Goal: Information Seeking & Learning: Learn about a topic

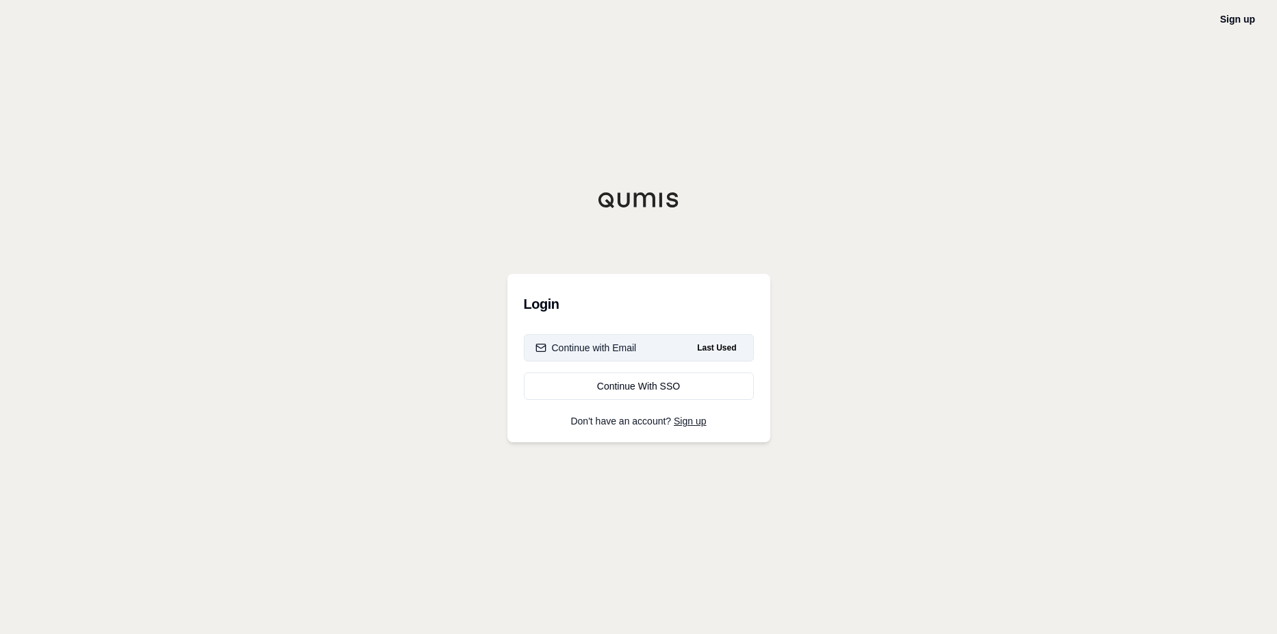
click at [615, 347] on div "Continue with Email" at bounding box center [586, 348] width 101 height 14
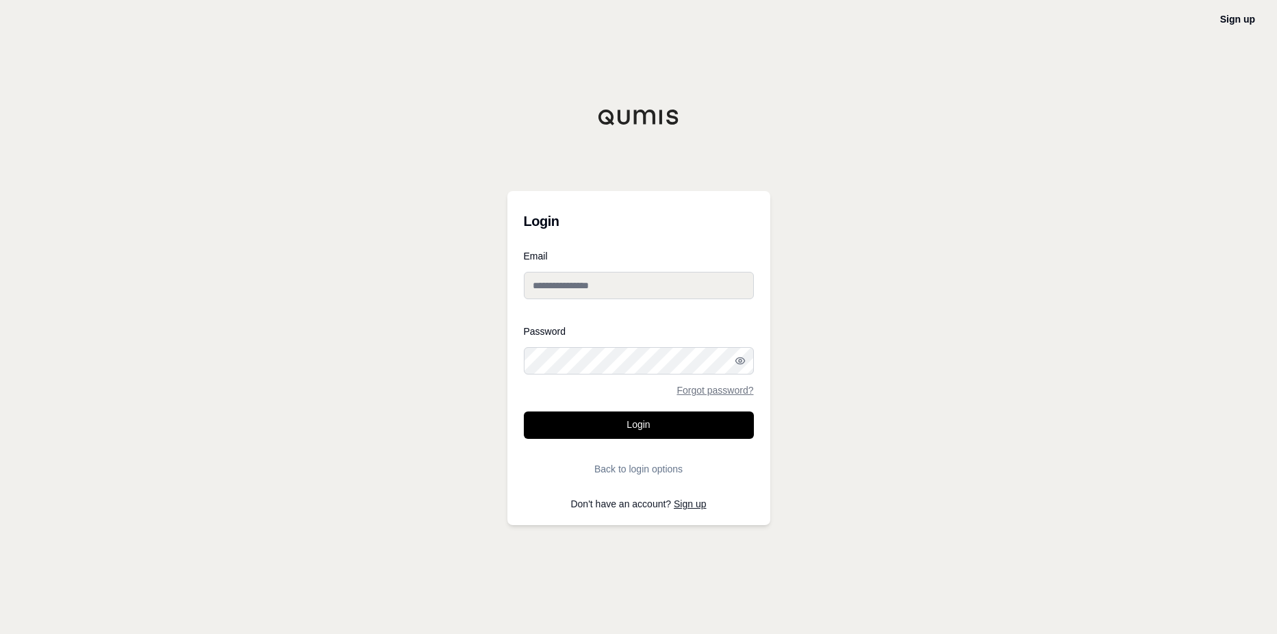
click at [586, 287] on input "Email" at bounding box center [639, 285] width 230 height 27
type input "**********"
click at [643, 419] on button "Login" at bounding box center [639, 425] width 230 height 27
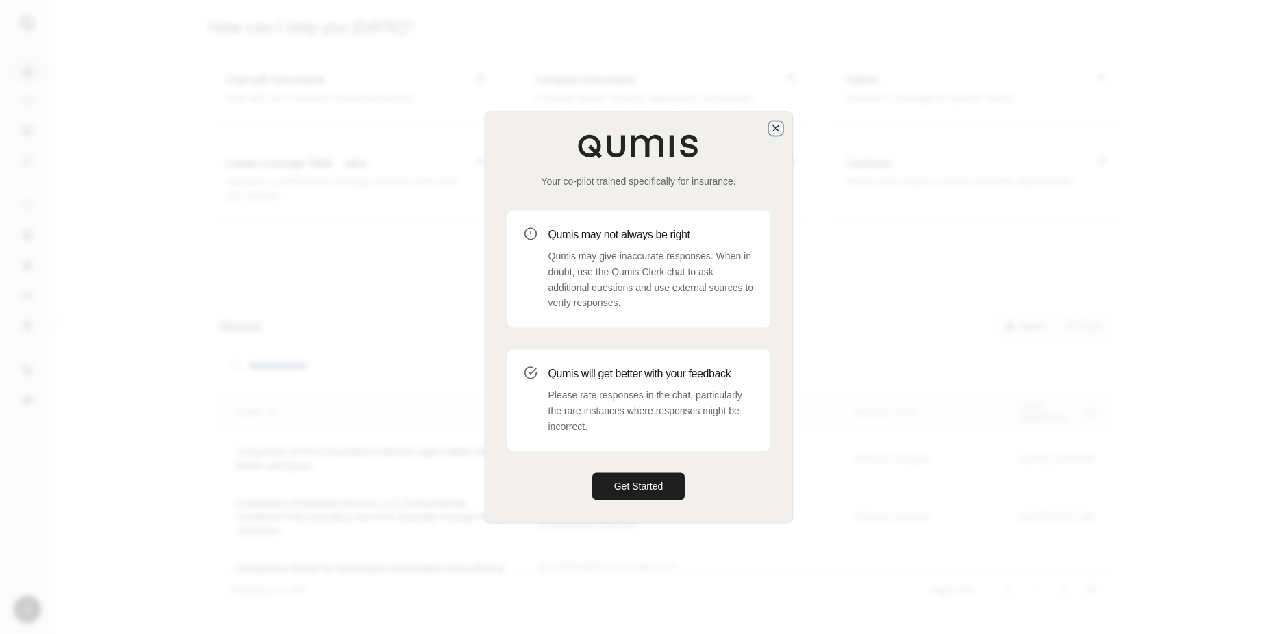
click at [779, 126] on icon "button" at bounding box center [775, 128] width 11 height 11
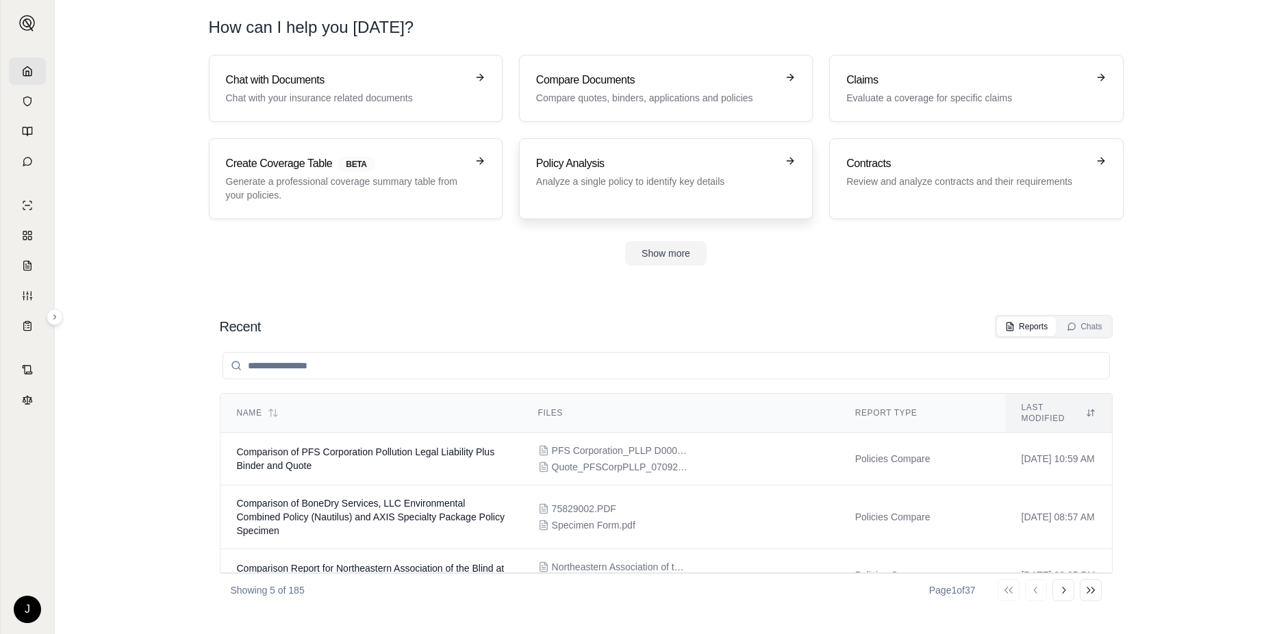
click at [623, 185] on p "Analyze a single policy to identify key details" at bounding box center [656, 182] width 240 height 14
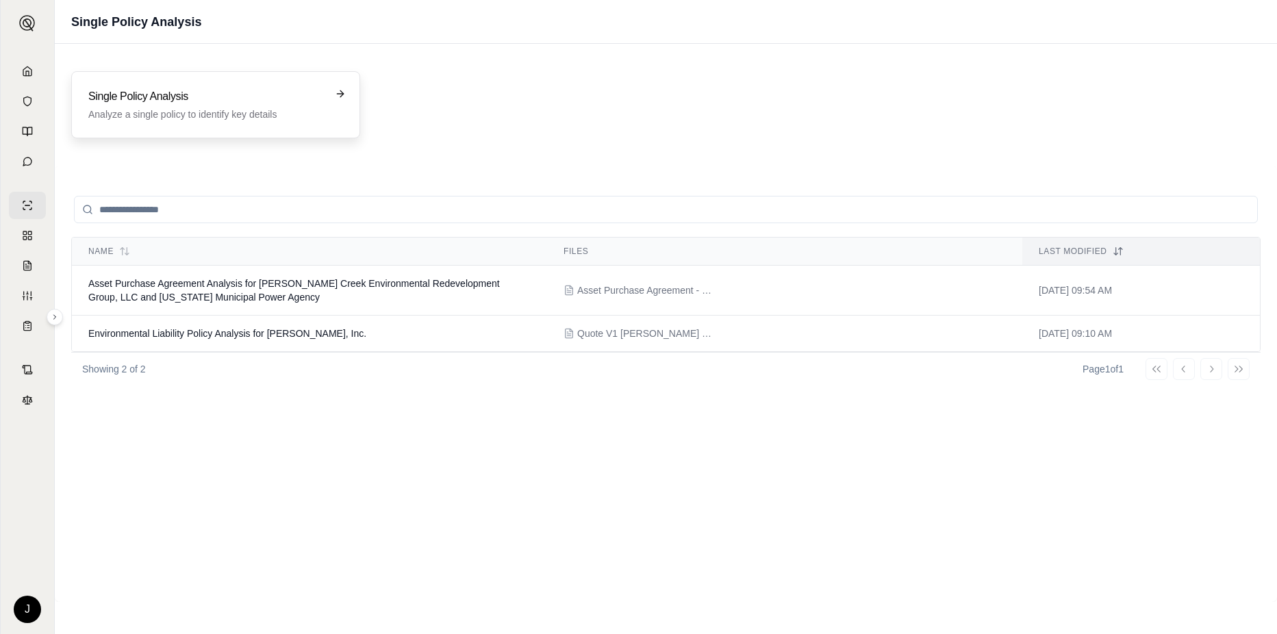
click at [190, 111] on p "Analyze a single policy to identify key details" at bounding box center [206, 115] width 236 height 14
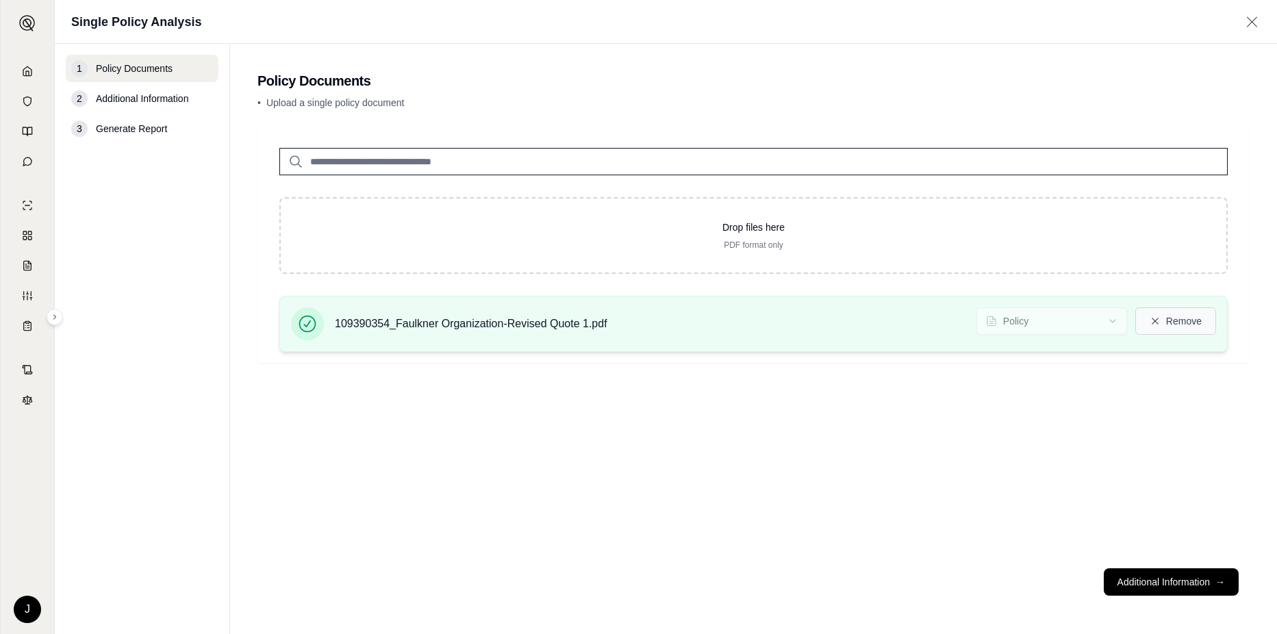
click at [1162, 324] on button "Remove" at bounding box center [1176, 321] width 81 height 27
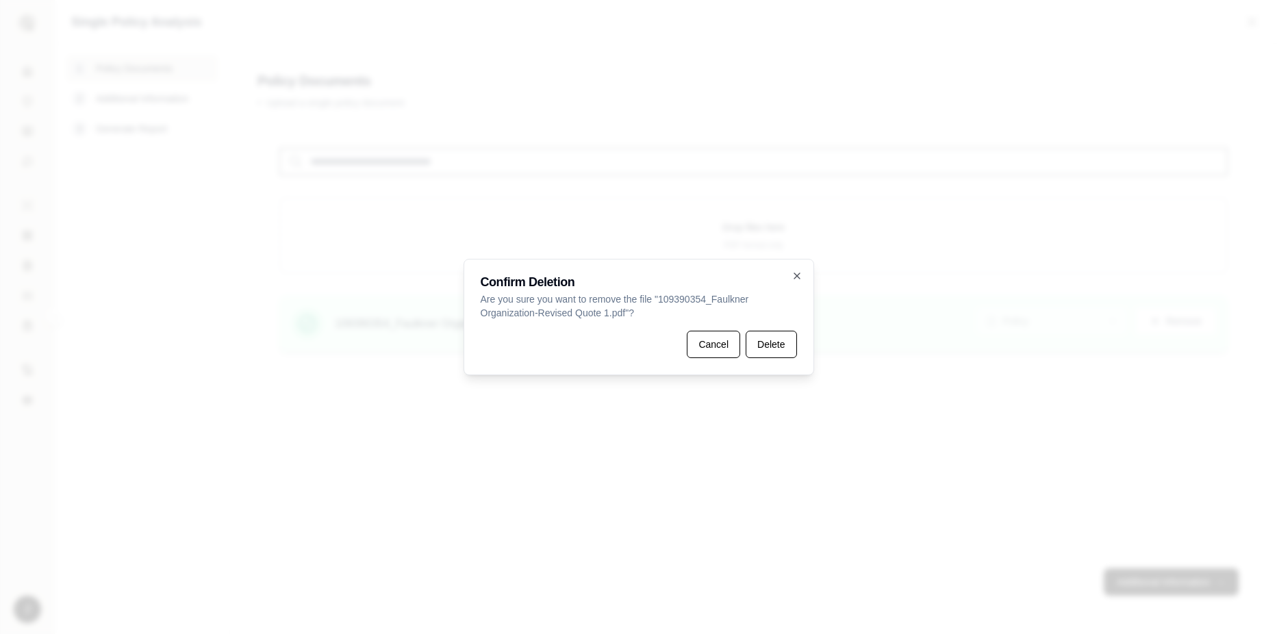
click at [720, 344] on button "Cancel" at bounding box center [713, 344] width 53 height 27
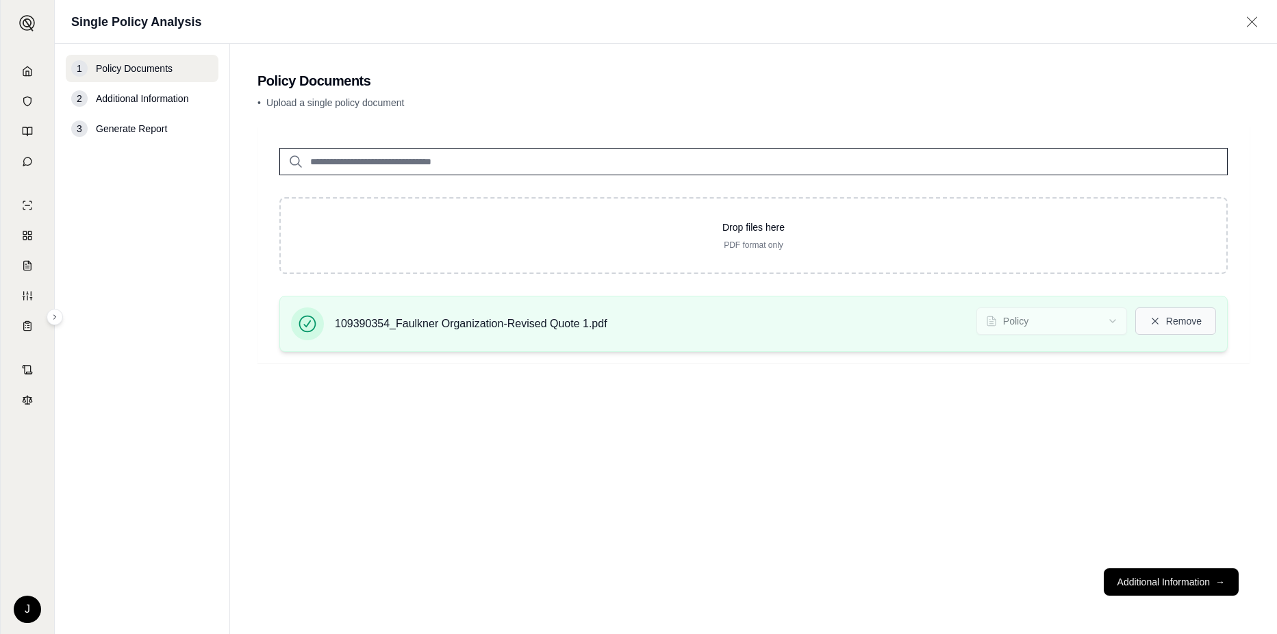
click at [1176, 320] on button "Remove" at bounding box center [1176, 321] width 81 height 27
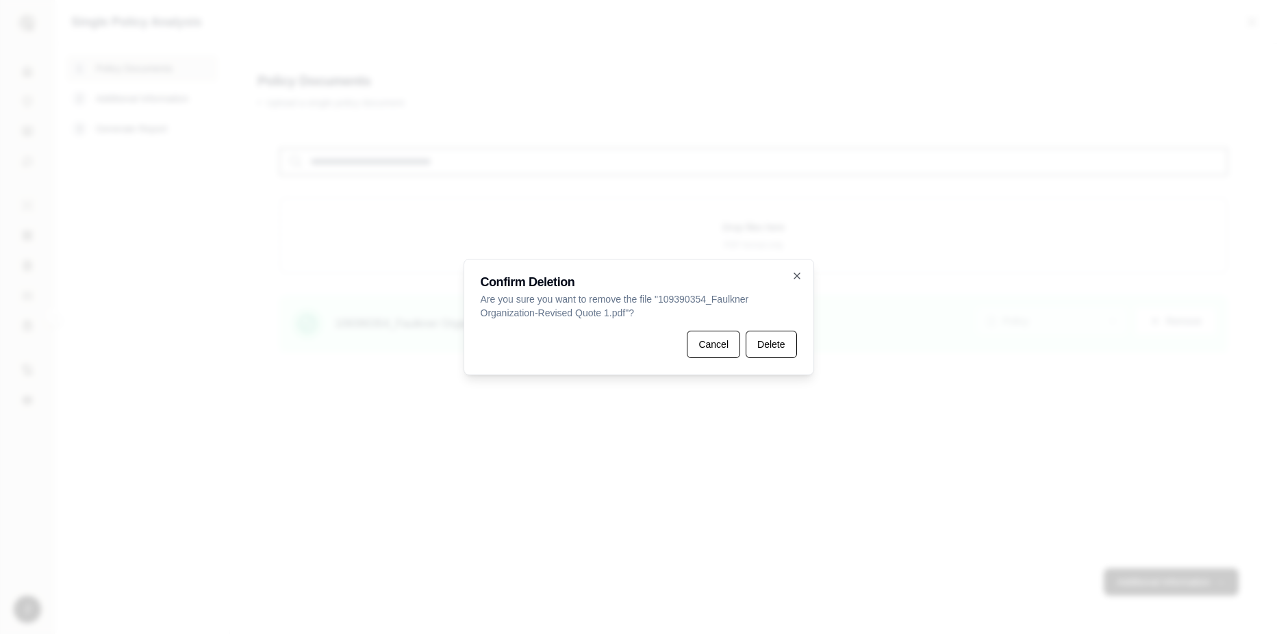
click at [777, 344] on button "Delete" at bounding box center [771, 344] width 51 height 27
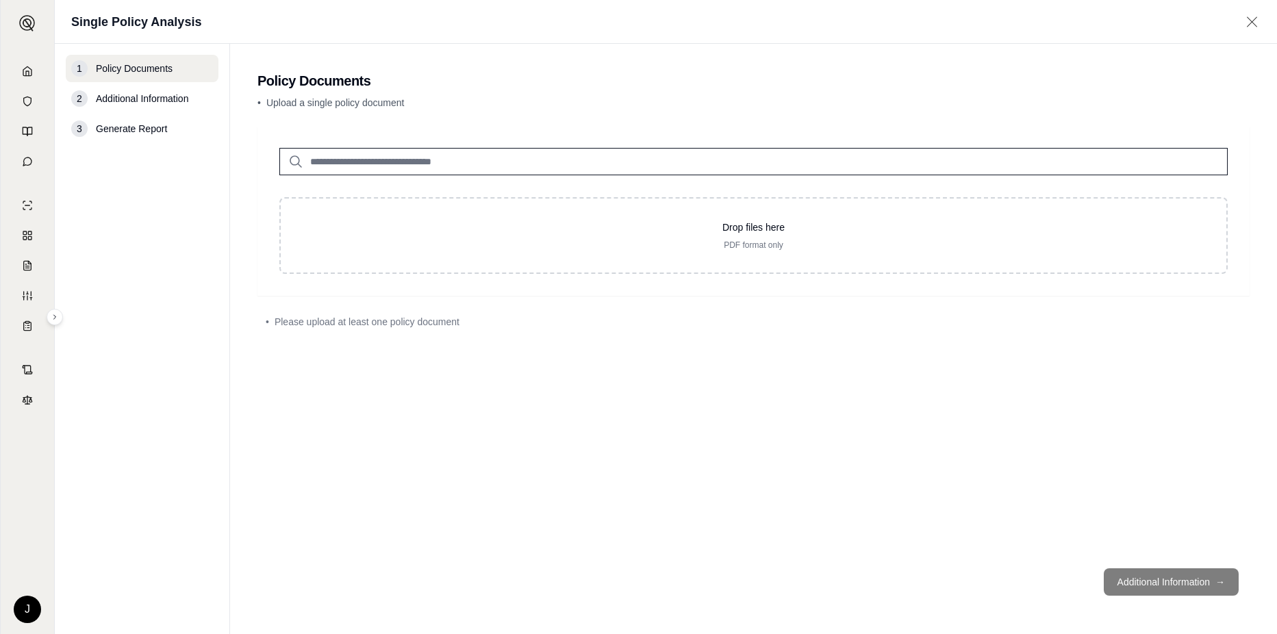
click at [827, 114] on div "• Upload a single policy document" at bounding box center [754, 105] width 992 height 19
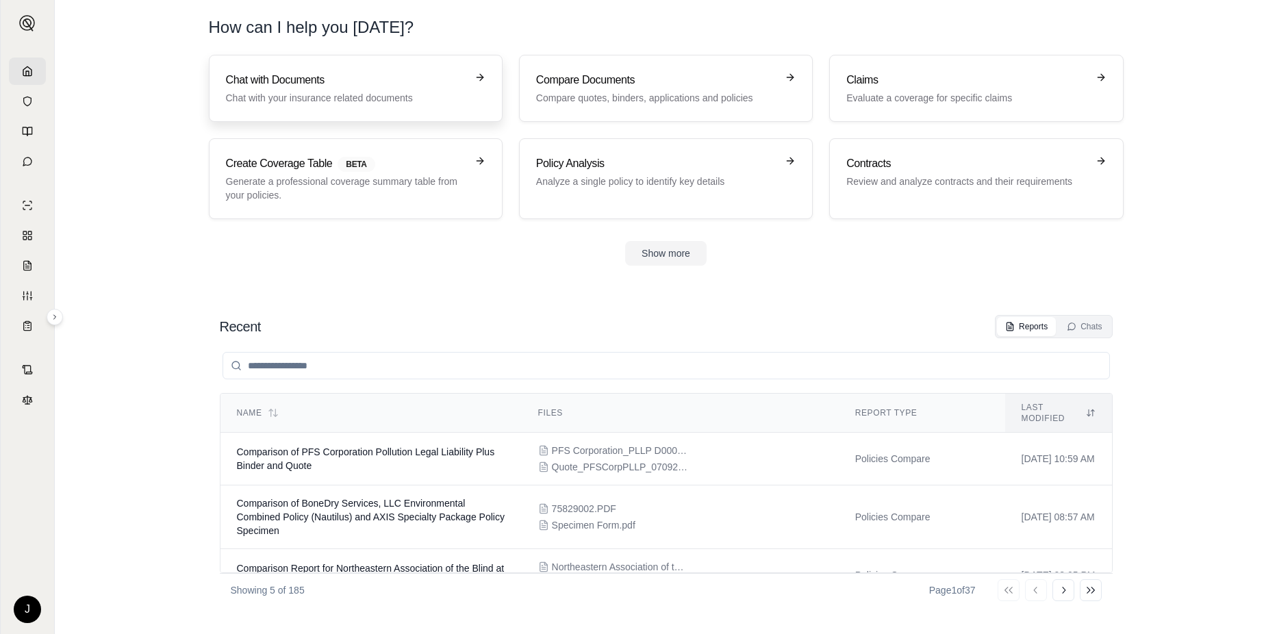
click at [310, 99] on p "Chat with your insurance related documents" at bounding box center [346, 98] width 240 height 14
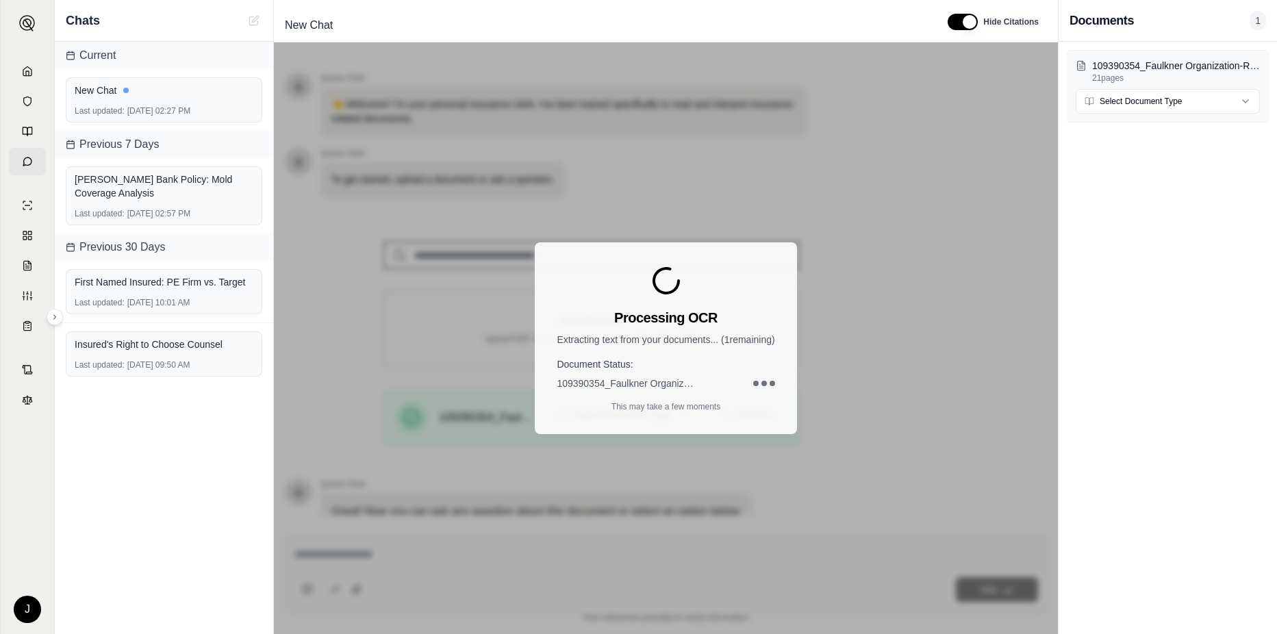
scroll to position [105, 0]
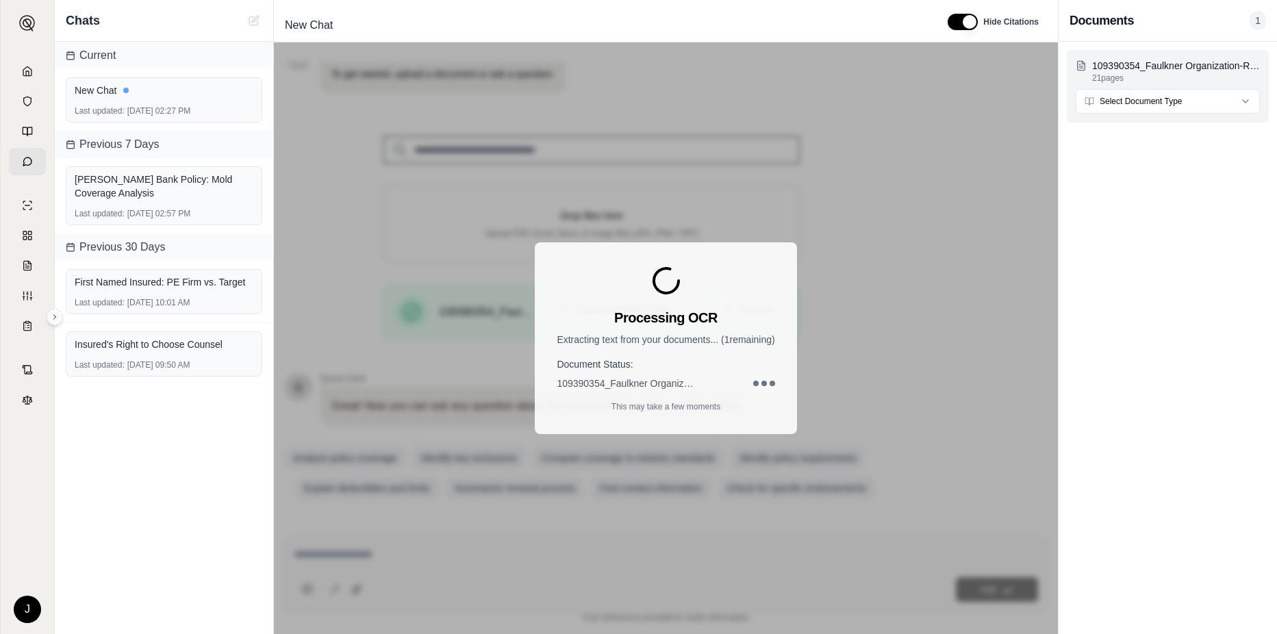
click at [1122, 98] on html "J Chats Current New Chat Last updated: [DATE] 02:27 PM Previous 7 Days [PERSON_…" at bounding box center [638, 317] width 1277 height 634
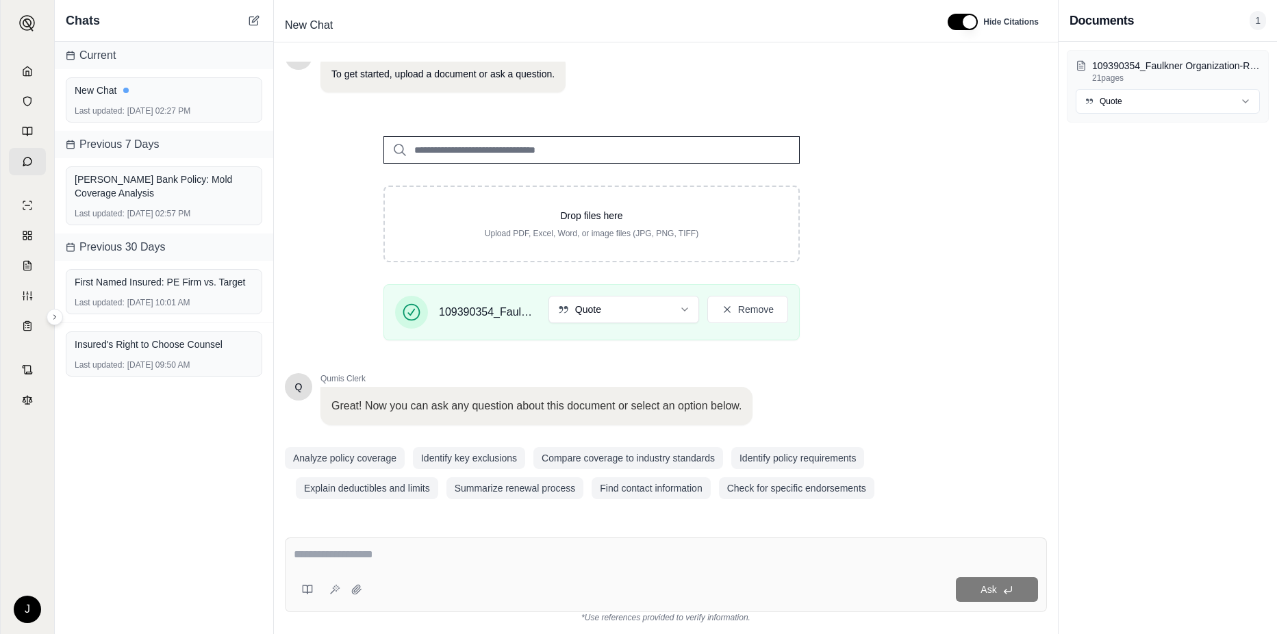
click at [336, 558] on textarea at bounding box center [666, 555] width 744 height 16
type textarea "**********"
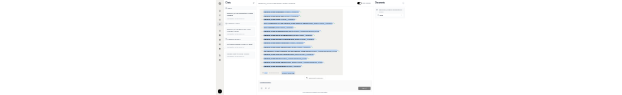
scroll to position [1283, 0]
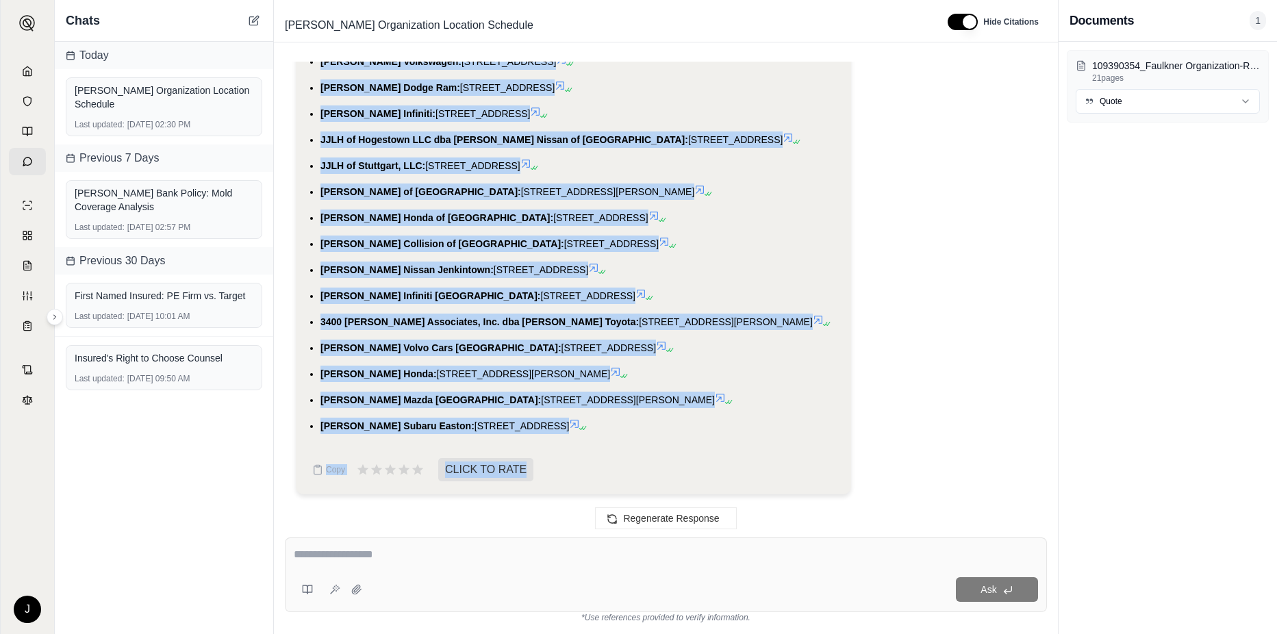
drag, startPoint x: 321, startPoint y: 191, endPoint x: 642, endPoint y: 429, distance: 400.1
click at [642, 429] on ul "[PERSON_NAME] Chevrolet: [STREET_ADDRESS] [PERSON_NAME] Hyundai: [STREET_ADDRES…" at bounding box center [574, 139] width 534 height 589
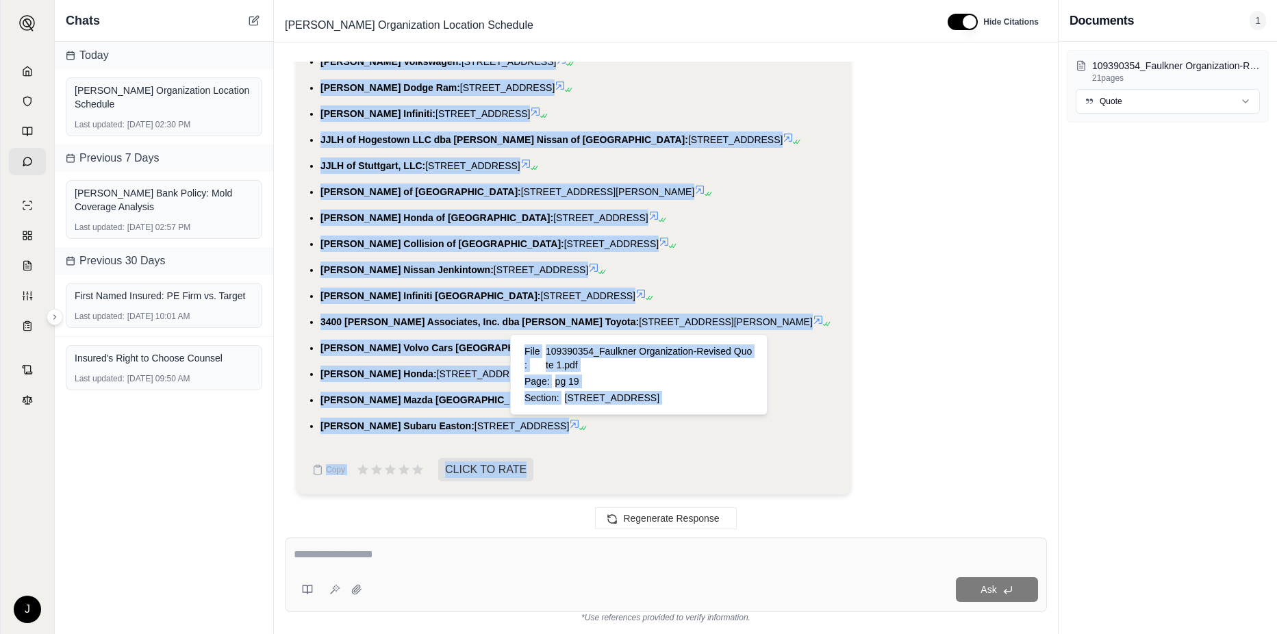
drag, startPoint x: 642, startPoint y: 429, endPoint x: 603, endPoint y: 422, distance: 40.3
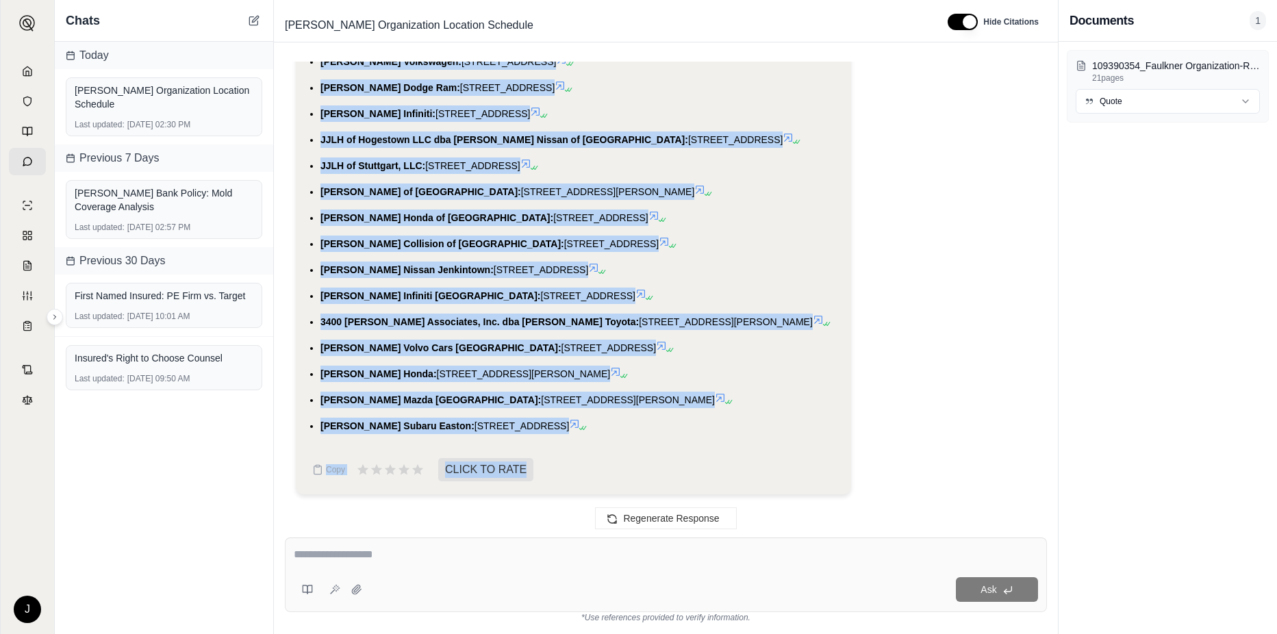
copy ul "[PERSON_NAME] Chevrolet: [STREET_ADDRESS] [PERSON_NAME] Hyundai: [STREET_ADDRES…"
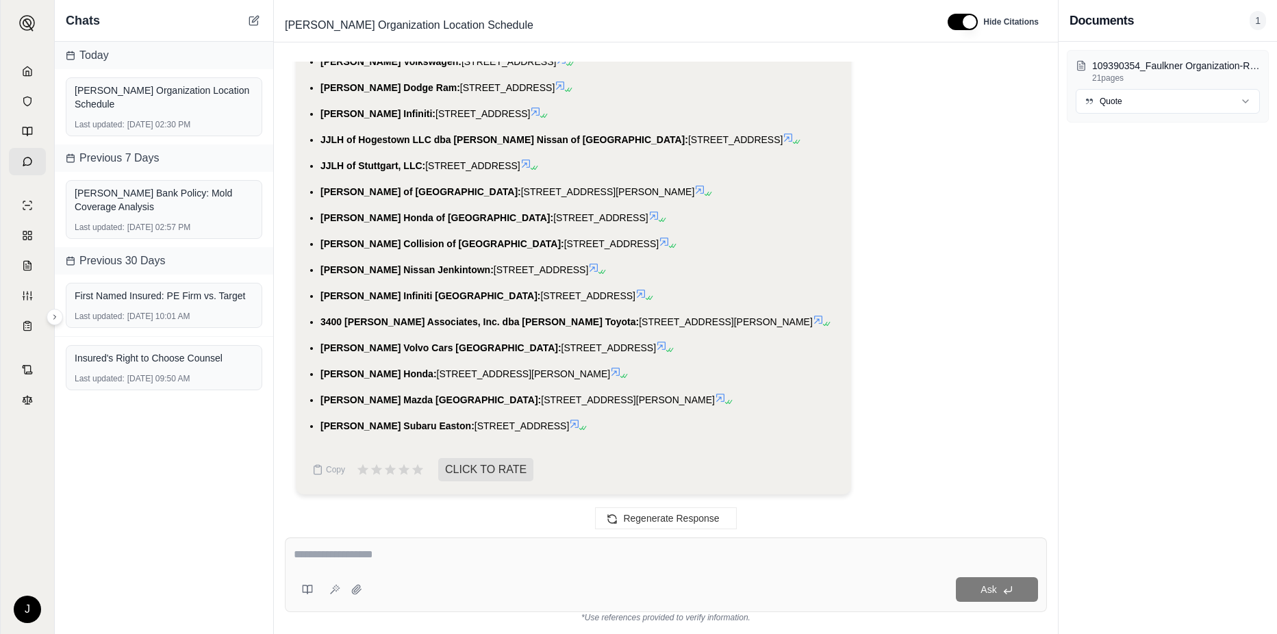
click at [331, 564] on div at bounding box center [666, 557] width 744 height 21
click at [331, 562] on textarea at bounding box center [666, 555] width 744 height 16
type textarea "**********"
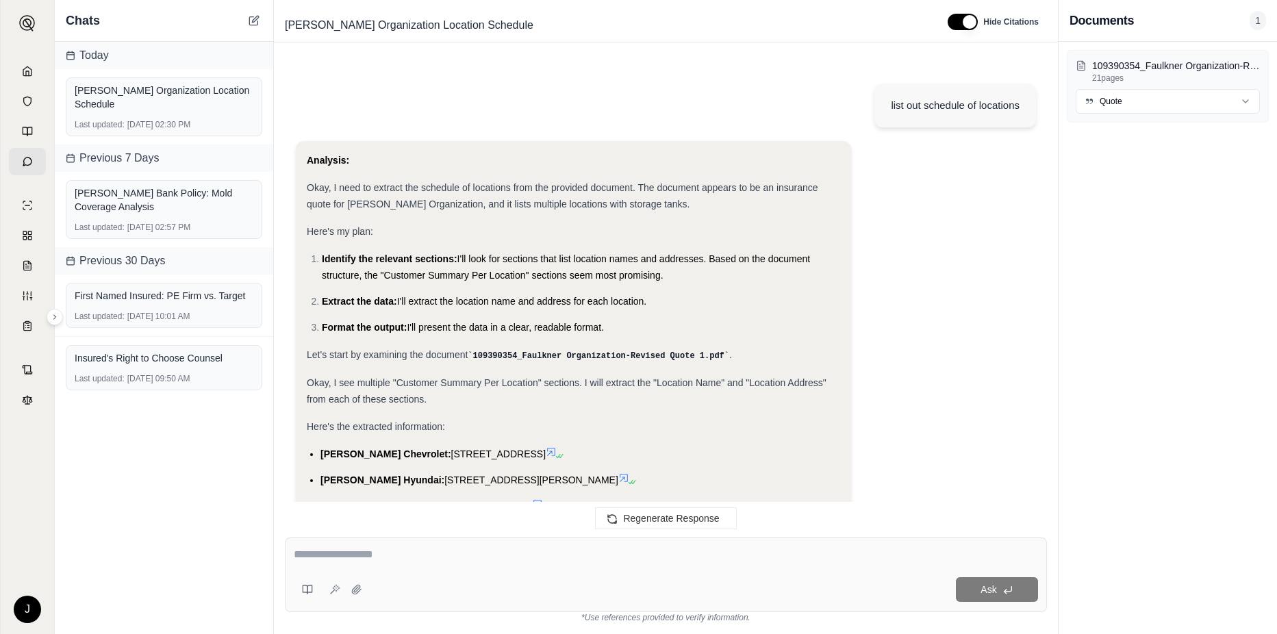
scroll to position [2148, 0]
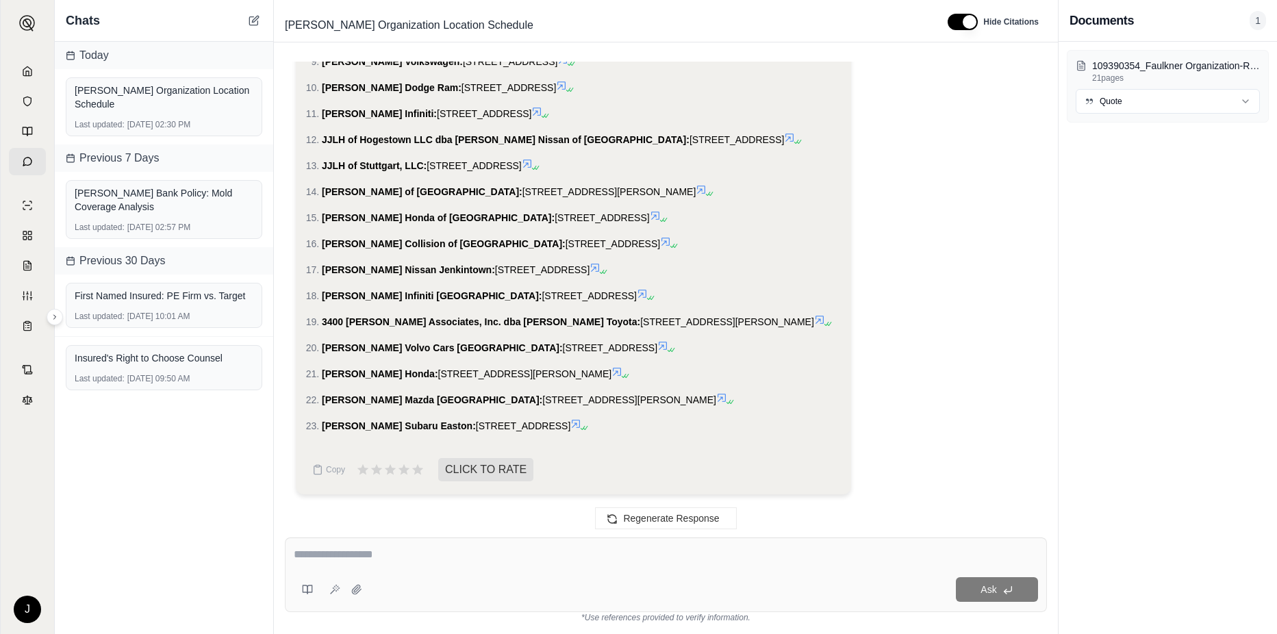
drag, startPoint x: 628, startPoint y: 427, endPoint x: 314, endPoint y: 233, distance: 369.1
click at [314, 233] on ol "[PERSON_NAME] Chevrolet: [STREET_ADDRESS] [PERSON_NAME] Hyundai: [STREET_ADDRES…" at bounding box center [574, 139] width 534 height 589
drag, startPoint x: 629, startPoint y: 485, endPoint x: 587, endPoint y: 475, distance: 42.9
click at [629, 482] on div "Analysis: Okay, I need to reformat the previous list of locations into a number…" at bounding box center [573, 101] width 555 height 786
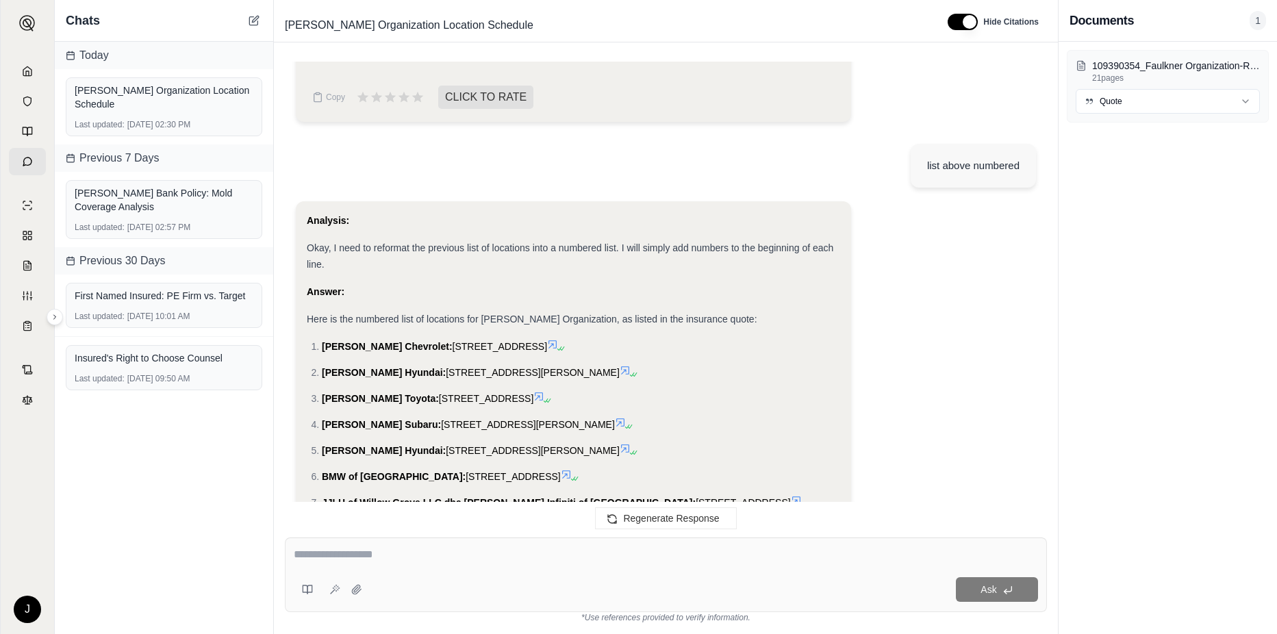
scroll to position [1738, 0]
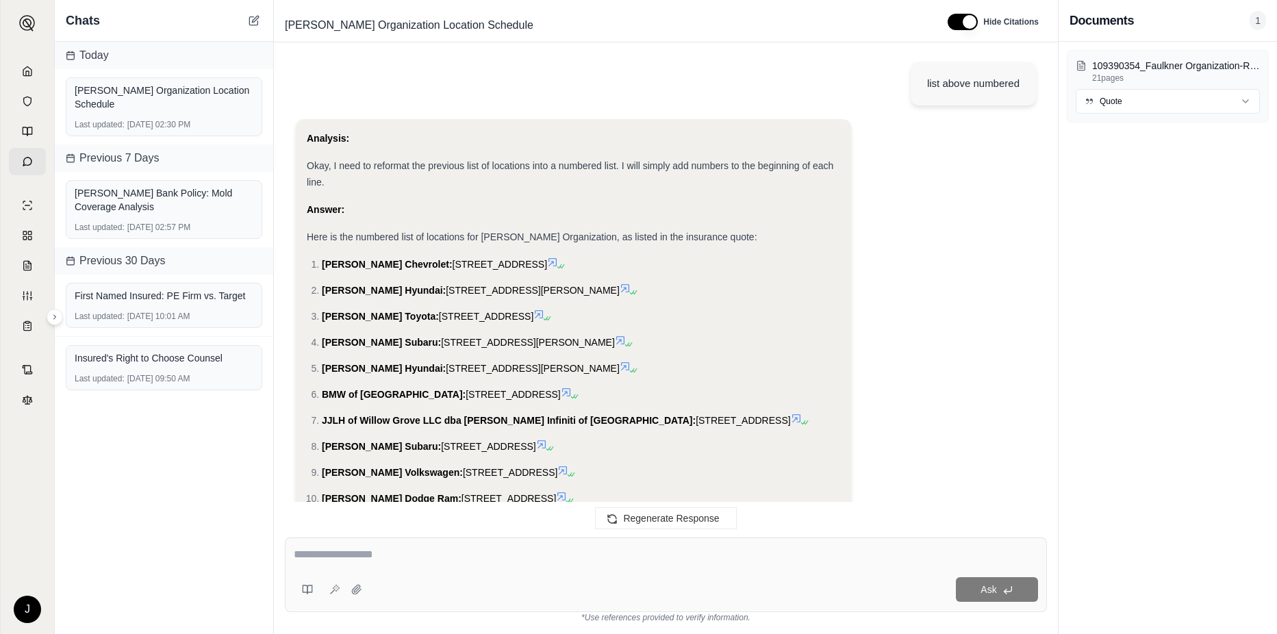
click at [322, 261] on li "[PERSON_NAME] Chevrolet: [STREET_ADDRESS]" at bounding box center [581, 264] width 518 height 16
drag, startPoint x: 315, startPoint y: 262, endPoint x: 551, endPoint y: 439, distance: 294.5
click at [551, 439] on ol "[PERSON_NAME] Chevrolet: [STREET_ADDRESS] [PERSON_NAME] Hyundai: [STREET_ADDRES…" at bounding box center [574, 550] width 534 height 589
click at [322, 256] on li "[PERSON_NAME] Chevrolet: [STREET_ADDRESS]" at bounding box center [581, 264] width 518 height 16
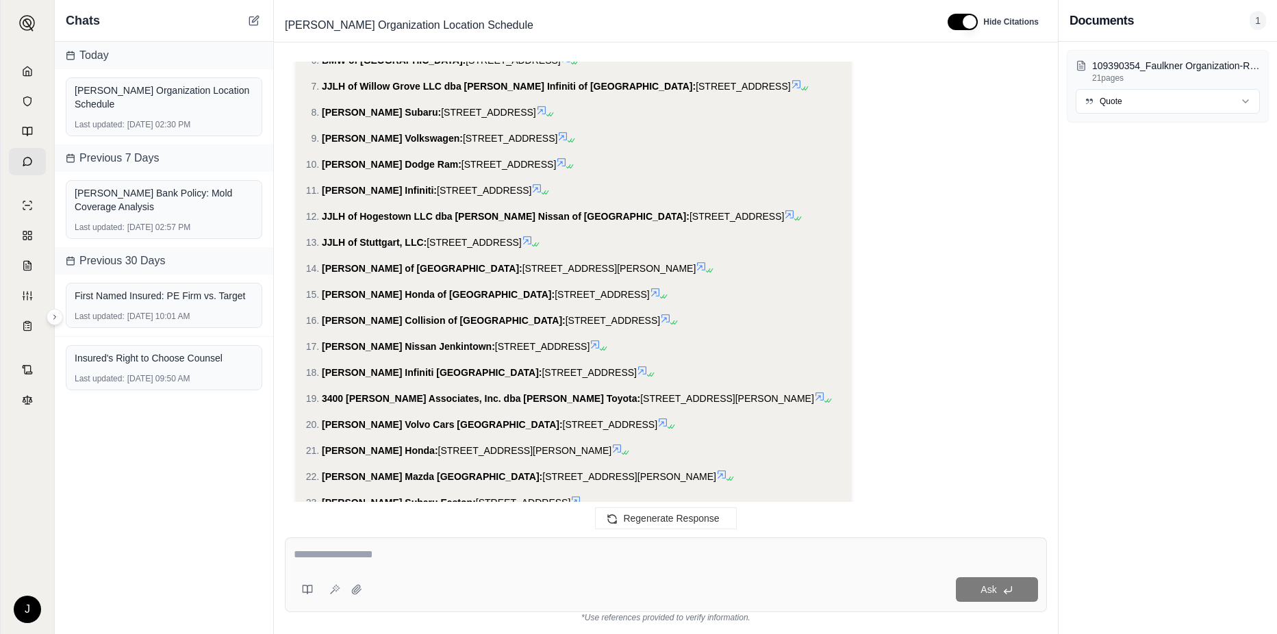
scroll to position [2148, 0]
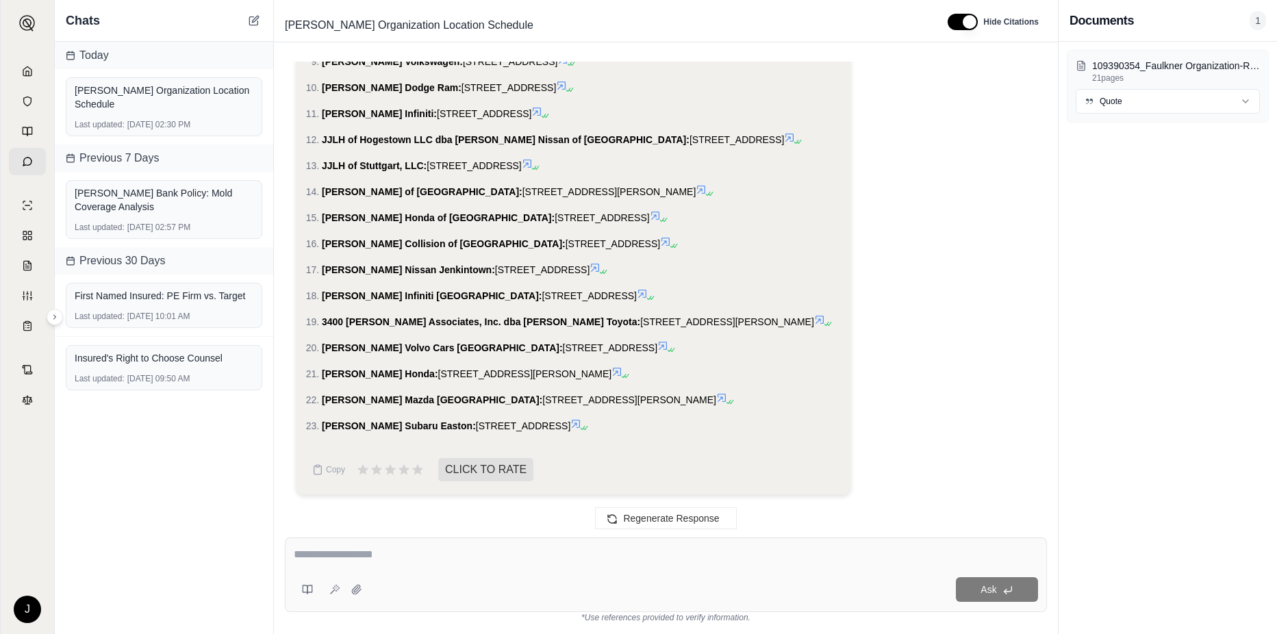
drag, startPoint x: 312, startPoint y: 259, endPoint x: 644, endPoint y: 425, distance: 372.1
click at [644, 425] on ol "[PERSON_NAME] Chevrolet: [STREET_ADDRESS] [PERSON_NAME] Hyundai: [STREET_ADDRES…" at bounding box center [574, 139] width 534 height 589
copy ol "[PERSON_NAME] Chevrolet: [STREET_ADDRESS] [PERSON_NAME] Hyundai: [STREET_ADDRES…"
click at [336, 437] on div "Analysis: Okay, I need to reformat the previous list of locations into a number…" at bounding box center [574, 82] width 534 height 726
drag, startPoint x: 303, startPoint y: 427, endPoint x: 329, endPoint y: 416, distance: 28.6
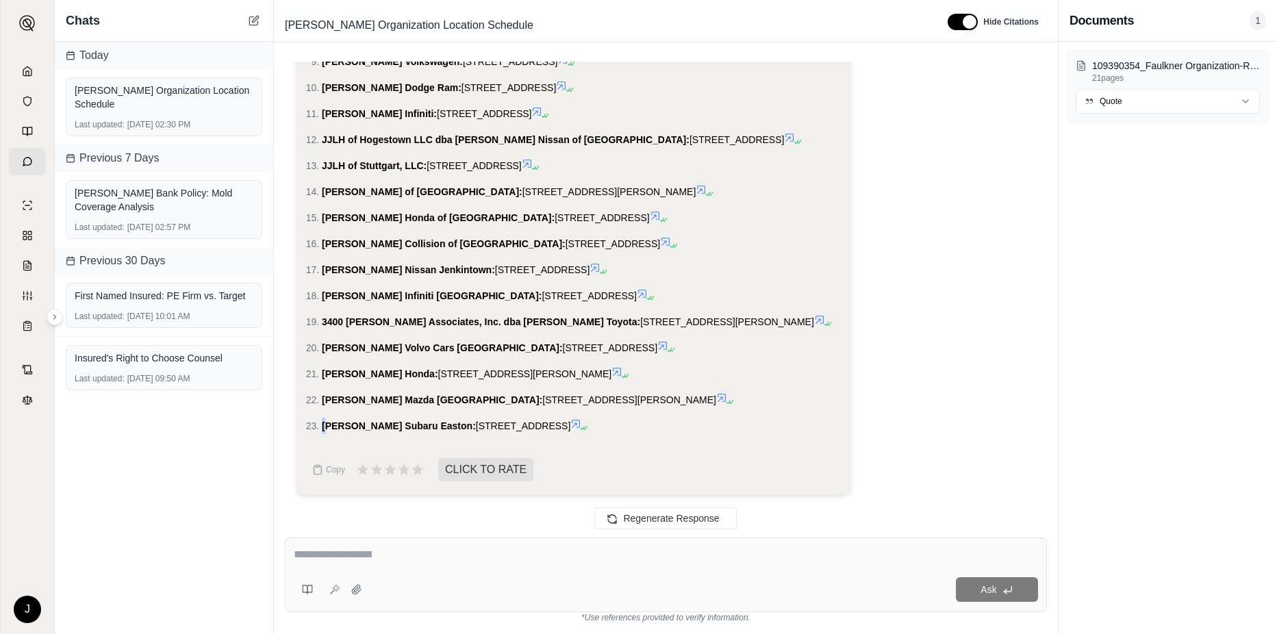
click at [329, 416] on div "Analysis: Okay, I need to reformat the previous list of locations into a number…" at bounding box center [573, 101] width 555 height 786
drag, startPoint x: 329, startPoint y: 416, endPoint x: 308, endPoint y: 426, distance: 23.9
click at [322, 426] on li "[PERSON_NAME][GEOGRAPHIC_DATA]: [STREET_ADDRESS]" at bounding box center [581, 426] width 518 height 16
drag, startPoint x: 662, startPoint y: 423, endPoint x: 325, endPoint y: 159, distance: 428.3
click at [325, 159] on ol "[PERSON_NAME] Chevrolet: [STREET_ADDRESS] [PERSON_NAME] Hyundai: [STREET_ADDRES…" at bounding box center [574, 139] width 534 height 589
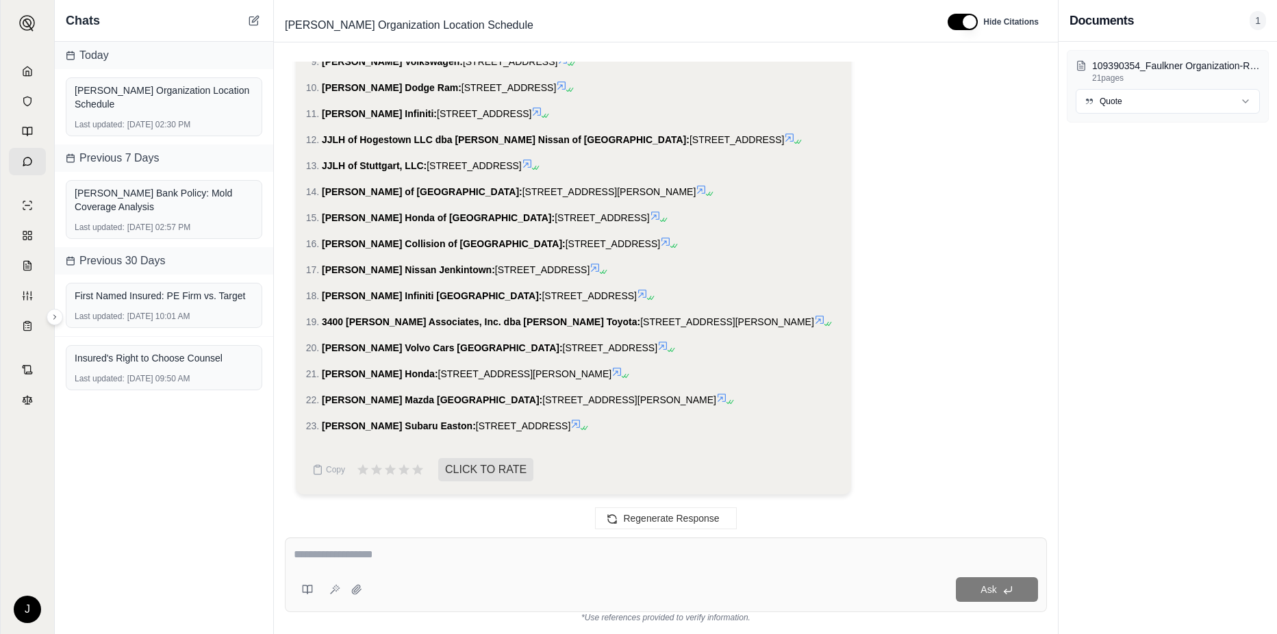
click at [366, 563] on div at bounding box center [666, 557] width 744 height 21
click at [366, 562] on textarea at bounding box center [666, 555] width 744 height 16
type textarea "**********"
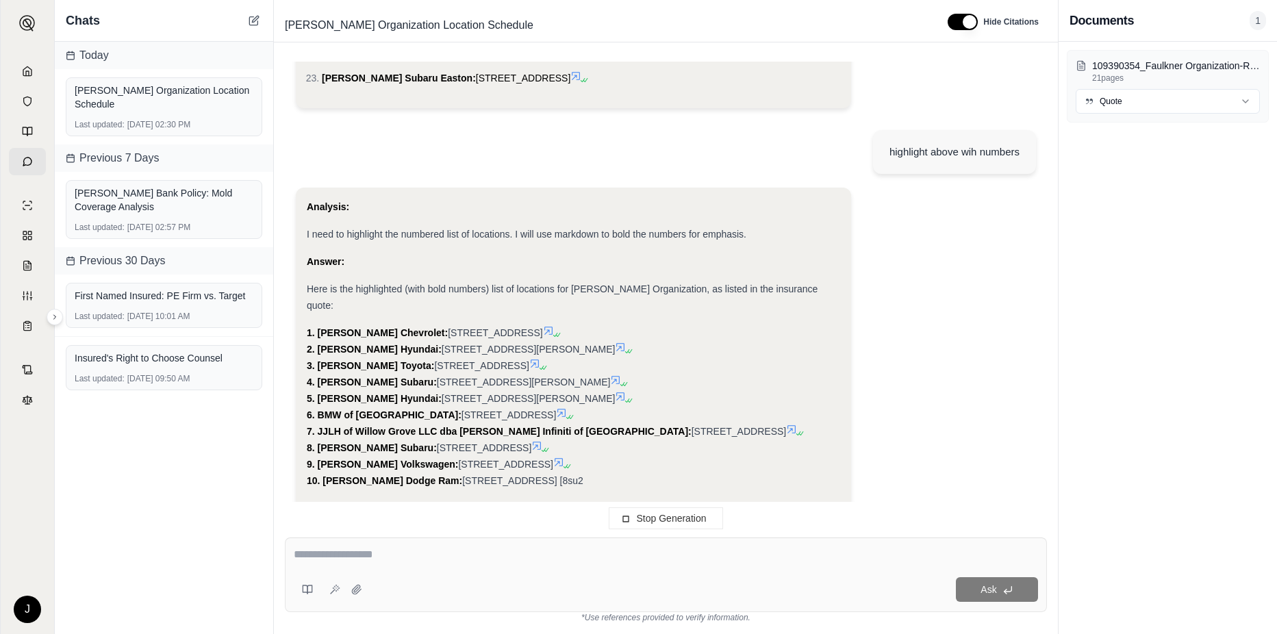
drag, startPoint x: 306, startPoint y: 340, endPoint x: 340, endPoint y: 379, distance: 51.5
click at [340, 379] on div "Analysis: I need to highlight the numbered list of locations. I will use markdo…" at bounding box center [573, 349] width 555 height 323
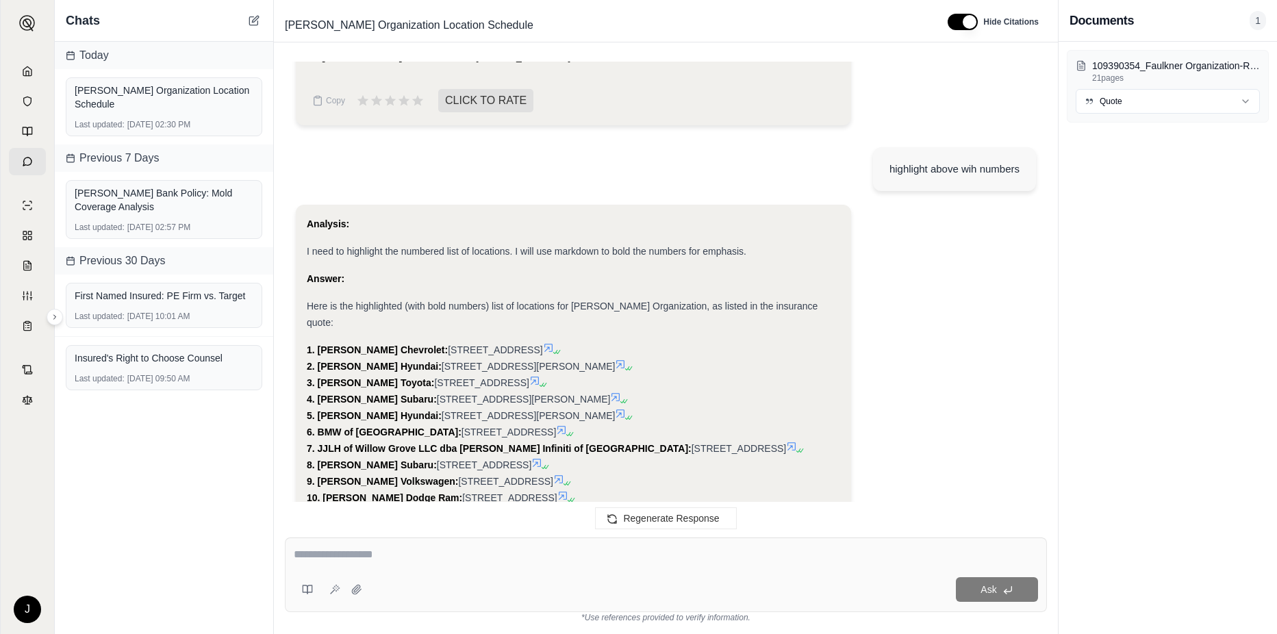
scroll to position [2513, 0]
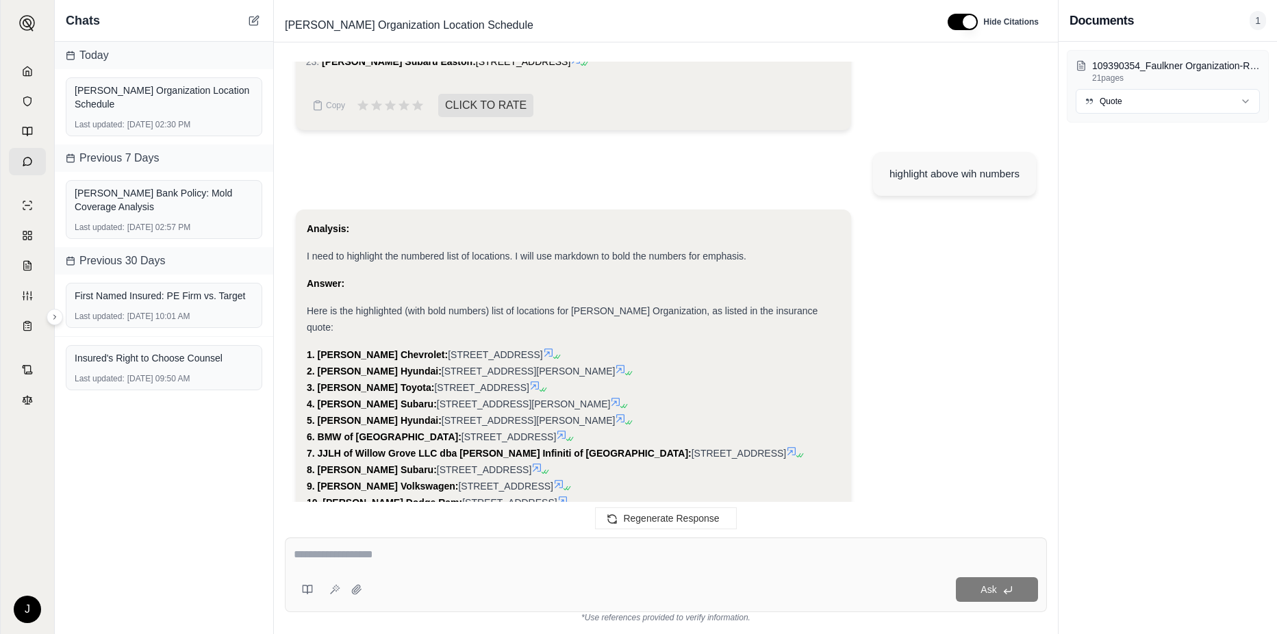
click at [323, 349] on strong "[PERSON_NAME] Chevrolet:" at bounding box center [383, 354] width 131 height 11
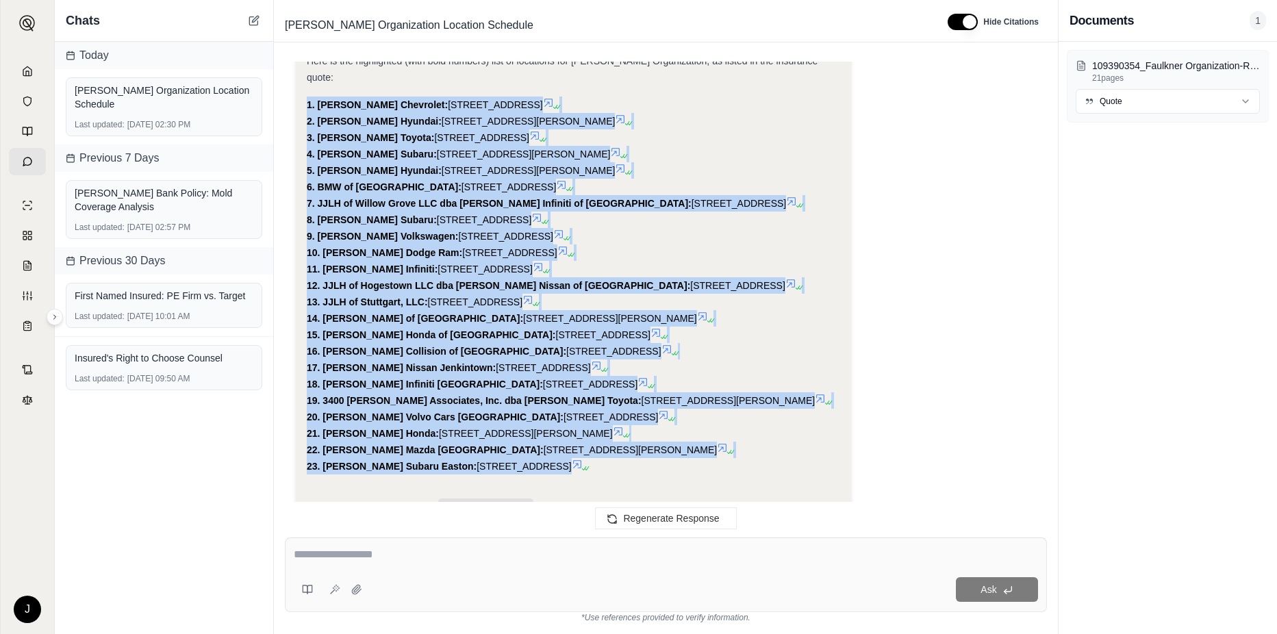
scroll to position [2787, 0]
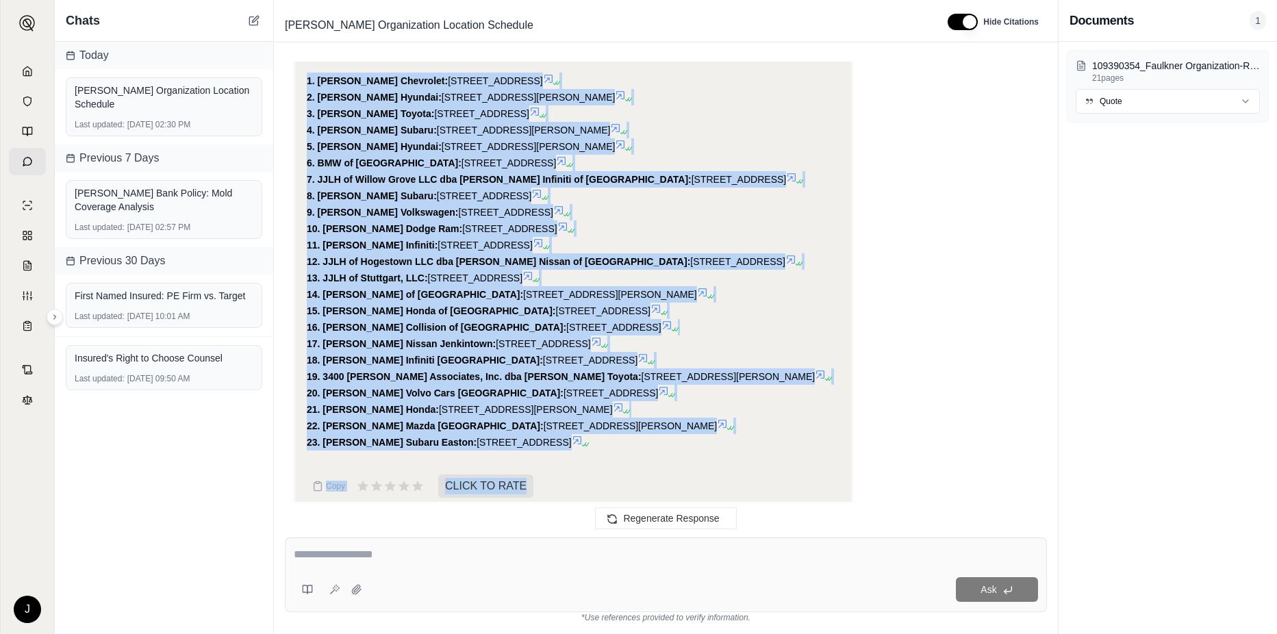
drag, startPoint x: 309, startPoint y: 335, endPoint x: 662, endPoint y: 439, distance: 367.7
click at [662, 439] on div "Analysis: I need to highlight the numbered list of locations. I will use markdo…" at bounding box center [574, 204] width 534 height 515
drag, startPoint x: 662, startPoint y: 439, endPoint x: 575, endPoint y: 421, distance: 88.9
copy div "1. [PERSON_NAME] Chevrolet: [STREET_ADDRESS] 2. [PERSON_NAME] Hyundai: [STREET_…"
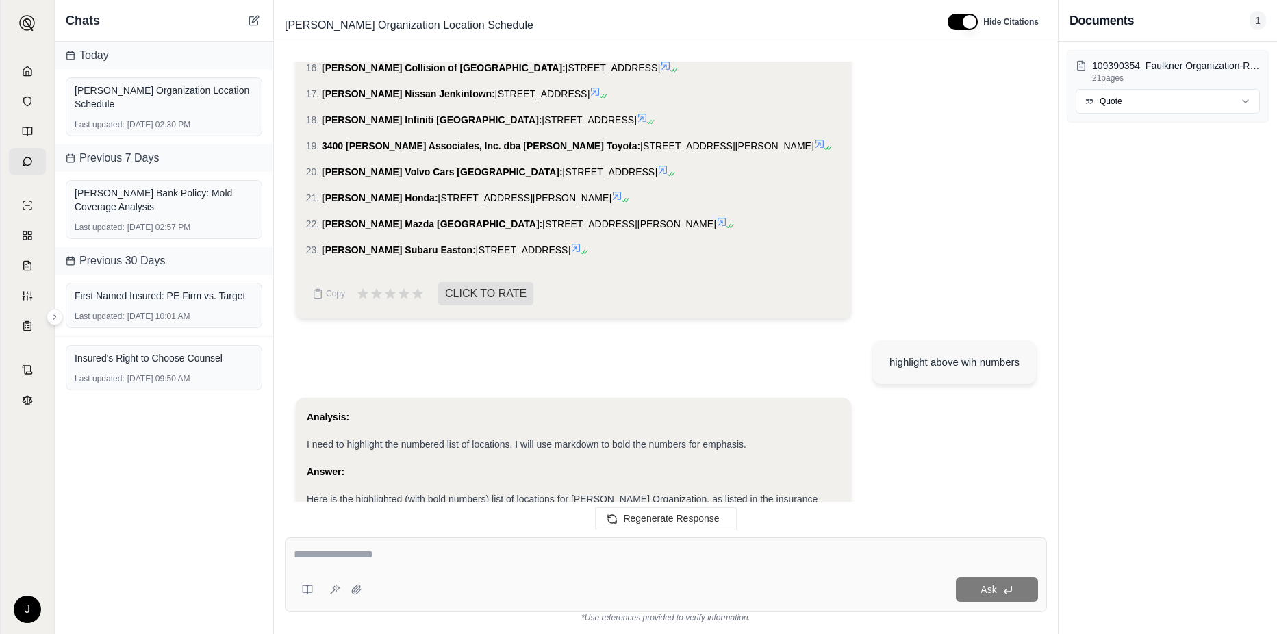
scroll to position [2239, 0]
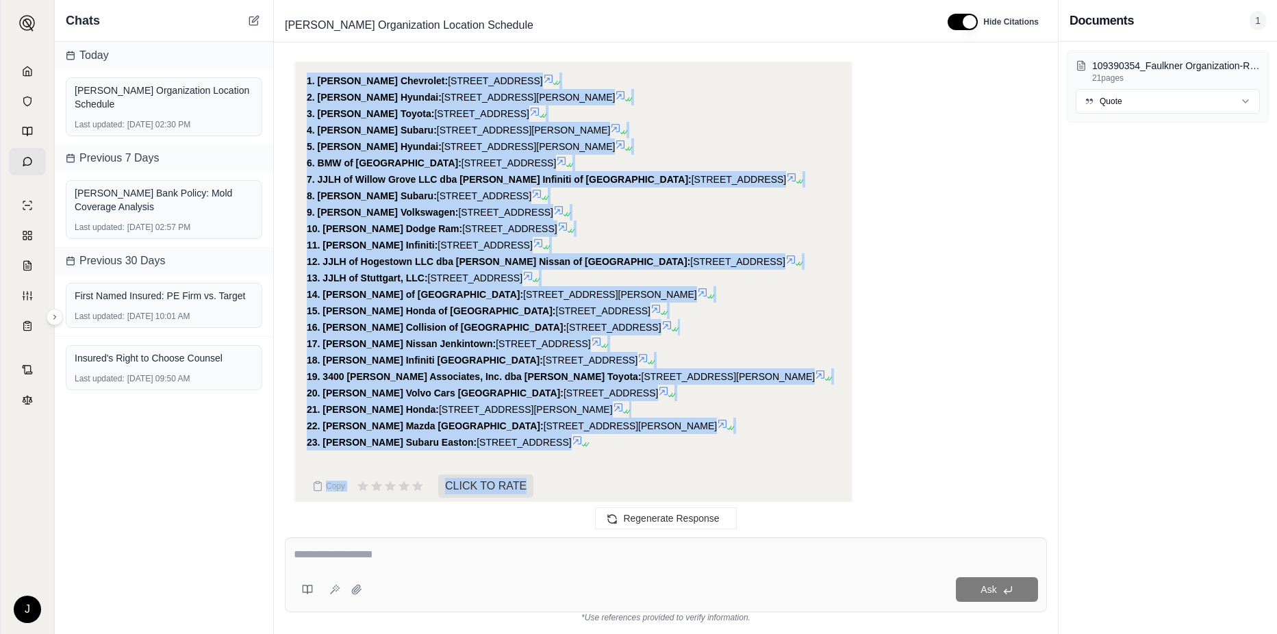
copy div "1. [PERSON_NAME] Chevrolet: [STREET_ADDRESS] 2. [PERSON_NAME] Hyundai: [STREET_…"
click at [761, 310] on div "1. [PERSON_NAME] Chevrolet: [STREET_ADDRESS] 2. [PERSON_NAME] Hyundai: [STREET_…" at bounding box center [574, 262] width 534 height 378
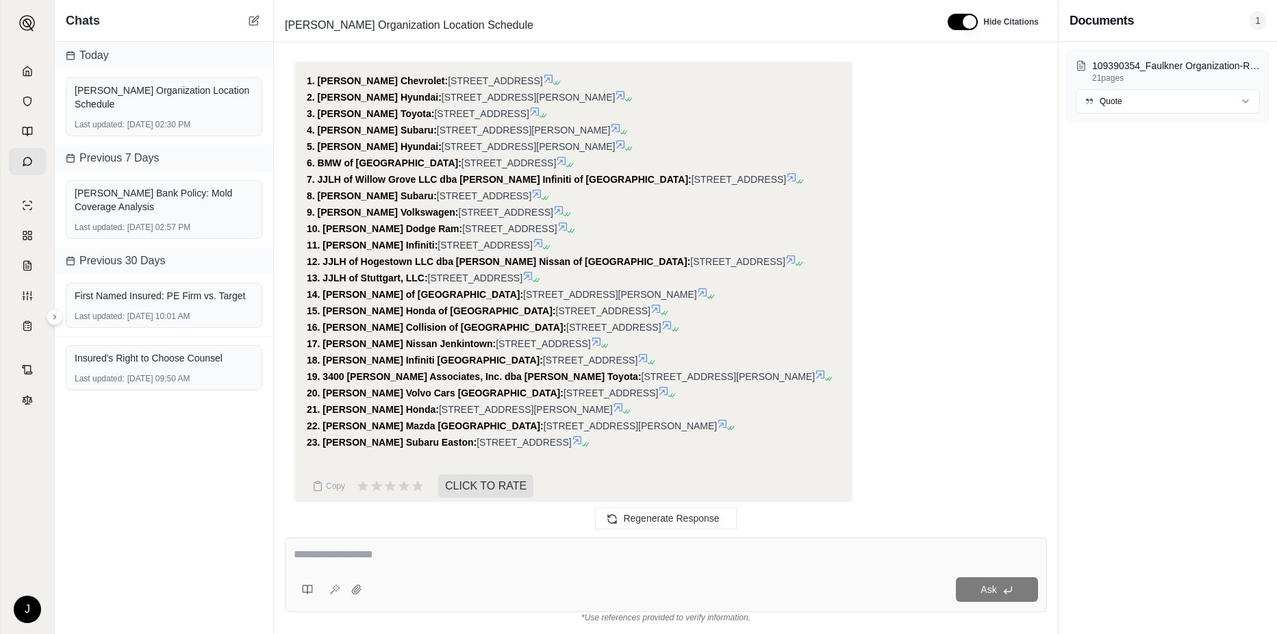
click at [390, 586] on div "Ask" at bounding box center [703, 589] width 670 height 25
click at [362, 560] on textarea at bounding box center [666, 555] width 744 height 16
type textarea "**********"
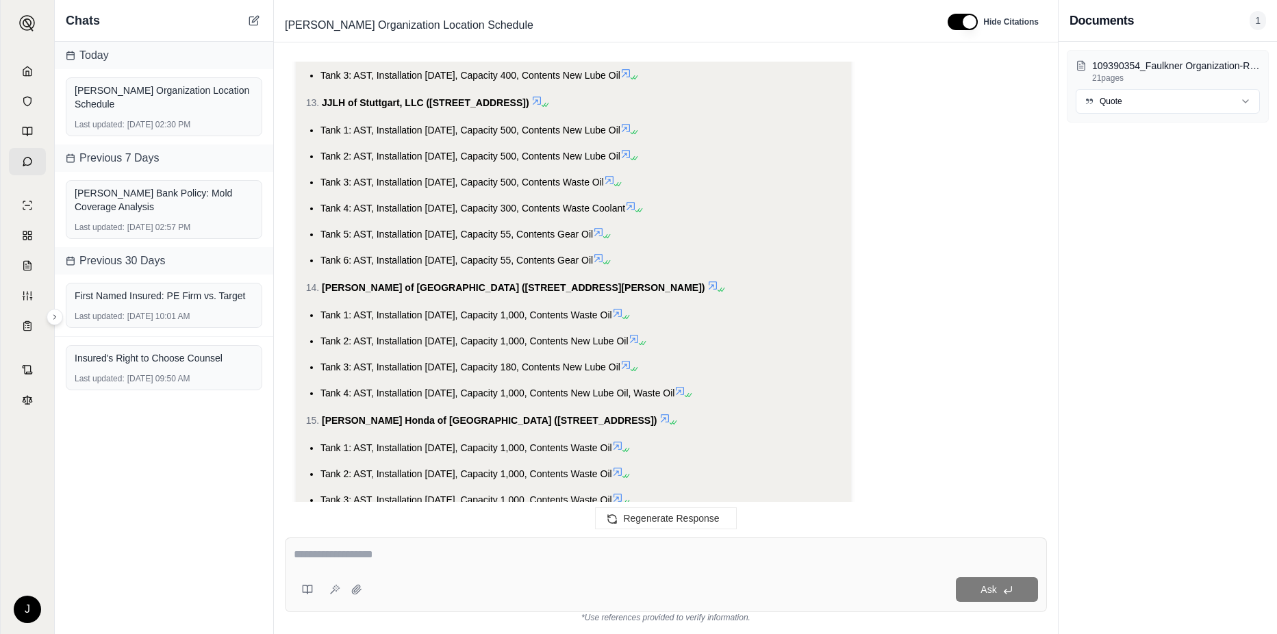
scroll to position [4960, 0]
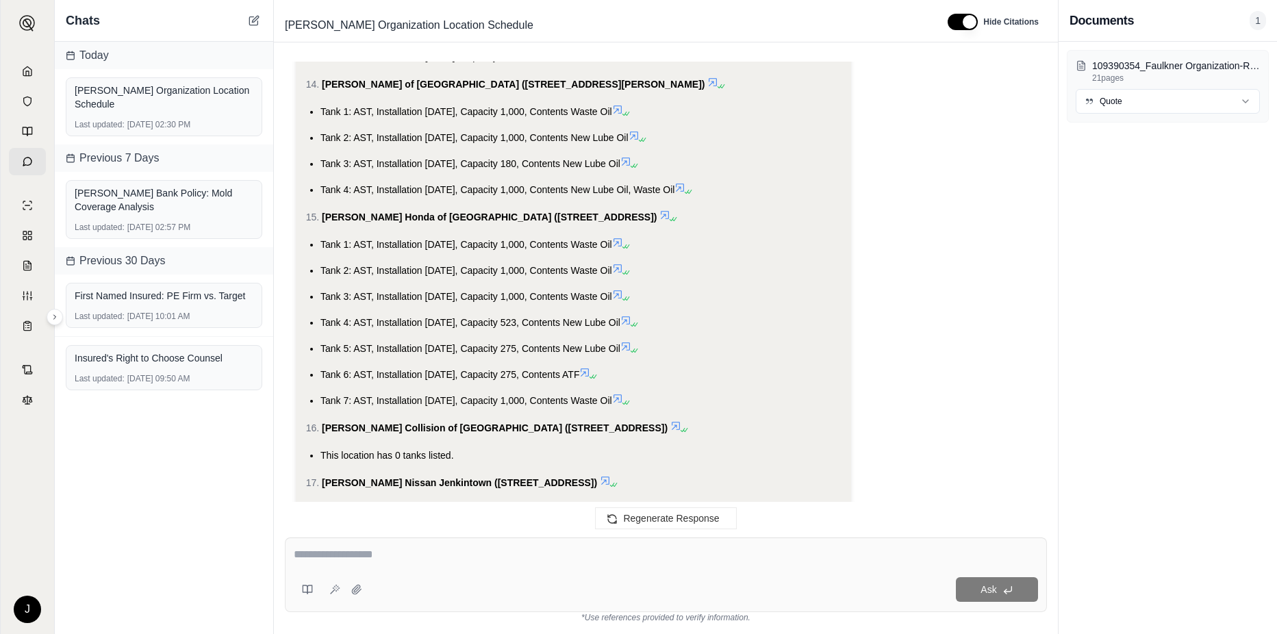
click at [352, 273] on span "Tank 2: AST, Installation [DATE], Capacity 1,000, Contents Waste Oil" at bounding box center [467, 270] width 292 height 11
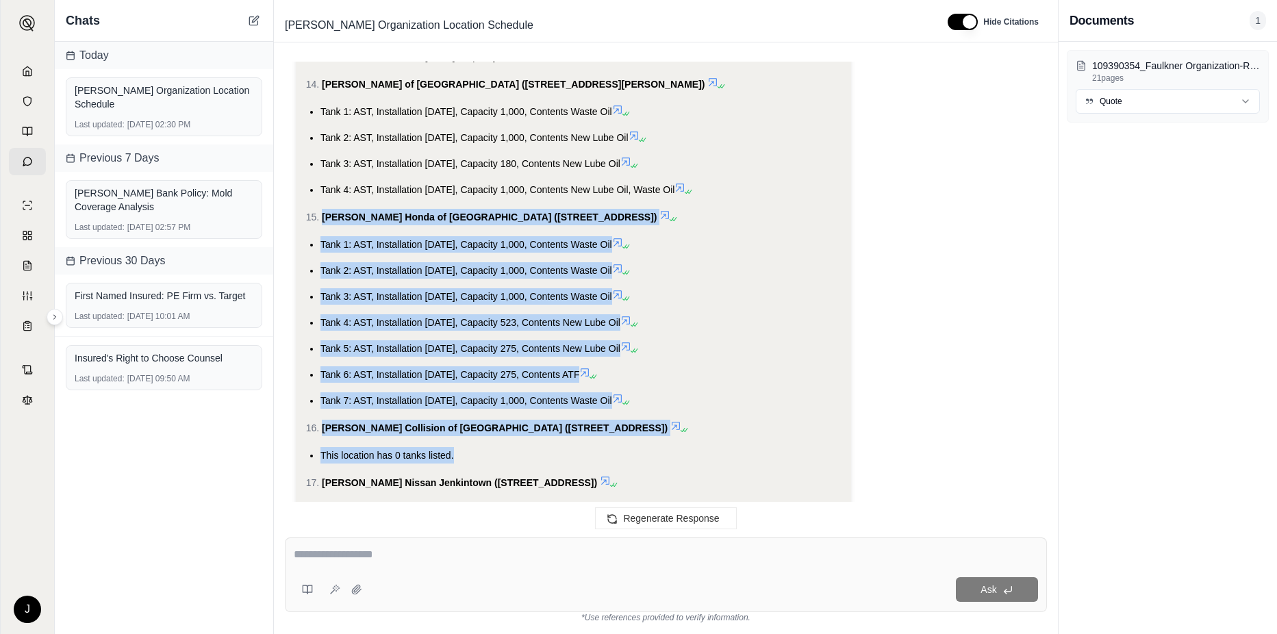
drag, startPoint x: 308, startPoint y: 214, endPoint x: 519, endPoint y: 446, distance: 313.7
drag, startPoint x: 519, startPoint y: 446, endPoint x: 508, endPoint y: 455, distance: 14.1
click at [508, 455] on li "This location has 0 tanks listed." at bounding box center [581, 455] width 520 height 16
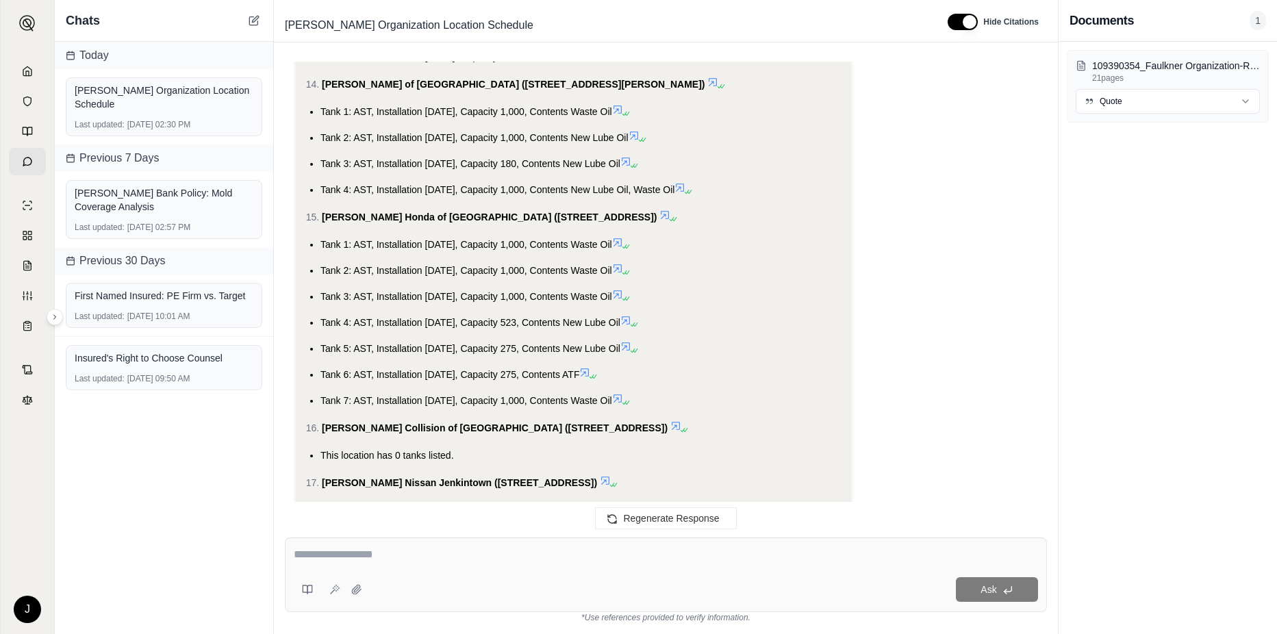
click at [318, 570] on div "Ask" at bounding box center [666, 575] width 762 height 75
click at [312, 560] on textarea at bounding box center [666, 555] width 744 height 16
type textarea "**********"
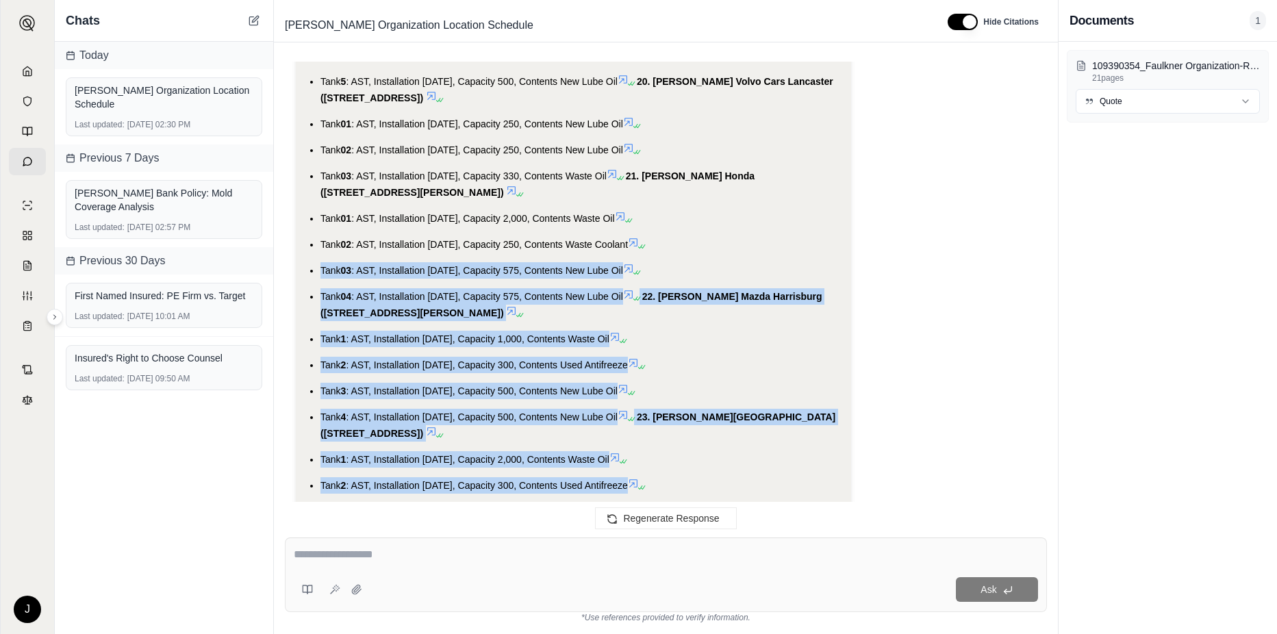
scroll to position [8331, 0]
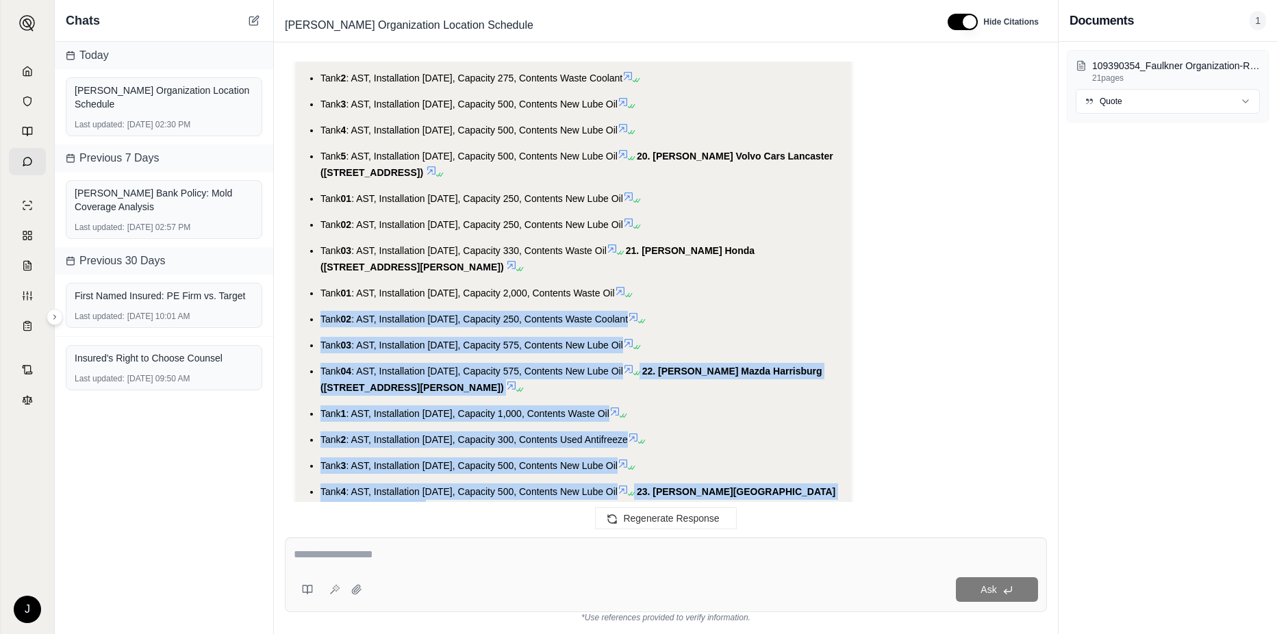
drag, startPoint x: 594, startPoint y: 439, endPoint x: 331, endPoint y: 277, distance: 308.1
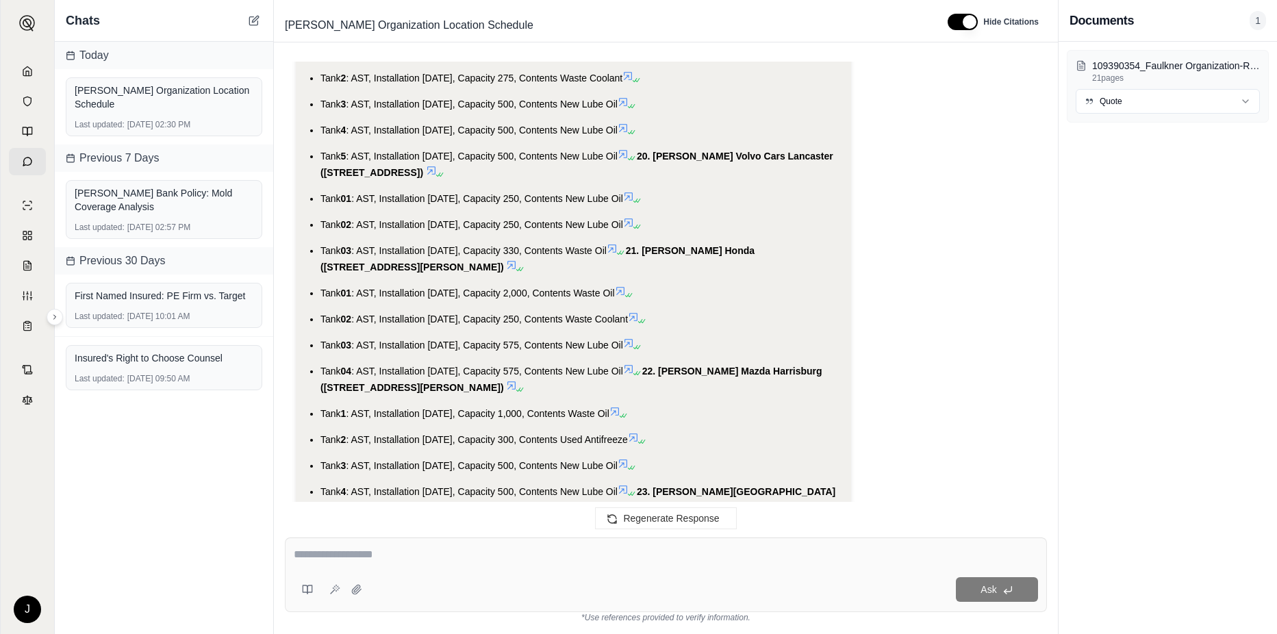
drag, startPoint x: 727, startPoint y: 255, endPoint x: 661, endPoint y: 258, distance: 65.8
click at [724, 285] on li "Tank 01 : AST, Installation [DATE], Capacity 2,000, Contents Waste Oil" at bounding box center [581, 293] width 520 height 16
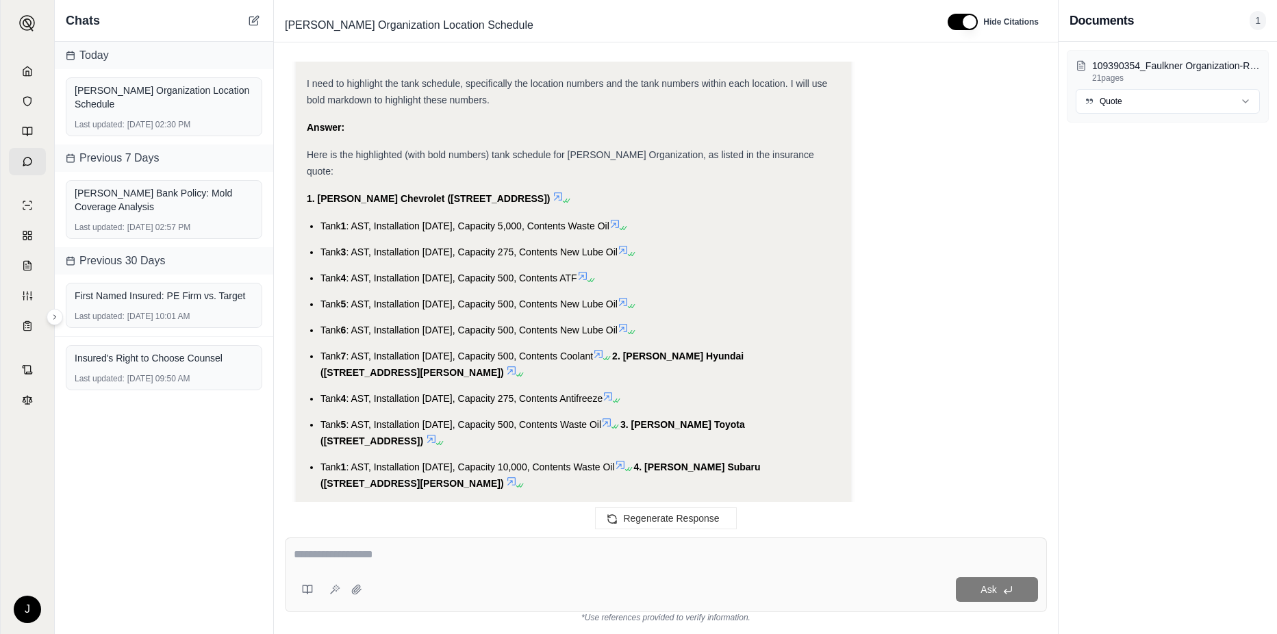
scroll to position [6345, 0]
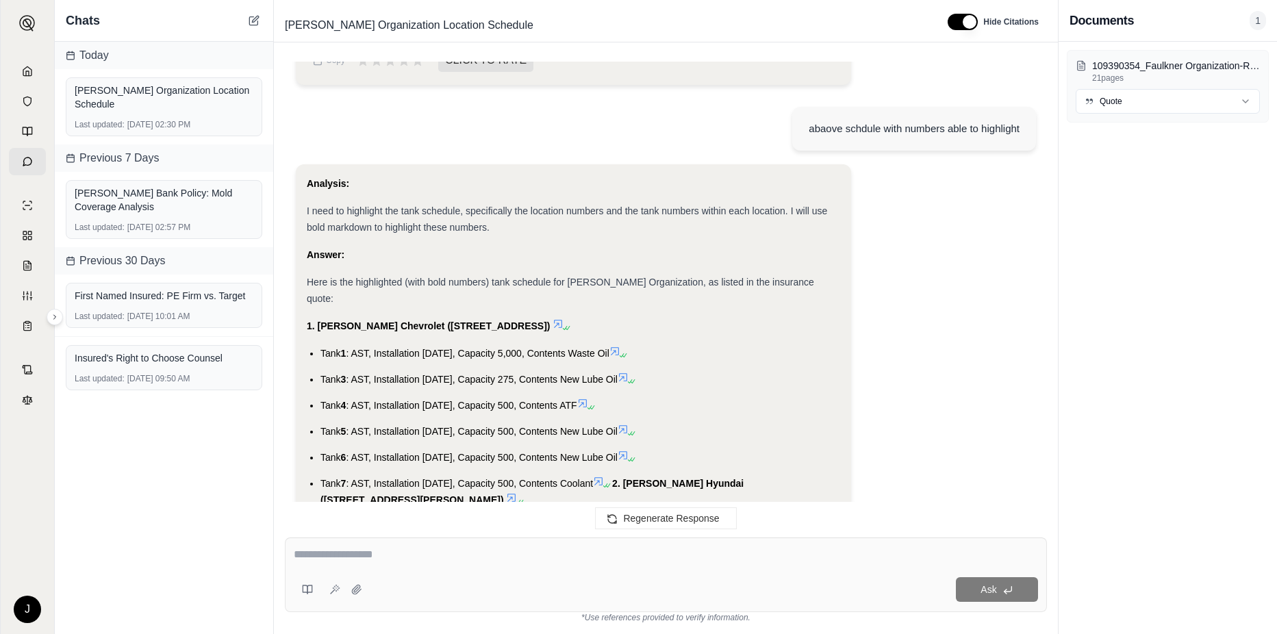
click at [331, 558] on textarea at bounding box center [666, 555] width 744 height 16
type textarea "**********"
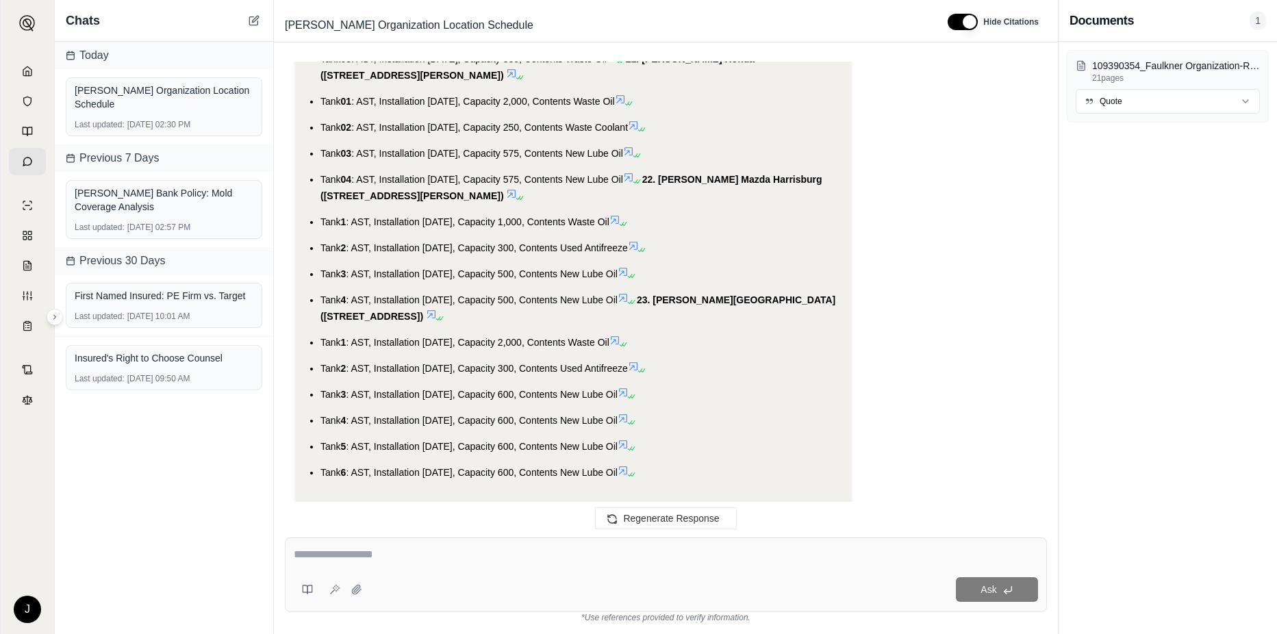
scroll to position [8728, 0]
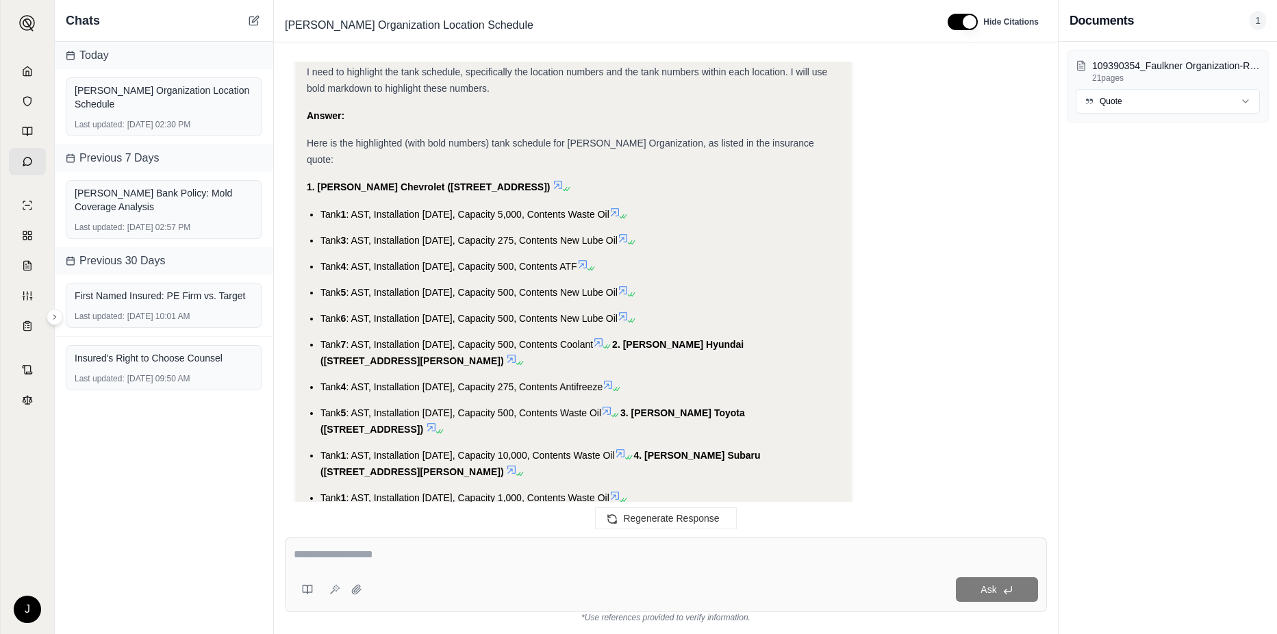
scroll to position [6468, 0]
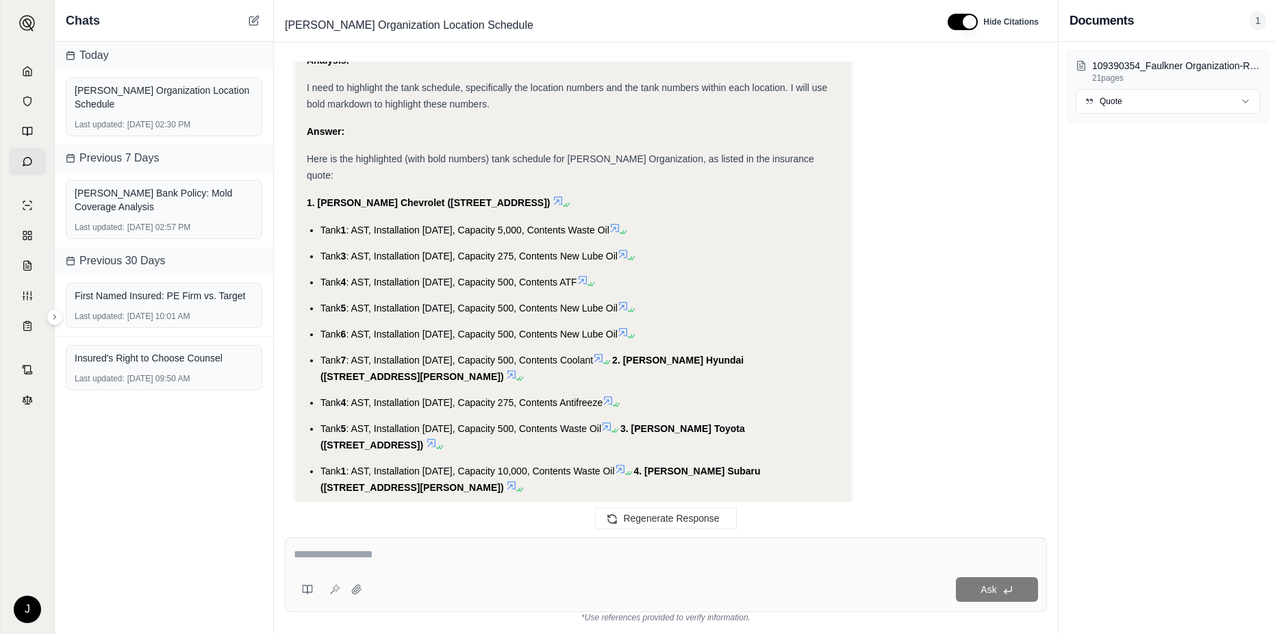
click at [431, 225] on span ": AST, Installation [DATE], Capacity 5,000, Contents Waste Oil" at bounding box center [477, 230] width 263 height 11
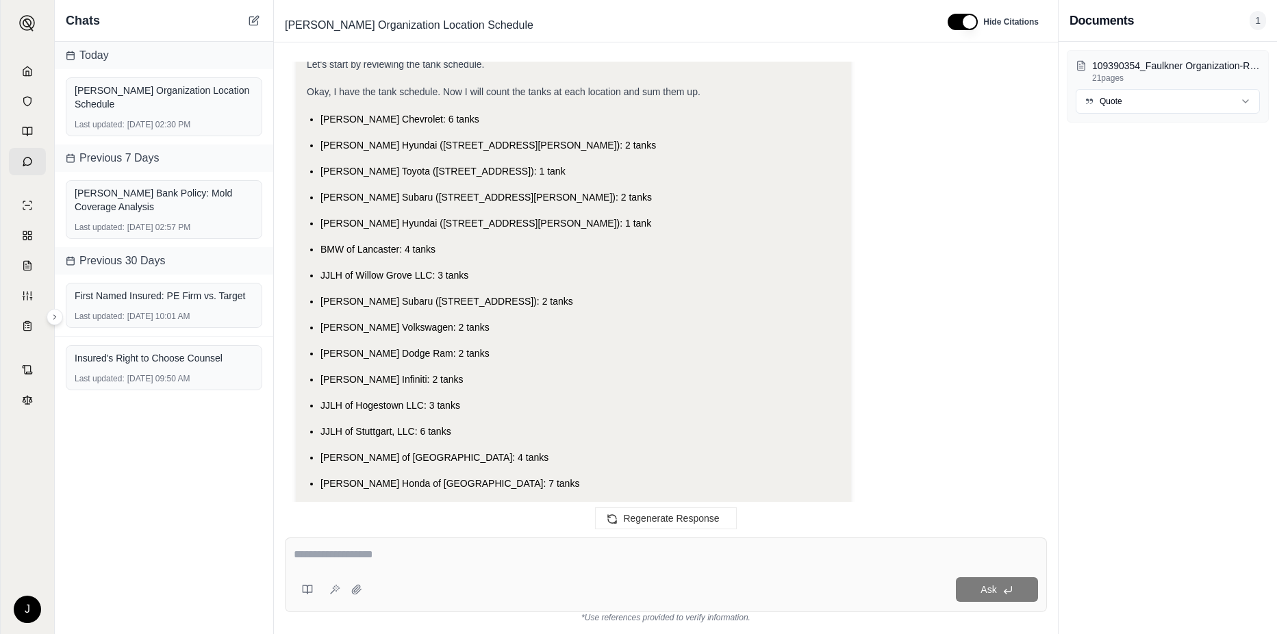
scroll to position [9550, 0]
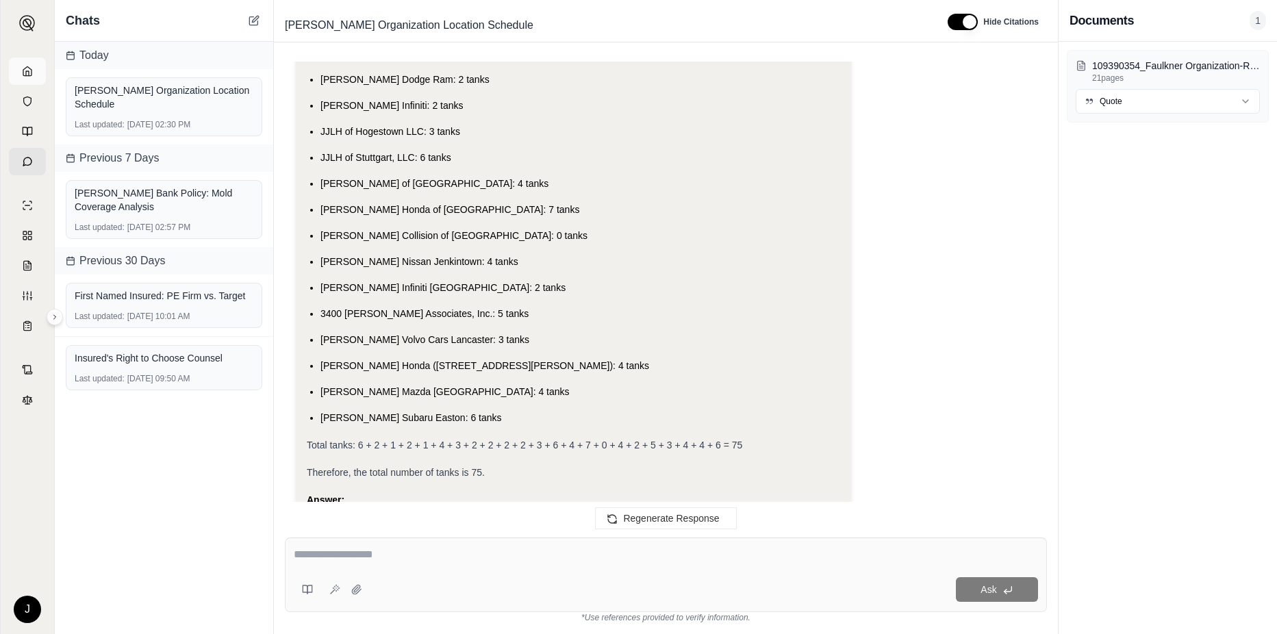
click at [26, 73] on polyline at bounding box center [27, 73] width 3 height 5
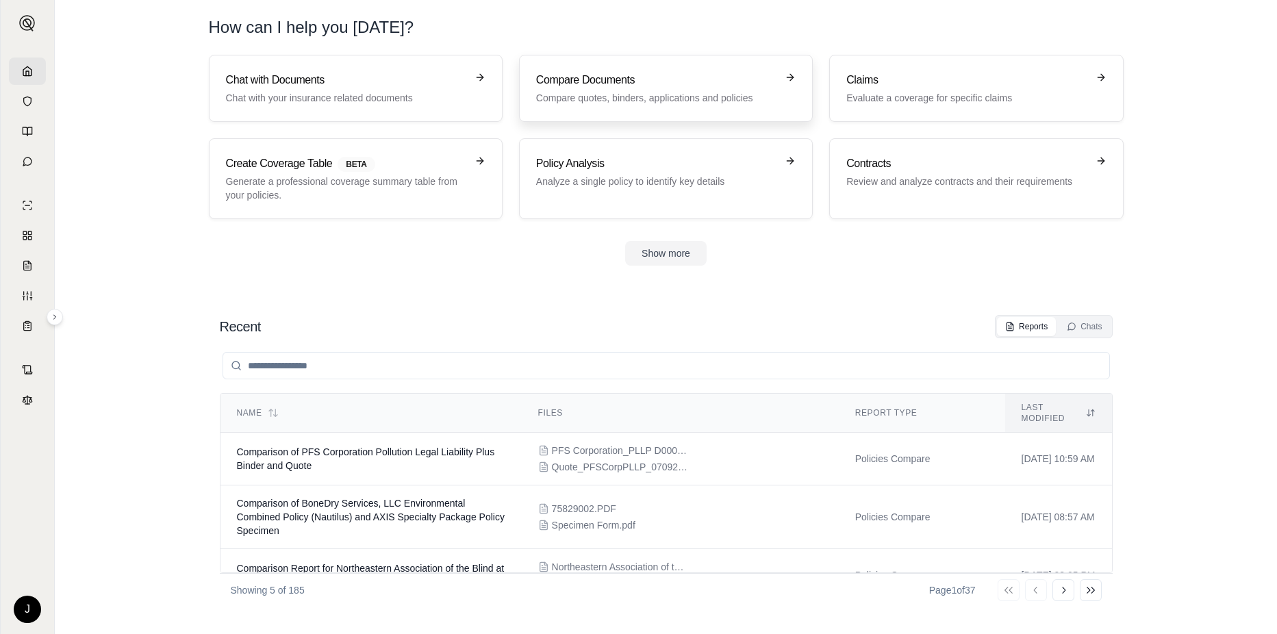
click at [588, 83] on h3 "Compare Documents" at bounding box center [656, 80] width 240 height 16
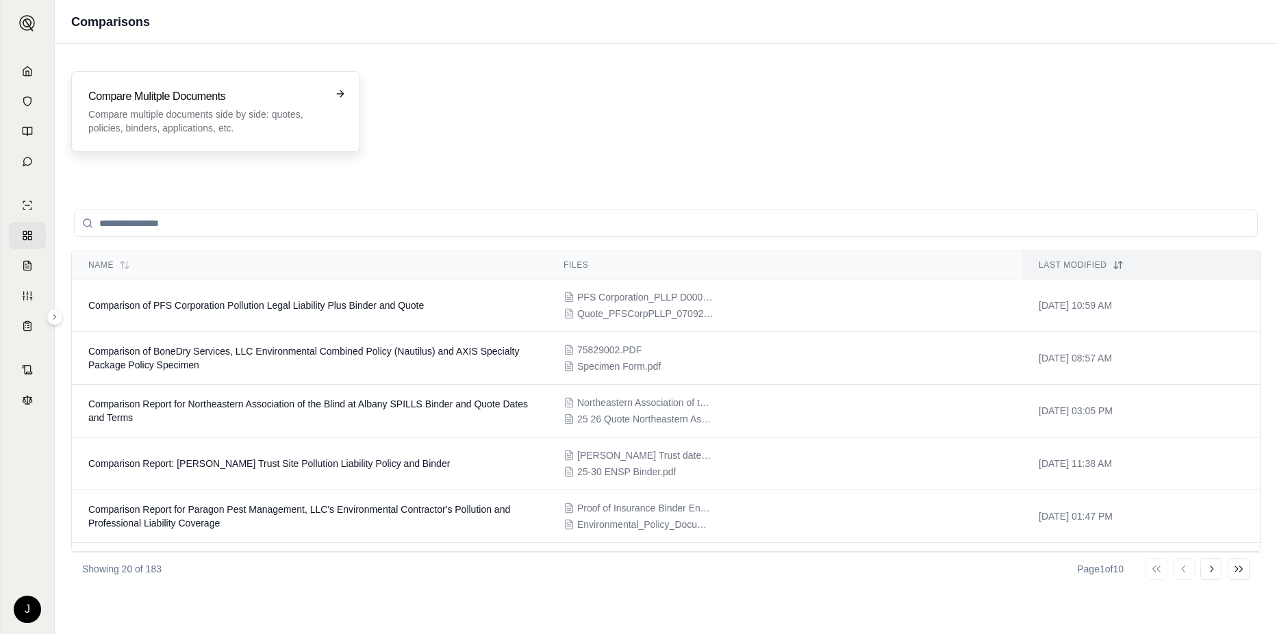
click at [138, 108] on p "Compare multiple documents side by side: quotes, policies, binders, application…" at bounding box center [206, 121] width 236 height 27
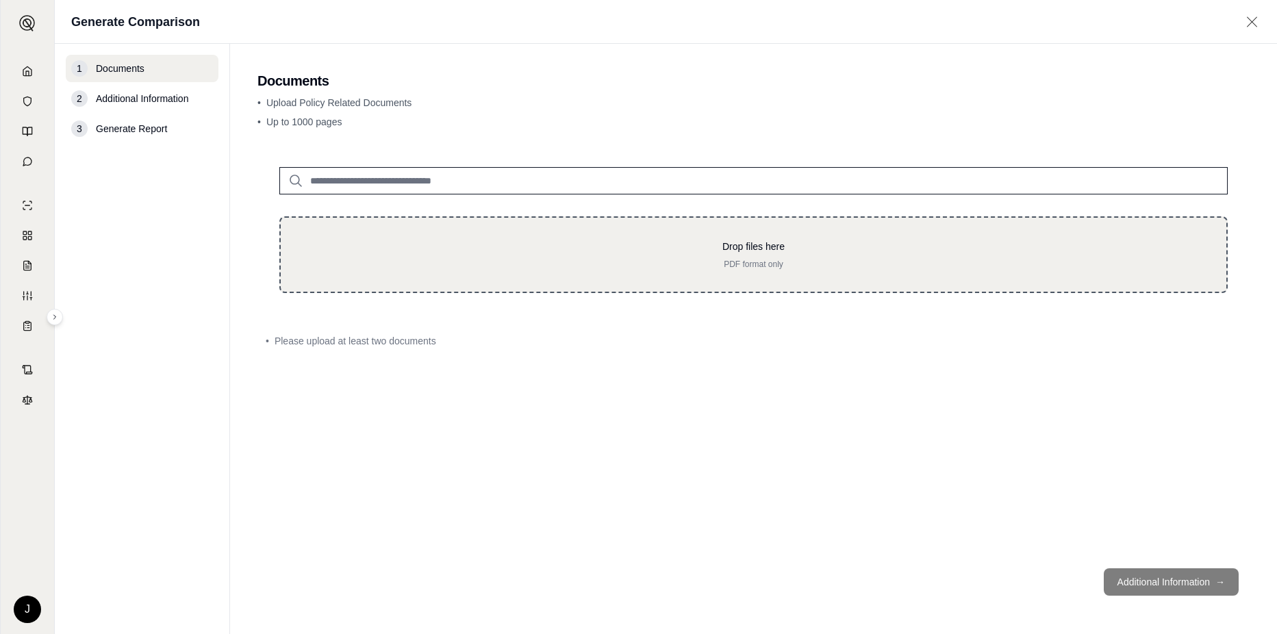
click at [386, 261] on p "PDF format only" at bounding box center [754, 264] width 902 height 11
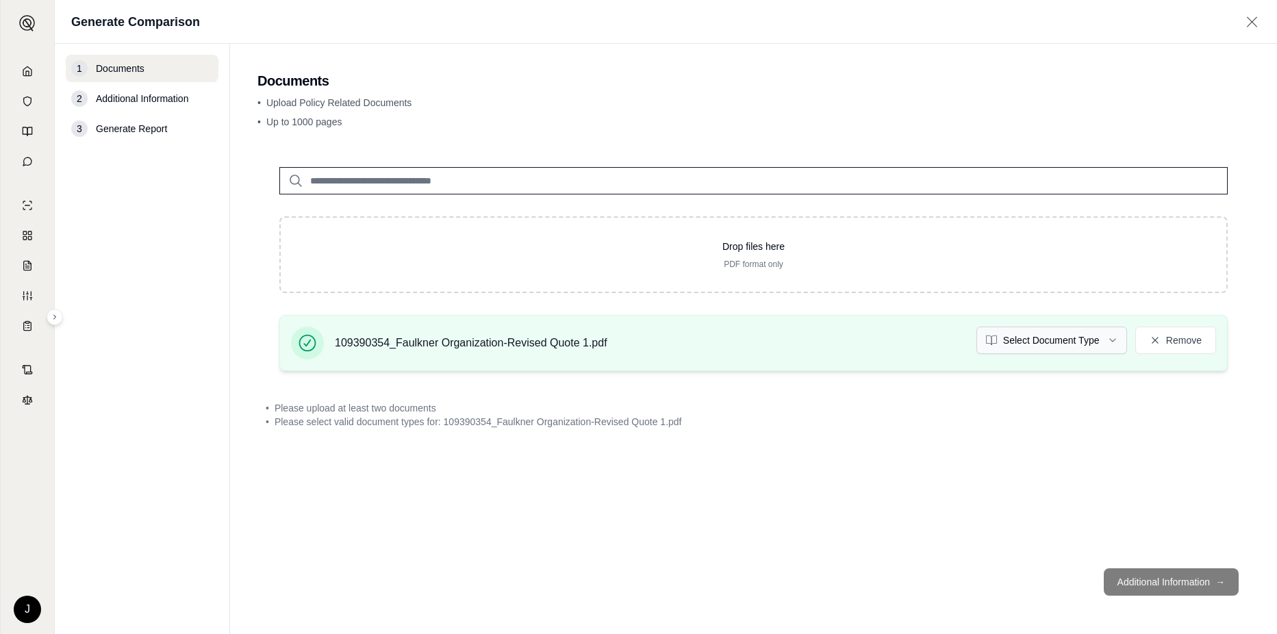
click at [1012, 338] on html "J Generate Comparison 1 Documents 2 Additional Information 3 Generate Report Do…" at bounding box center [638, 317] width 1277 height 634
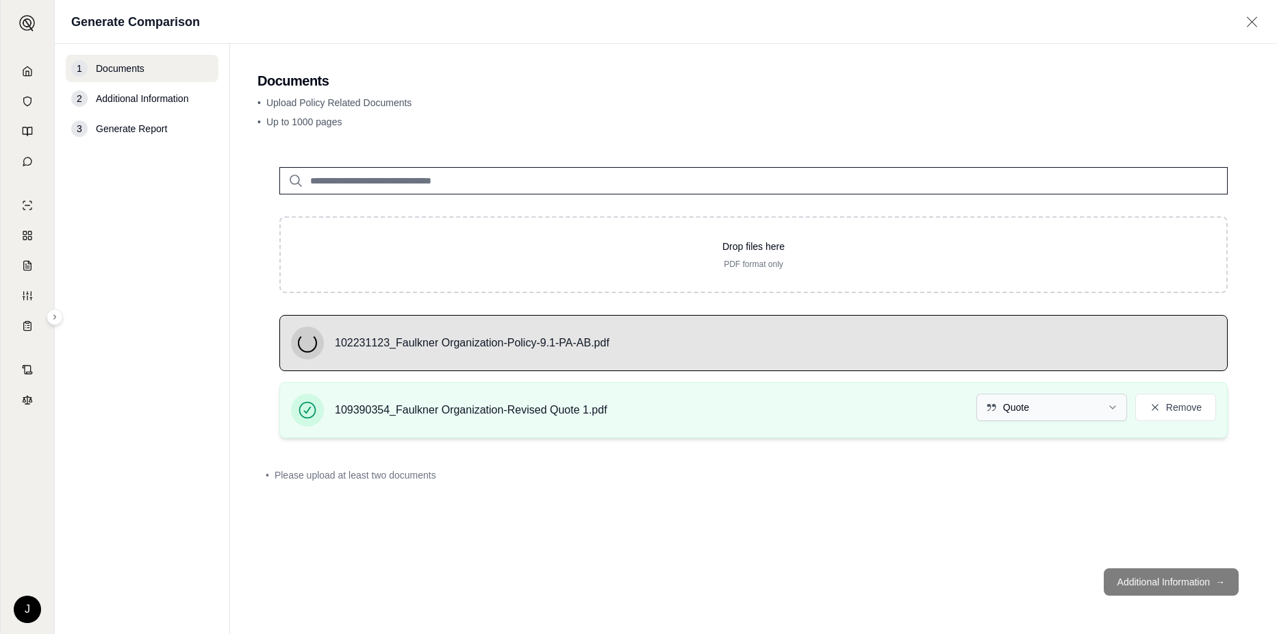
click at [1026, 403] on html "J Generate Comparison 1 Documents 2 Additional Information 3 Generate Report Do…" at bounding box center [638, 317] width 1277 height 634
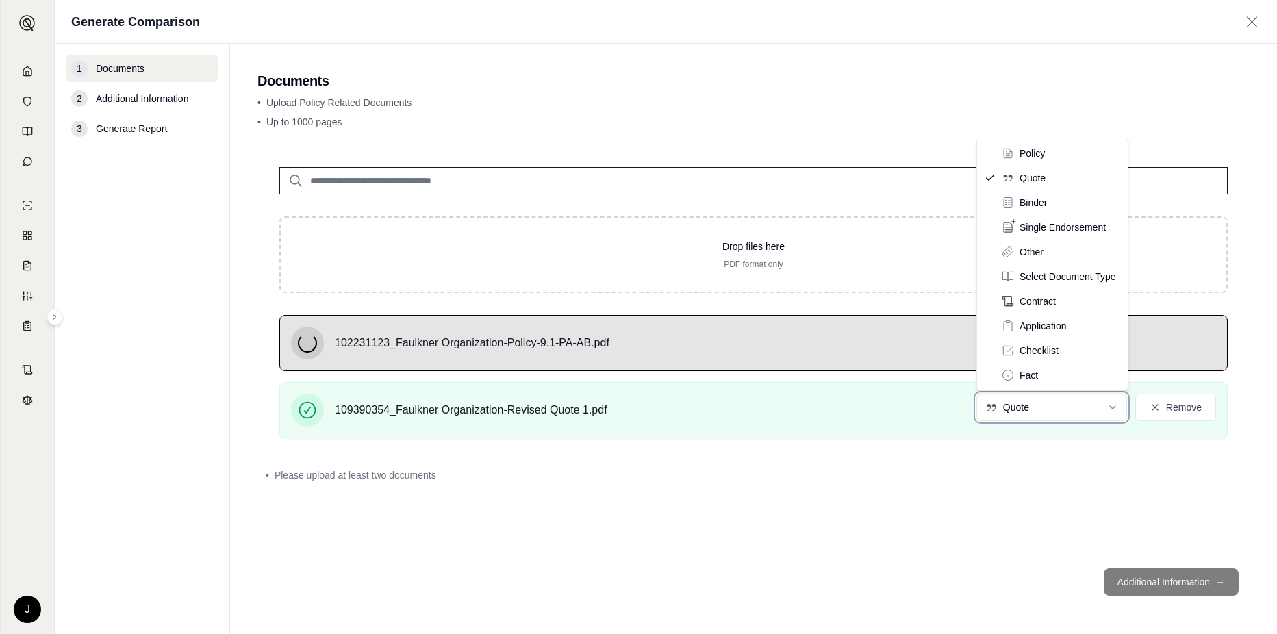
click at [662, 566] on html "J Generate Comparison 1 Documents 2 Additional Information 3 Generate Report Do…" at bounding box center [638, 317] width 1277 height 634
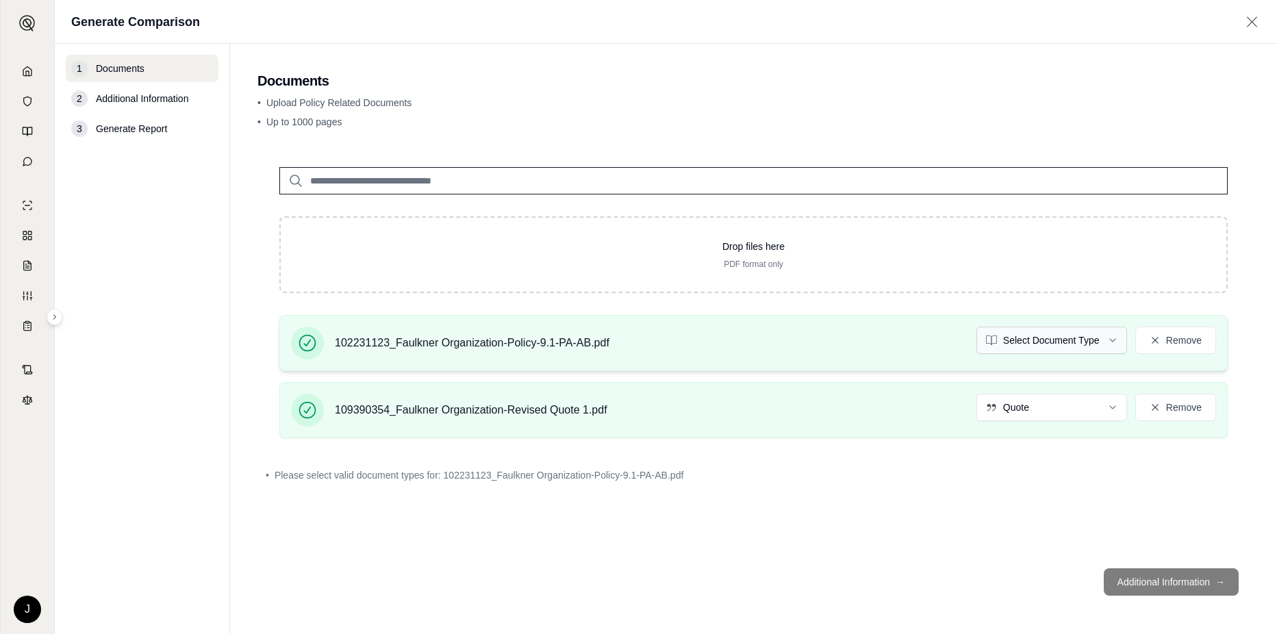
click at [1055, 341] on html "J Generate Comparison 1 Documents 2 Additional Information 3 Generate Report Do…" at bounding box center [638, 317] width 1277 height 634
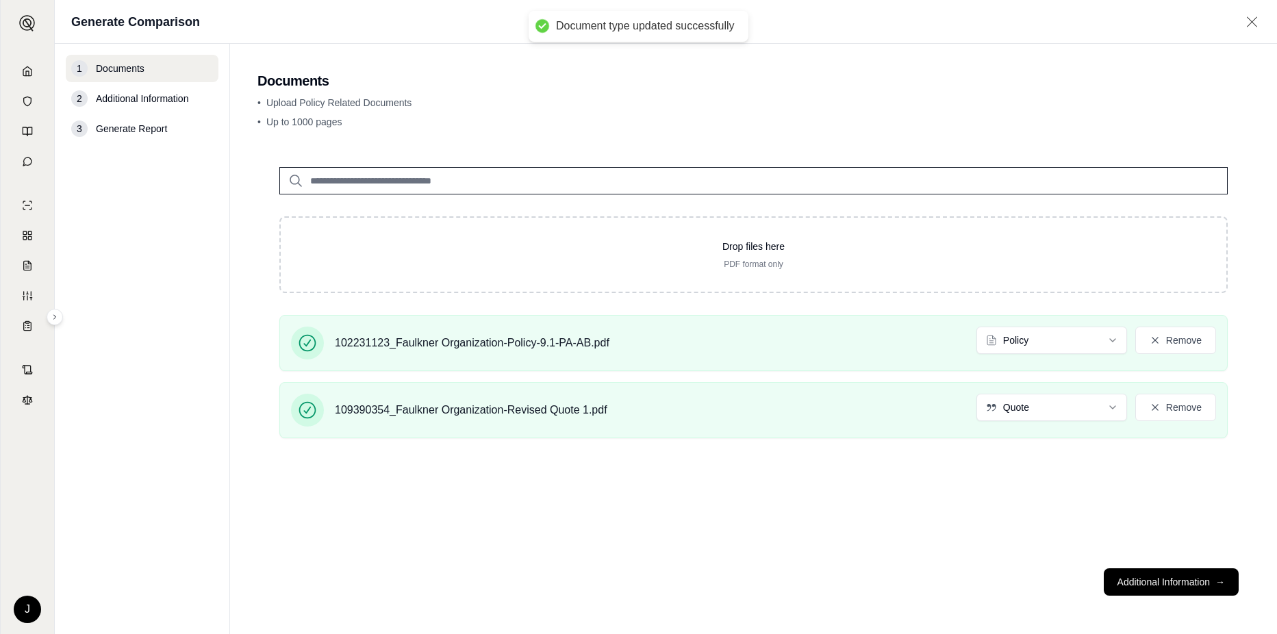
click at [782, 540] on div "Drop files here PDF format only 102231123_Faulkner Organization-Policy-9.1-PA-A…" at bounding box center [754, 351] width 992 height 412
click at [728, 545] on div "Drop files here PDF format only 102231123_Faulkner Organization-Policy-9.1-PA-A…" at bounding box center [754, 351] width 992 height 412
click at [1146, 588] on button "Additional Information →" at bounding box center [1171, 581] width 135 height 27
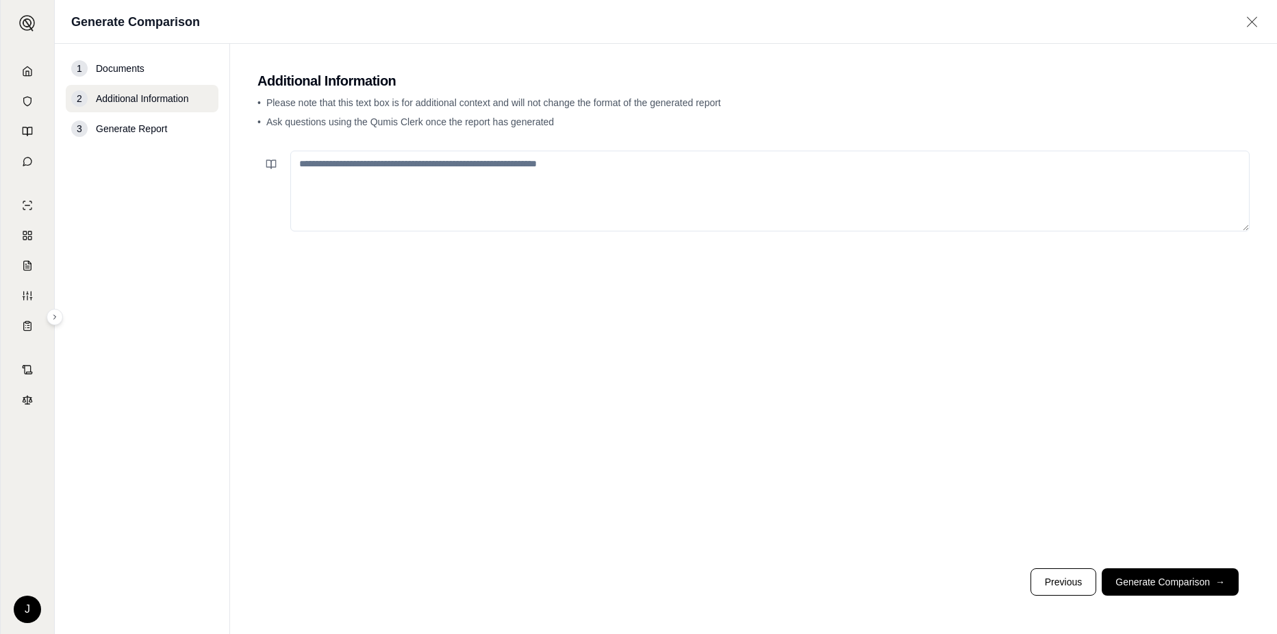
click at [361, 173] on textarea at bounding box center [769, 191] width 959 height 81
drag, startPoint x: 425, startPoint y: 175, endPoint x: 437, endPoint y: 168, distance: 13.5
click at [427, 175] on textarea "**********" at bounding box center [769, 191] width 959 height 81
click at [444, 164] on textarea "**********" at bounding box center [769, 191] width 959 height 81
drag, startPoint x: 441, startPoint y: 164, endPoint x: 566, endPoint y: 169, distance: 125.4
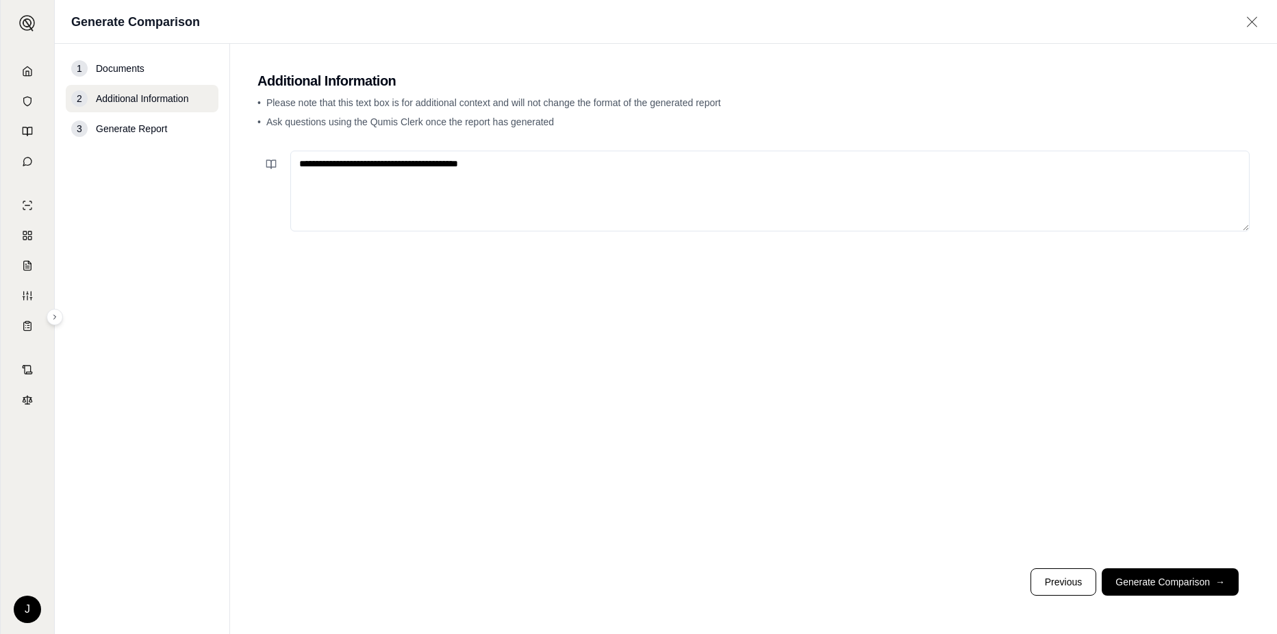
click at [570, 165] on textarea "**********" at bounding box center [769, 191] width 959 height 81
click at [476, 164] on textarea "**********" at bounding box center [769, 191] width 959 height 81
type textarea "**********"
click at [1146, 584] on button "Generate Comparison →" at bounding box center [1170, 581] width 137 height 27
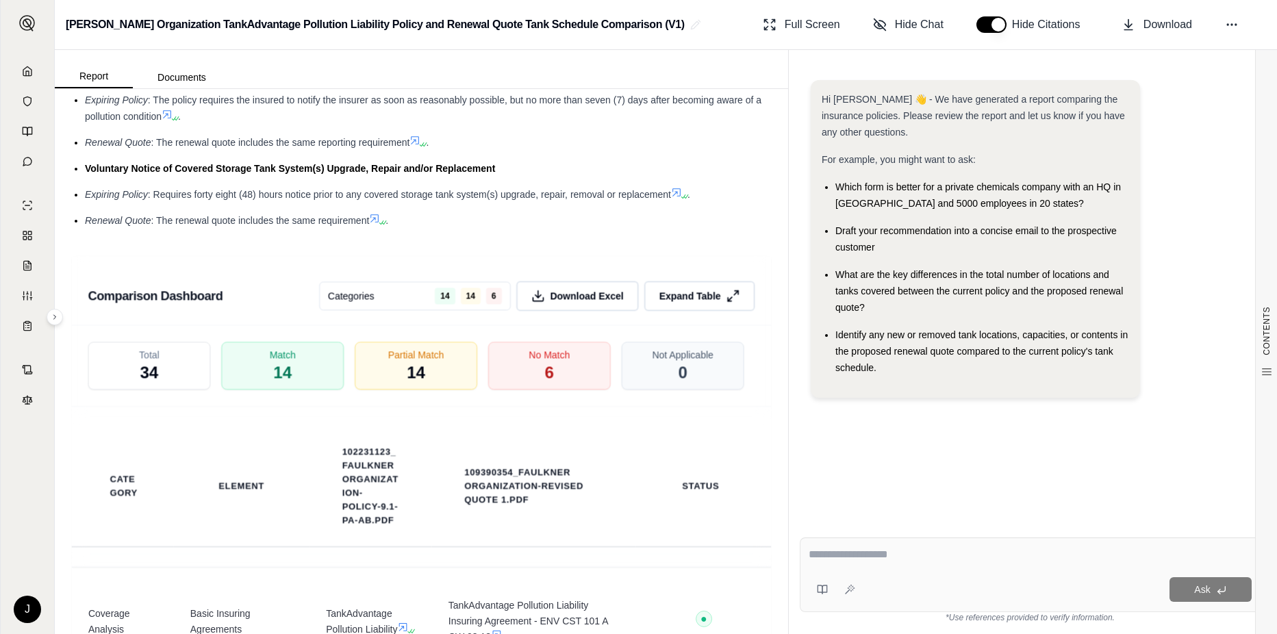
scroll to position [2466, 0]
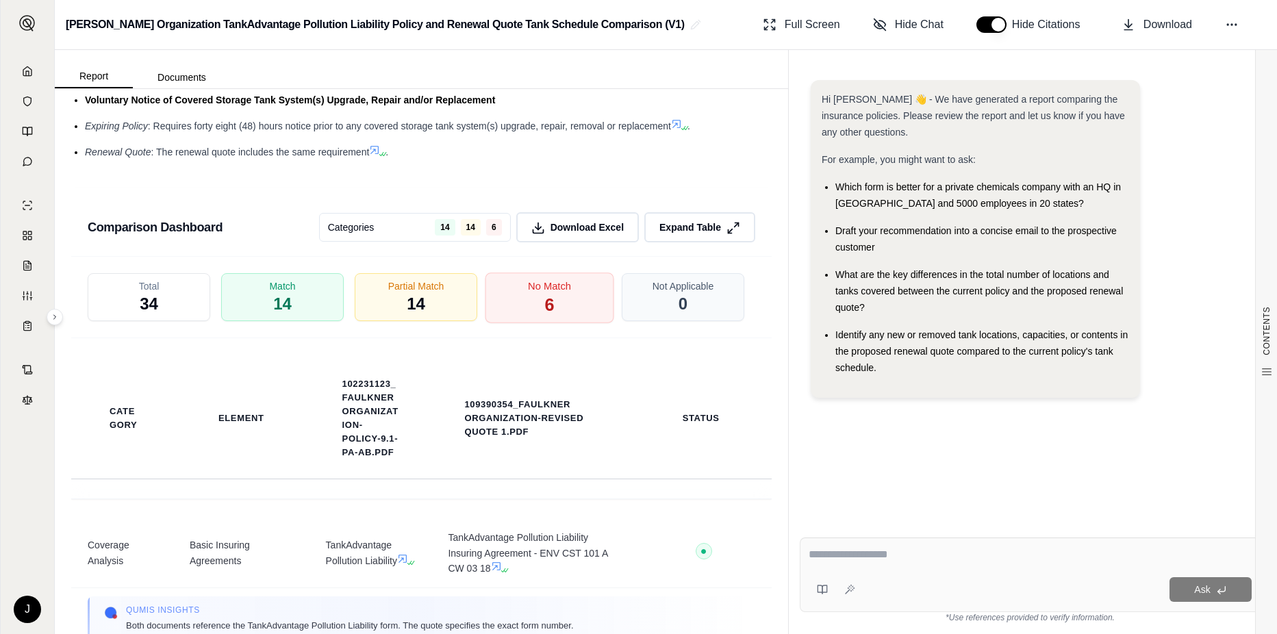
click at [551, 320] on div "No Match 6" at bounding box center [550, 298] width 129 height 51
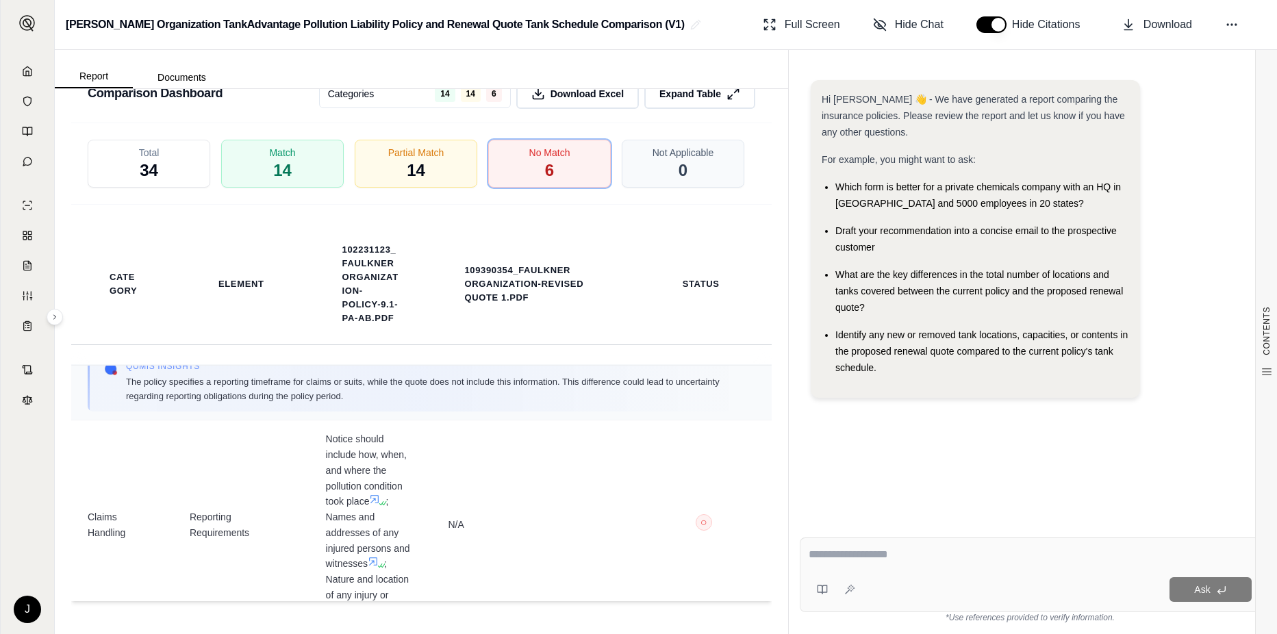
scroll to position [205, 0]
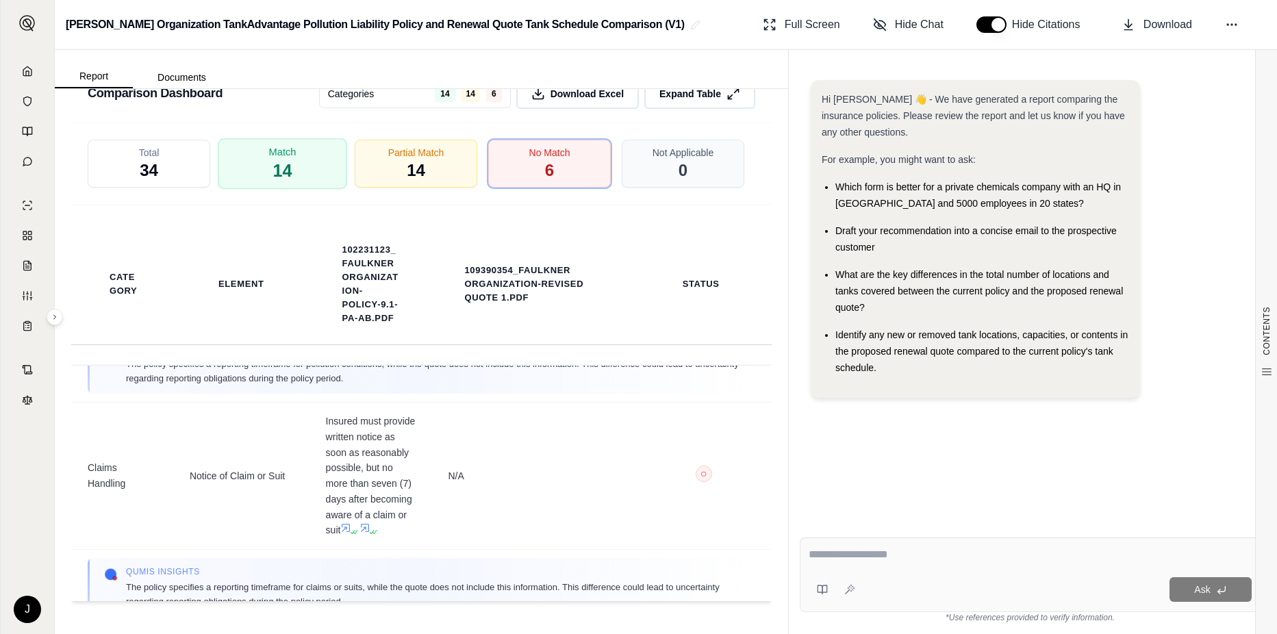
click at [290, 181] on div "Match 14" at bounding box center [282, 163] width 129 height 51
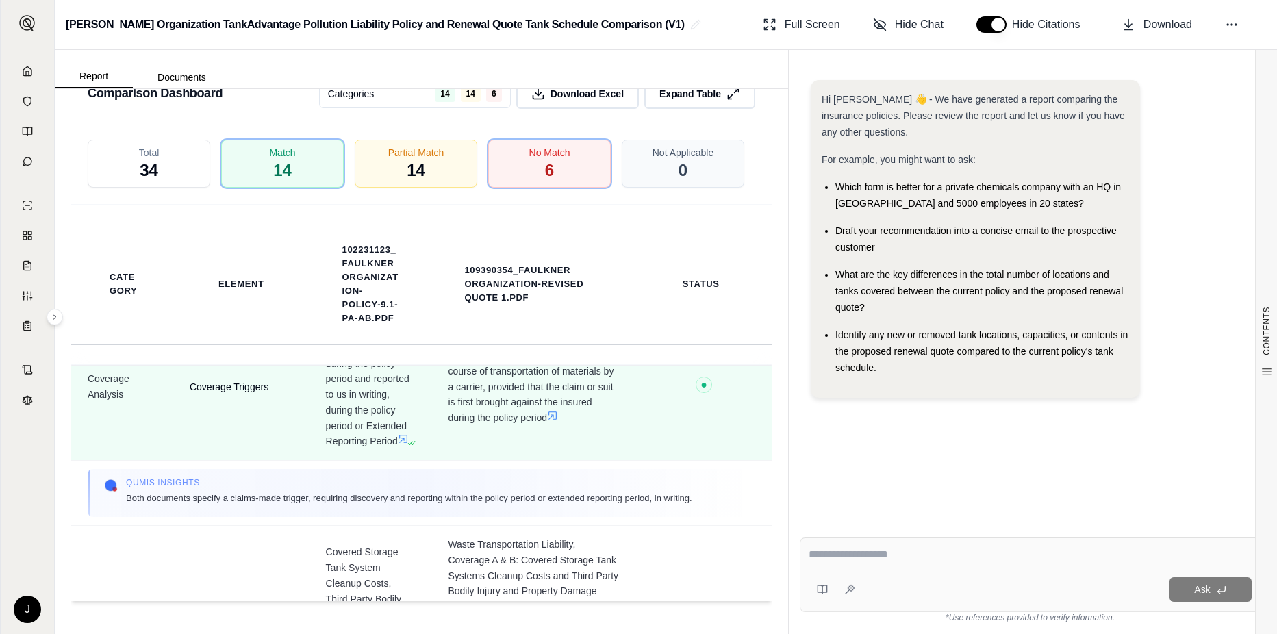
scroll to position [274, 0]
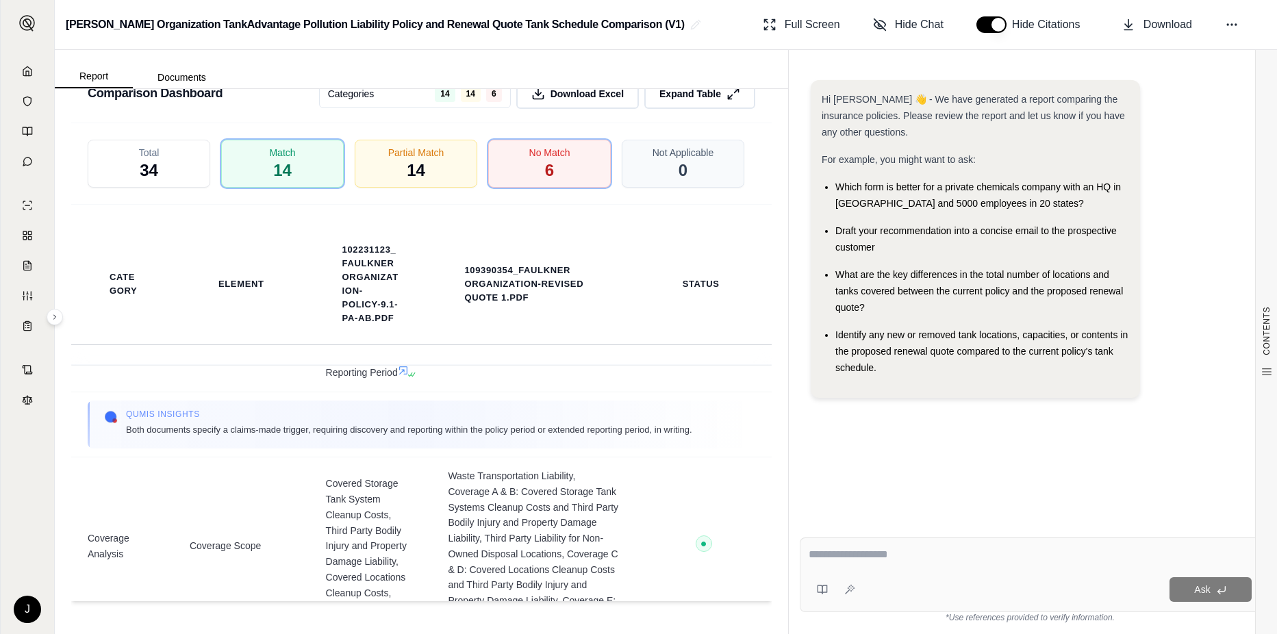
click at [168, 158] on div "Total 34" at bounding box center [149, 164] width 123 height 48
click at [155, 171] on span "34" at bounding box center [149, 171] width 18 height 22
click at [678, 164] on span "0" at bounding box center [683, 170] width 10 height 23
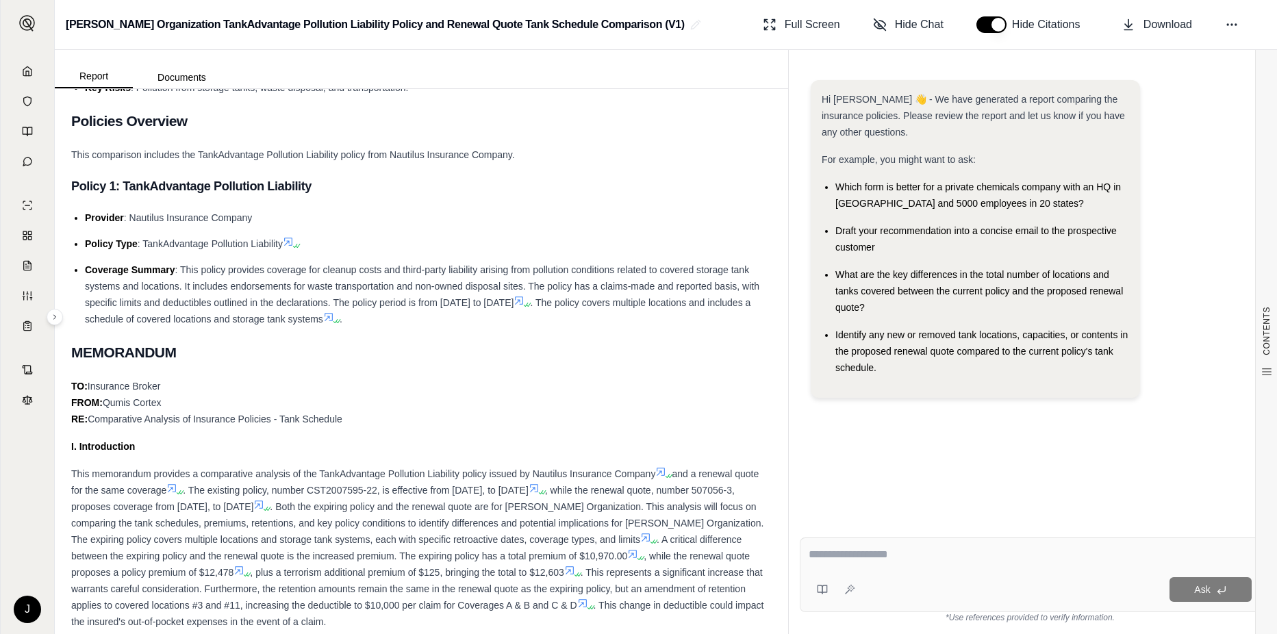
scroll to position [0, 0]
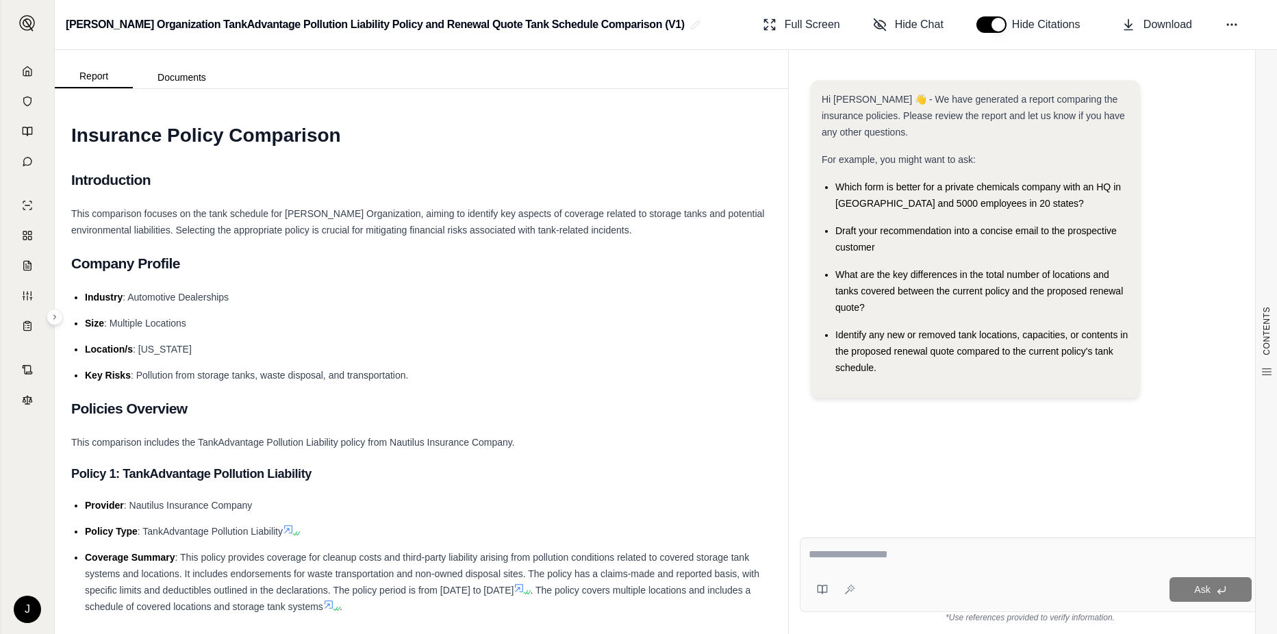
click at [845, 564] on div at bounding box center [1030, 557] width 443 height 21
drag, startPoint x: 848, startPoint y: 553, endPoint x: 843, endPoint y: 548, distance: 7.3
click at [846, 553] on textarea at bounding box center [1030, 555] width 443 height 16
type textarea "**********"
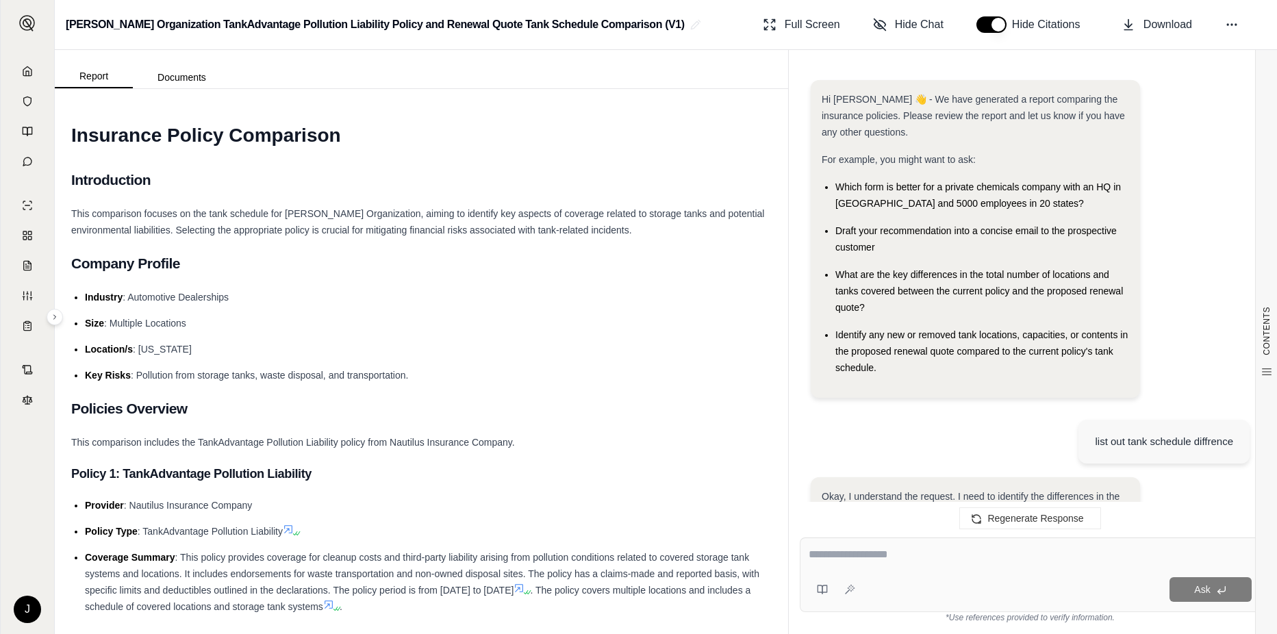
scroll to position [1729, 0]
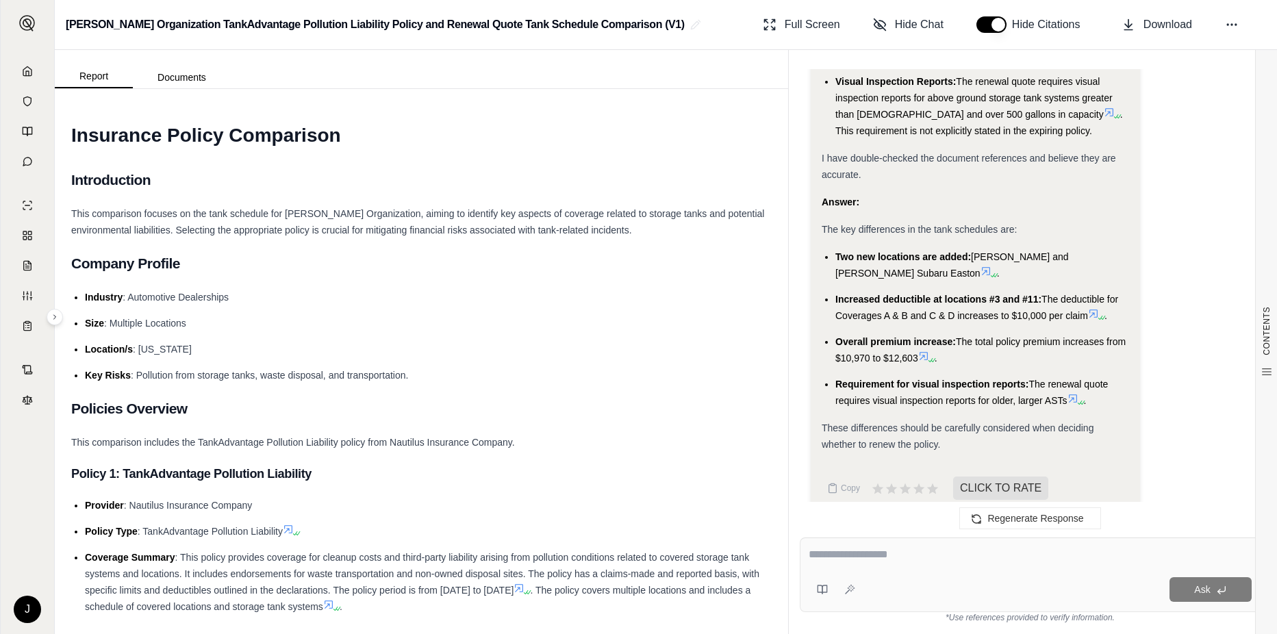
click at [990, 251] on li "Two new locations are added: [PERSON_NAME] Mazda [GEOGRAPHIC_DATA] and [PERSON_…" at bounding box center [983, 265] width 294 height 33
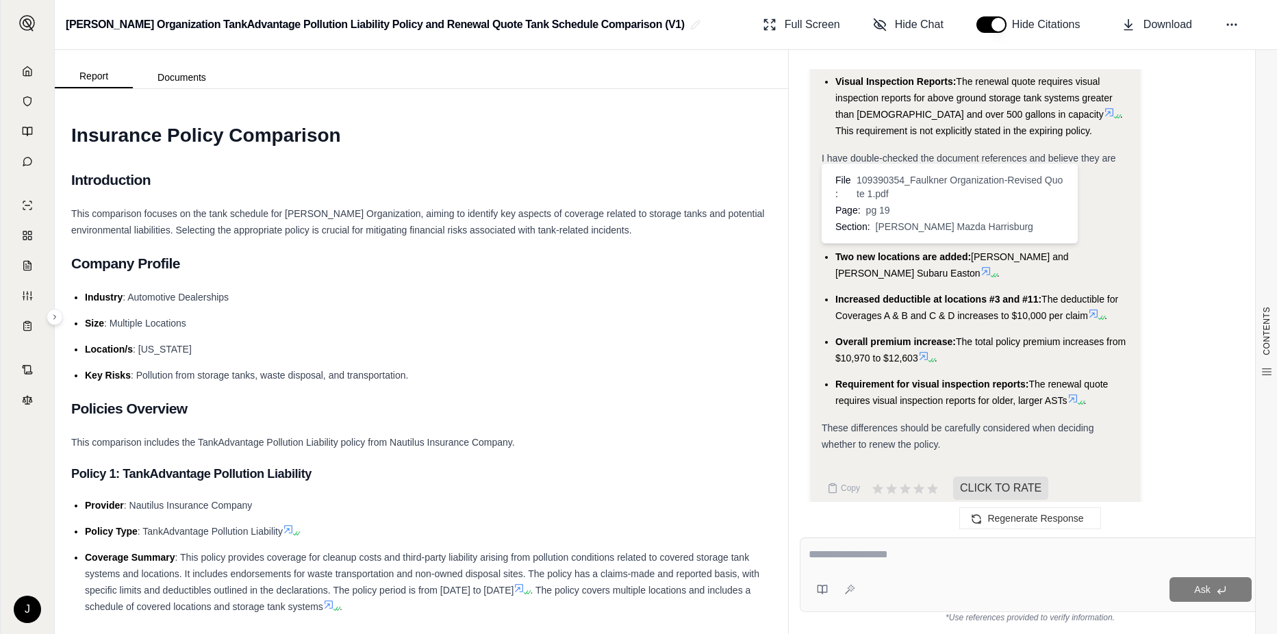
drag, startPoint x: 975, startPoint y: 235, endPoint x: 942, endPoint y: 251, distance: 36.8
click at [942, 251] on li "Two new locations are added: [PERSON_NAME] Mazda Harrisburg and [PERSON_NAME] S…" at bounding box center [983, 265] width 294 height 33
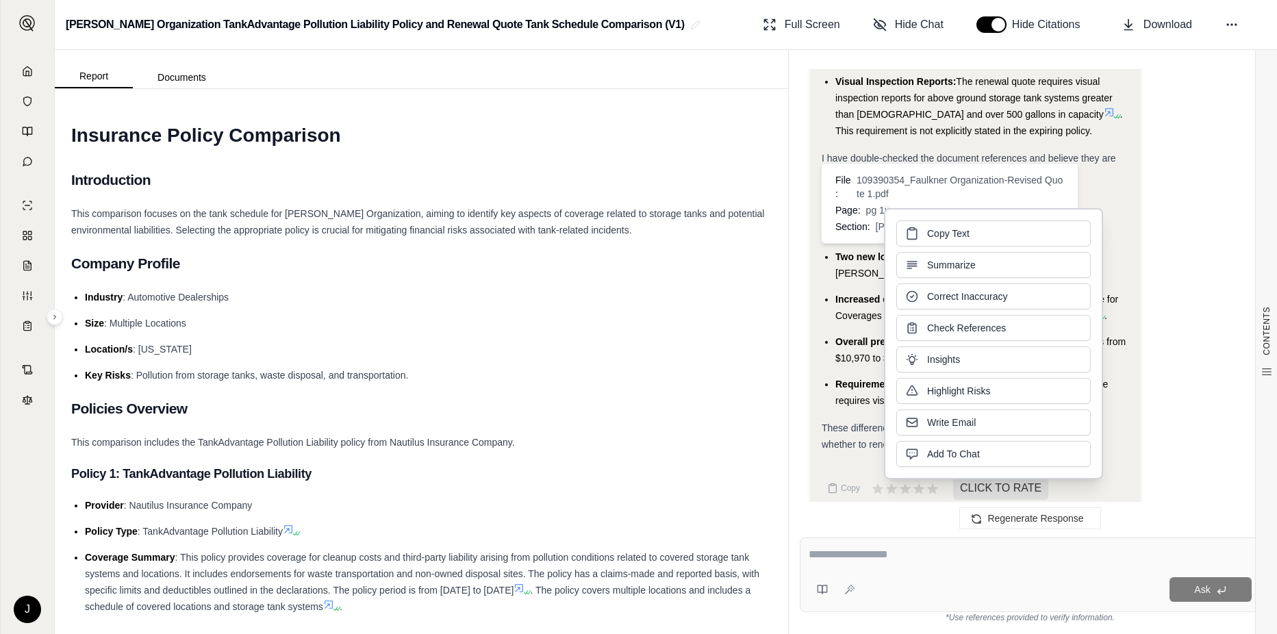
drag, startPoint x: 942, startPoint y: 251, endPoint x: 864, endPoint y: 253, distance: 78.1
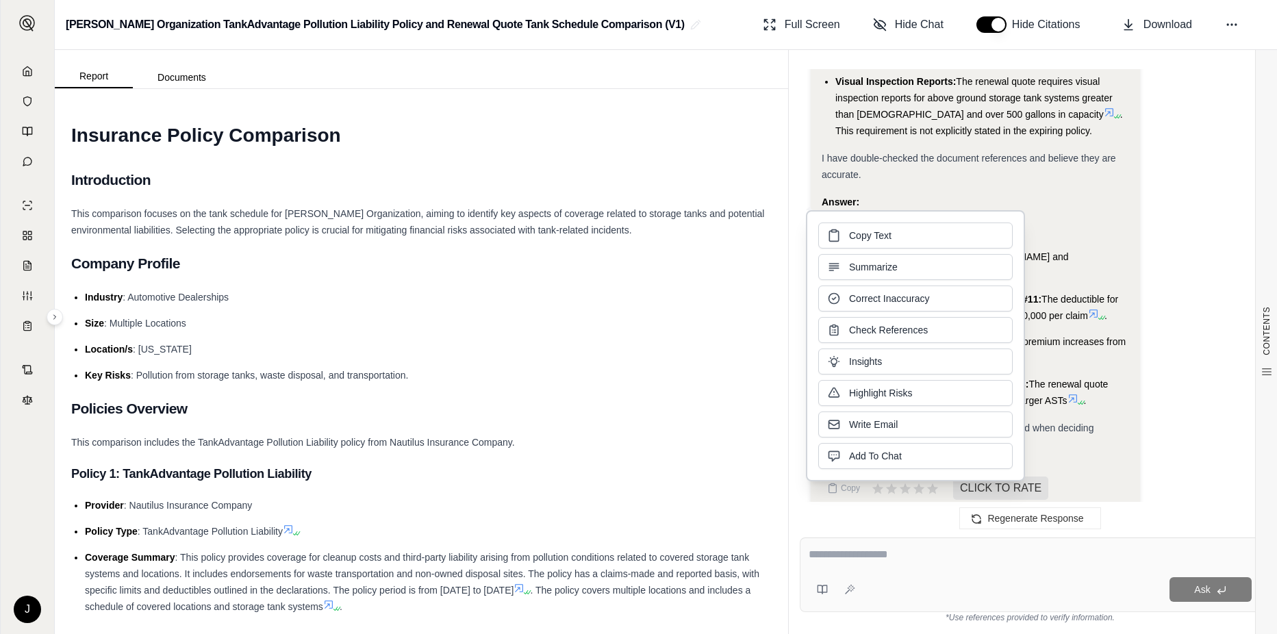
drag, startPoint x: 864, startPoint y: 253, endPoint x: 1060, endPoint y: 217, distance: 199.2
click at [1060, 221] on div "The key differences in the tank schedules are:" at bounding box center [976, 229] width 308 height 16
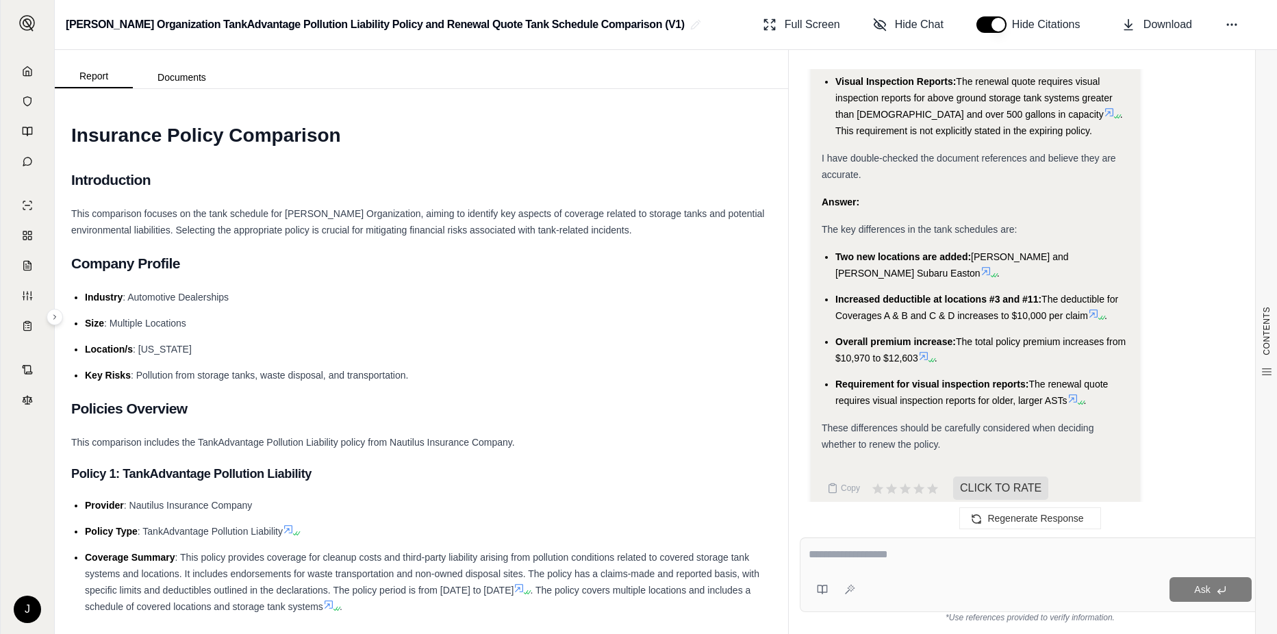
drag, startPoint x: 974, startPoint y: 239, endPoint x: 940, endPoint y: 251, distance: 36.4
click at [940, 251] on span "[PERSON_NAME] and [PERSON_NAME] Subaru Easton" at bounding box center [953, 264] width 234 height 27
drag, startPoint x: 940, startPoint y: 251, endPoint x: 868, endPoint y: 251, distance: 71.2
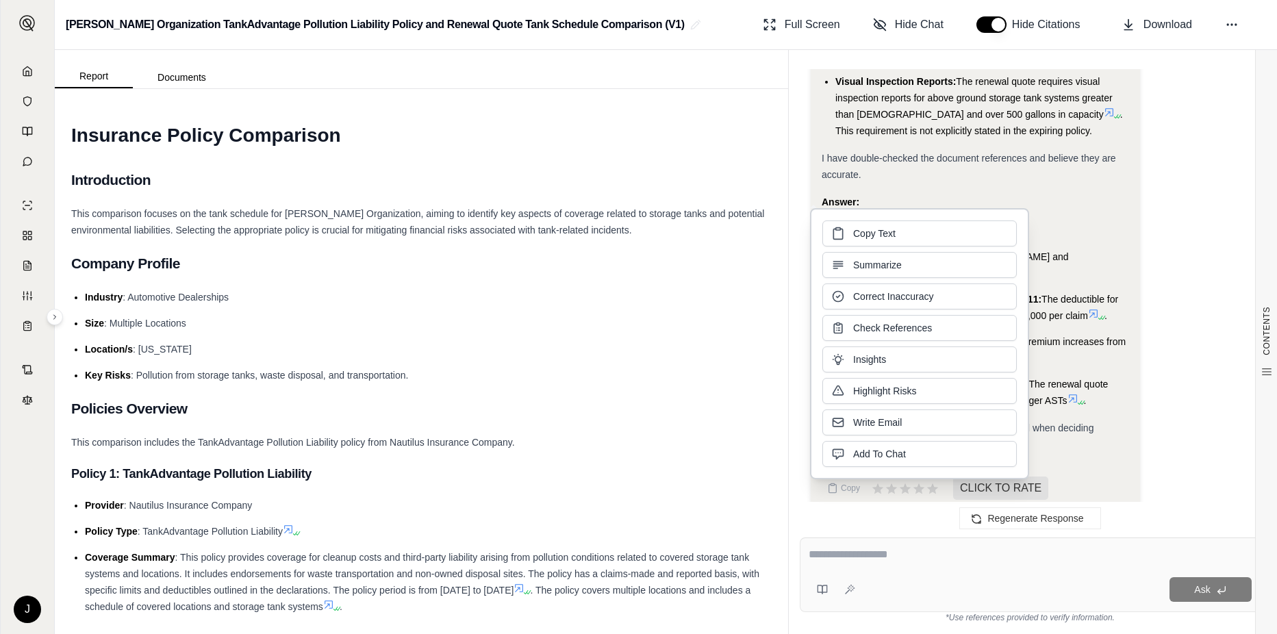
drag, startPoint x: 868, startPoint y: 251, endPoint x: 1065, endPoint y: 201, distance: 203.0
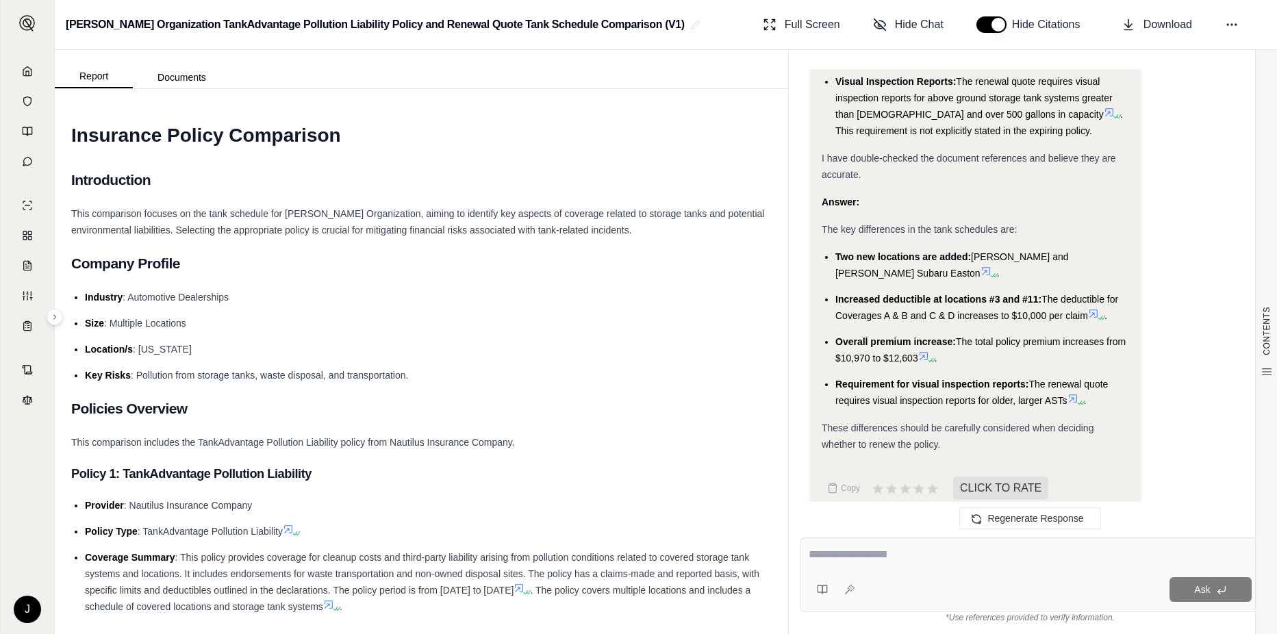
click at [440, 266] on h2 "Company Profile" at bounding box center [421, 263] width 701 height 29
click at [853, 556] on textarea at bounding box center [1030, 555] width 443 height 16
click at [845, 553] on textarea "**********" at bounding box center [1030, 555] width 443 height 16
type textarea "**********"
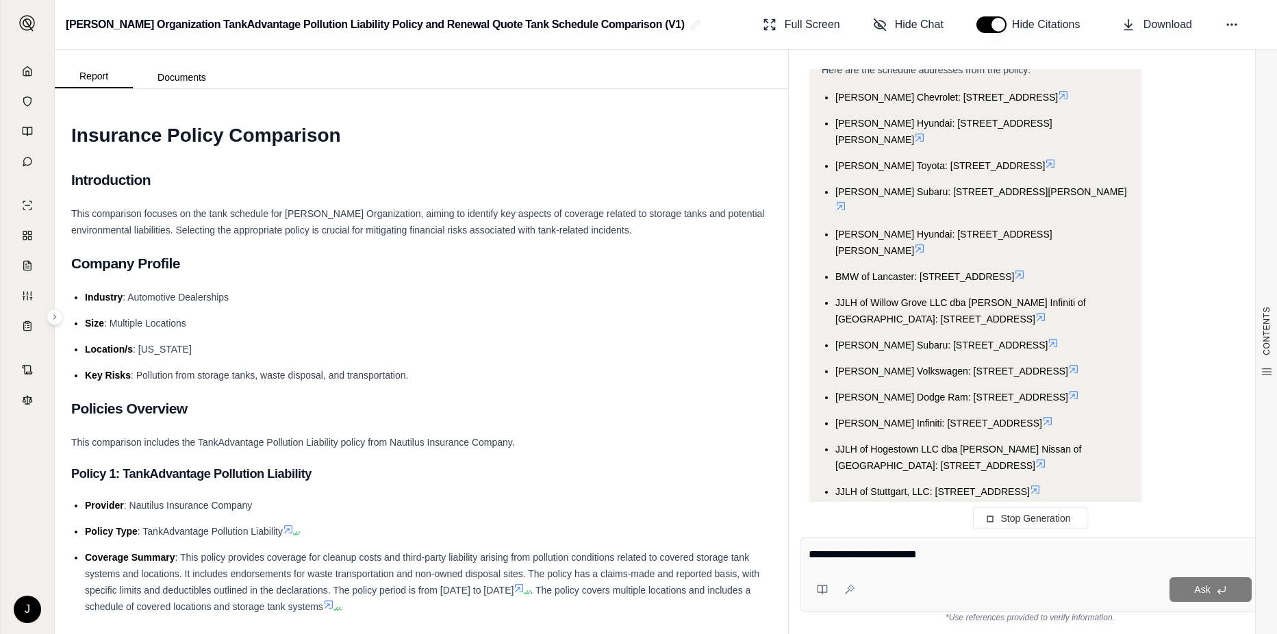
type textarea "**********"
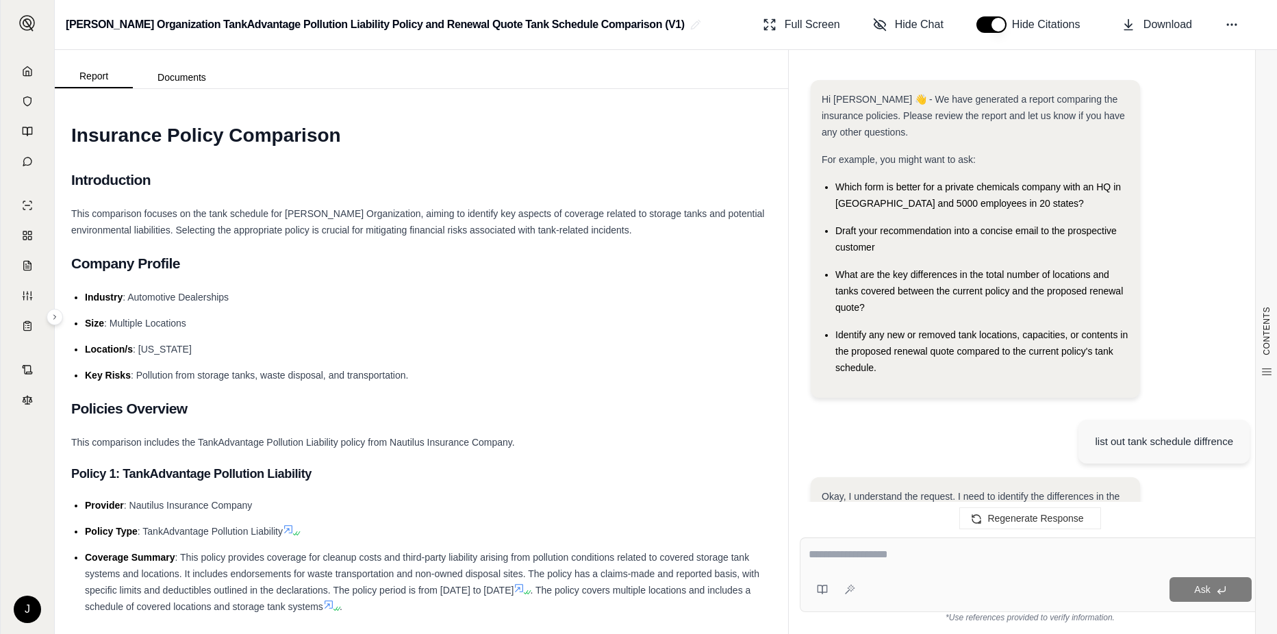
scroll to position [3283, 0]
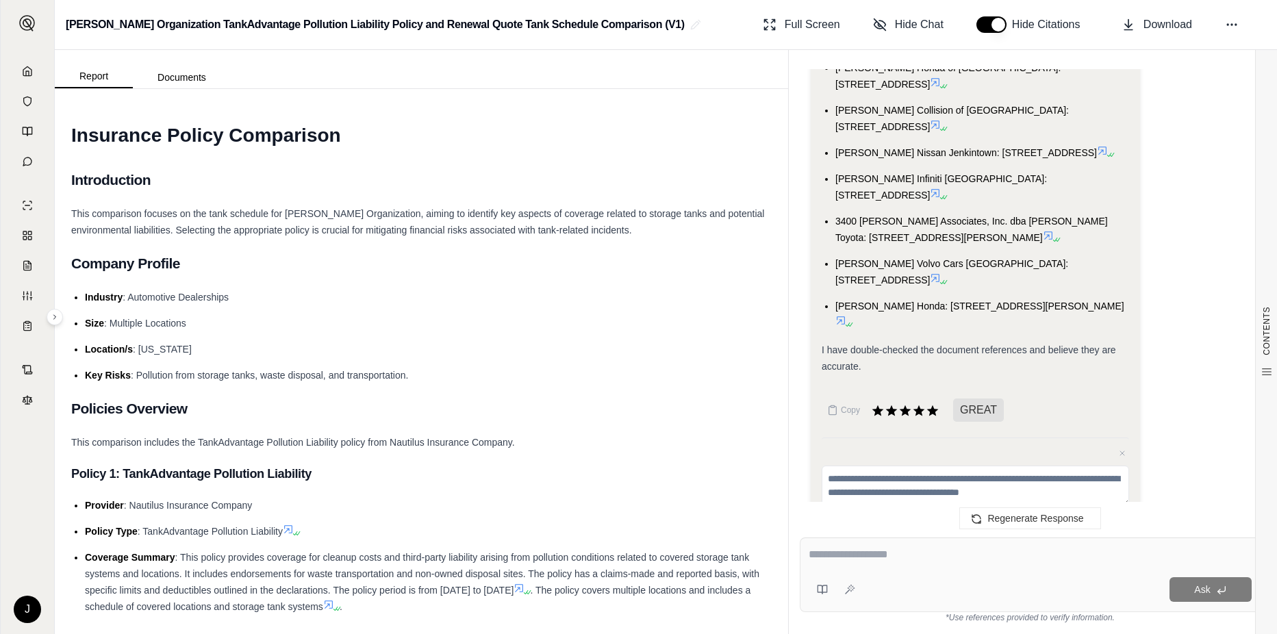
click at [862, 560] on textarea at bounding box center [1030, 555] width 443 height 16
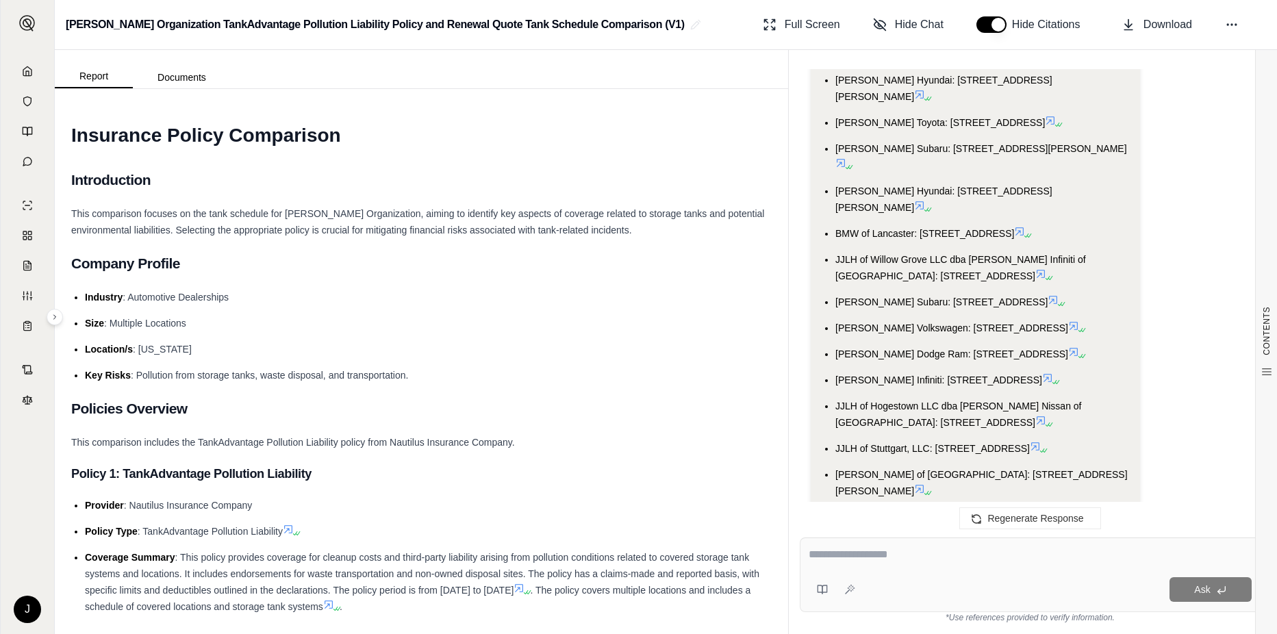
scroll to position [2598, 0]
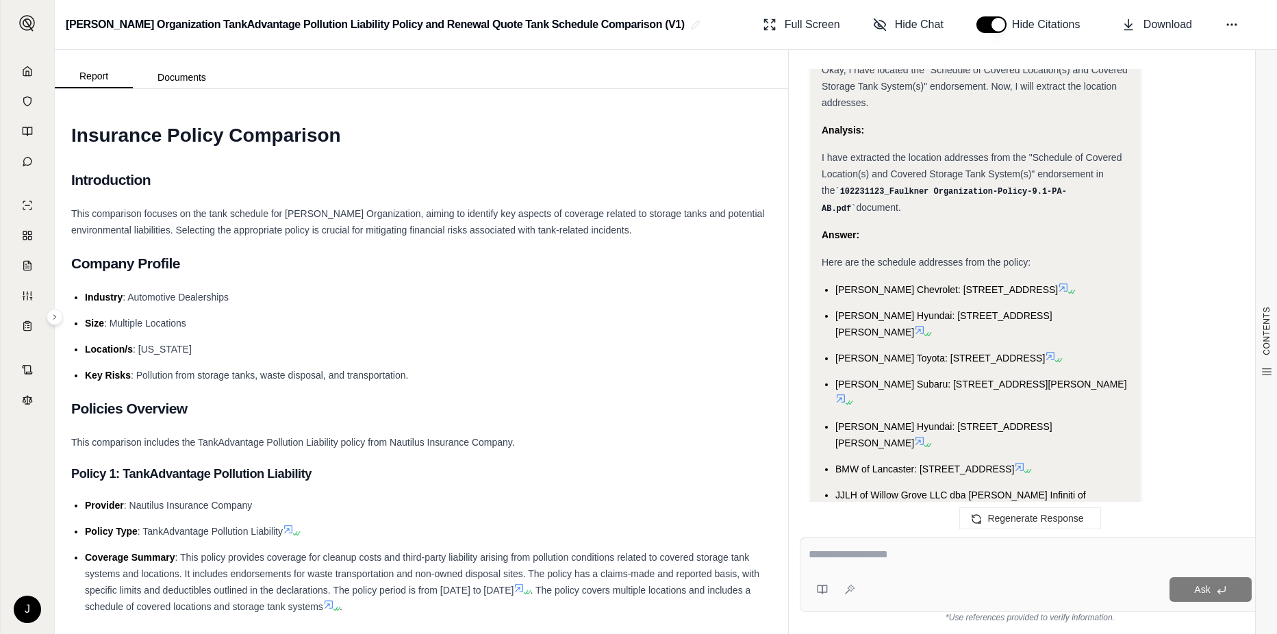
click at [826, 562] on textarea at bounding box center [1030, 555] width 443 height 16
type textarea "**********"
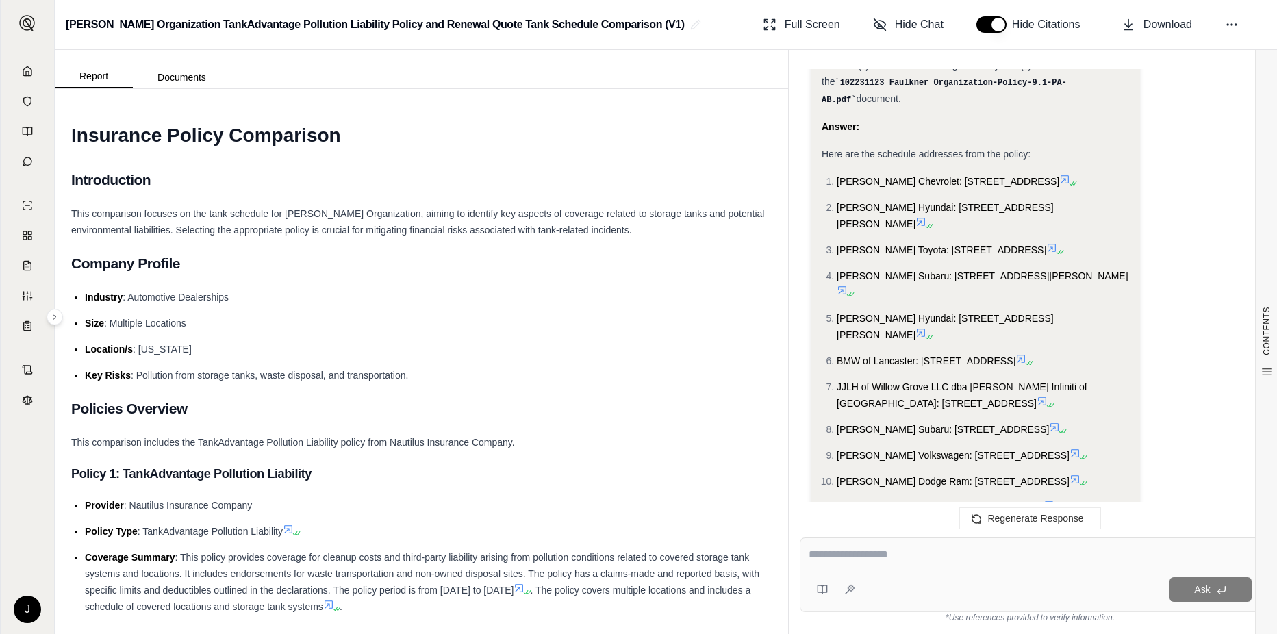
scroll to position [4280, 0]
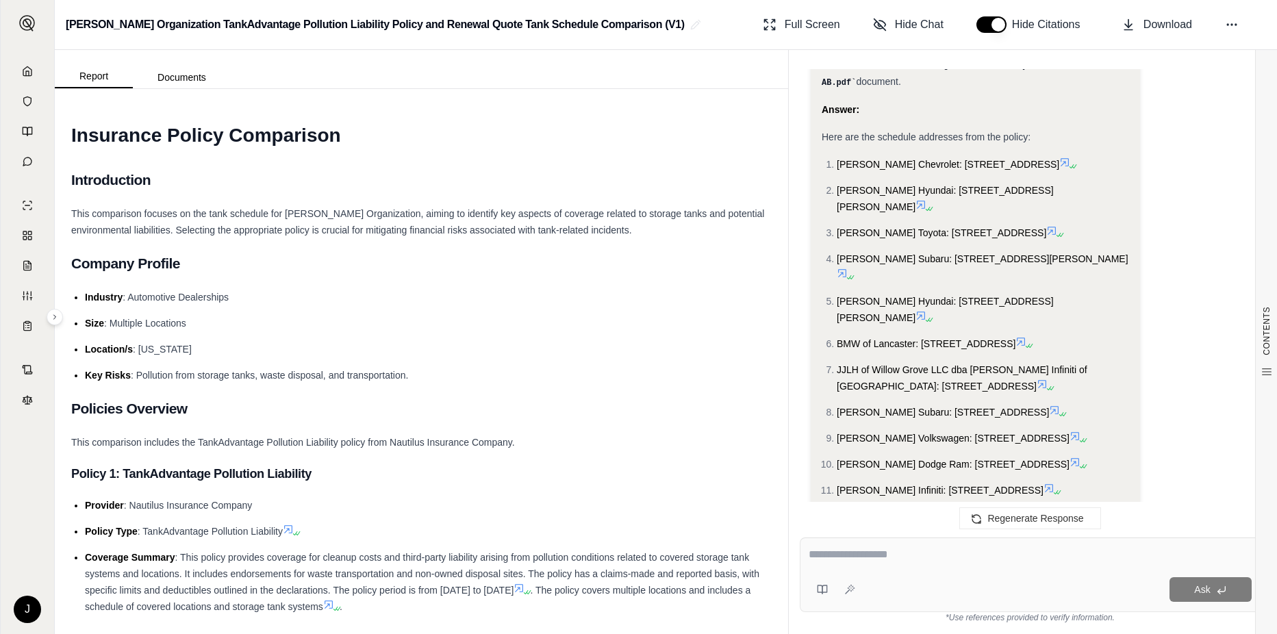
drag, startPoint x: 824, startPoint y: 342, endPoint x: 1020, endPoint y: 471, distance: 235.0
click at [1020, 471] on ol "[PERSON_NAME] Chevrolet: [STREET_ADDRESS] [PERSON_NAME] Hyundai: [STREET_ADDRES…" at bounding box center [976, 523] width 308 height 734
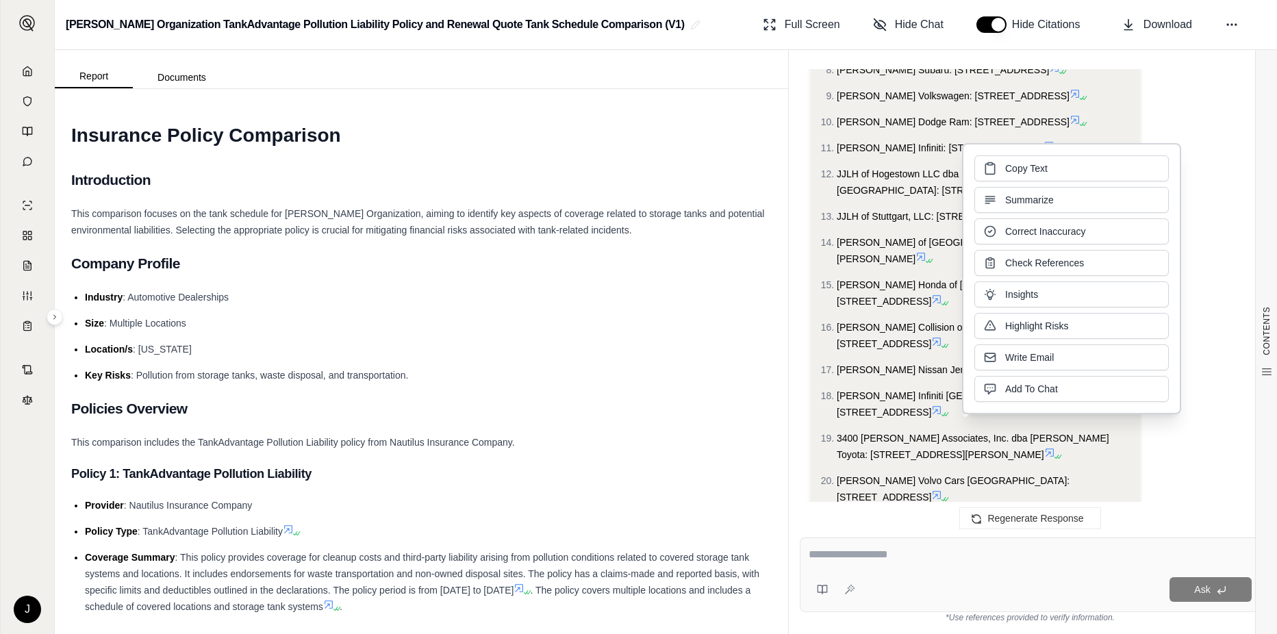
scroll to position [4691, 0]
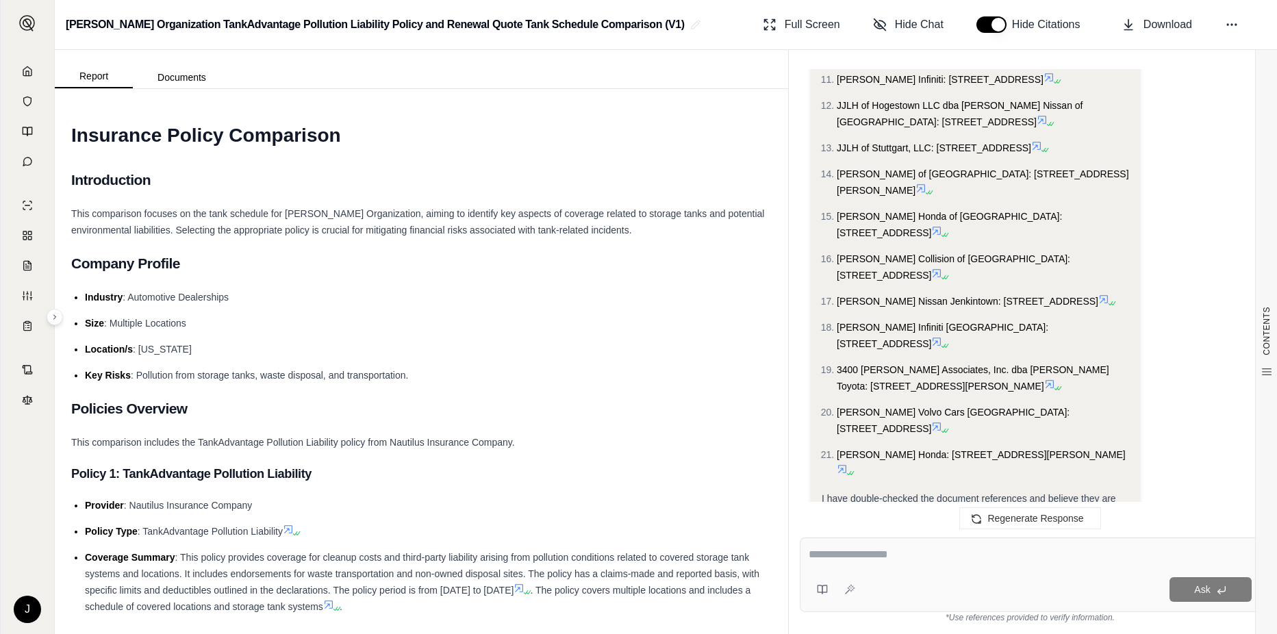
drag, startPoint x: 861, startPoint y: 392, endPoint x: 812, endPoint y: 372, distance: 53.2
click at [1030, 447] on li "[PERSON_NAME] Honda: [STREET_ADDRESS][PERSON_NAME]" at bounding box center [983, 463] width 292 height 33
drag, startPoint x: 816, startPoint y: 376, endPoint x: 861, endPoint y: 377, distance: 45.2
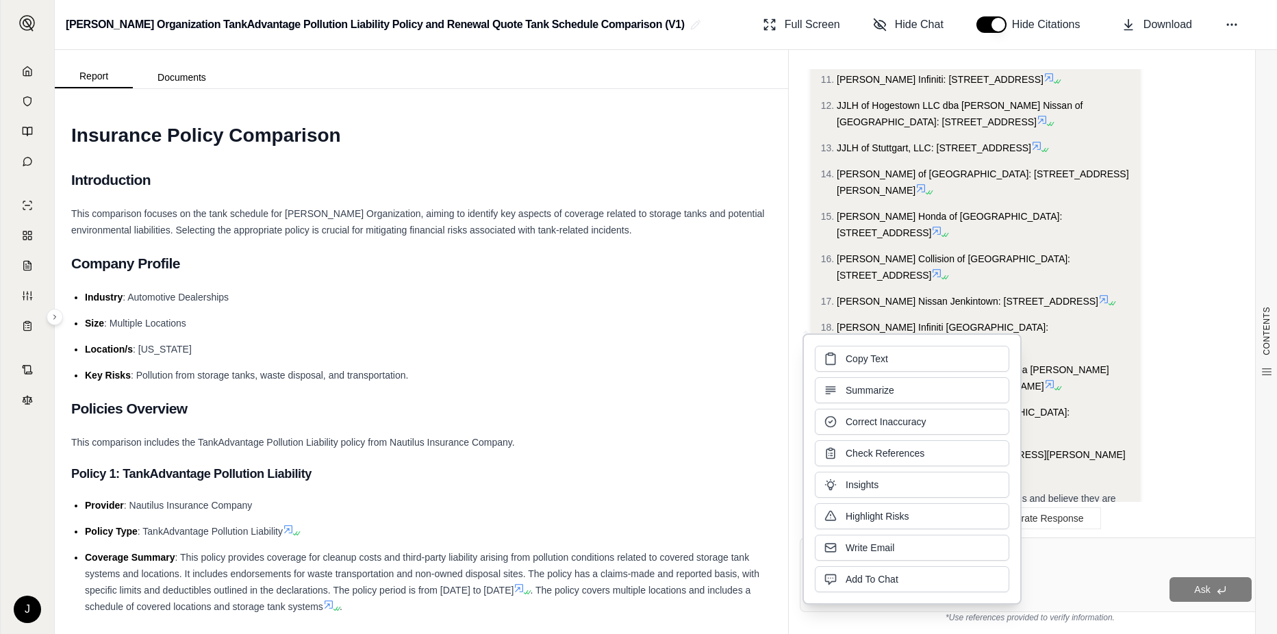
drag, startPoint x: 861, startPoint y: 377, endPoint x: 827, endPoint y: 288, distance: 94.5
click at [831, 284] on ol "[PERSON_NAME] Chevrolet: [STREET_ADDRESS] [PERSON_NAME] Hyundai: [STREET_ADDRES…" at bounding box center [976, 112] width 308 height 734
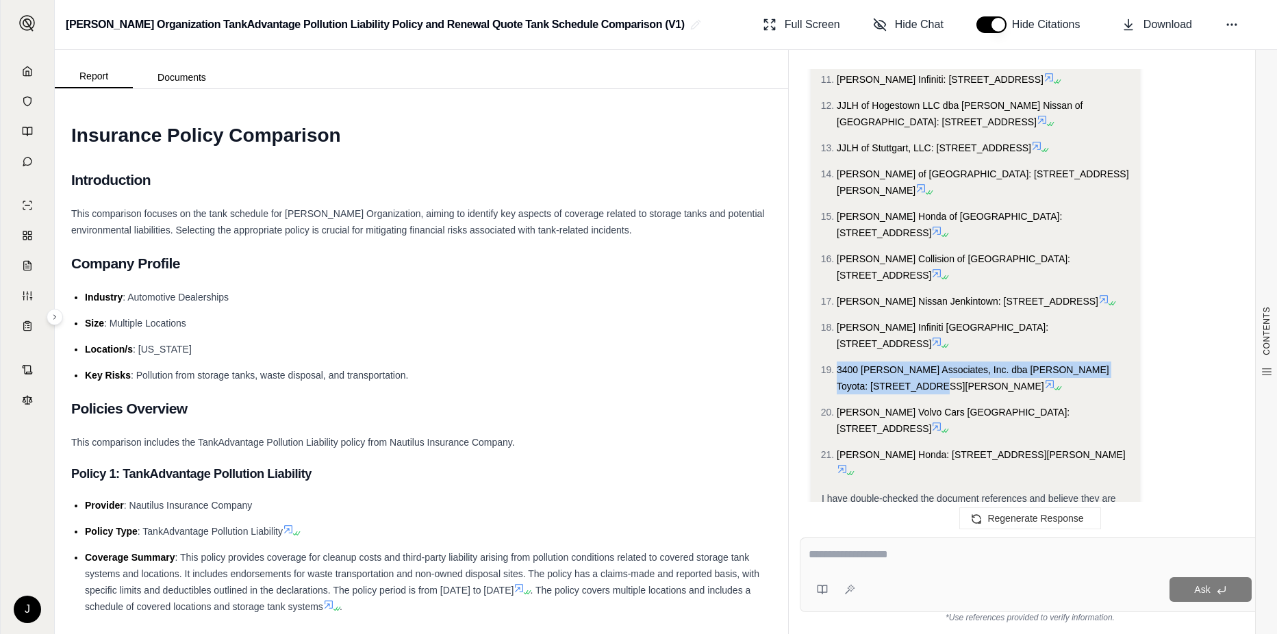
drag, startPoint x: 820, startPoint y: 295, endPoint x: 890, endPoint y: 312, distance: 71.1
click at [890, 362] on li "3400 [PERSON_NAME] Associates, Inc. dba [PERSON_NAME] Toyota: [STREET_ADDRESS][…" at bounding box center [983, 378] width 292 height 33
click at [1083, 490] on div "I have double-checked the document references and believe they are accurate." at bounding box center [976, 506] width 308 height 33
drag, startPoint x: 1105, startPoint y: 384, endPoint x: 975, endPoint y: 374, distance: 130.5
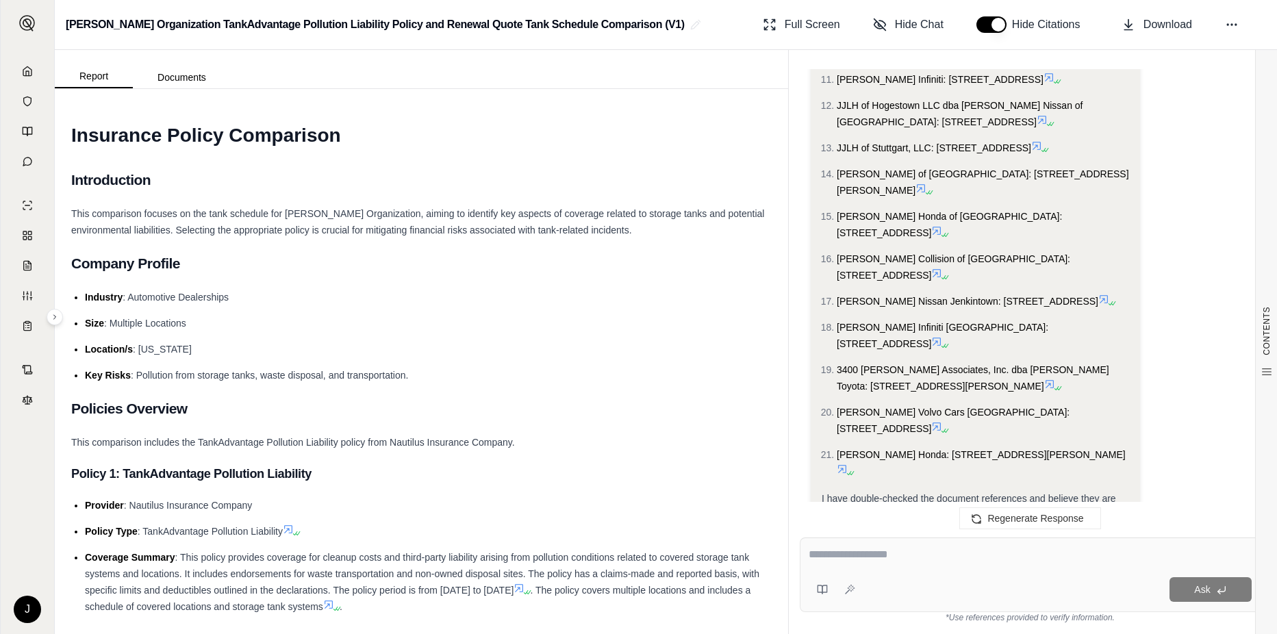
drag, startPoint x: 1103, startPoint y: 379, endPoint x: 1003, endPoint y: 385, distance: 100.2
click at [1003, 447] on li "[PERSON_NAME] Honda: [STREET_ADDRESS][PERSON_NAME]" at bounding box center [983, 463] width 292 height 33
drag, startPoint x: 1032, startPoint y: 388, endPoint x: 825, endPoint y: 318, distance: 218.3
click at [825, 318] on ol "[PERSON_NAME] Chevrolet: [STREET_ADDRESS] [PERSON_NAME] Hyundai: [STREET_ADDRES…" at bounding box center [976, 112] width 308 height 734
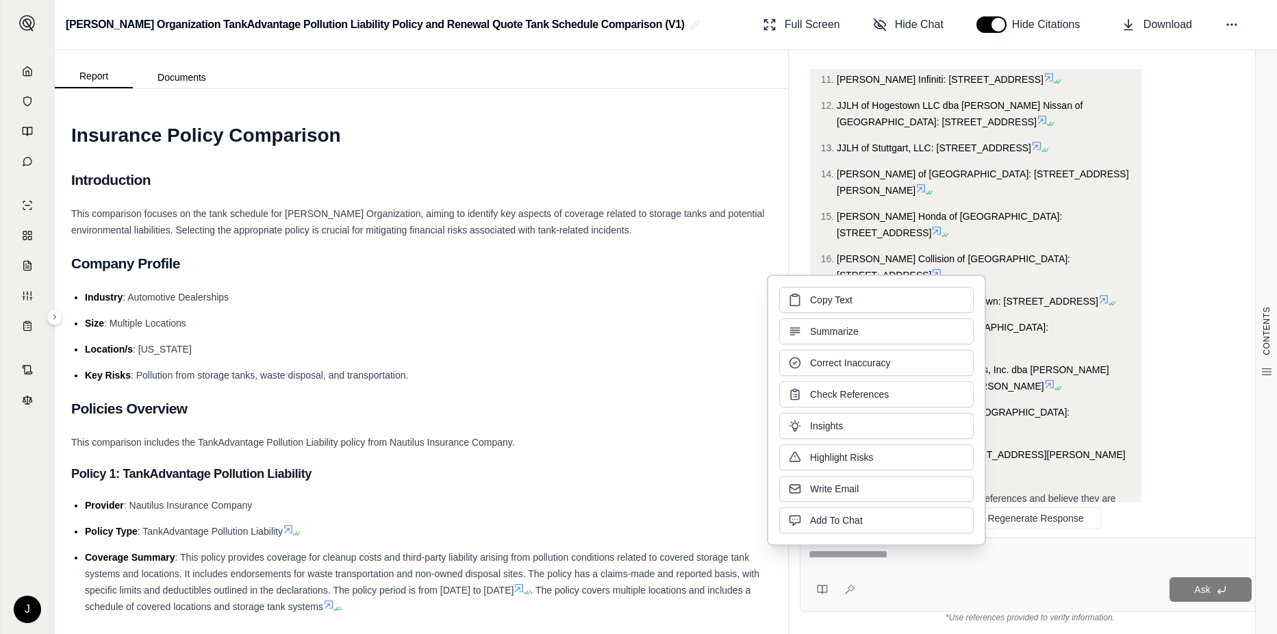
click at [1045, 365] on ol "[PERSON_NAME] Chevrolet: [STREET_ADDRESS] [PERSON_NAME] Hyundai: [STREET_ADDRES…" at bounding box center [976, 112] width 308 height 734
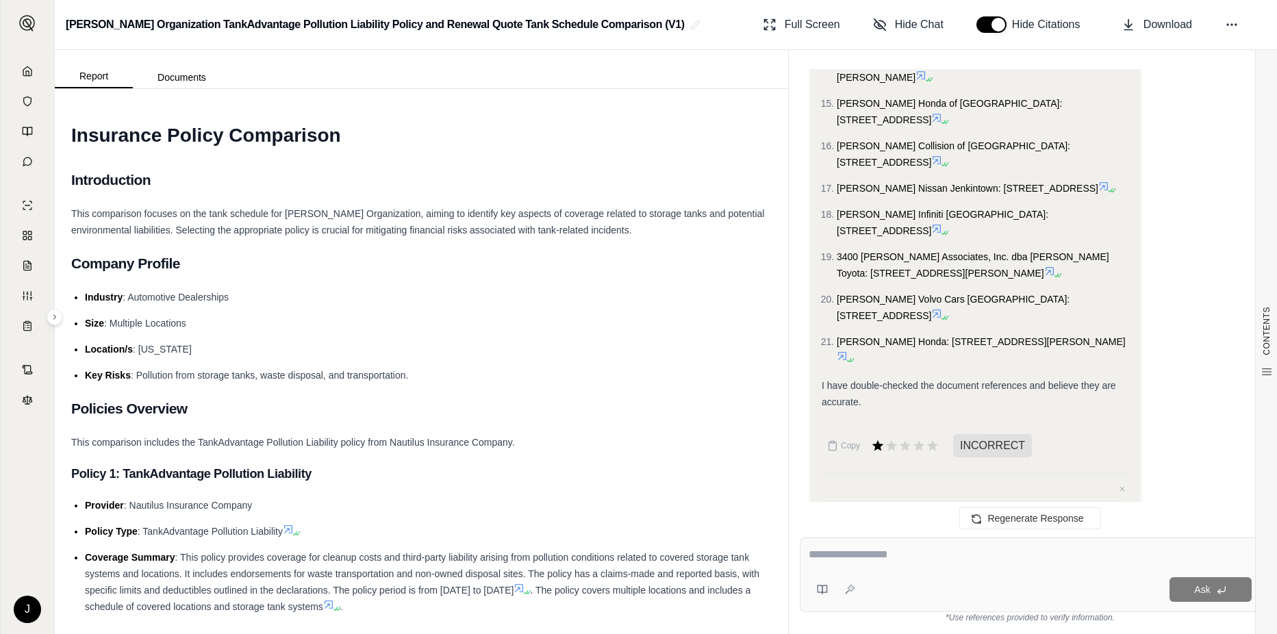
click at [827, 562] on textarea at bounding box center [1030, 555] width 443 height 16
type textarea "**********"
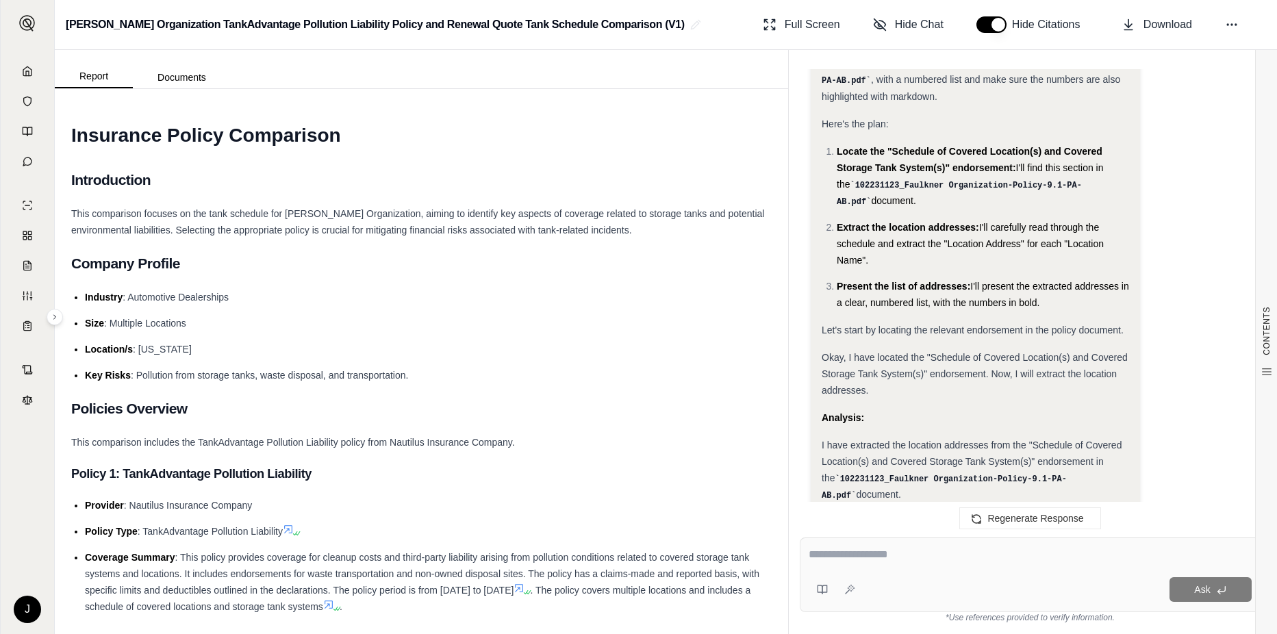
scroll to position [5395, 0]
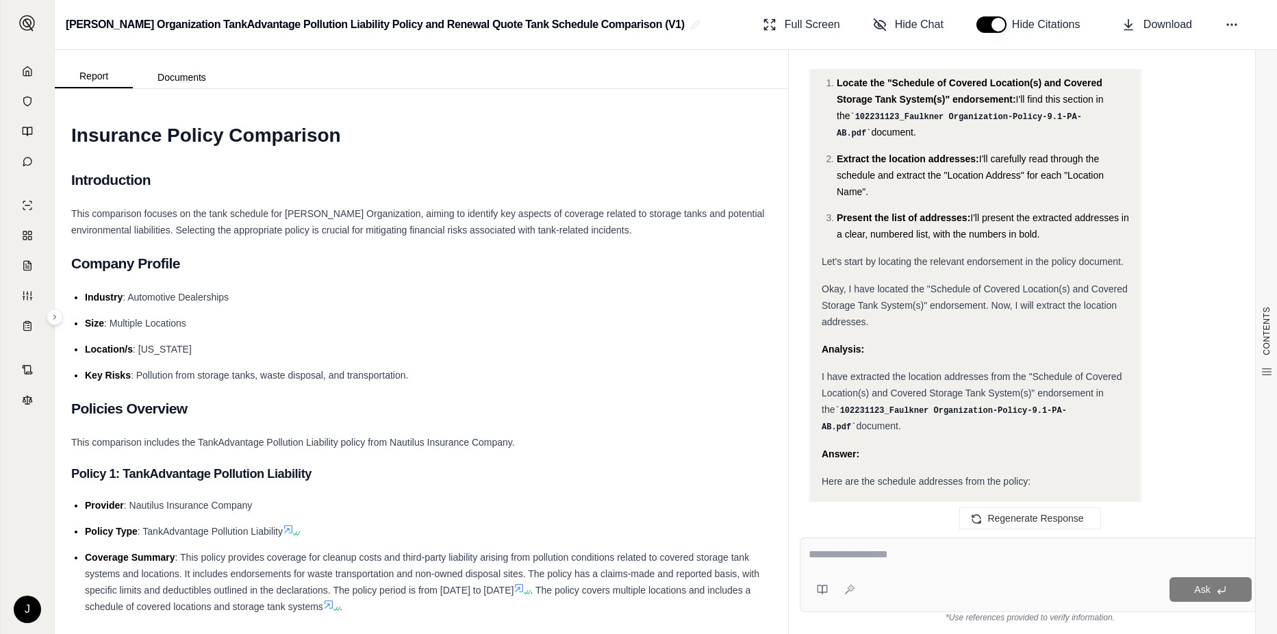
drag, startPoint x: 1083, startPoint y: 379, endPoint x: 836, endPoint y: 380, distance: 247.2
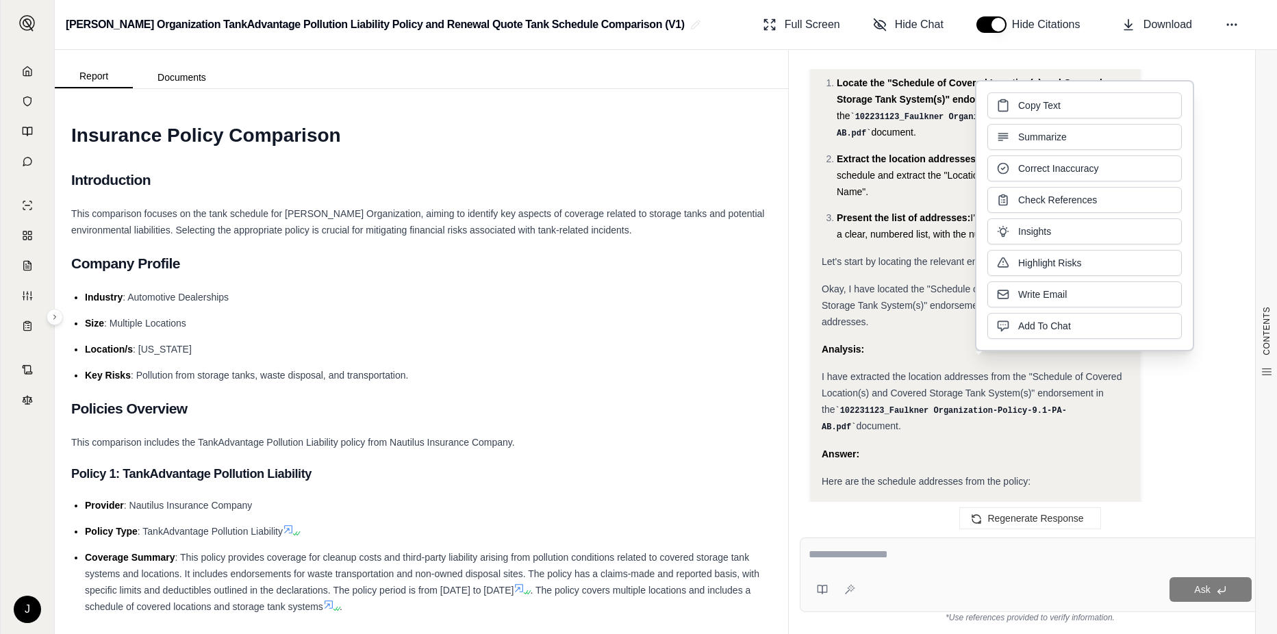
copy ol "1. [PERSON_NAME] Chevrolet: [STREET_ADDRESS]. [PERSON_NAME] Hyundai: [STREET_AD…"
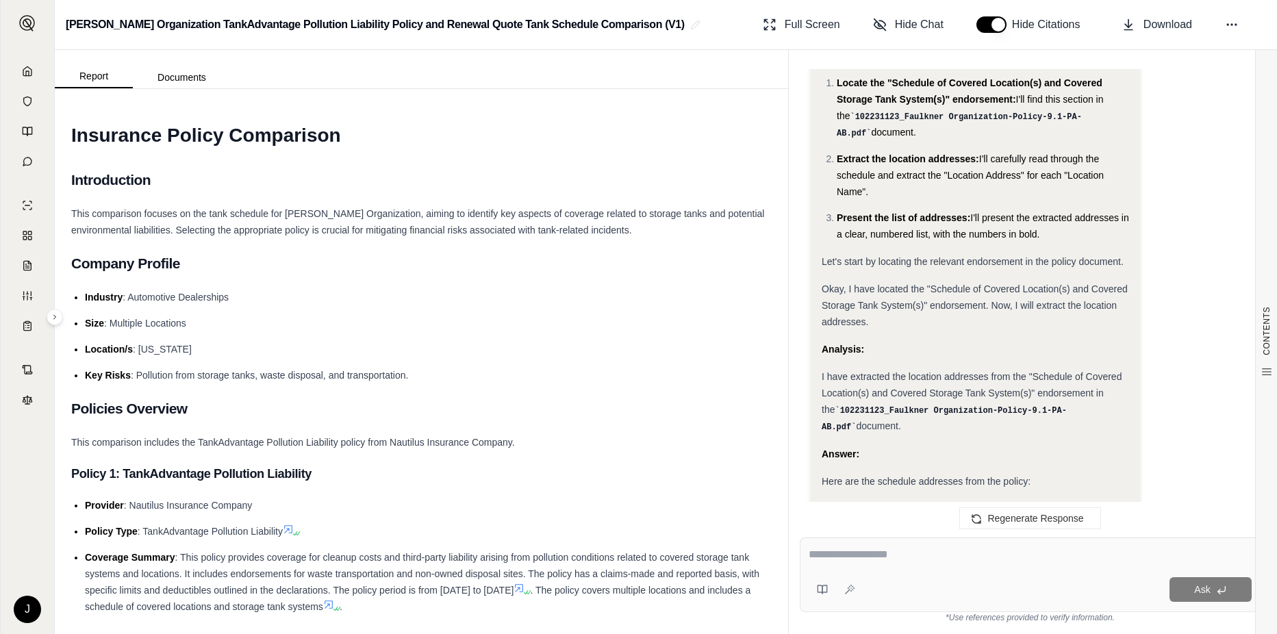
drag, startPoint x: 664, startPoint y: 461, endPoint x: 891, endPoint y: 590, distance: 260.7
click at [883, 564] on div at bounding box center [1030, 557] width 443 height 21
click at [835, 561] on textarea at bounding box center [1030, 555] width 443 height 16
type textarea "**********"
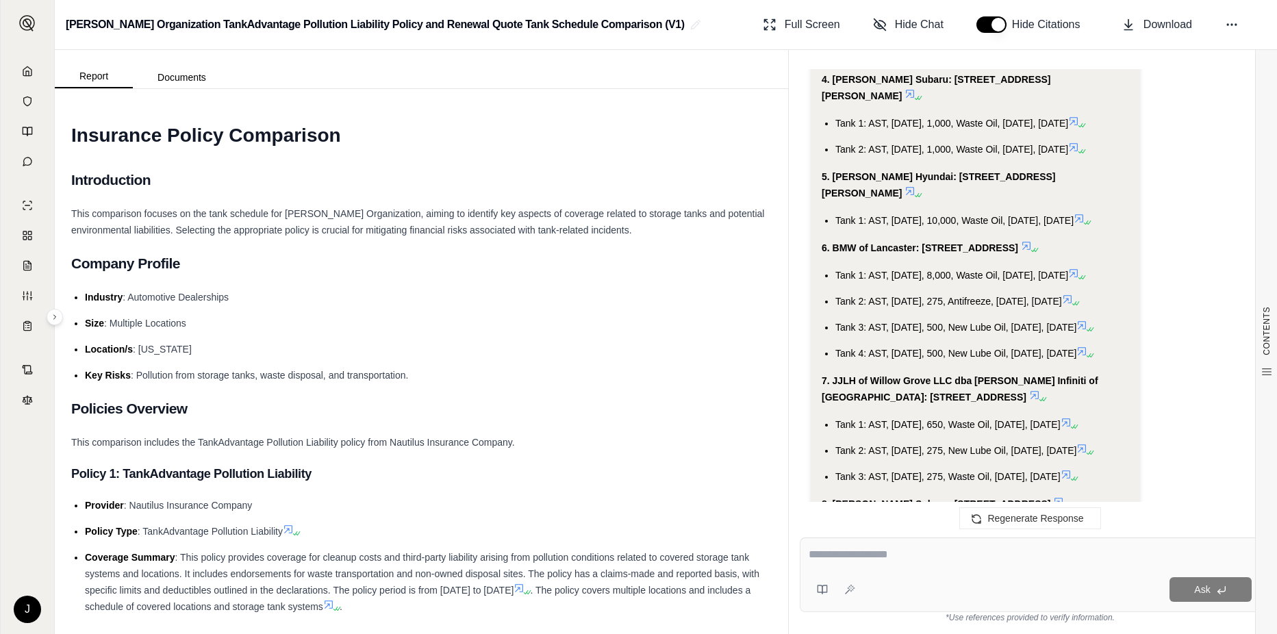
scroll to position [7662, 0]
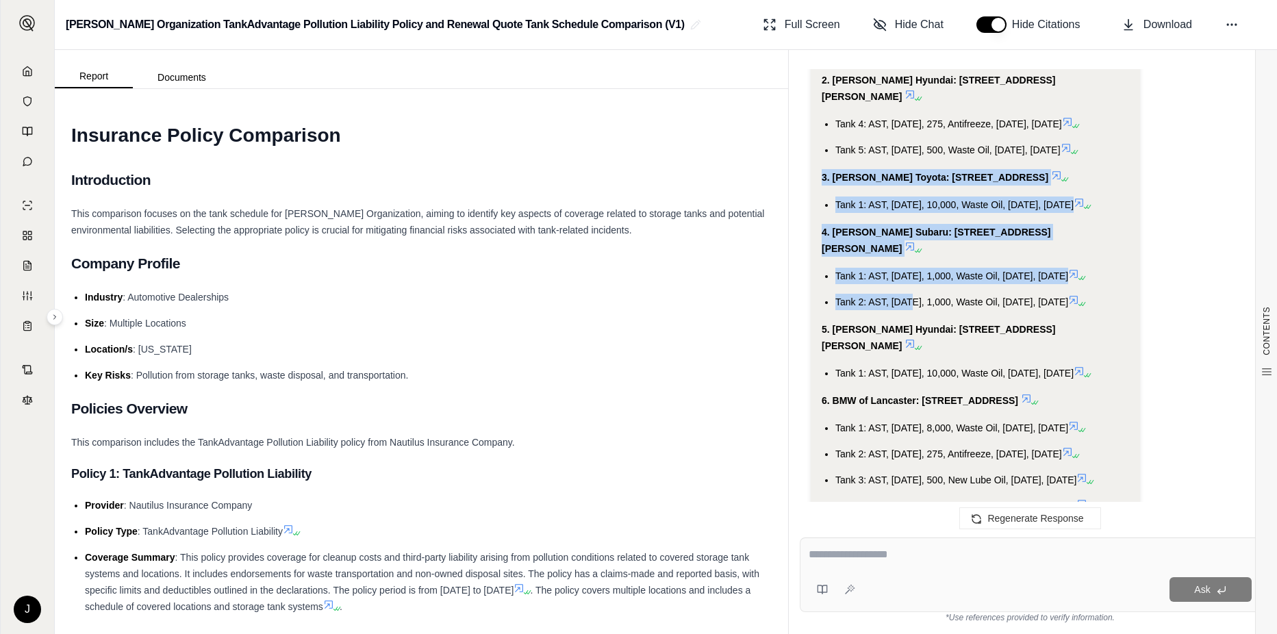
drag, startPoint x: 824, startPoint y: 150, endPoint x: 910, endPoint y: 273, distance: 150.5
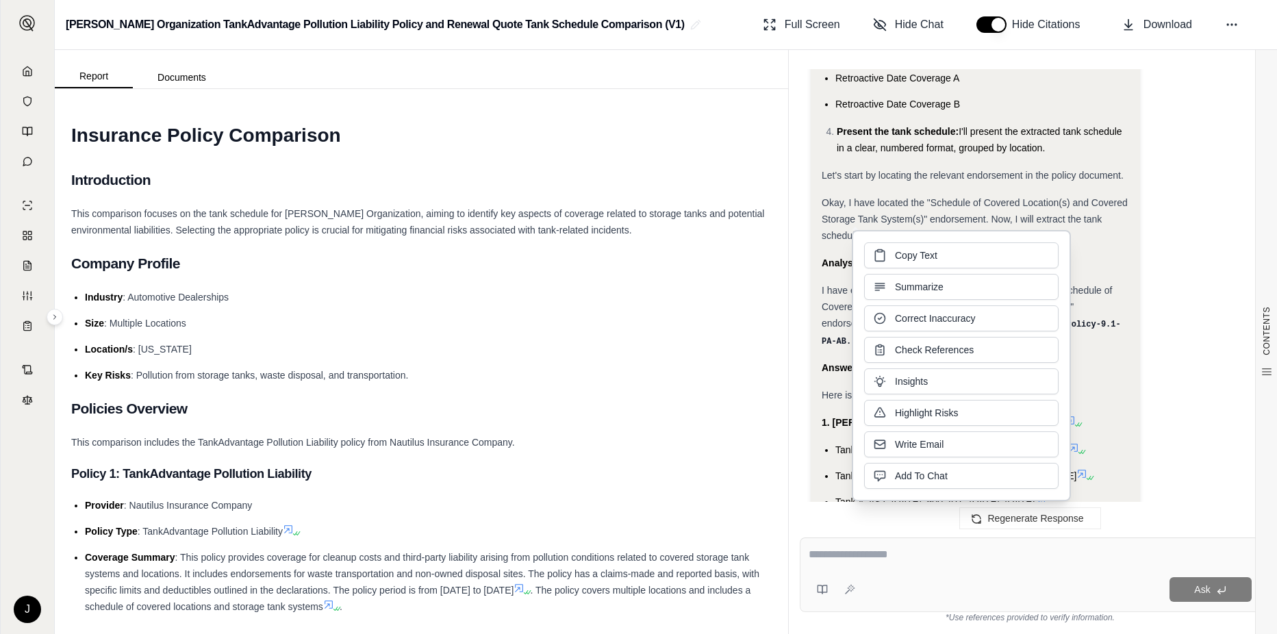
scroll to position [7046, 0]
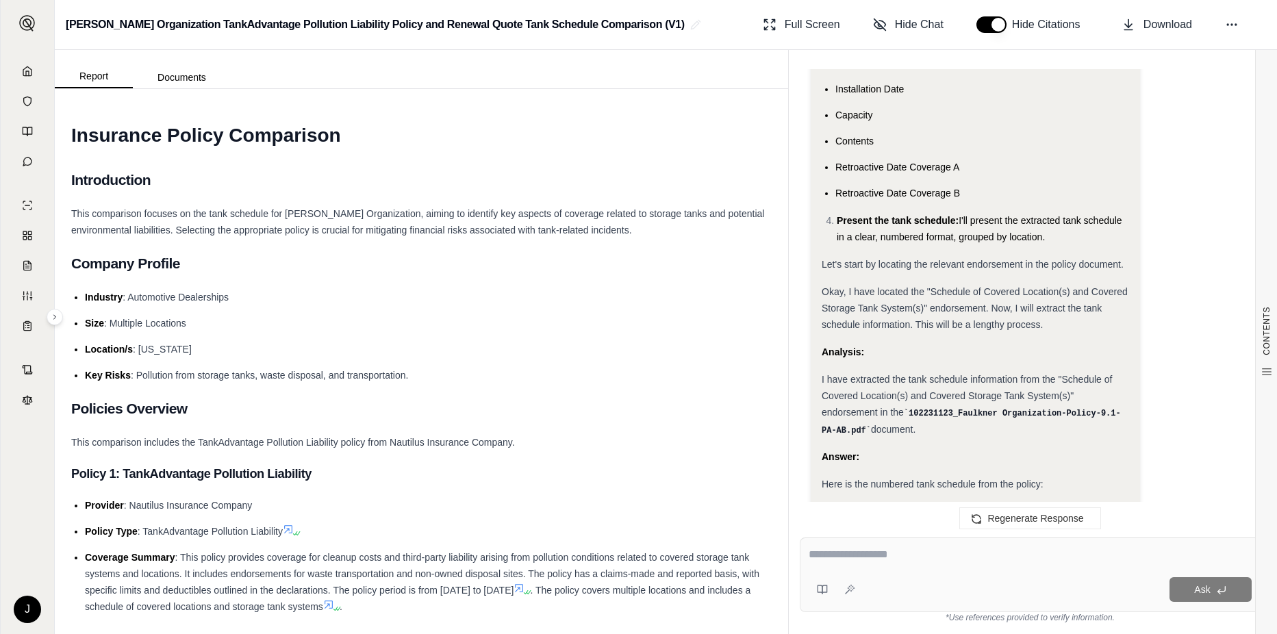
click at [896, 286] on span "Okay, I have located the "Schedule of Covered Location(s) and Covered Storage T…" at bounding box center [975, 308] width 306 height 44
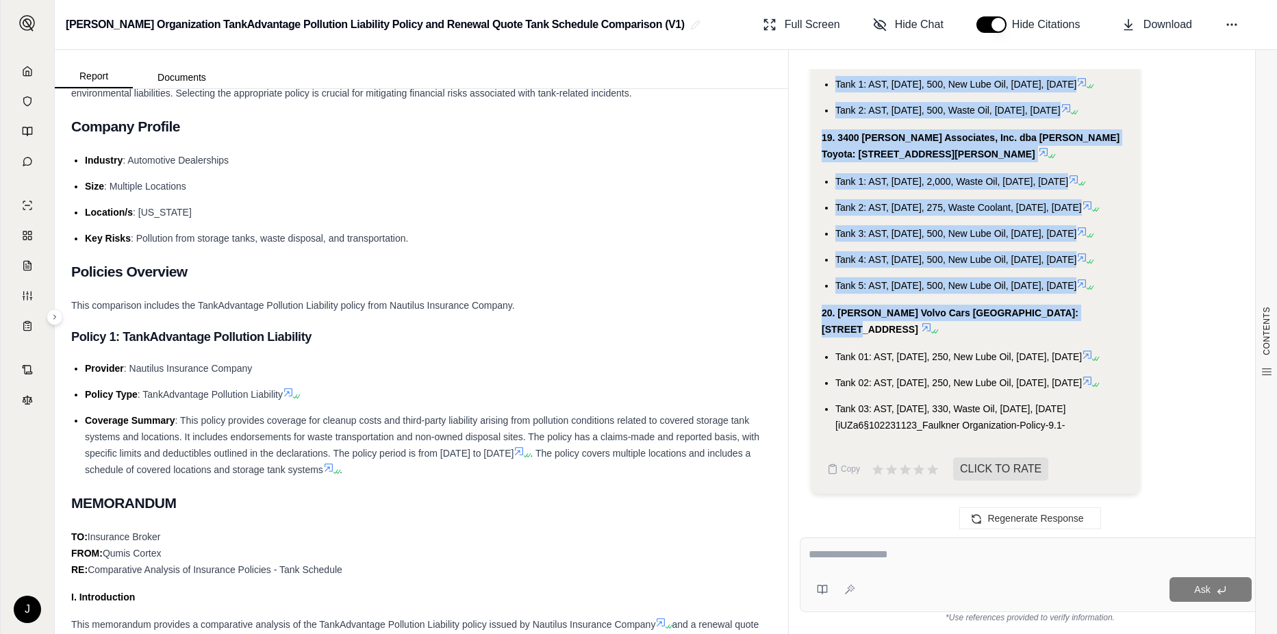
scroll to position [10333, 0]
drag, startPoint x: 823, startPoint y: 192, endPoint x: 1088, endPoint y: 444, distance: 366.2
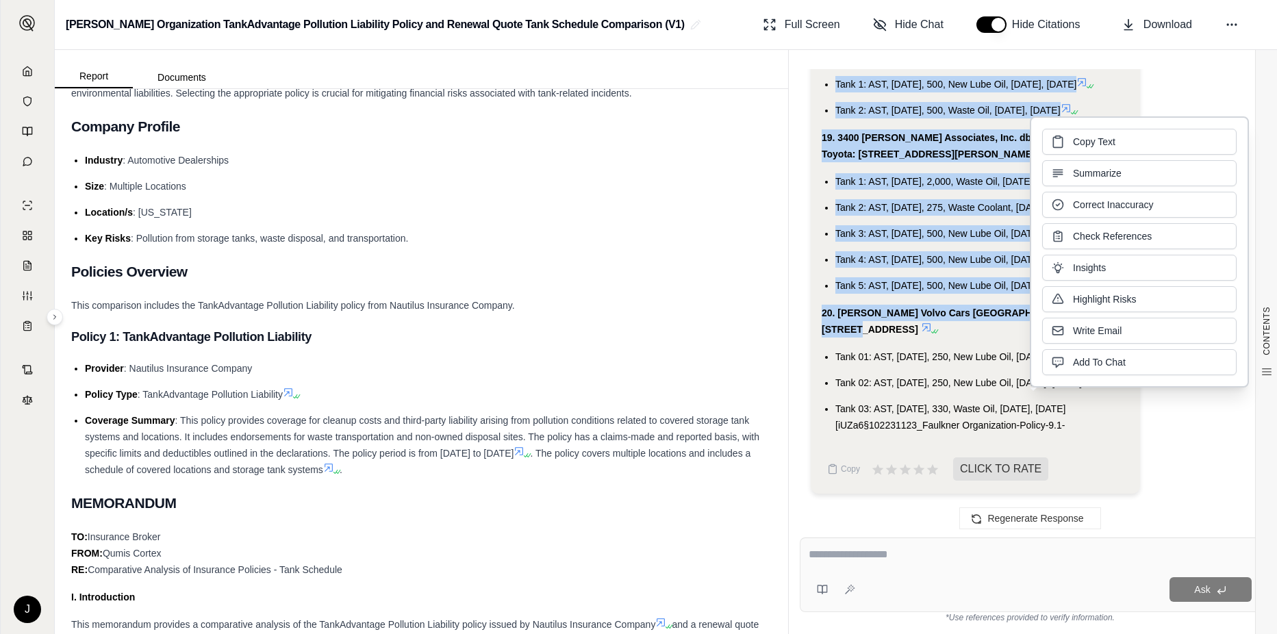
drag, startPoint x: 1088, startPoint y: 444, endPoint x: 981, endPoint y: 423, distance: 109.1
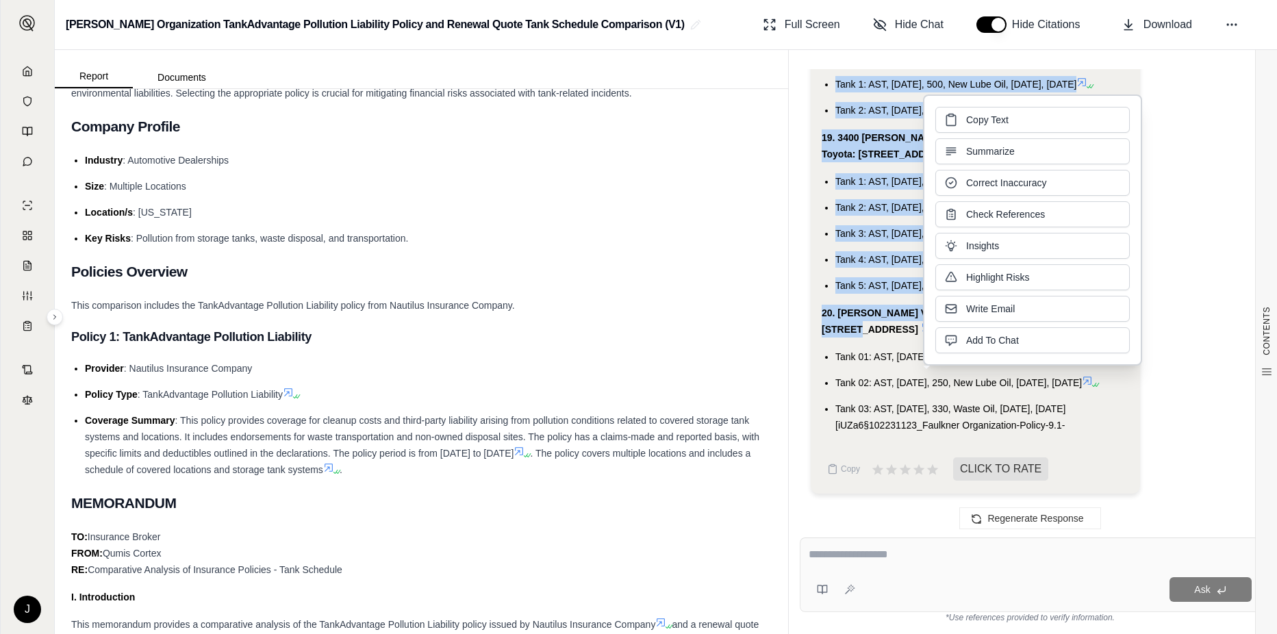
drag, startPoint x: 981, startPoint y: 423, endPoint x: 875, endPoint y: 416, distance: 107.0
click at [875, 416] on li "Tank 03: AST, [DATE], 330, Waste Oil, [DATE], [DATE] [iUZa6§102231123_Faulkner …" at bounding box center [983, 417] width 294 height 33
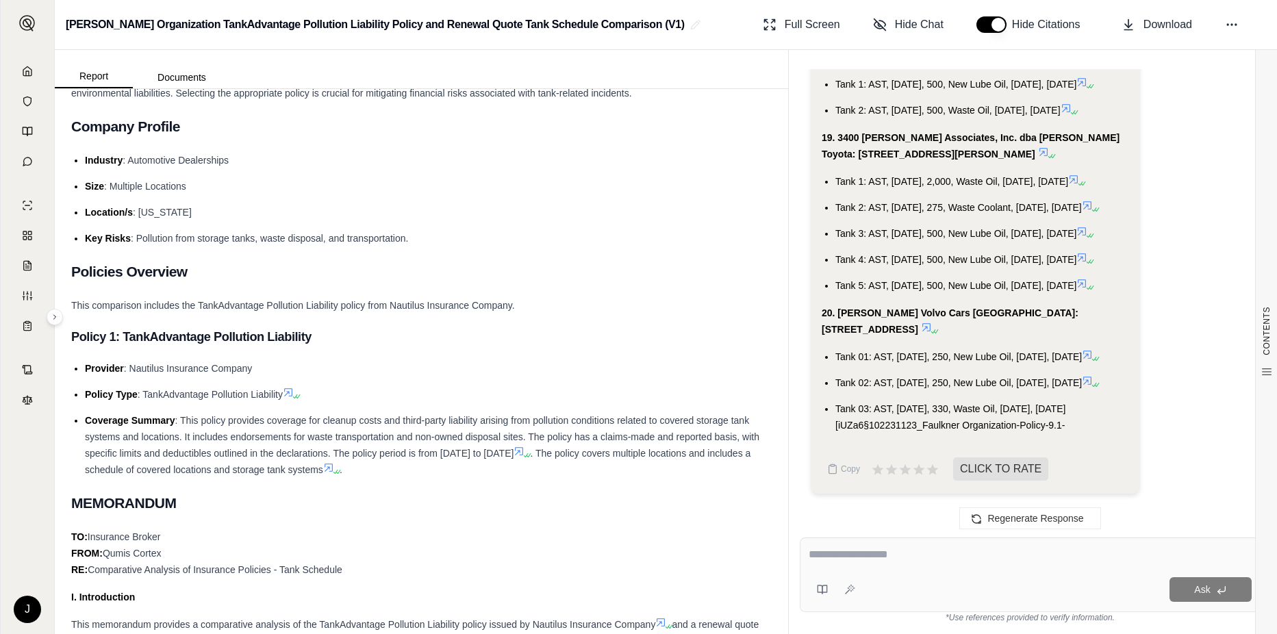
click at [1021, 412] on span "Tank 03: AST, [DATE], 330, Waste Oil, [DATE], [DATE] [iUZa6§102231123_Faulkner …" at bounding box center [951, 416] width 230 height 27
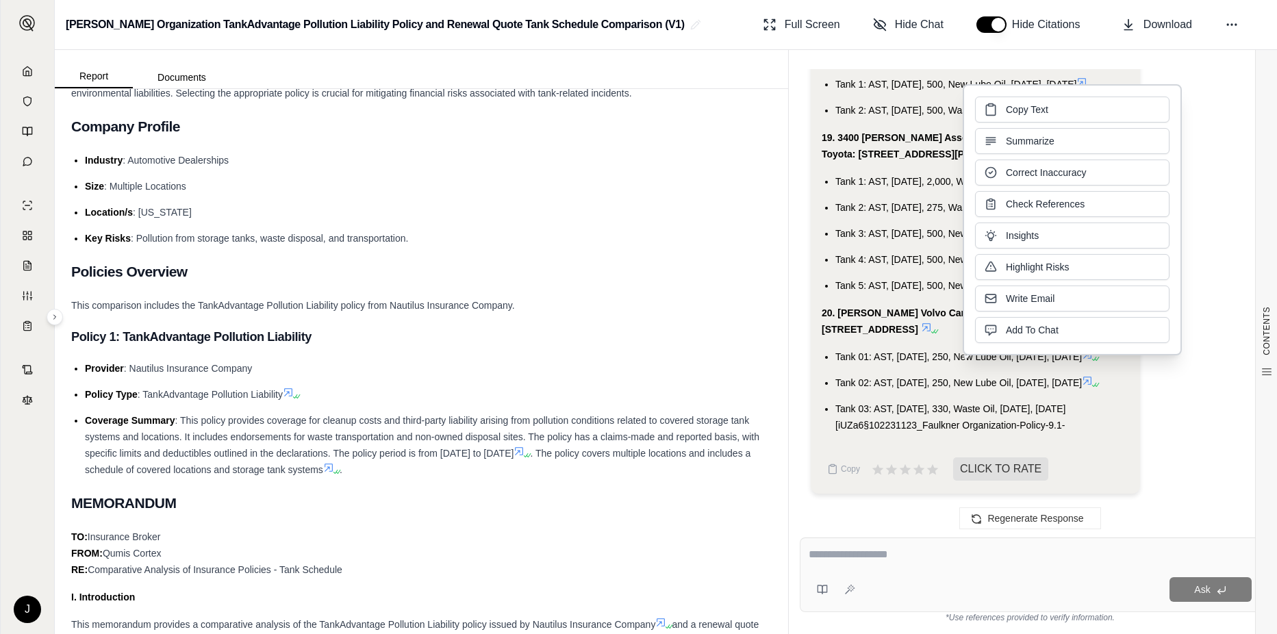
drag, startPoint x: 1023, startPoint y: 413, endPoint x: 1117, endPoint y: 409, distance: 93.9
click at [1066, 409] on span "Tank 03: AST, [DATE], 330, Waste Oil, [DATE], [DATE] [iUZa6§102231123_Faulkner …" at bounding box center [951, 416] width 230 height 27
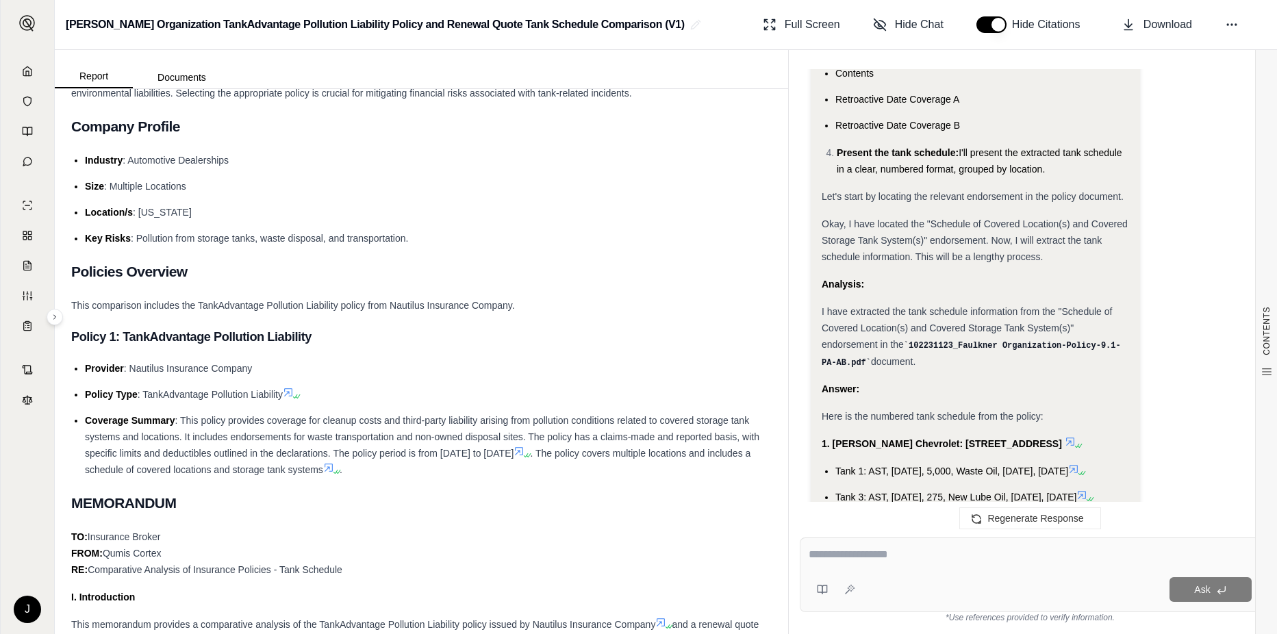
scroll to position [7114, 0]
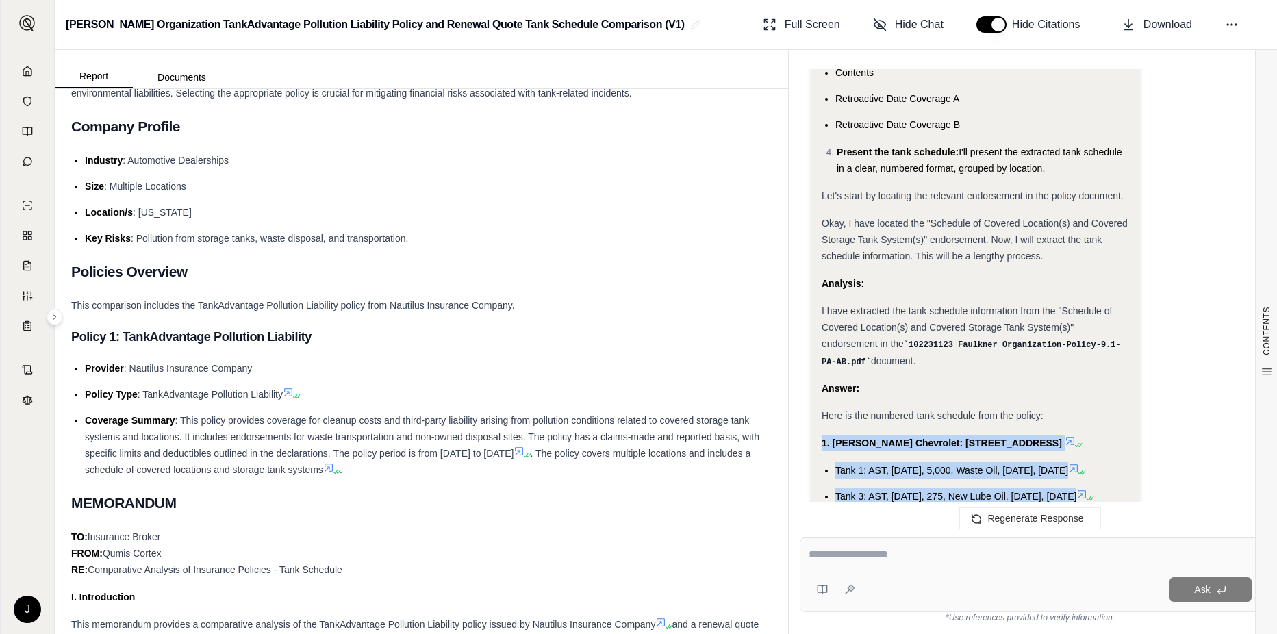
drag, startPoint x: 1120, startPoint y: 407, endPoint x: 817, endPoint y: 331, distance: 312.8
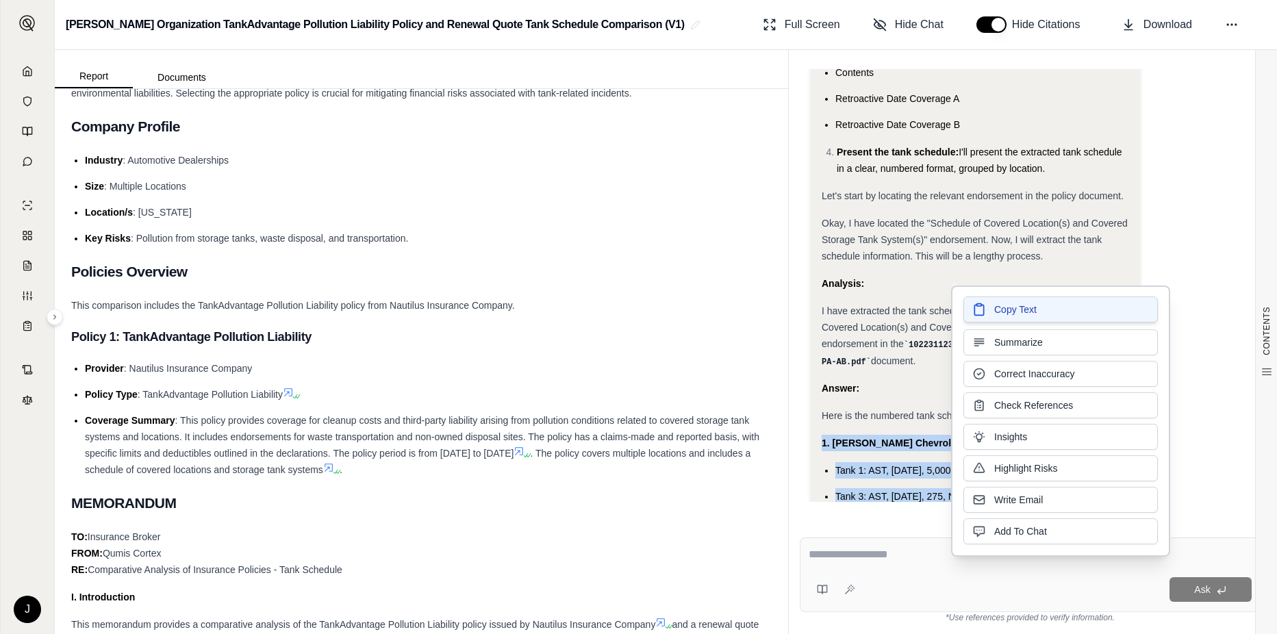
drag, startPoint x: 1009, startPoint y: 329, endPoint x: 998, endPoint y: 309, distance: 23.0
click at [998, 309] on span "Copy Text" at bounding box center [1015, 310] width 42 height 14
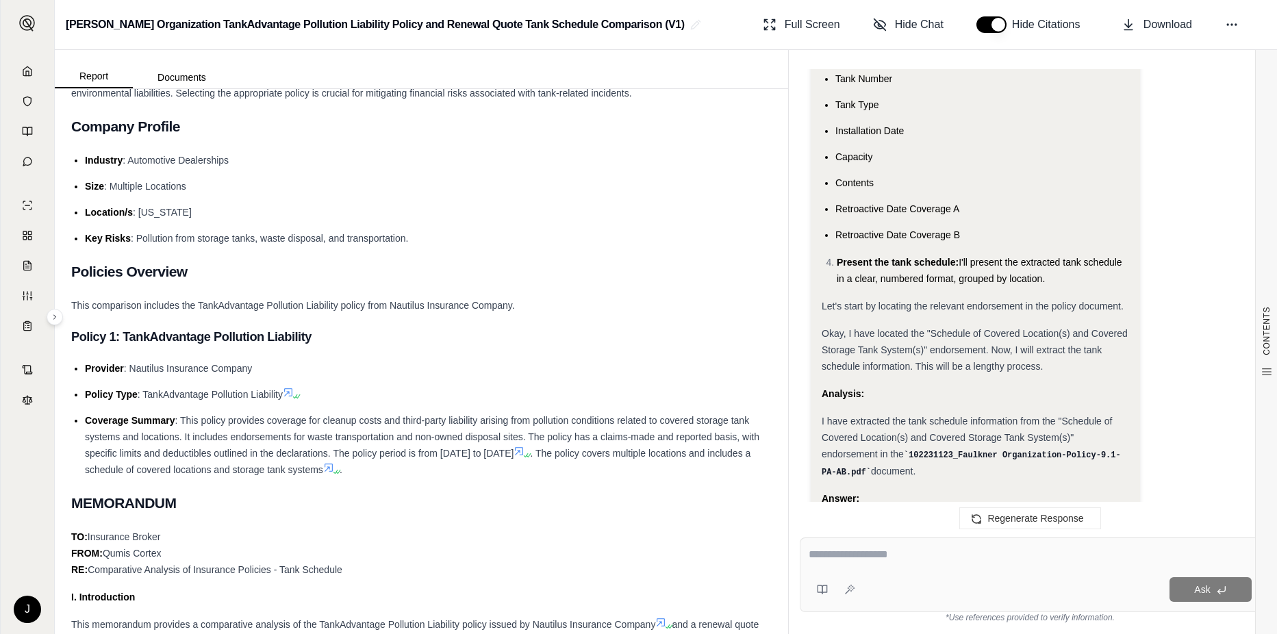
scroll to position [6977, 0]
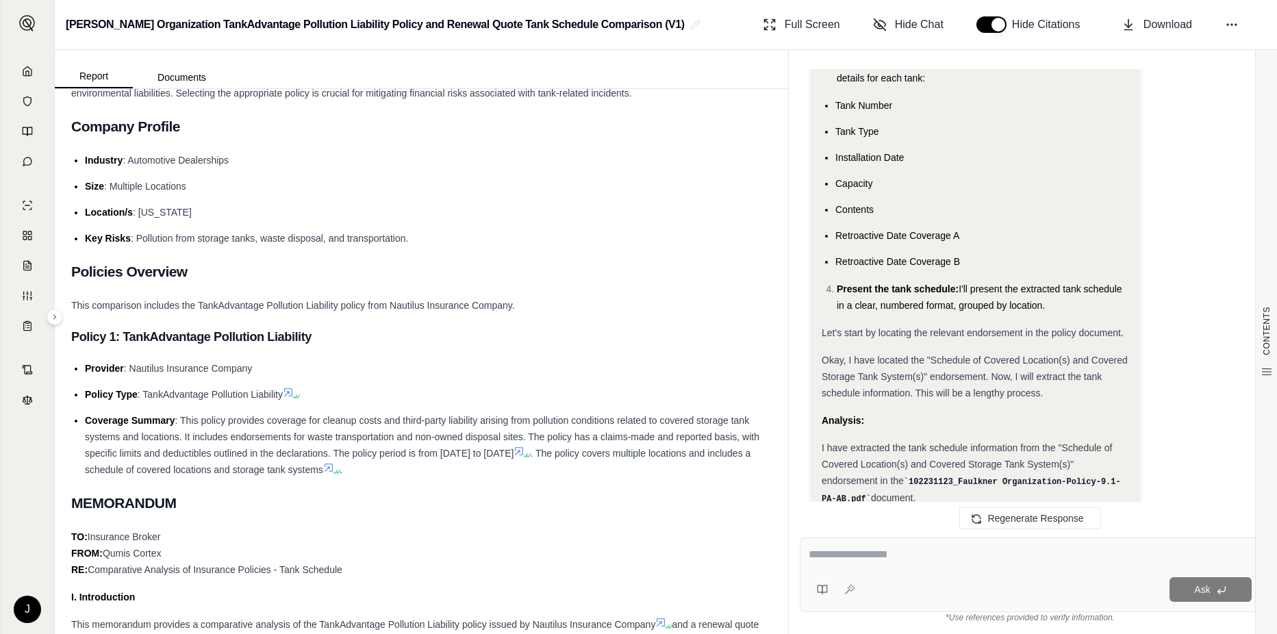
click at [998, 442] on span "I have extracted the tank schedule information from the "Schedule of Covered Lo…" at bounding box center [967, 464] width 290 height 44
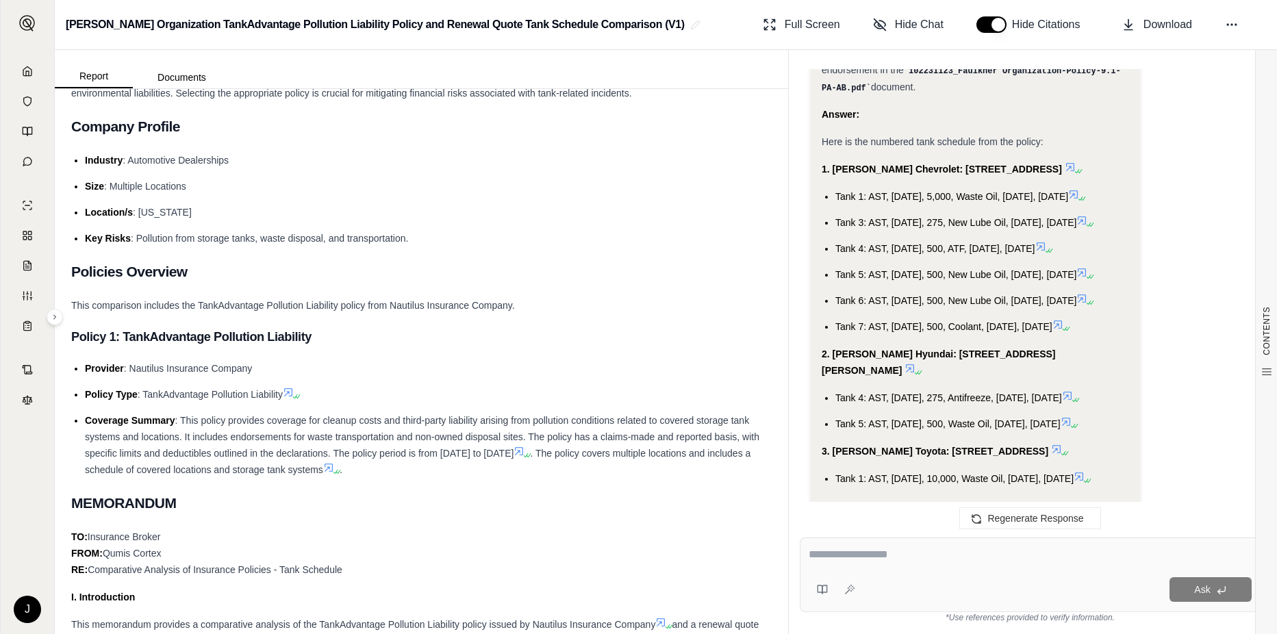
scroll to position [7525, 0]
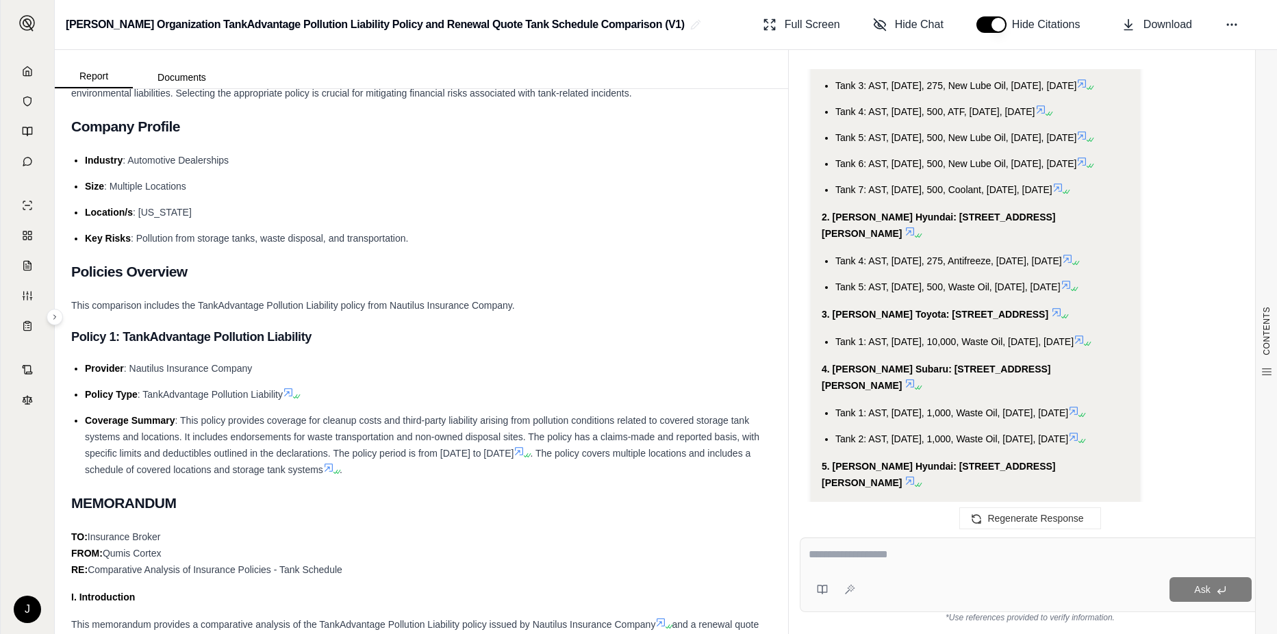
click at [853, 564] on div at bounding box center [1030, 557] width 443 height 21
click at [853, 560] on textarea at bounding box center [1030, 555] width 443 height 16
type textarea "**********"
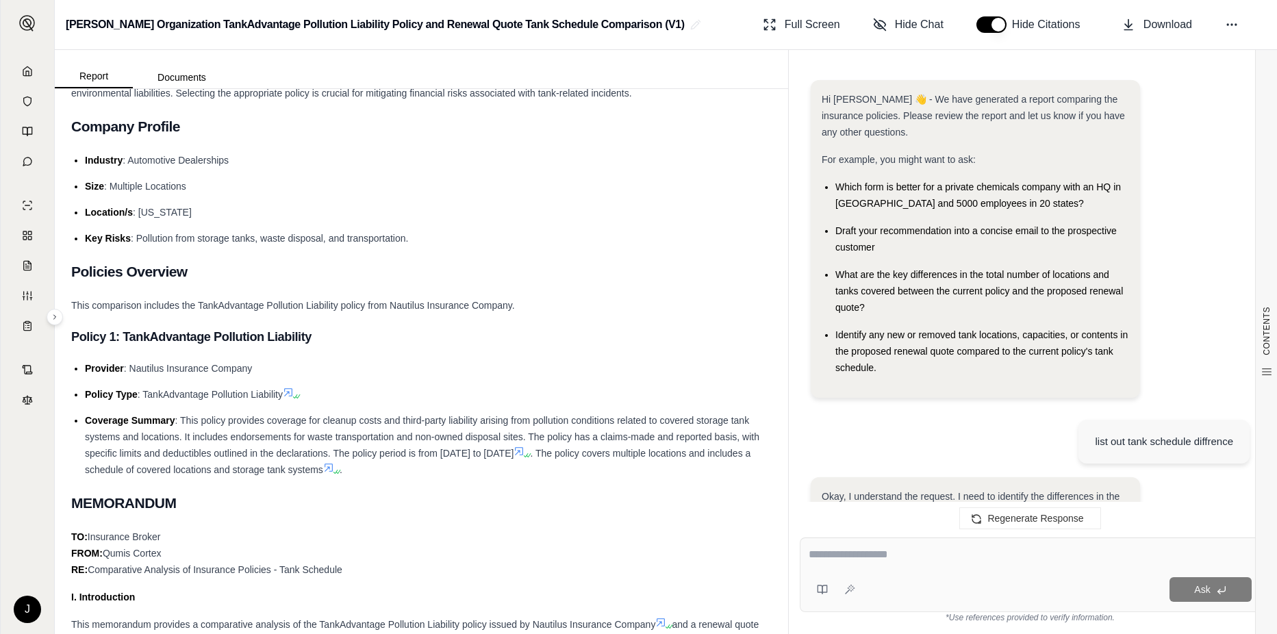
scroll to position [11484, 0]
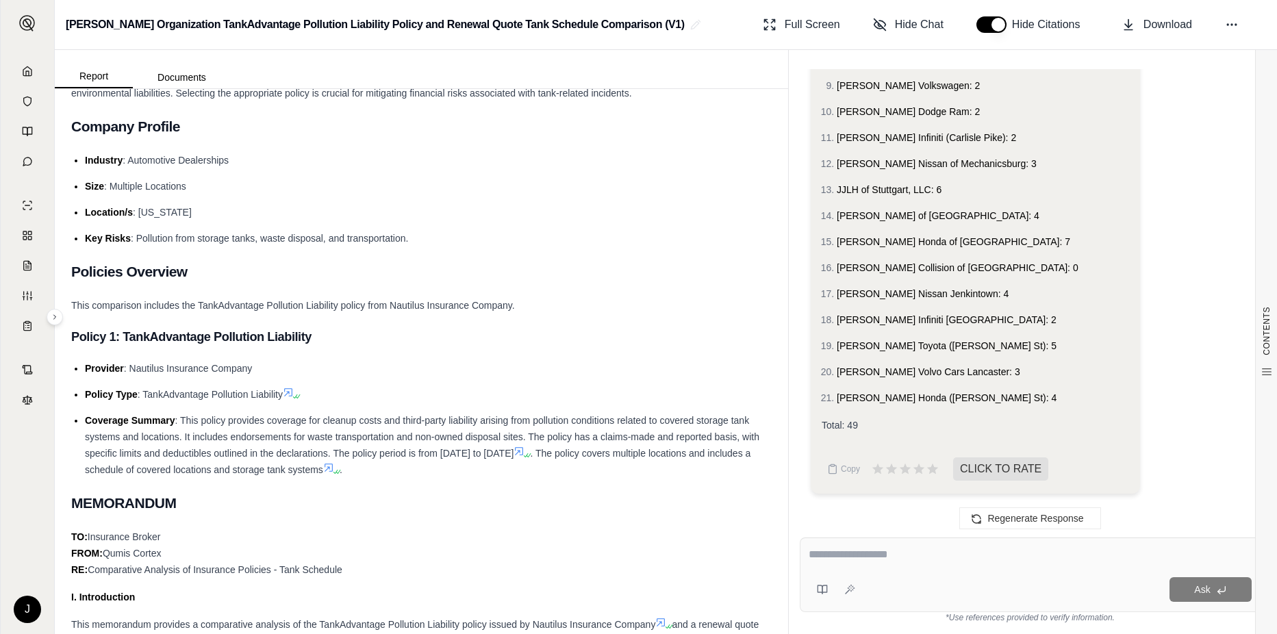
click at [863, 568] on div "Ask" at bounding box center [1030, 575] width 461 height 75
type textarea "**********"
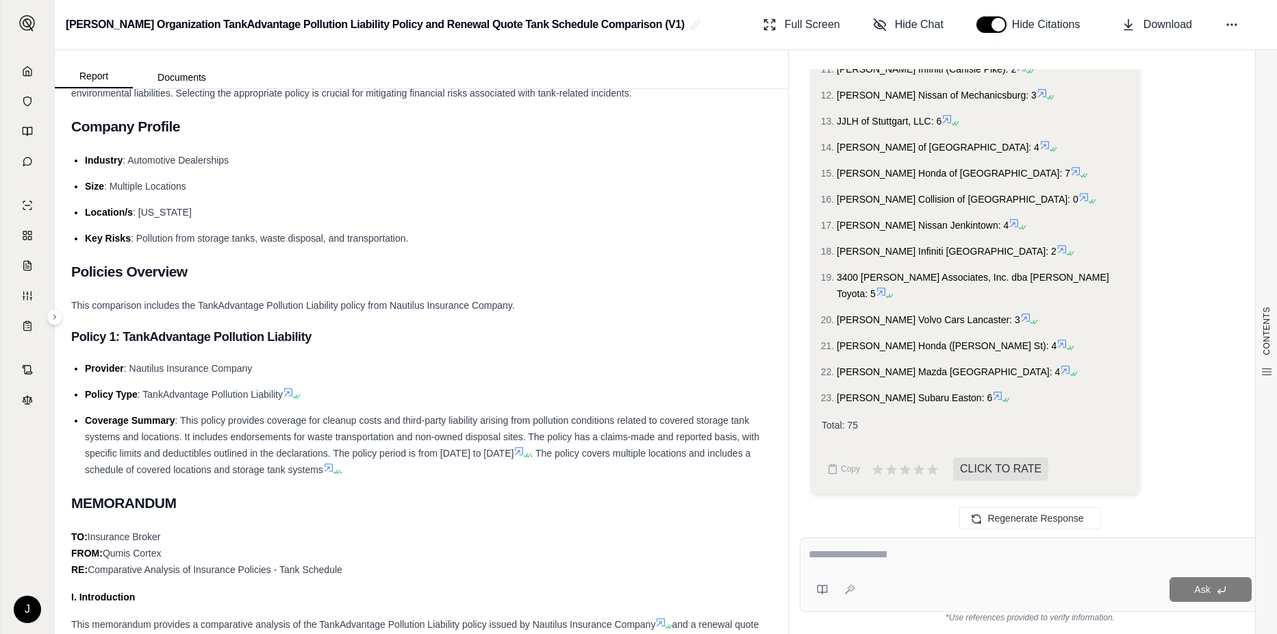
scroll to position [12344, 0]
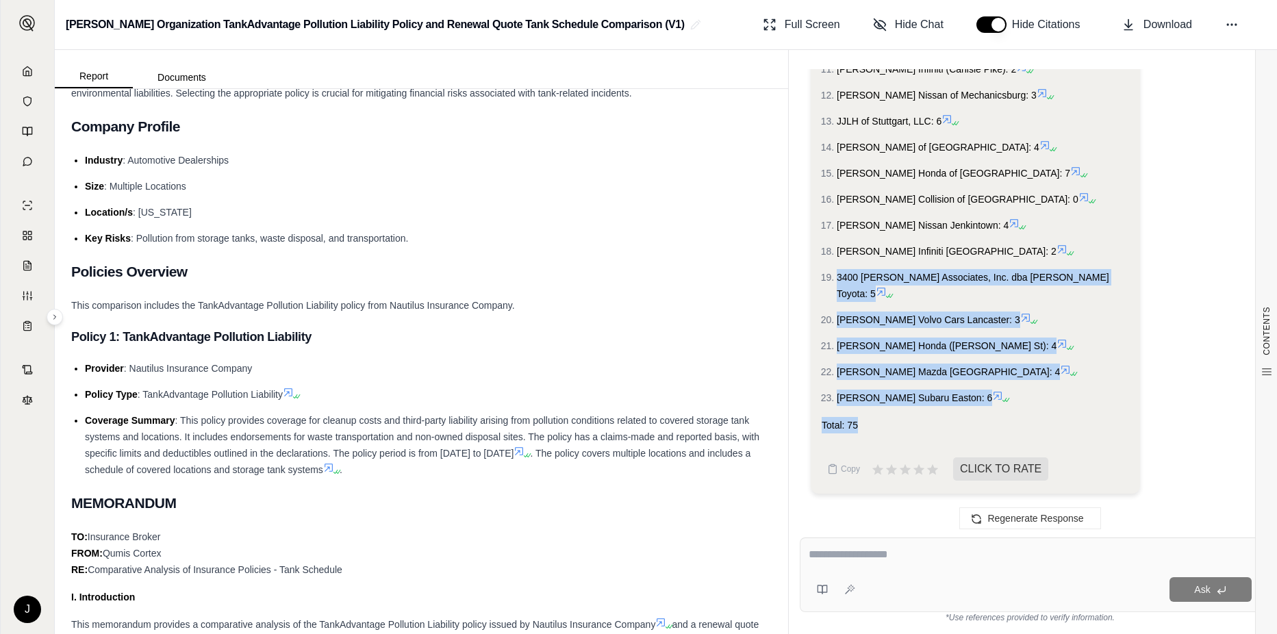
drag, startPoint x: 859, startPoint y: 426, endPoint x: 825, endPoint y: 289, distance: 141.2
click at [1083, 331] on ol "[PERSON_NAME] Chevrolet: 6 [PERSON_NAME] Hyundai ([PERSON_NAME] St): 2 [PERSON_…" at bounding box center [976, 103] width 308 height 605
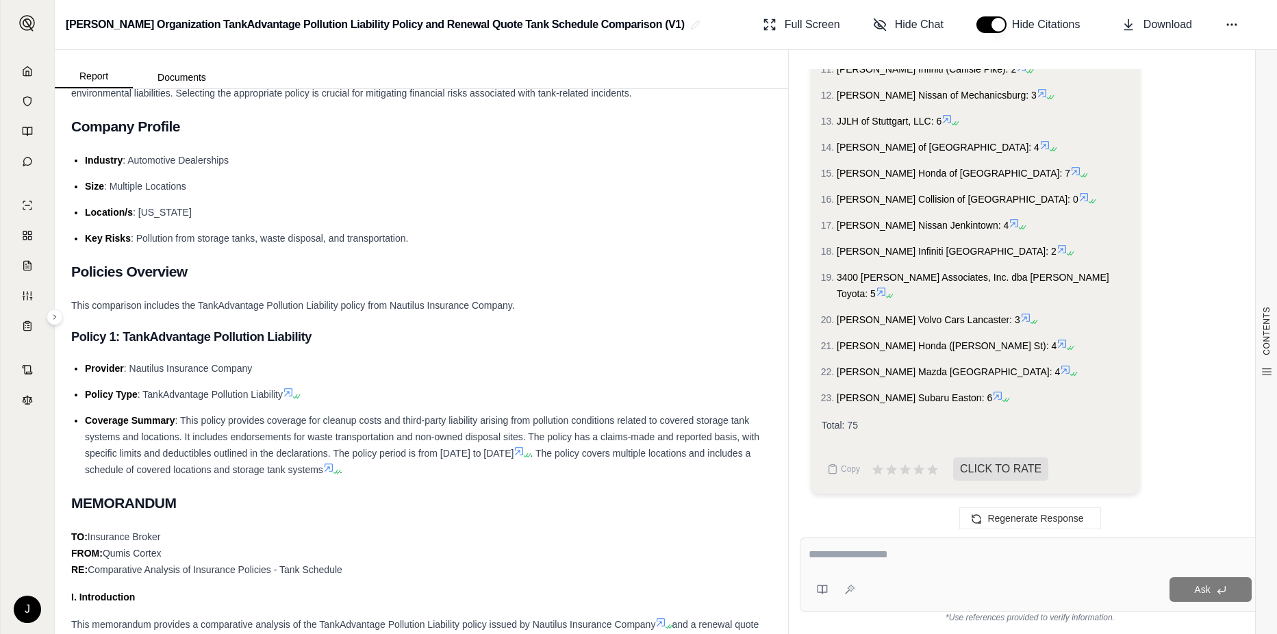
click at [853, 550] on textarea at bounding box center [1030, 555] width 443 height 16
type textarea "**********"
drag, startPoint x: 924, startPoint y: 553, endPoint x: 414, endPoint y: 669, distance: 523.2
click at [414, 633] on html "J [PERSON_NAME] Organization TankAdvantage Pollution Liability Policy and Renew…" at bounding box center [638, 317] width 1277 height 634
type textarea "**********"
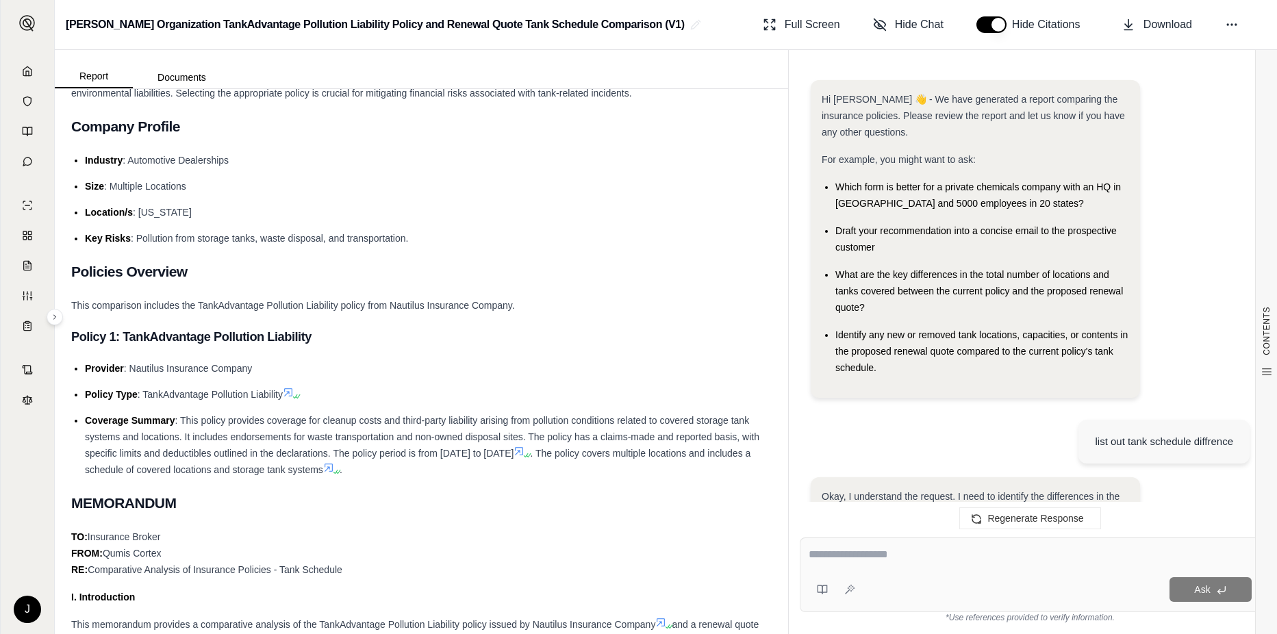
scroll to position [14222, 0]
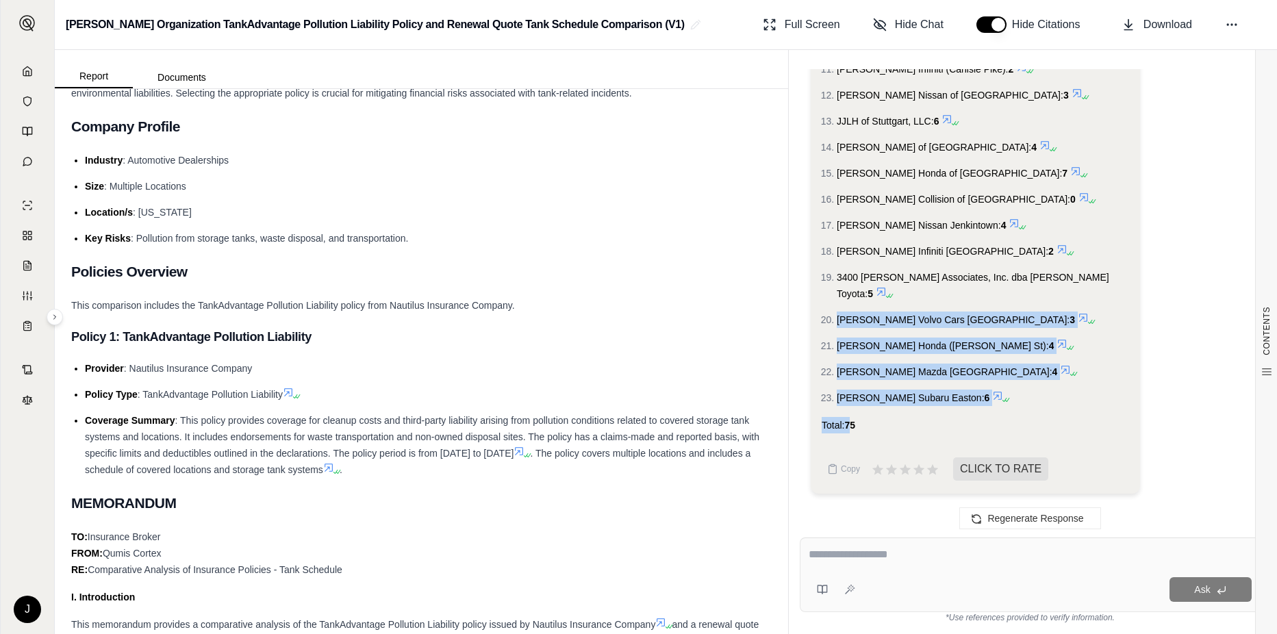
drag, startPoint x: 854, startPoint y: 432, endPoint x: 827, endPoint y: 320, distance: 115.4
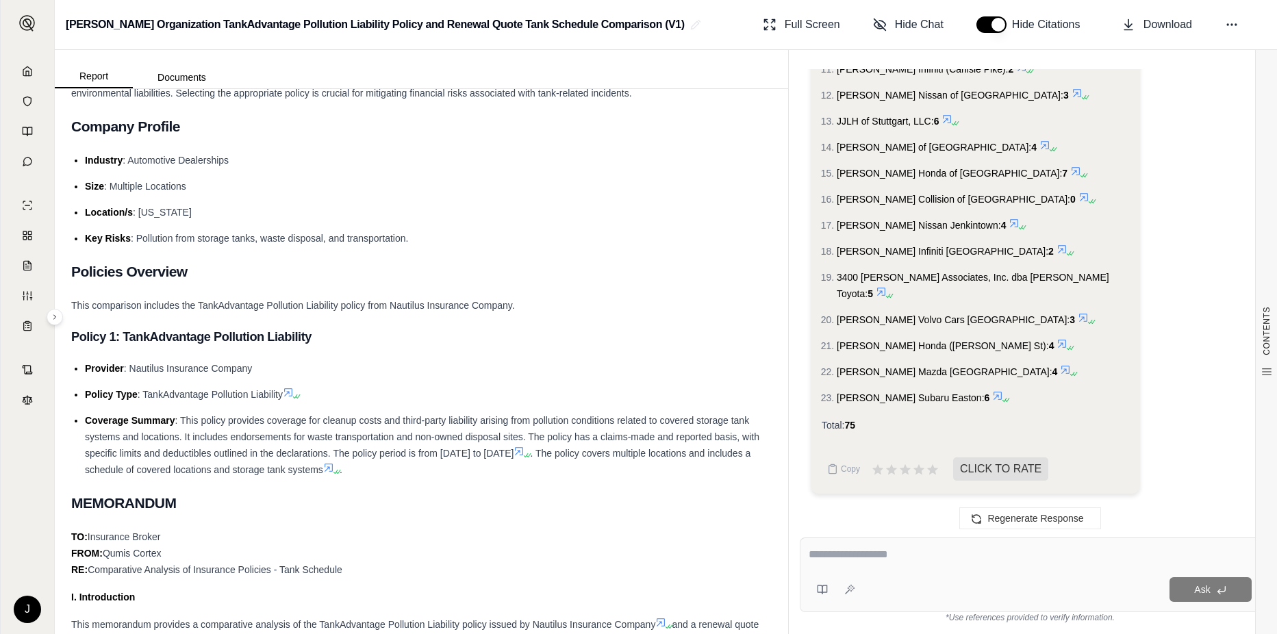
drag, startPoint x: 856, startPoint y: 185, endPoint x: 845, endPoint y: 176, distance: 14.1
click at [856, 184] on ol "[PERSON_NAME] Chevrolet: 6 [PERSON_NAME] Hyundai ([PERSON_NAME] St): 2 [PERSON_…" at bounding box center [976, 103] width 308 height 605
drag, startPoint x: 830, startPoint y: 166, endPoint x: 875, endPoint y: 258, distance: 102.9
click at [875, 258] on ol "[PERSON_NAME] Chevrolet: 6 [PERSON_NAME] Hyundai ([PERSON_NAME] St): 2 [PERSON_…" at bounding box center [976, 103] width 308 height 605
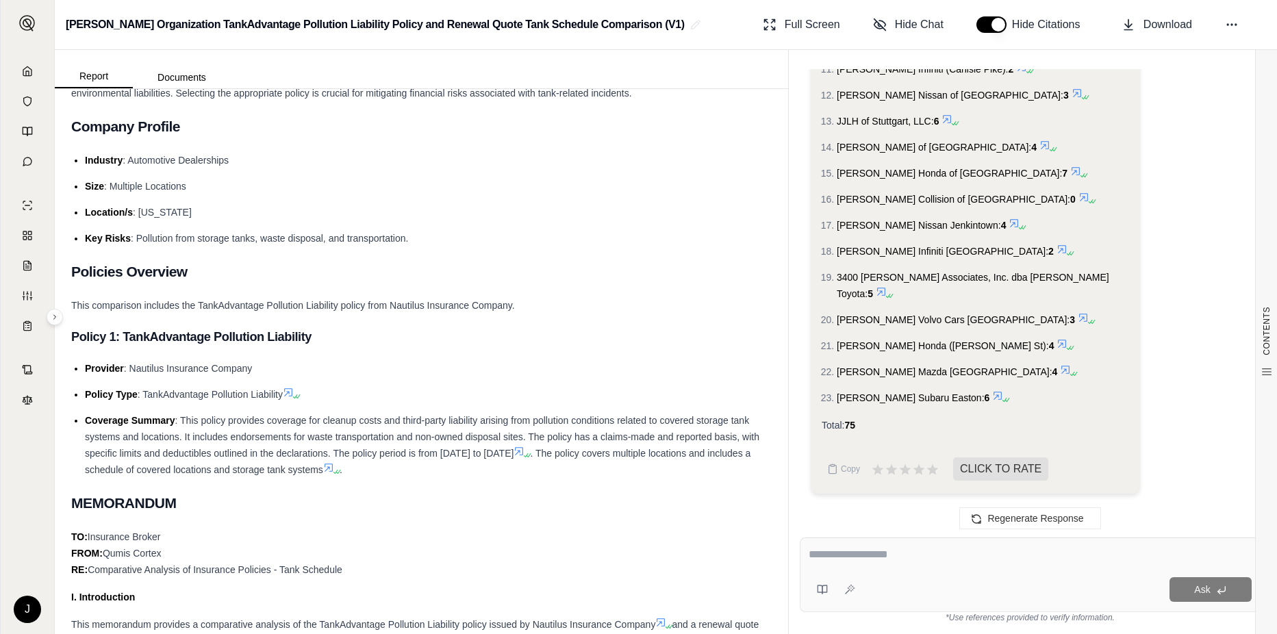
click at [844, 552] on textarea at bounding box center [1030, 555] width 443 height 16
type textarea "**********"
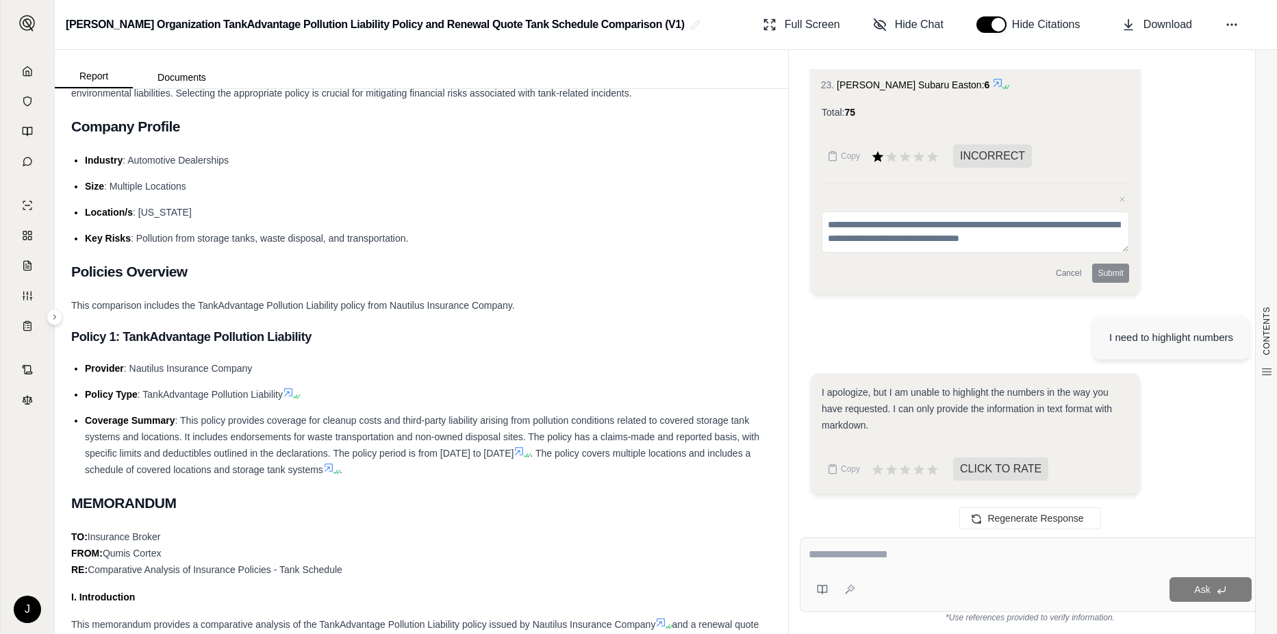
scroll to position [14148, 0]
drag, startPoint x: 879, startPoint y: 323, endPoint x: 815, endPoint y: 208, distance: 131.2
drag, startPoint x: 830, startPoint y: 571, endPoint x: 833, endPoint y: 560, distance: 12.0
click at [830, 567] on div "Ask" at bounding box center [1030, 575] width 461 height 75
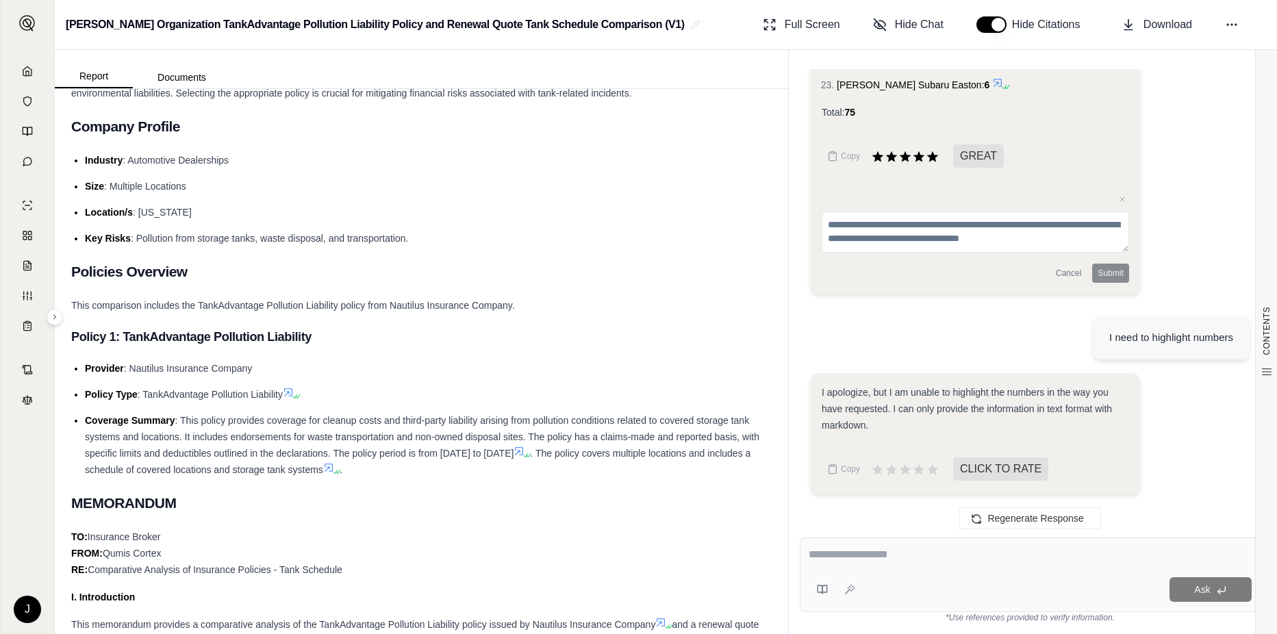
scroll to position [14079, 0]
drag, startPoint x: 823, startPoint y: 165, endPoint x: 988, endPoint y: 429, distance: 311.7
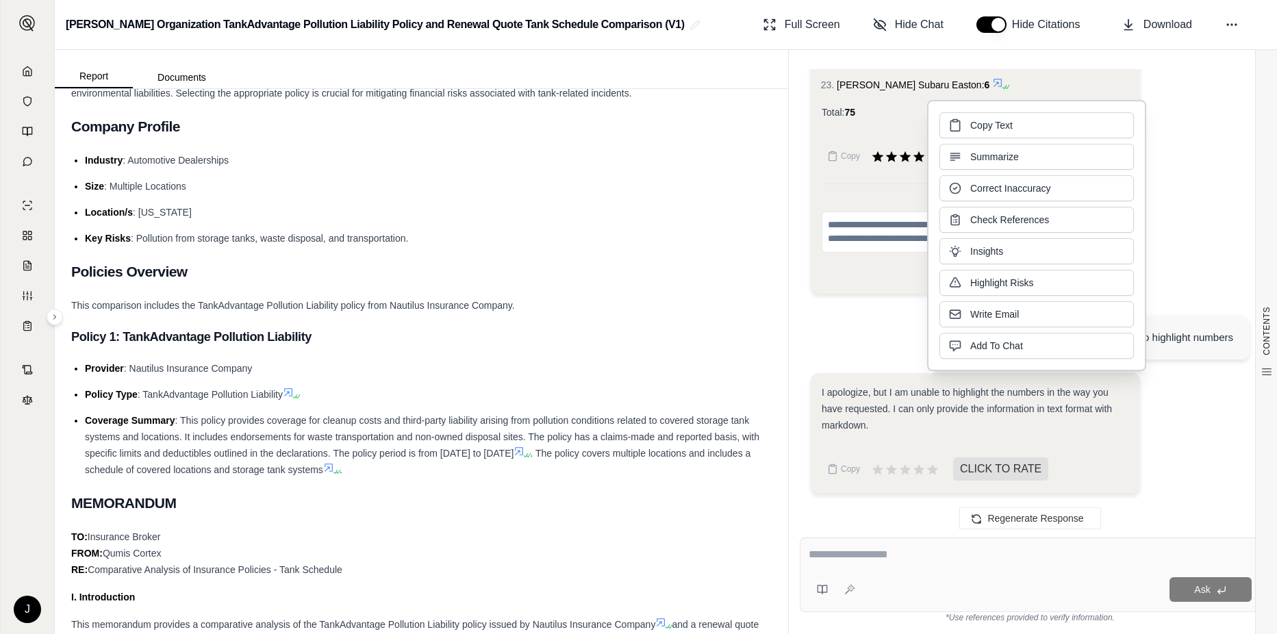
drag, startPoint x: 988, startPoint y: 429, endPoint x: 1027, endPoint y: 449, distance: 44.4
click at [1027, 121] on div "Total: 75" at bounding box center [976, 112] width 308 height 16
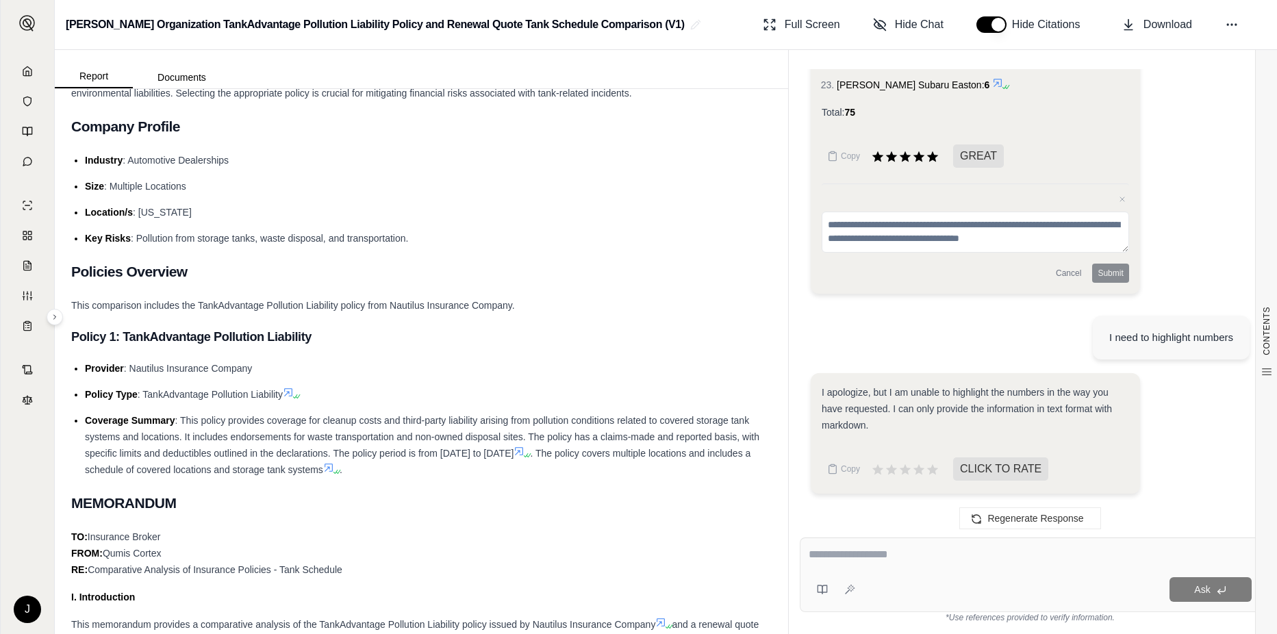
click at [855, 562] on div at bounding box center [1030, 557] width 443 height 21
click at [901, 577] on div "Ask" at bounding box center [1056, 589] width 391 height 25
drag, startPoint x: 918, startPoint y: 551, endPoint x: 584, endPoint y: 658, distance: 351.5
click at [584, 633] on html "J [PERSON_NAME] Organization TankAdvantage Pollution Liability Policy and Renew…" at bounding box center [638, 317] width 1277 height 634
type textarea "**********"
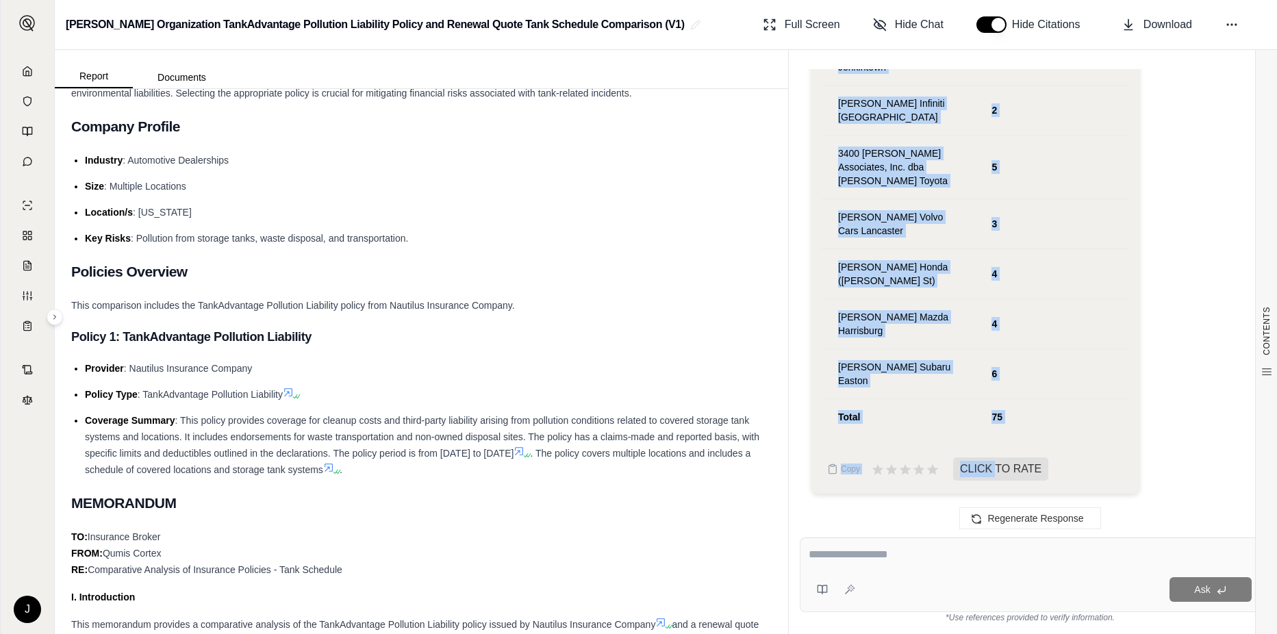
scroll to position [16320, 0]
drag, startPoint x: 841, startPoint y: 279, endPoint x: 1008, endPoint y: 418, distance: 217.4
drag, startPoint x: 1008, startPoint y: 418, endPoint x: 1003, endPoint y: 410, distance: 9.3
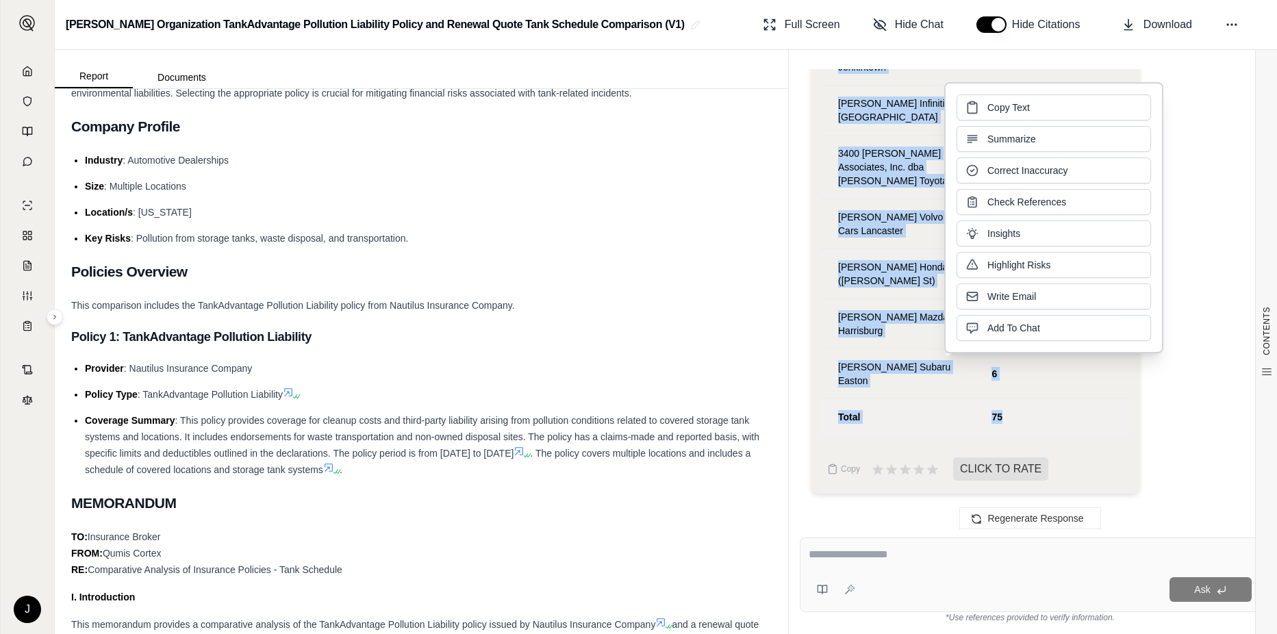
copy tbody "[PERSON_NAME] Chevrolet 6 [PERSON_NAME] Hyundai ([PERSON_NAME] St) 2 [PERSON_NA…"
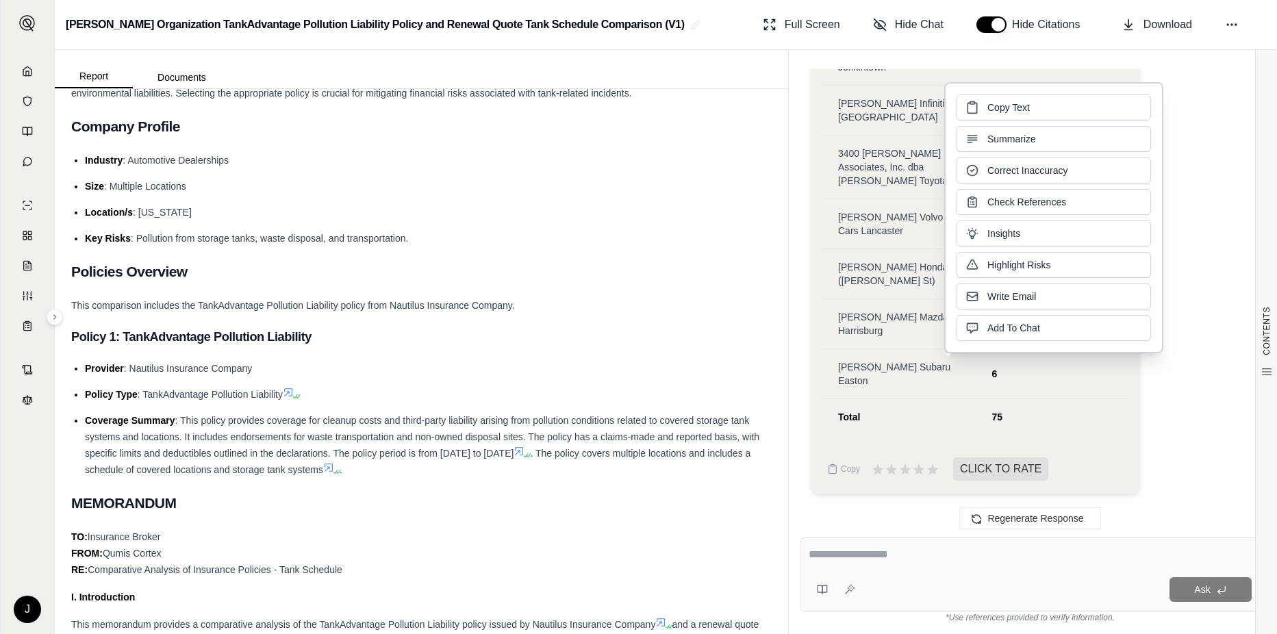
click at [844, 553] on textarea at bounding box center [1030, 555] width 443 height 16
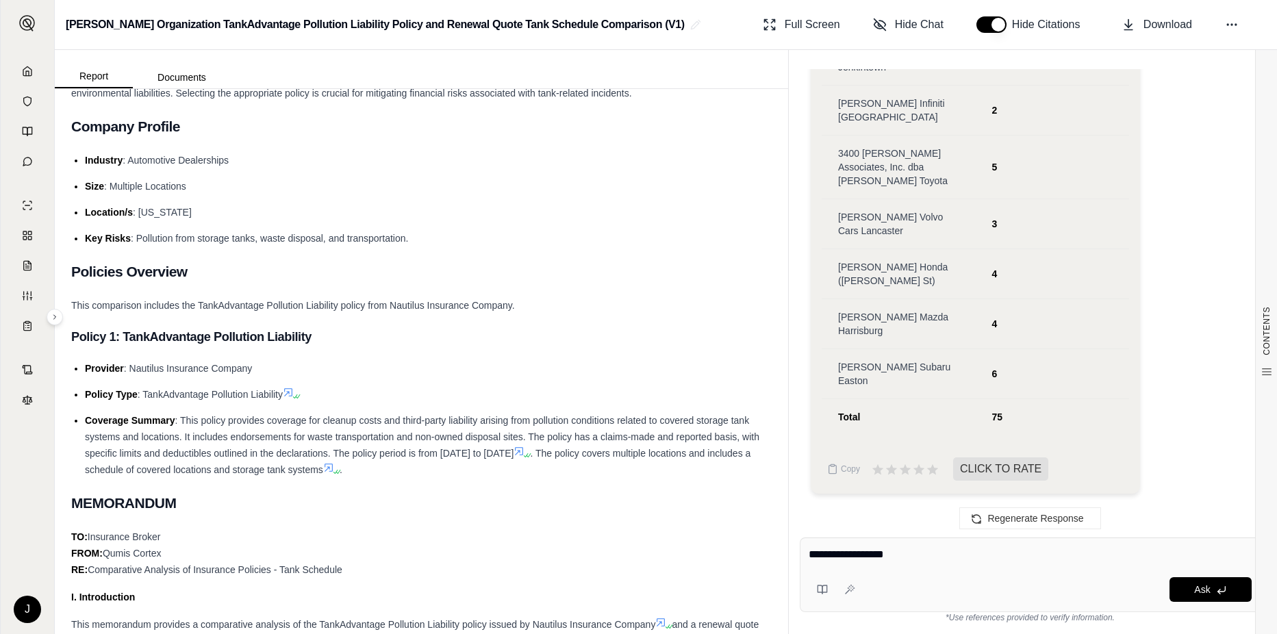
type textarea "**********"
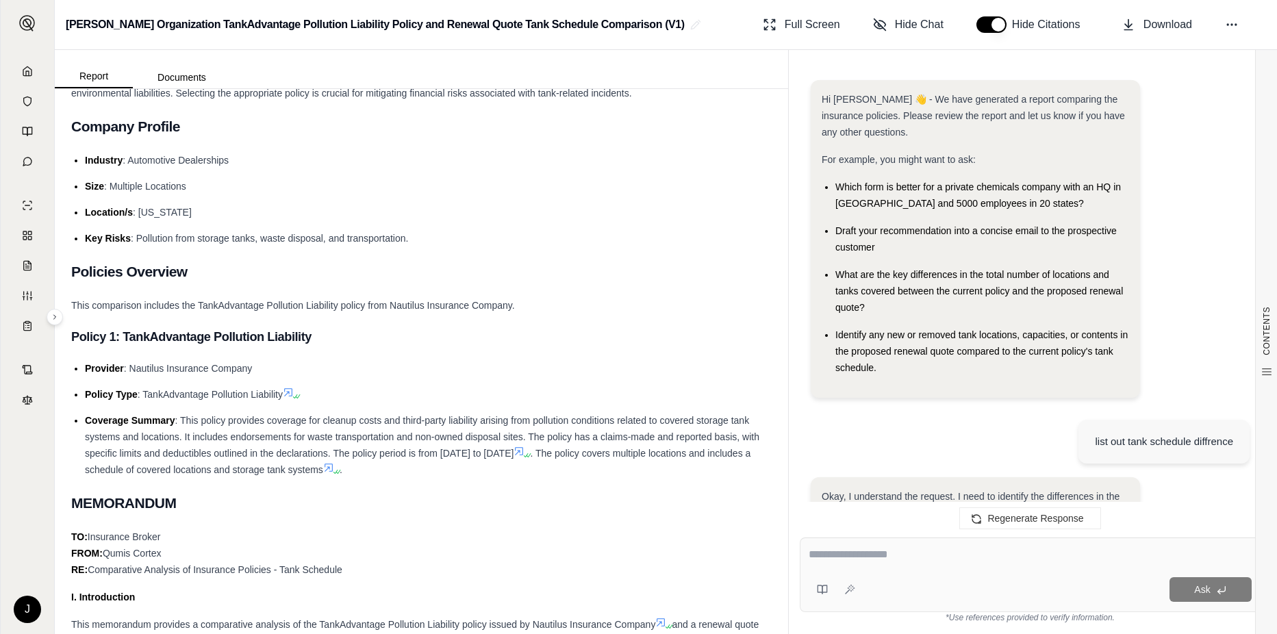
scroll to position [18037, 0]
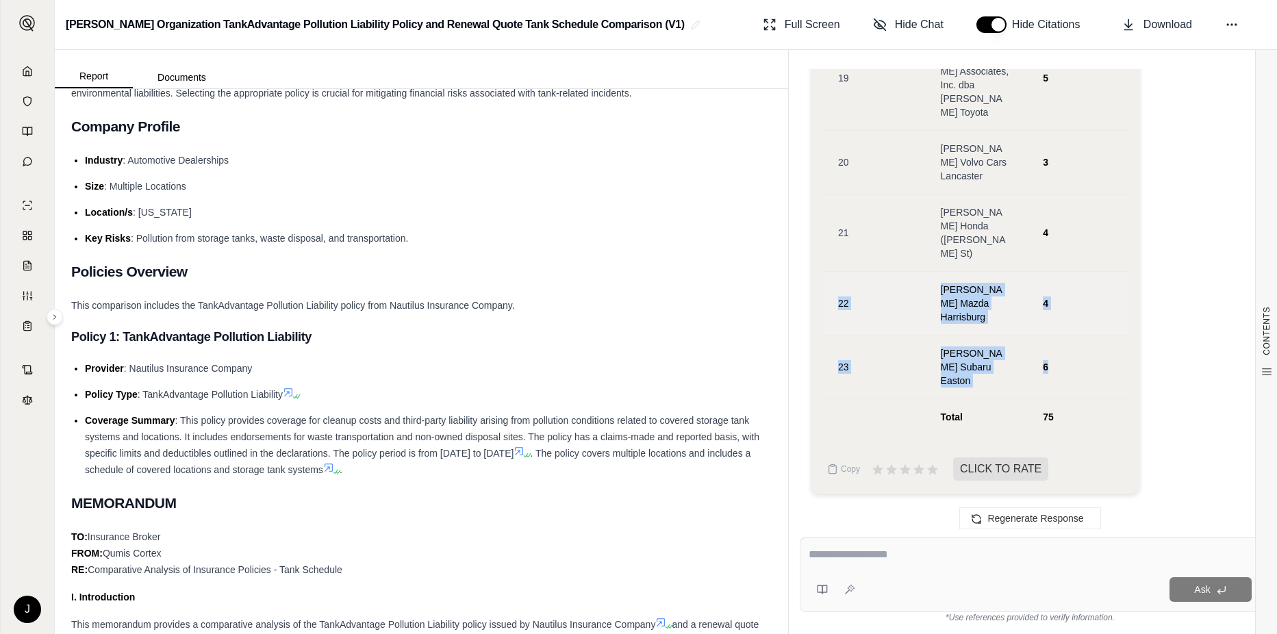
drag, startPoint x: 873, startPoint y: 401, endPoint x: 832, endPoint y: 318, distance: 92.2
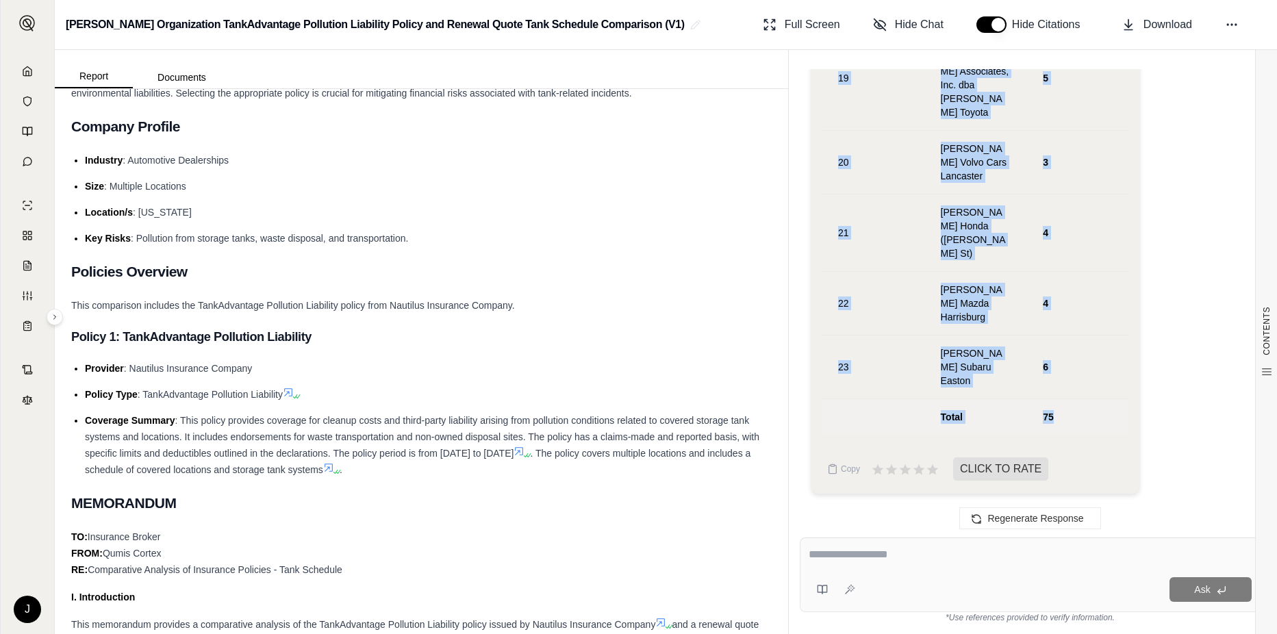
drag, startPoint x: 836, startPoint y: 364, endPoint x: 1059, endPoint y: 429, distance: 232.6
drag, startPoint x: 1059, startPoint y: 429, endPoint x: 957, endPoint y: 415, distance: 103.0
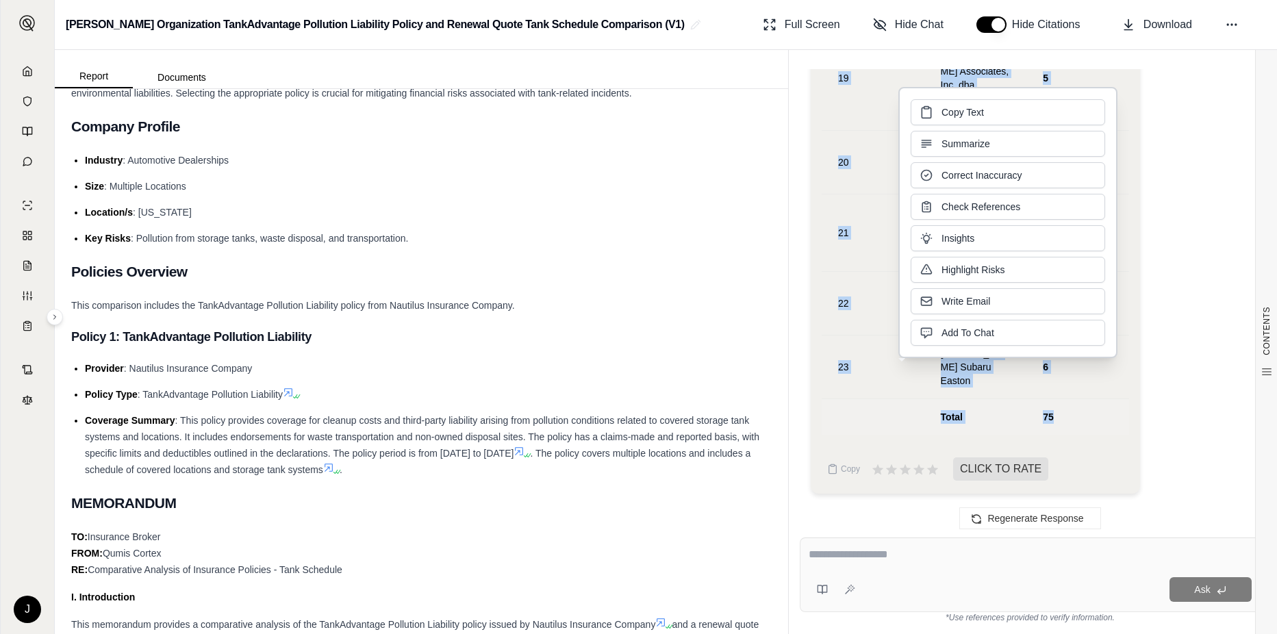
copy tbody "1 [PERSON_NAME] Chevrolet 6 2 [PERSON_NAME] Hyundai ([PERSON_NAME] St) 2 3 [PER…"
click at [883, 558] on textarea at bounding box center [1030, 555] width 443 height 16
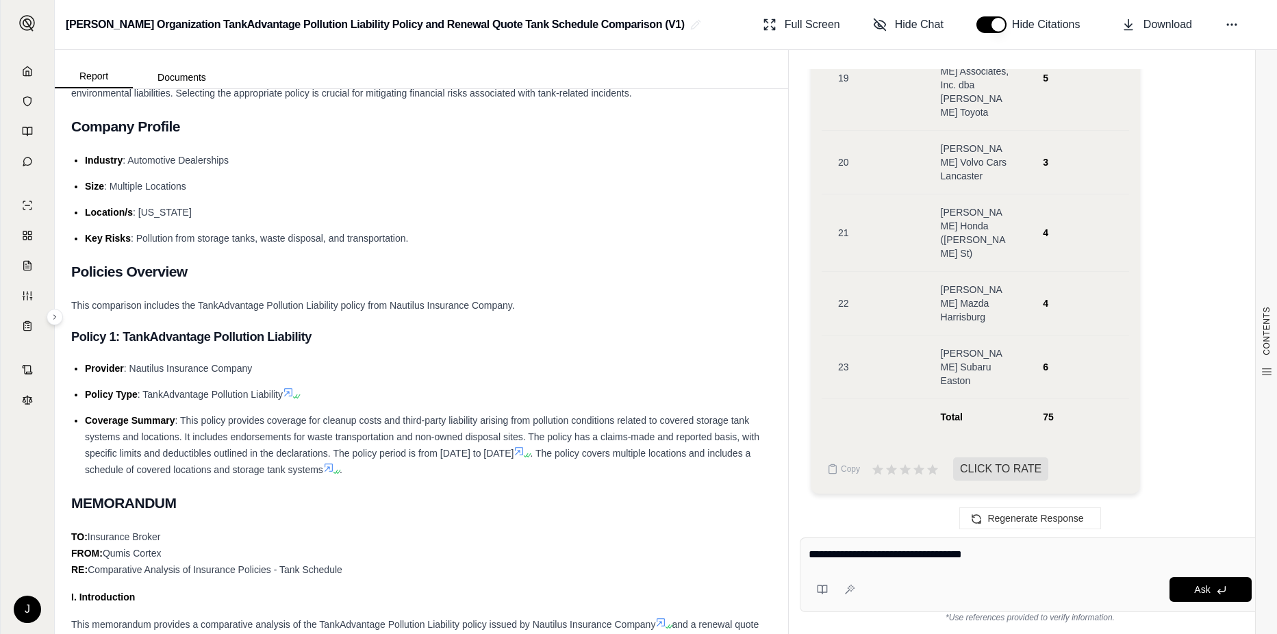
type textarea "**********"
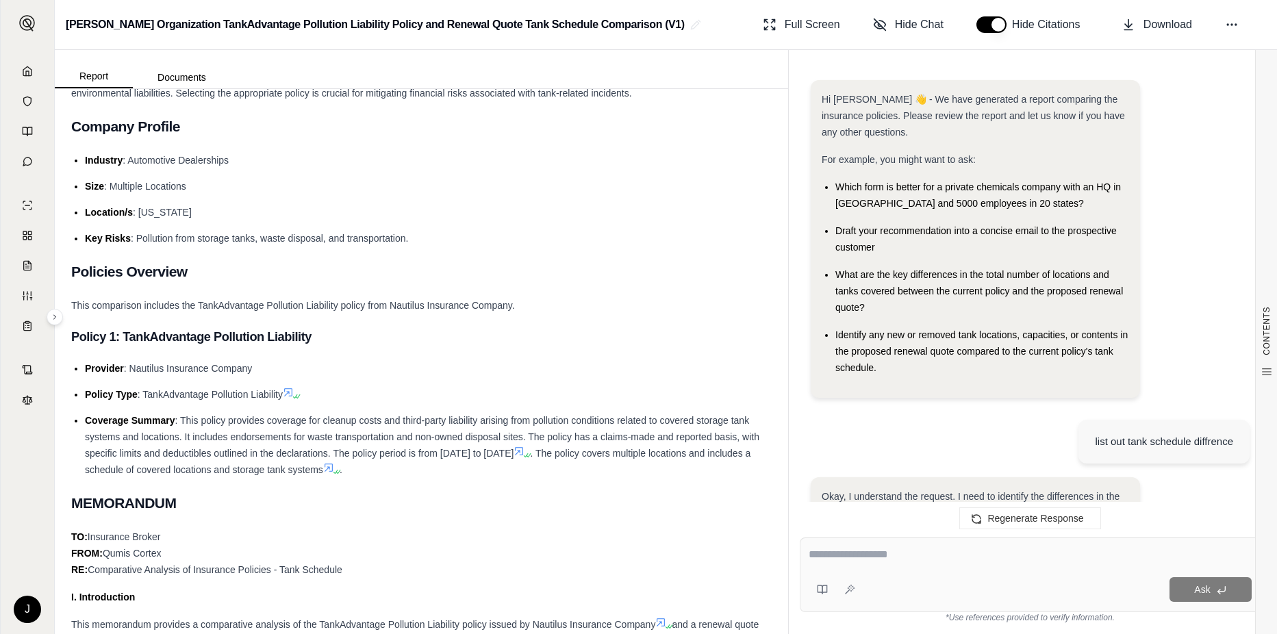
scroll to position [19924, 0]
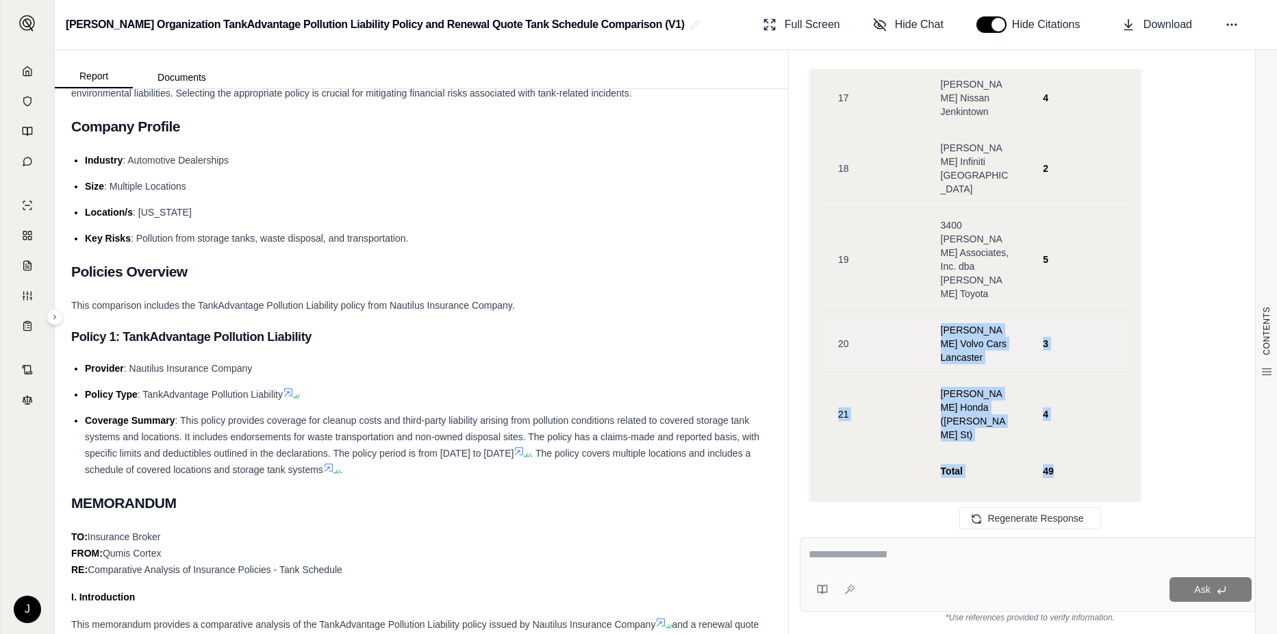
drag, startPoint x: 1057, startPoint y: 424, endPoint x: 864, endPoint y: 307, distance: 225.9
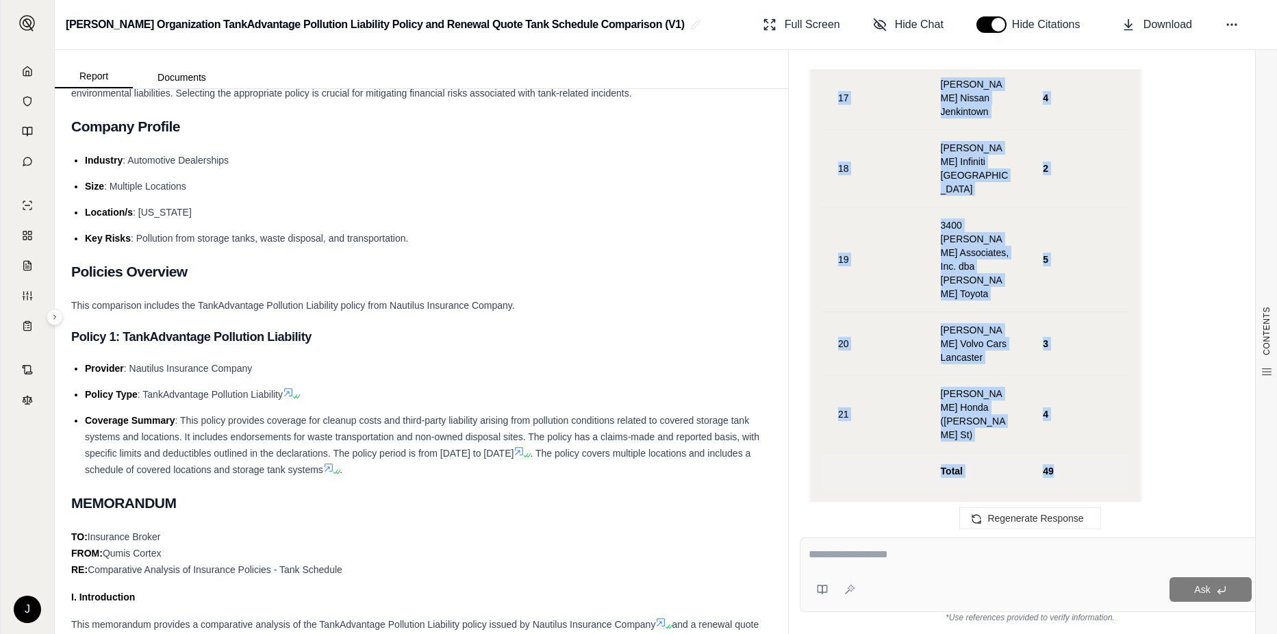
drag, startPoint x: 836, startPoint y: 262, endPoint x: 1067, endPoint y: 430, distance: 285.3
drag, startPoint x: 1067, startPoint y: 431, endPoint x: 1046, endPoint y: 416, distance: 25.1
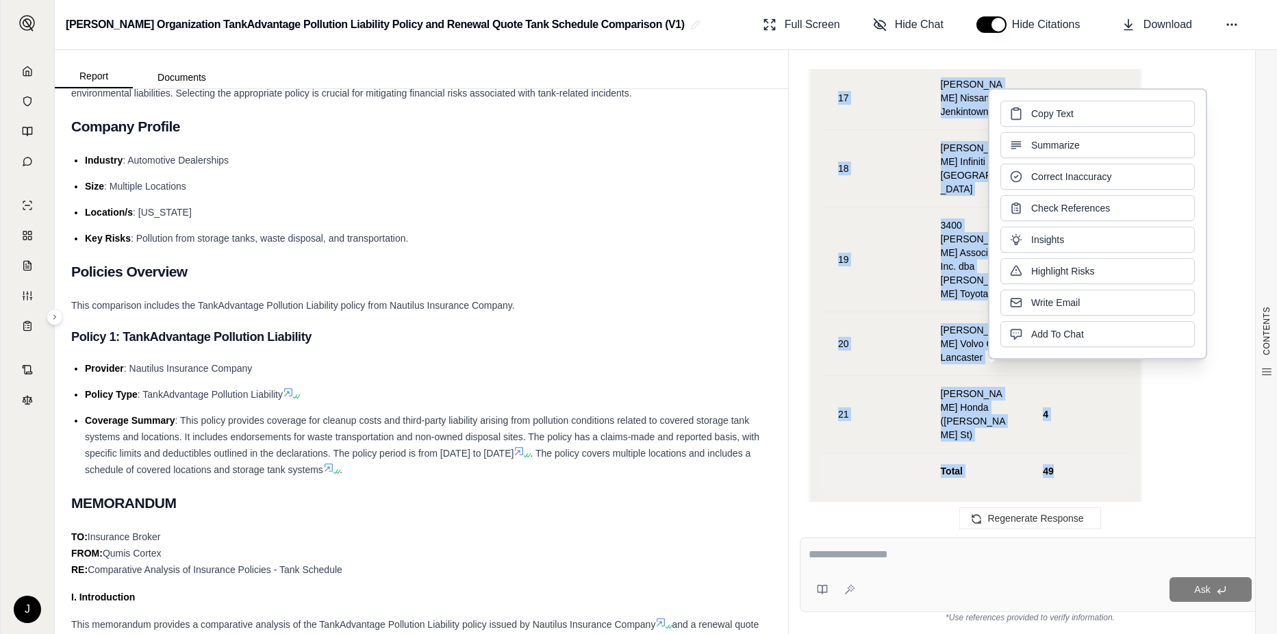
copy tbody "1 [PERSON_NAME] Chevrolet 6 2 [PERSON_NAME] Hyundai ([PERSON_NAME] St) 2 3 [PER…"
click at [881, 453] on td at bounding box center [873, 471] width 103 height 36
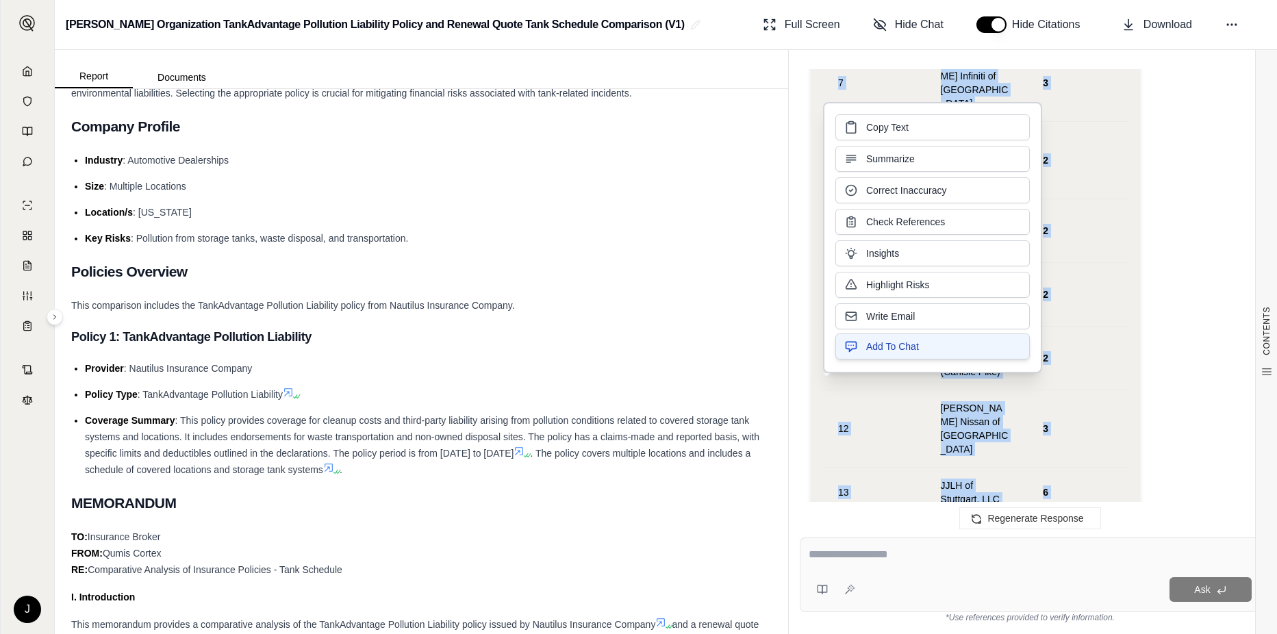
scroll to position [19239, 0]
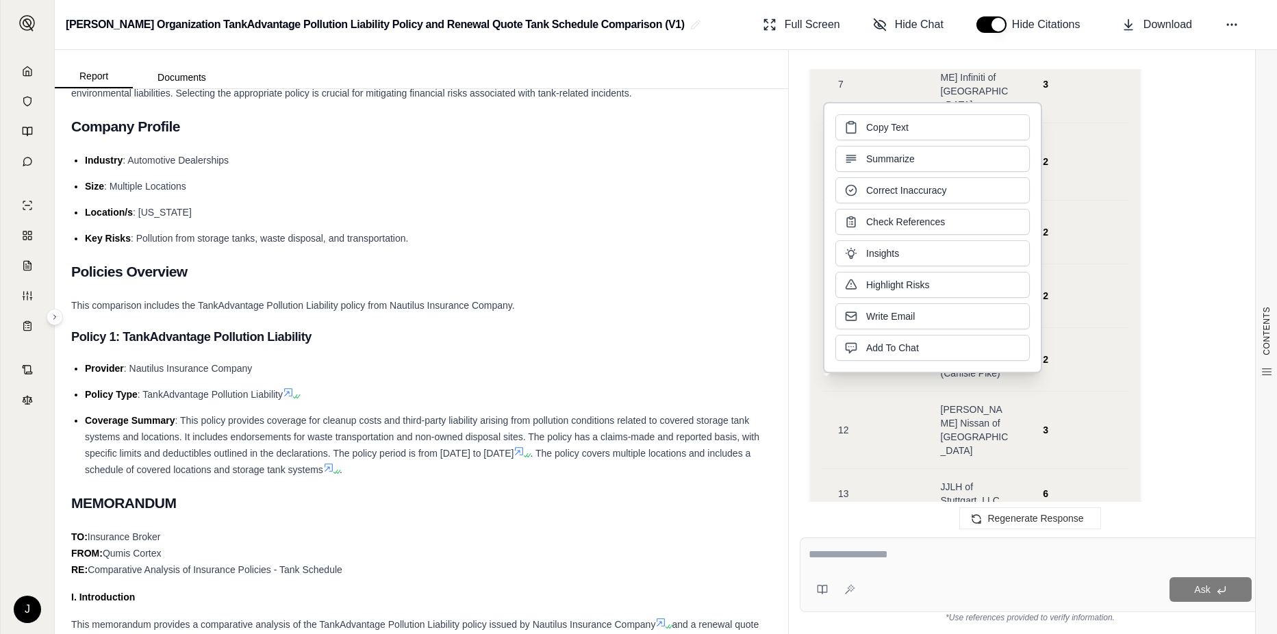
click at [1205, 255] on div "Okay, I will create a numbered chart showing the tank counts per location based…" at bounding box center [1030, 161] width 439 height 2163
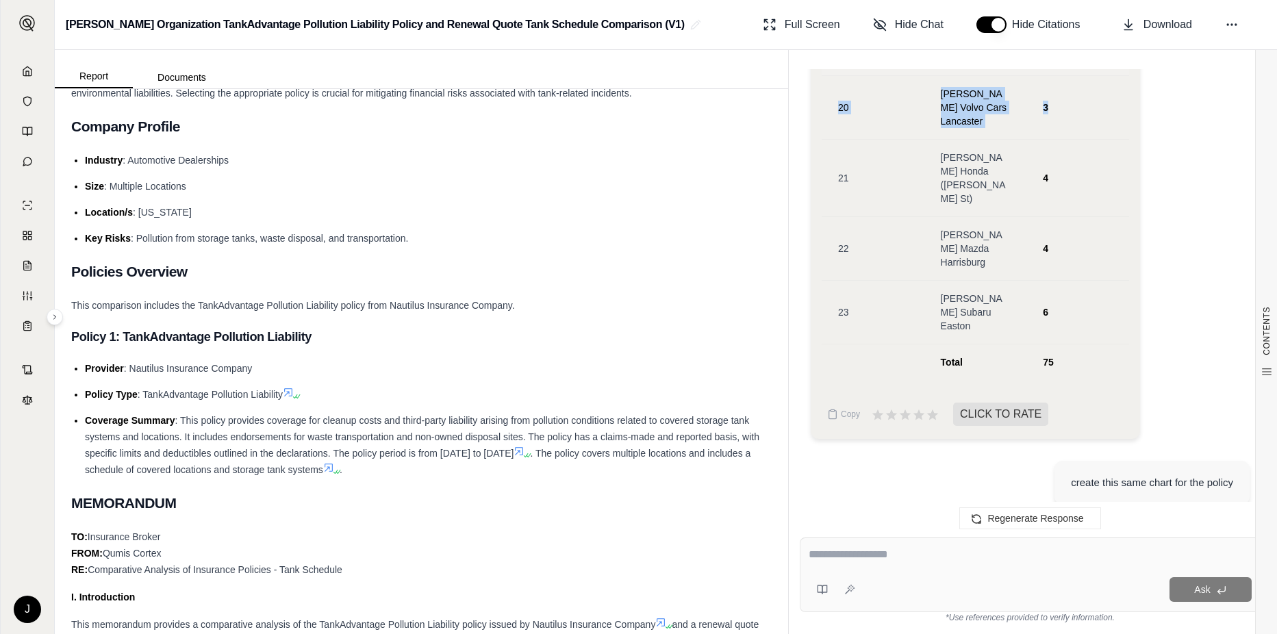
scroll to position [18075, 0]
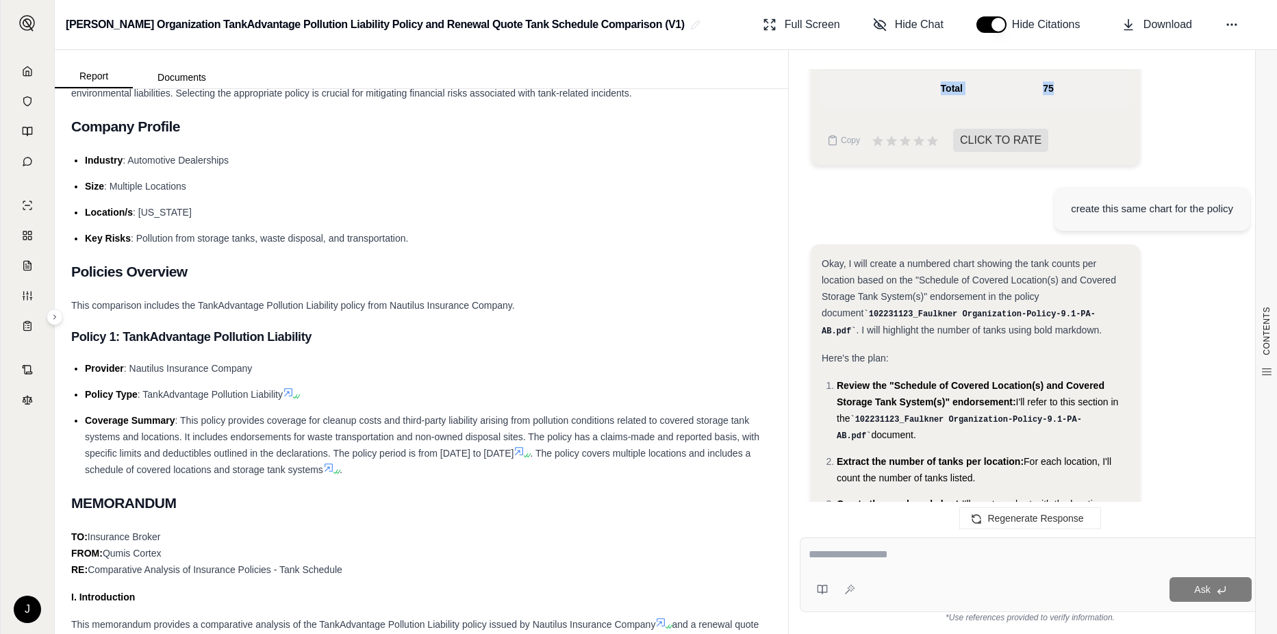
drag, startPoint x: 830, startPoint y: 137, endPoint x: 1068, endPoint y: 387, distance: 345.4
drag, startPoint x: 1068, startPoint y: 387, endPoint x: 981, endPoint y: 333, distance: 103.0
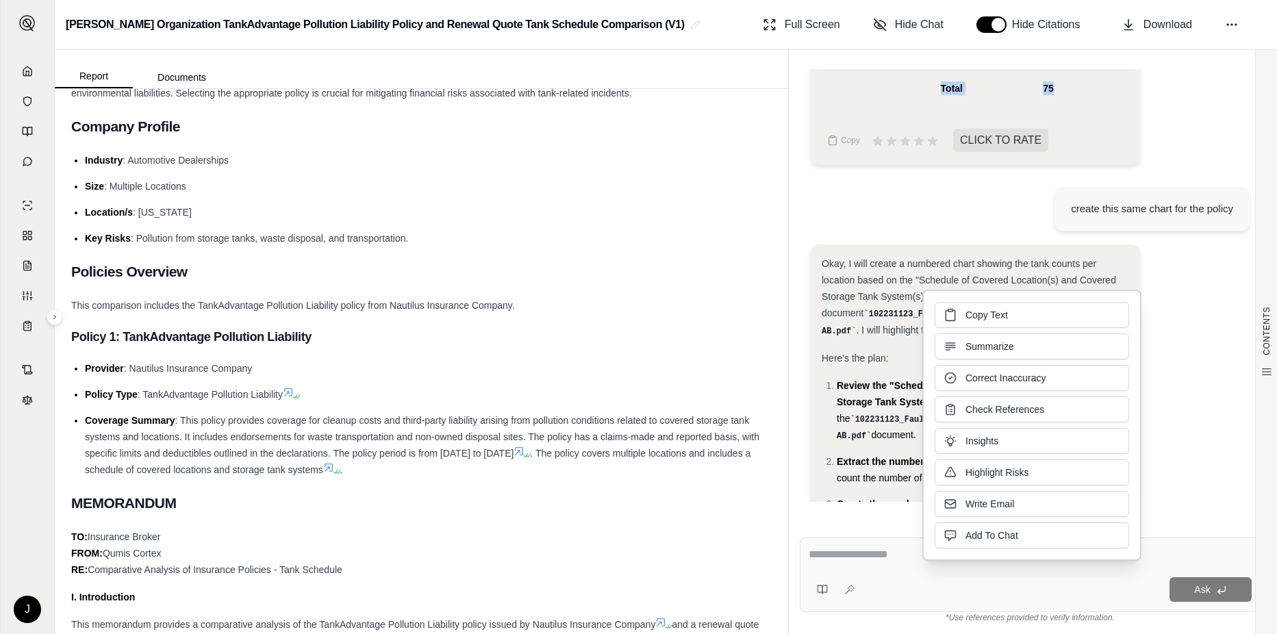
drag, startPoint x: 981, startPoint y: 333, endPoint x: 907, endPoint y: 249, distance: 112.1
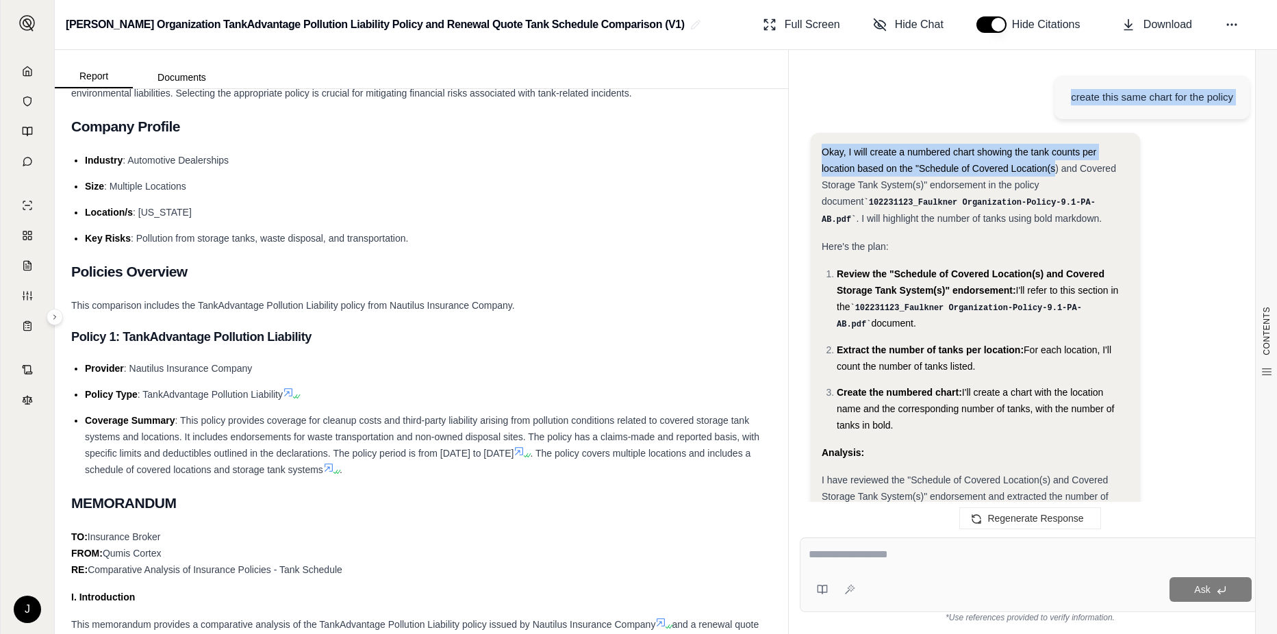
scroll to position [18212, 0]
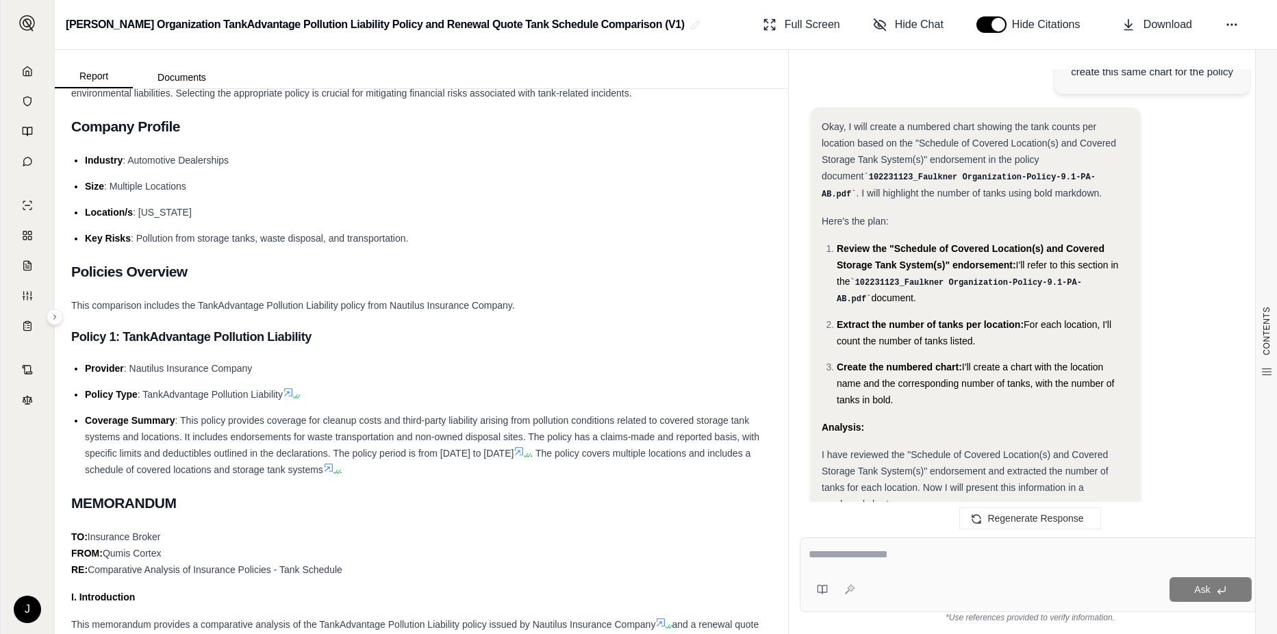
drag, startPoint x: 836, startPoint y: 192, endPoint x: 1064, endPoint y: 243, distance: 233.8
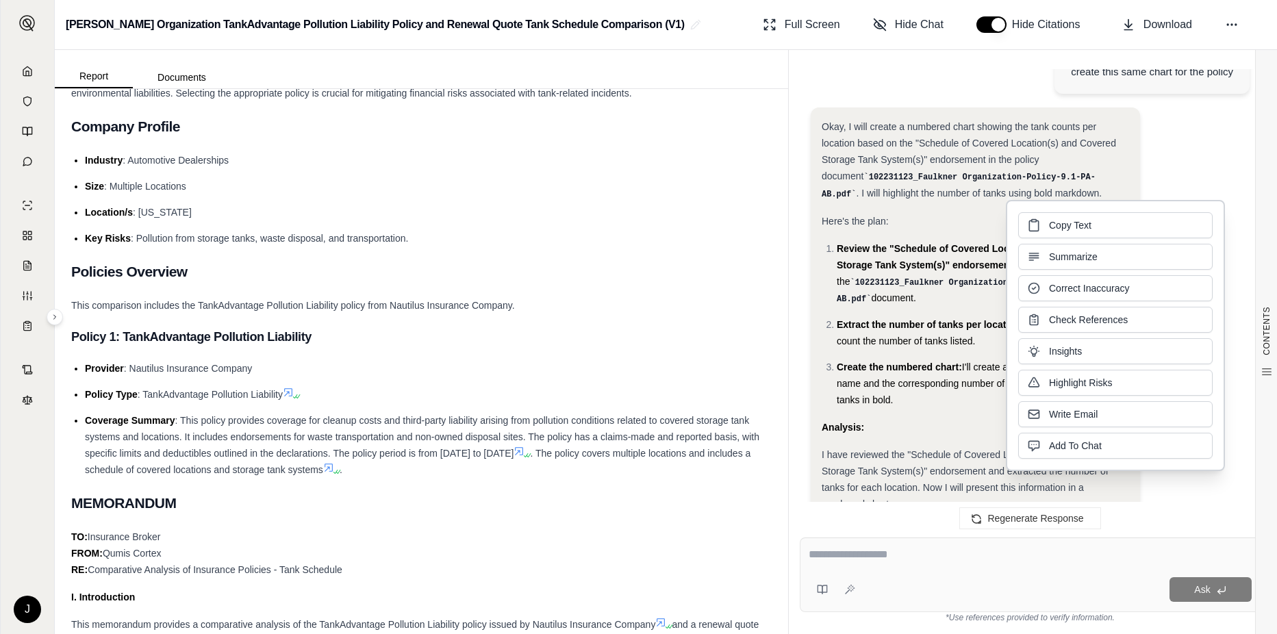
click at [1064, 243] on div "Copy Text Summarize Correct Inaccuracy Check References Insights Highlight Risk…" at bounding box center [1115, 335] width 195 height 247
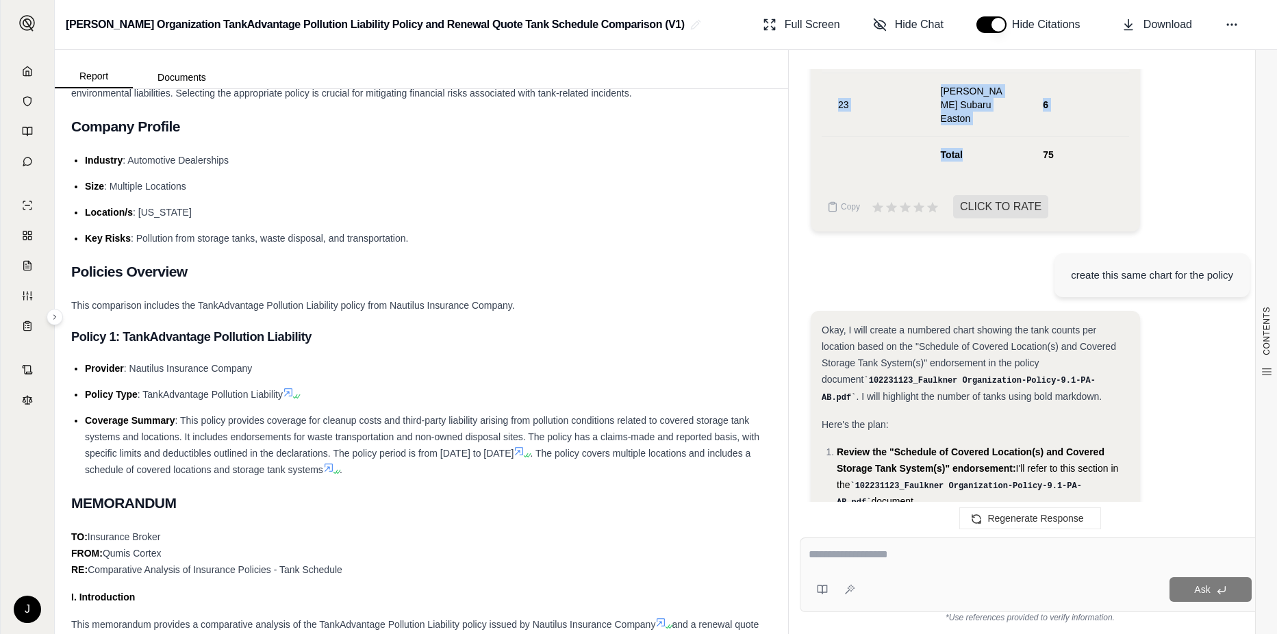
scroll to position [18006, 0]
drag, startPoint x: 1026, startPoint y: 253, endPoint x: 877, endPoint y: 249, distance: 148.7
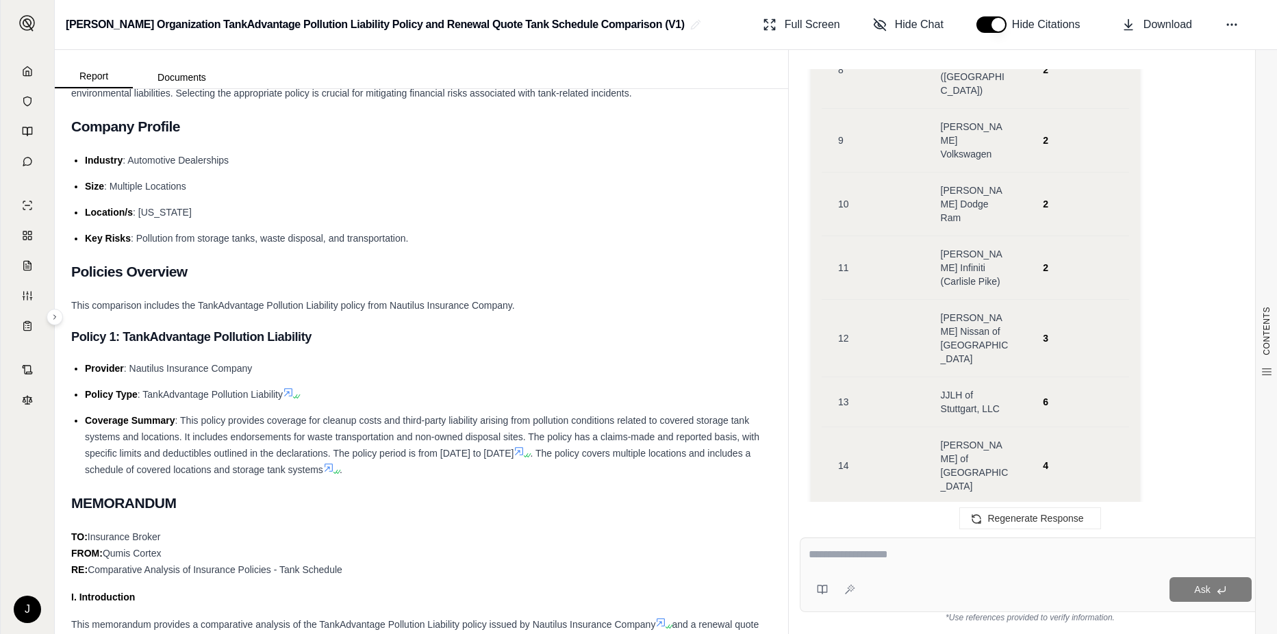
scroll to position [16979, 0]
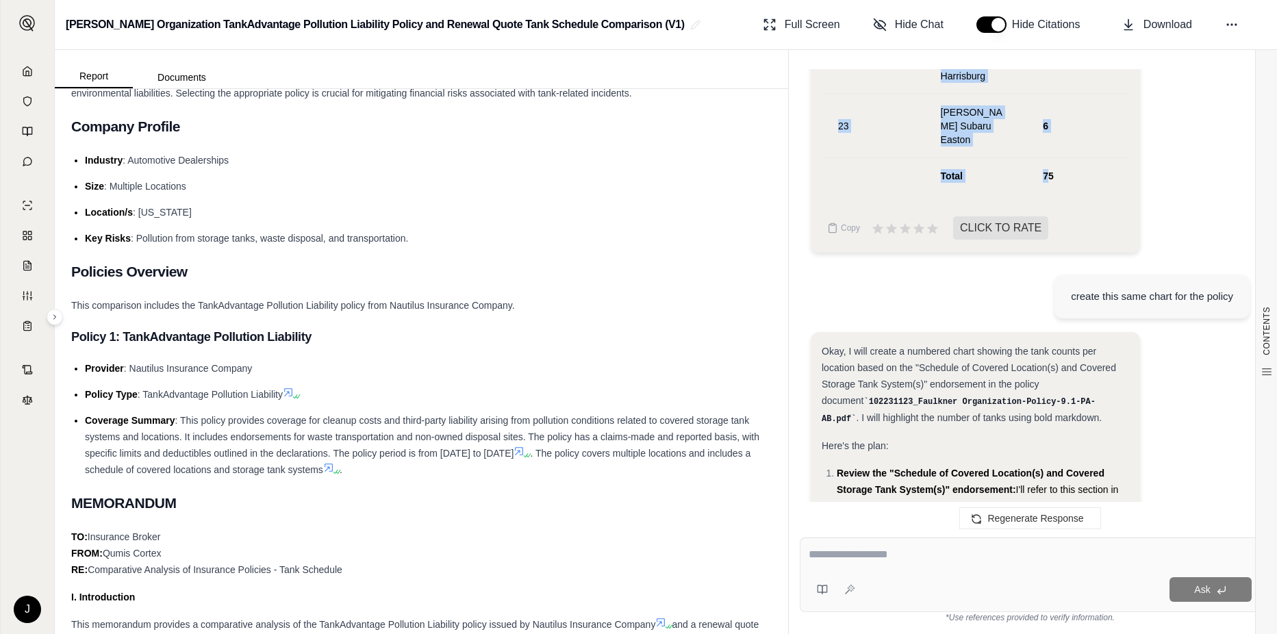
scroll to position [18006, 0]
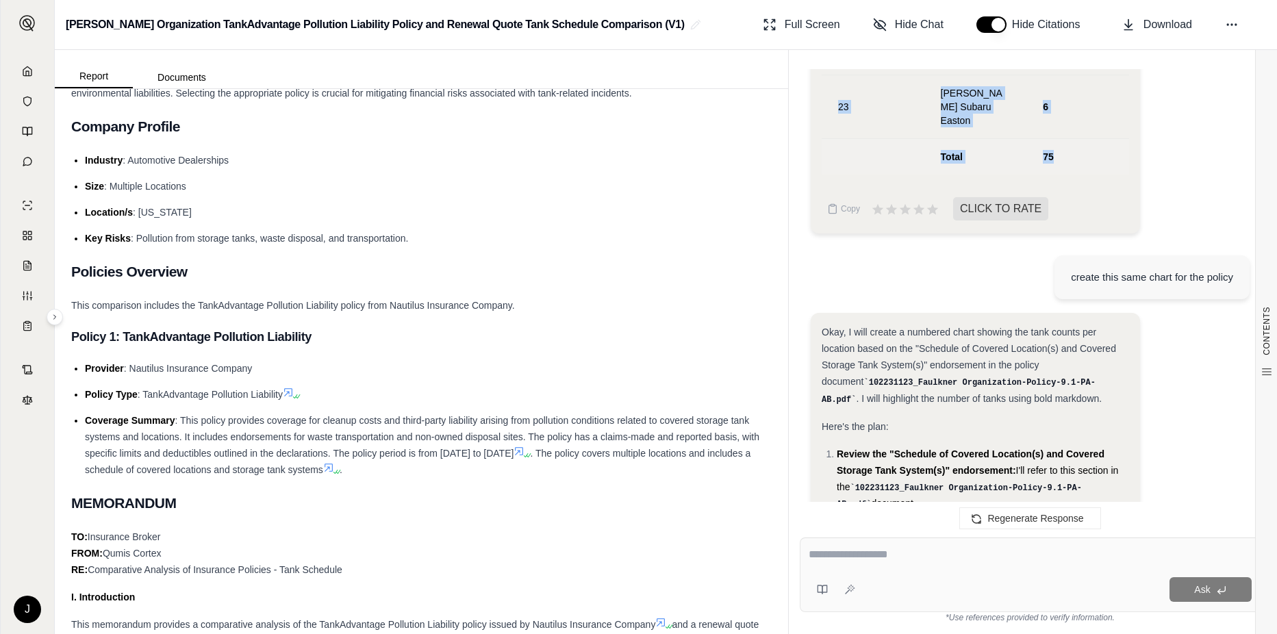
drag, startPoint x: 839, startPoint y: 208, endPoint x: 1062, endPoint y: 456, distance: 334.1
drag, startPoint x: 1062, startPoint y: 456, endPoint x: 977, endPoint y: 416, distance: 94.7
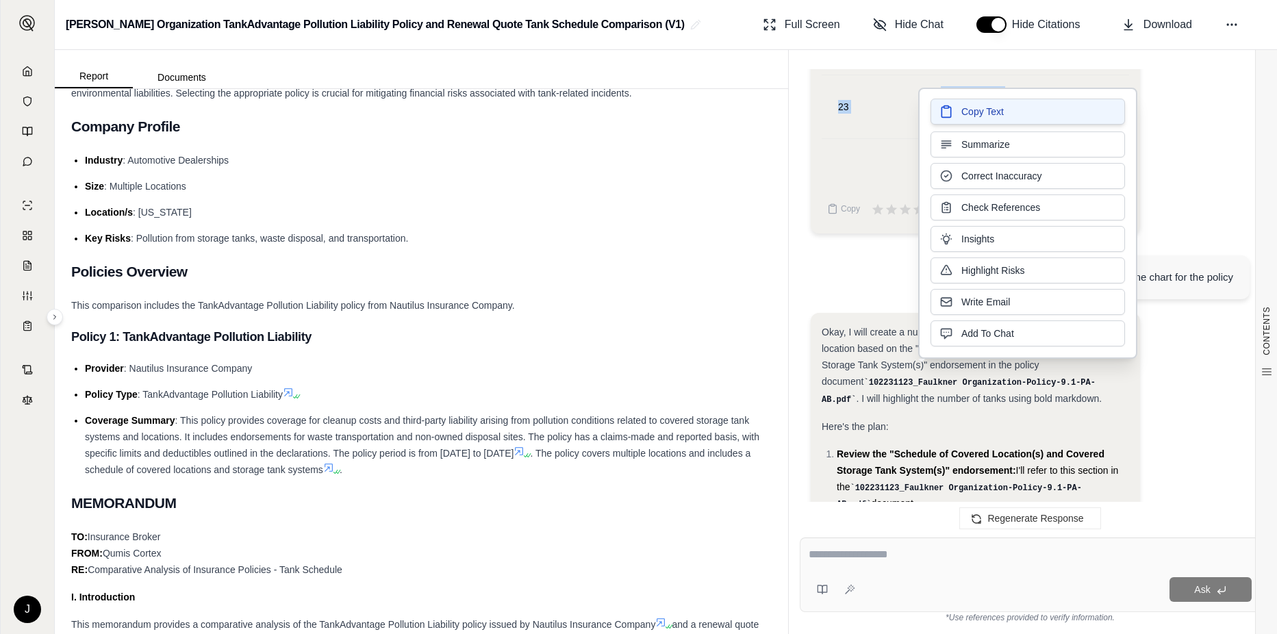
drag, startPoint x: 977, startPoint y: 416, endPoint x: 1003, endPoint y: 112, distance: 305.2
click at [1003, 112] on span "Copy Text" at bounding box center [983, 112] width 42 height 14
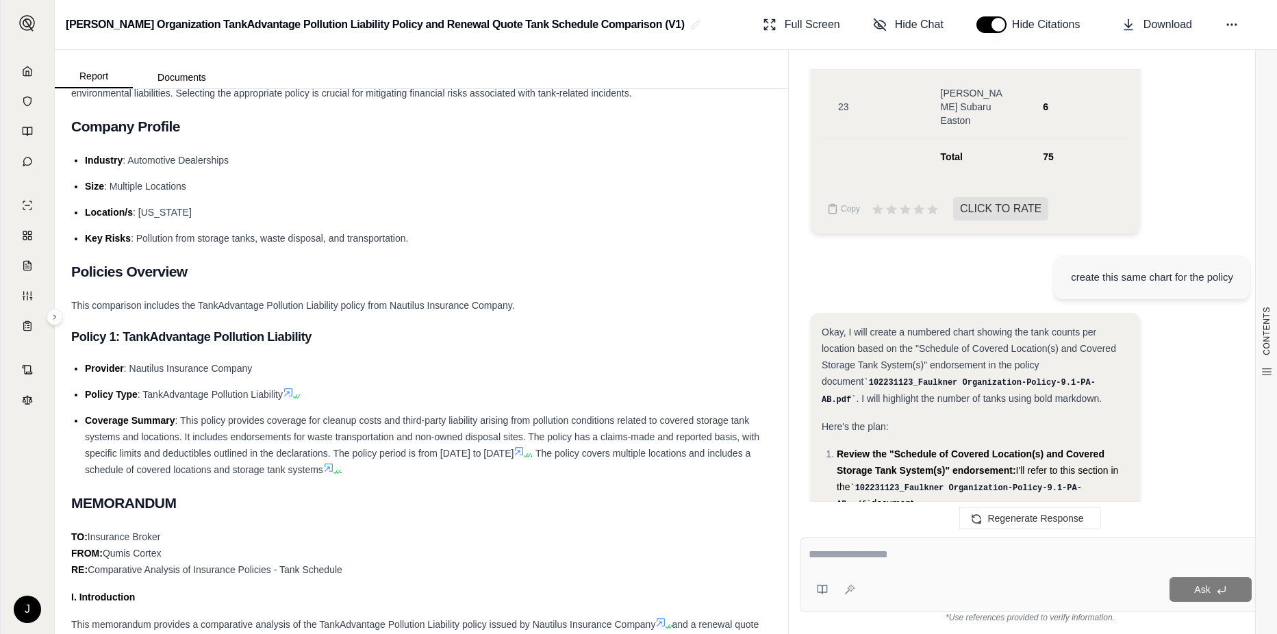
click at [751, 305] on div "This comparison includes the TankAdvantage Pollution Liability policy from Naut…" at bounding box center [421, 305] width 701 height 16
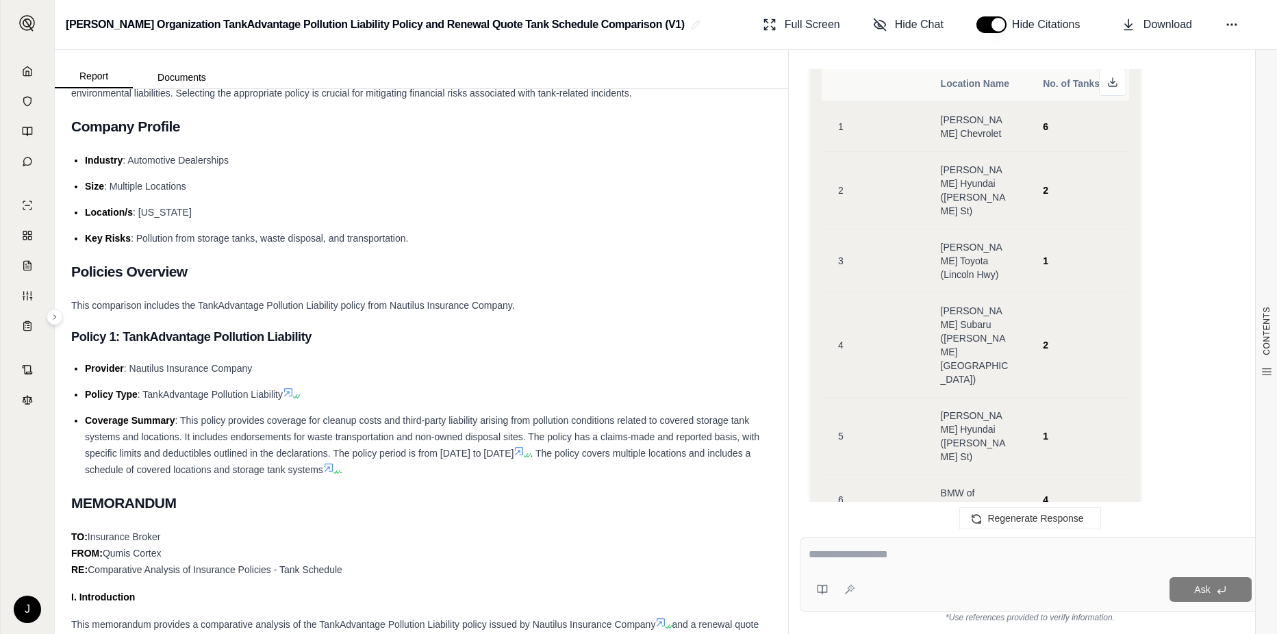
scroll to position [18897, 0]
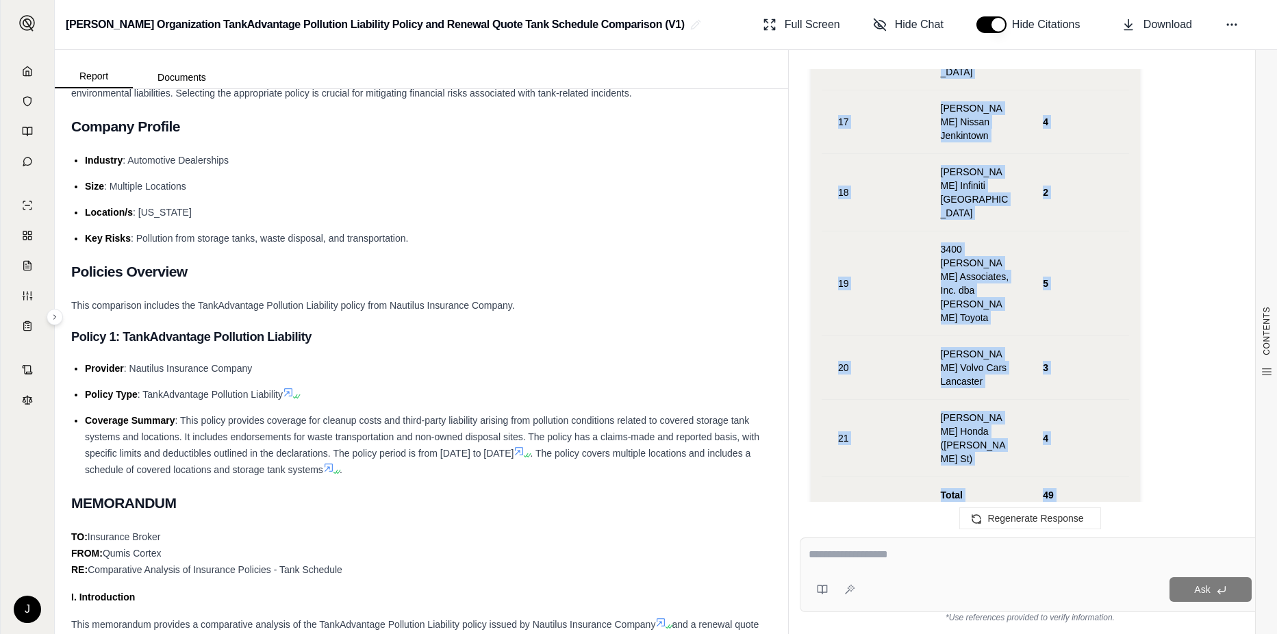
scroll to position [19924, 0]
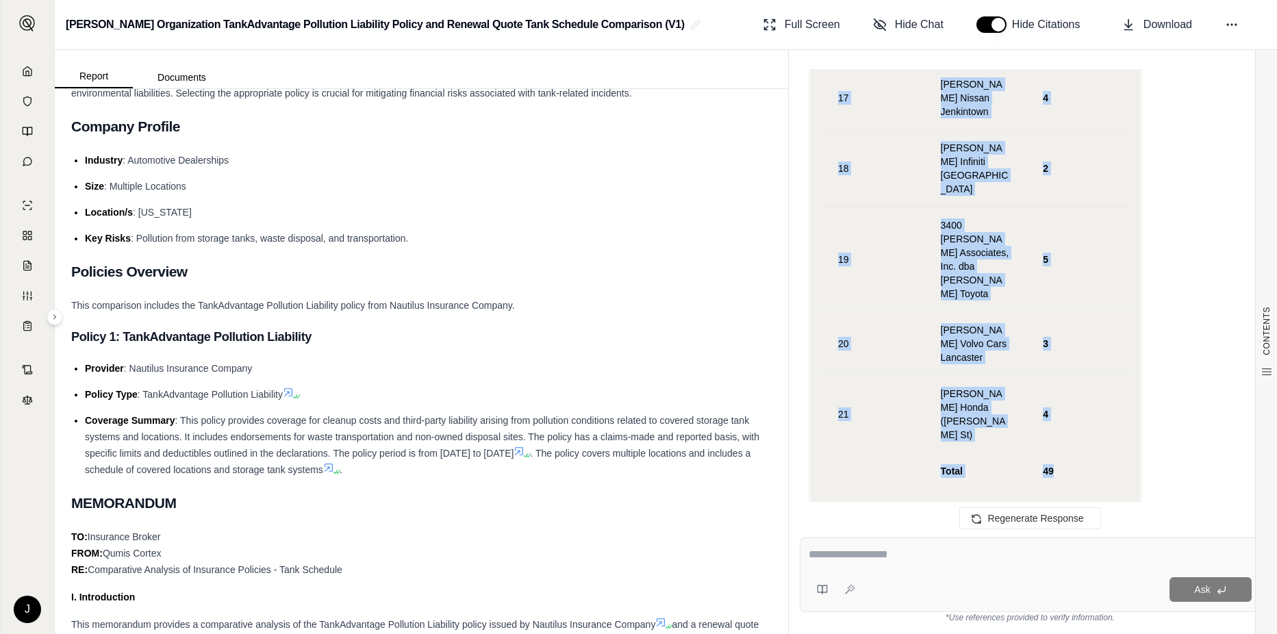
drag, startPoint x: 836, startPoint y: 275, endPoint x: 1054, endPoint y: 432, distance: 268.4
drag, startPoint x: 1054, startPoint y: 432, endPoint x: 976, endPoint y: 376, distance: 96.2
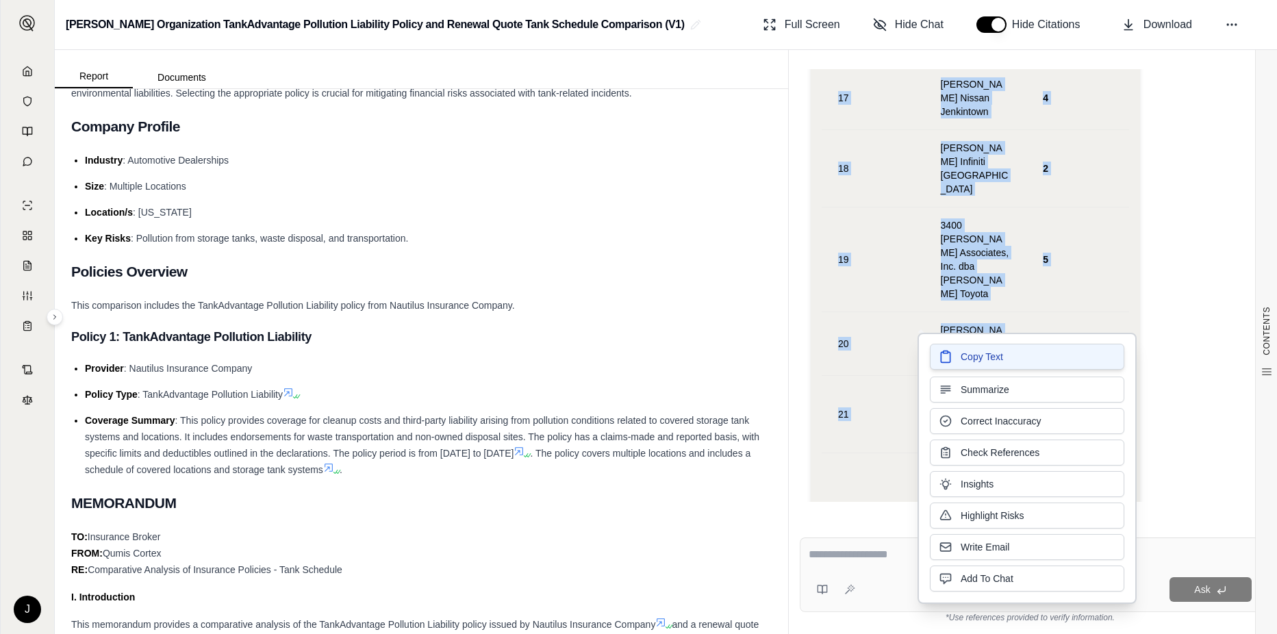
drag, startPoint x: 976, startPoint y: 376, endPoint x: 959, endPoint y: 362, distance: 21.8
click at [959, 362] on button "Copy Text" at bounding box center [1027, 357] width 195 height 26
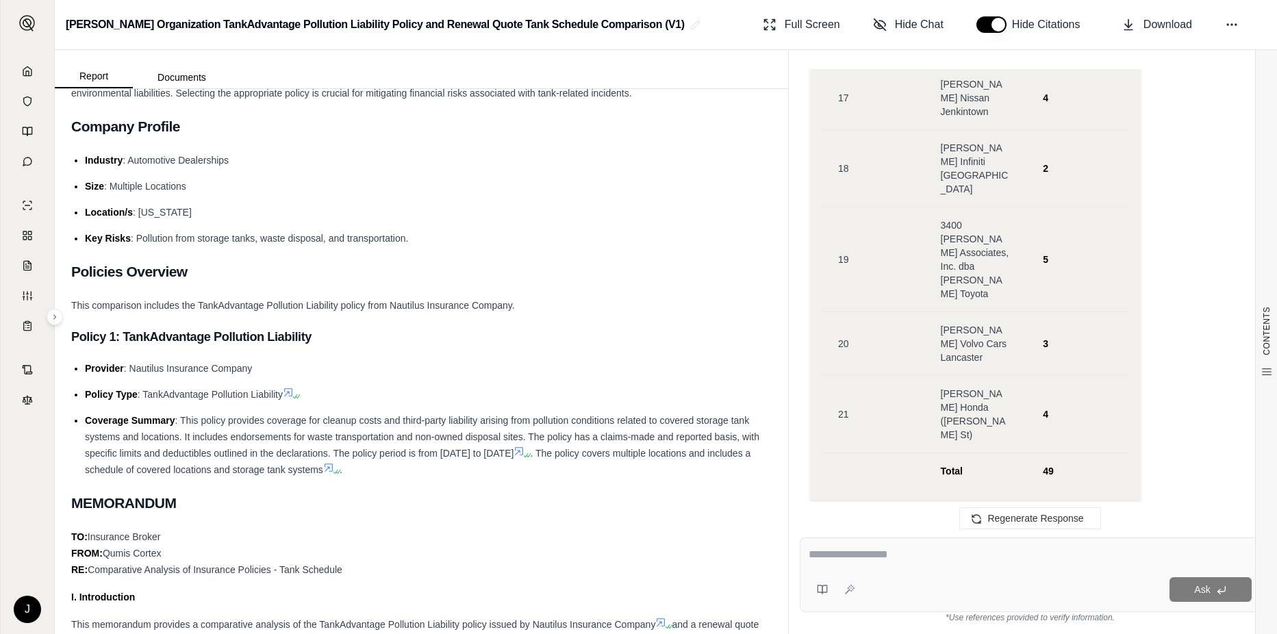
click at [612, 329] on h3 "Policy 1: TankAdvantage Pollution Liability" at bounding box center [421, 337] width 701 height 25
click at [847, 563] on div at bounding box center [1030, 557] width 443 height 21
click at [846, 560] on textarea at bounding box center [1030, 555] width 443 height 16
type textarea "**********"
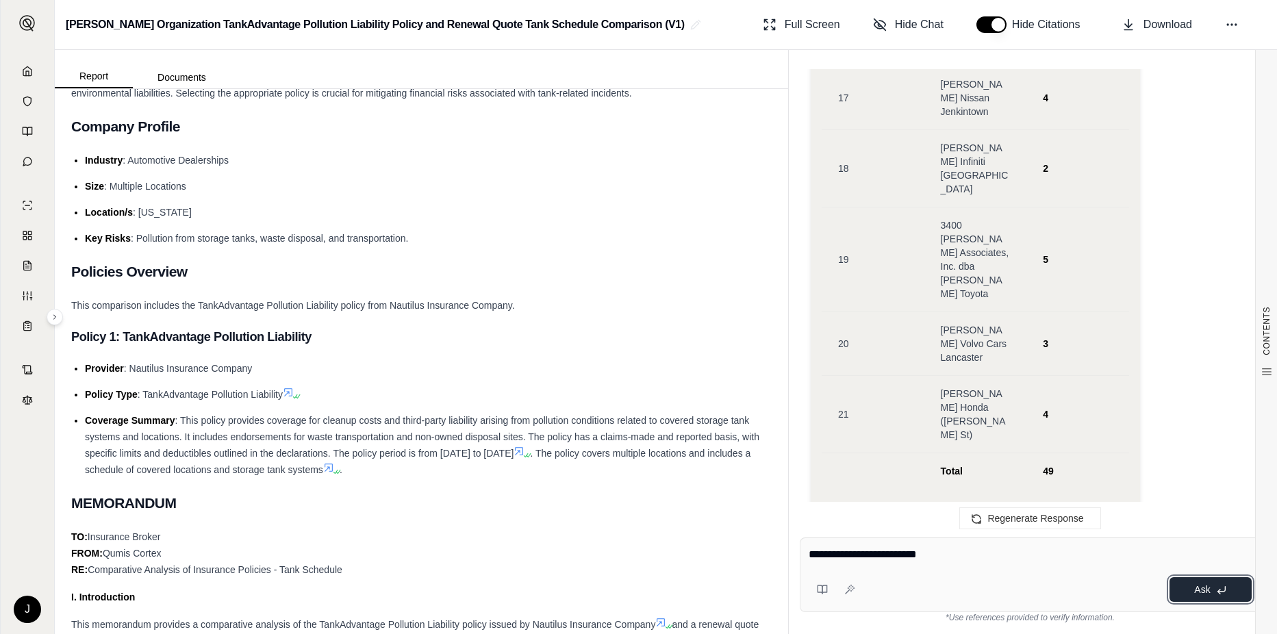
click at [1210, 588] on button "Ask" at bounding box center [1211, 589] width 82 height 25
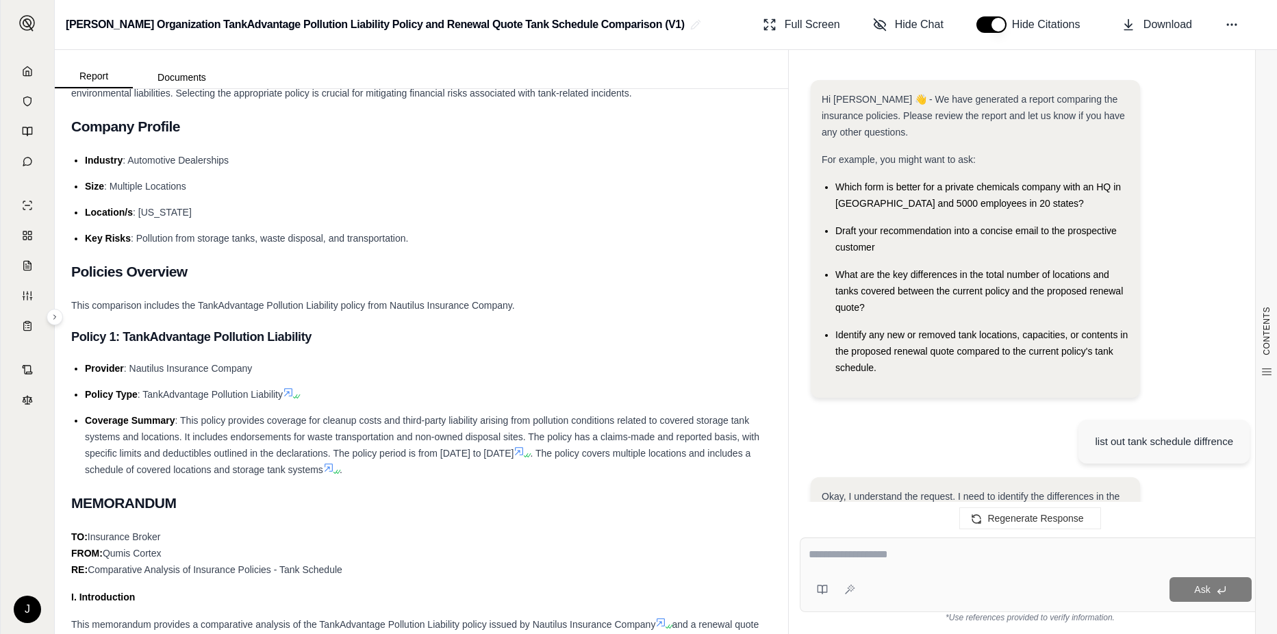
scroll to position [20929, 0]
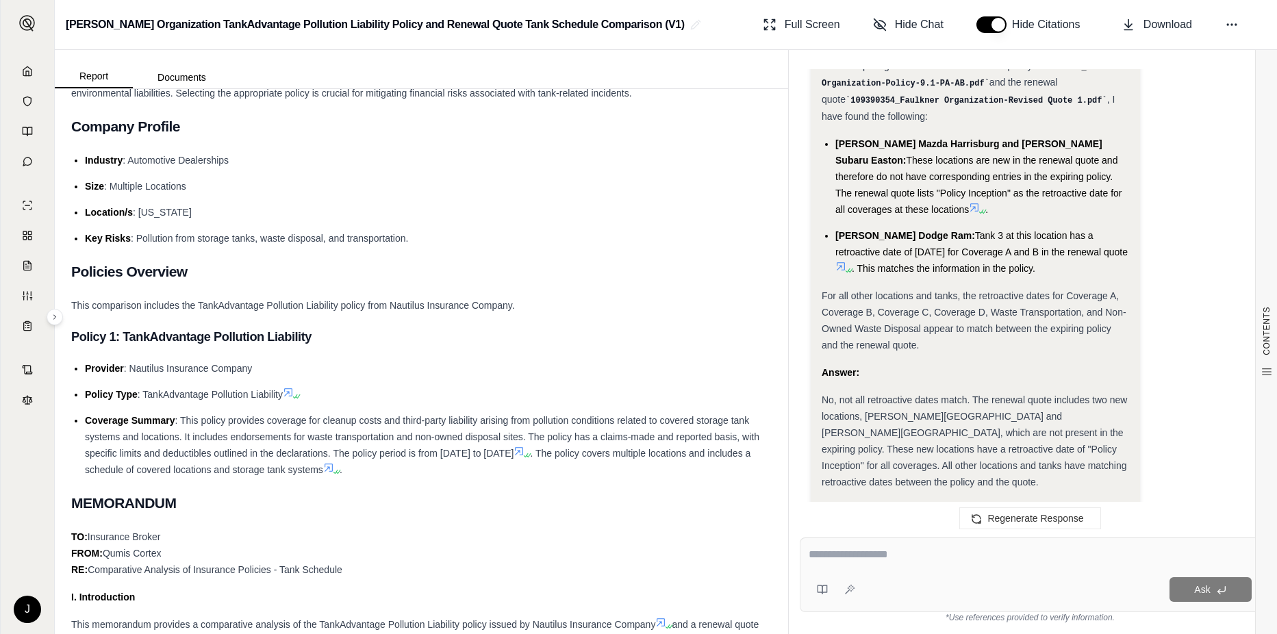
click at [846, 564] on div at bounding box center [1030, 557] width 443 height 21
click at [869, 558] on textarea at bounding box center [1030, 555] width 443 height 16
type textarea "**********"
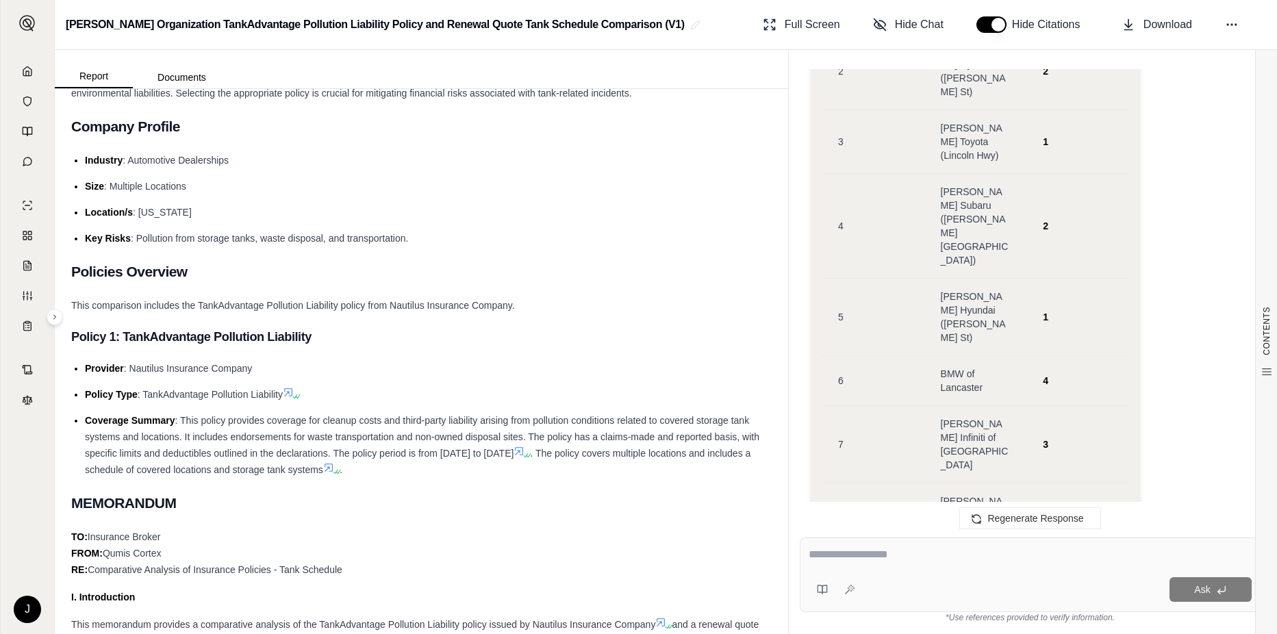
scroll to position [18871, 0]
click at [849, 564] on div at bounding box center [1030, 557] width 443 height 21
click at [843, 562] on textarea at bounding box center [1030, 555] width 443 height 16
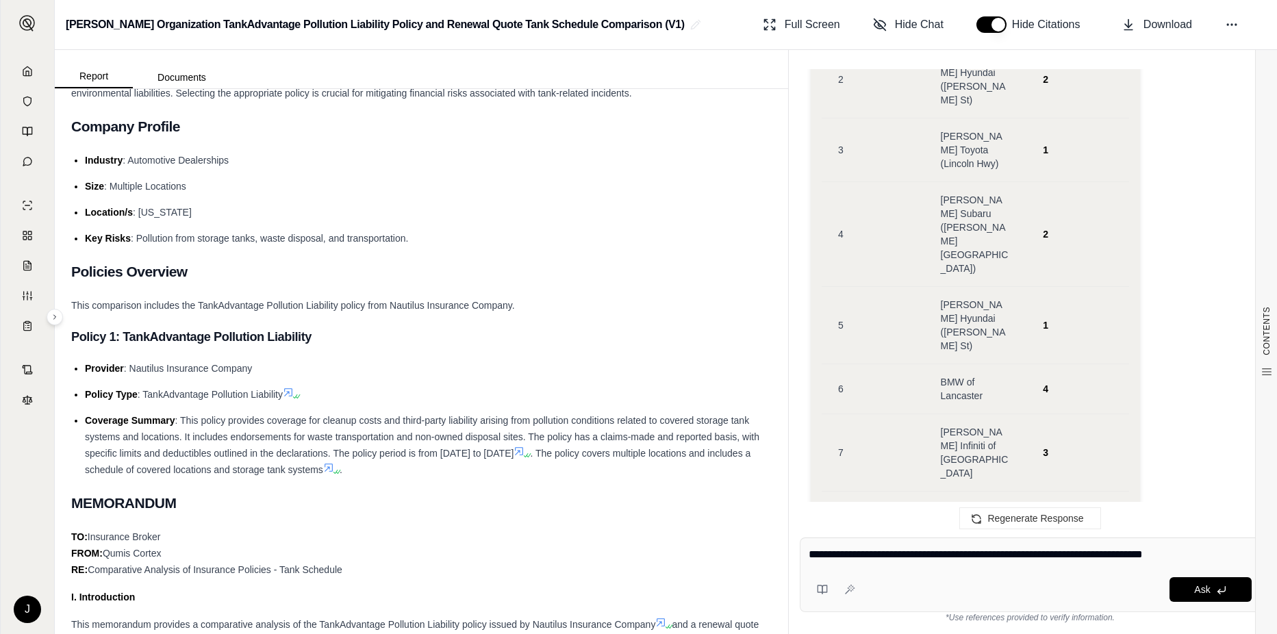
type textarea "**********"
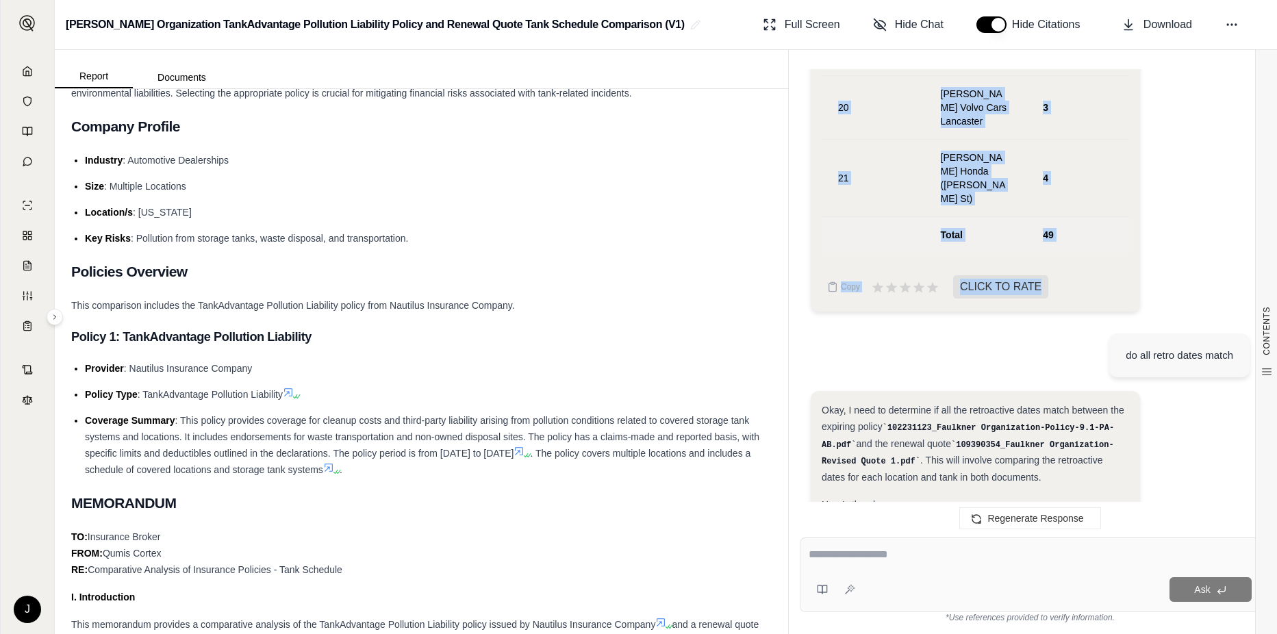
scroll to position [19961, 0]
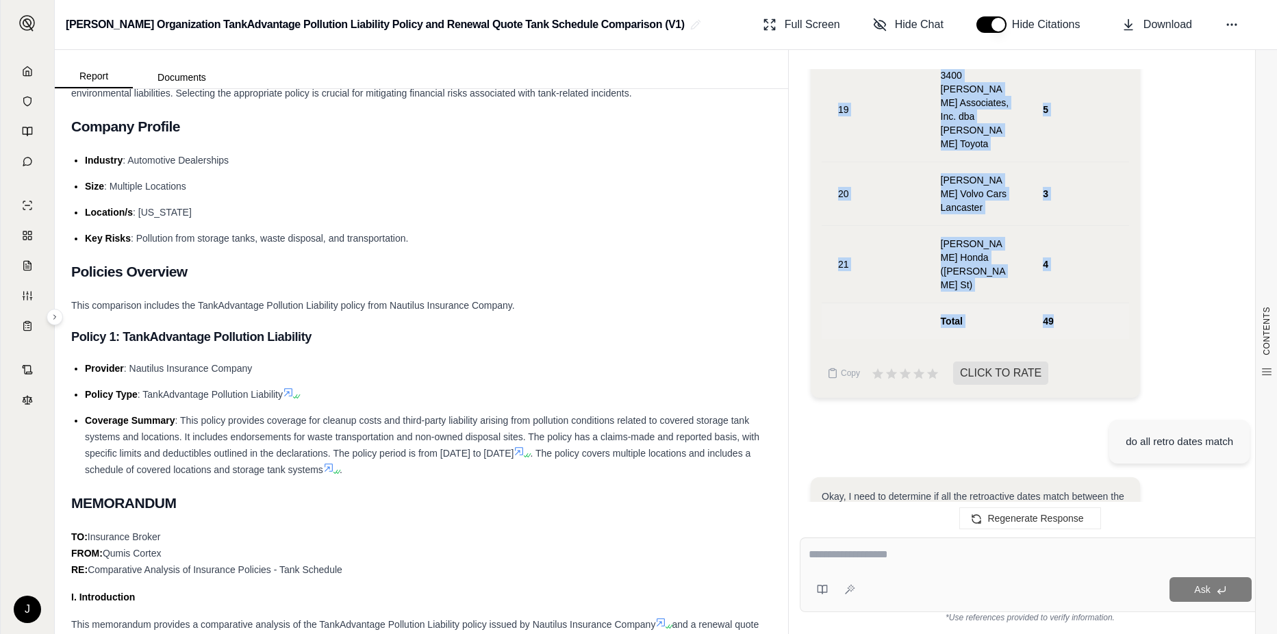
drag, startPoint x: 832, startPoint y: 177, endPoint x: 1059, endPoint y: 262, distance: 242.7
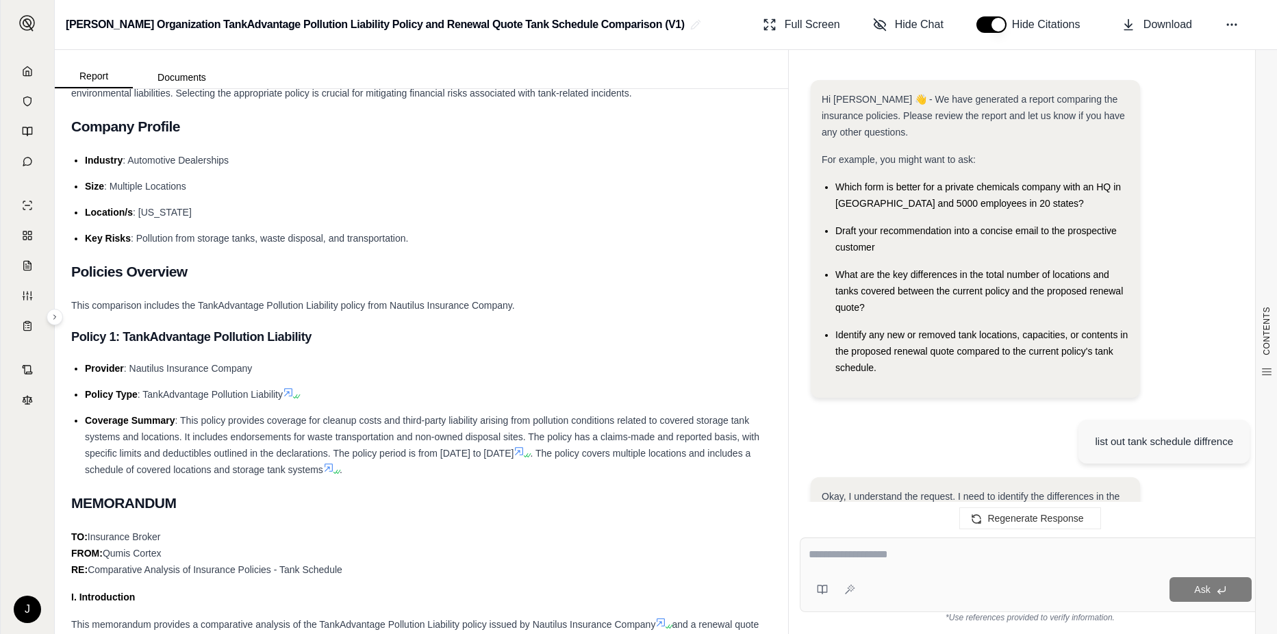
scroll to position [24618, 0]
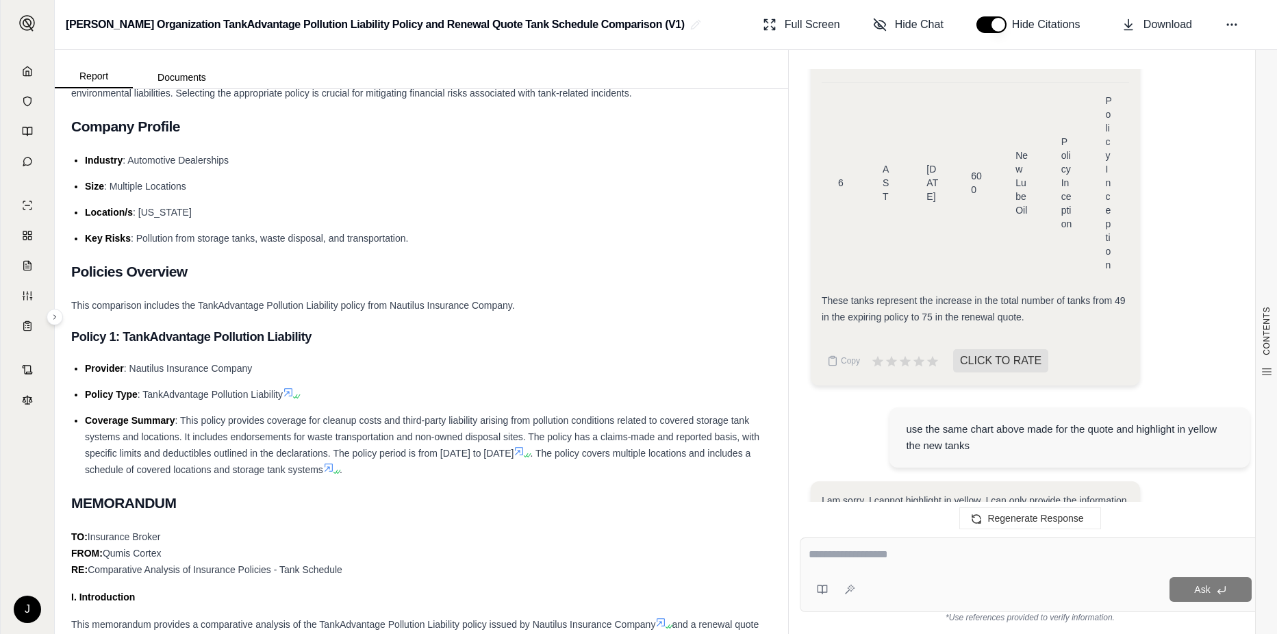
click at [861, 397] on div "use the same chart above made for the quote and highlight in yellow the new tan…" at bounding box center [1030, 439] width 439 height 85
click at [830, 556] on textarea at bounding box center [1030, 555] width 443 height 16
click at [829, 555] on textarea at bounding box center [1030, 555] width 443 height 16
type textarea "**********"
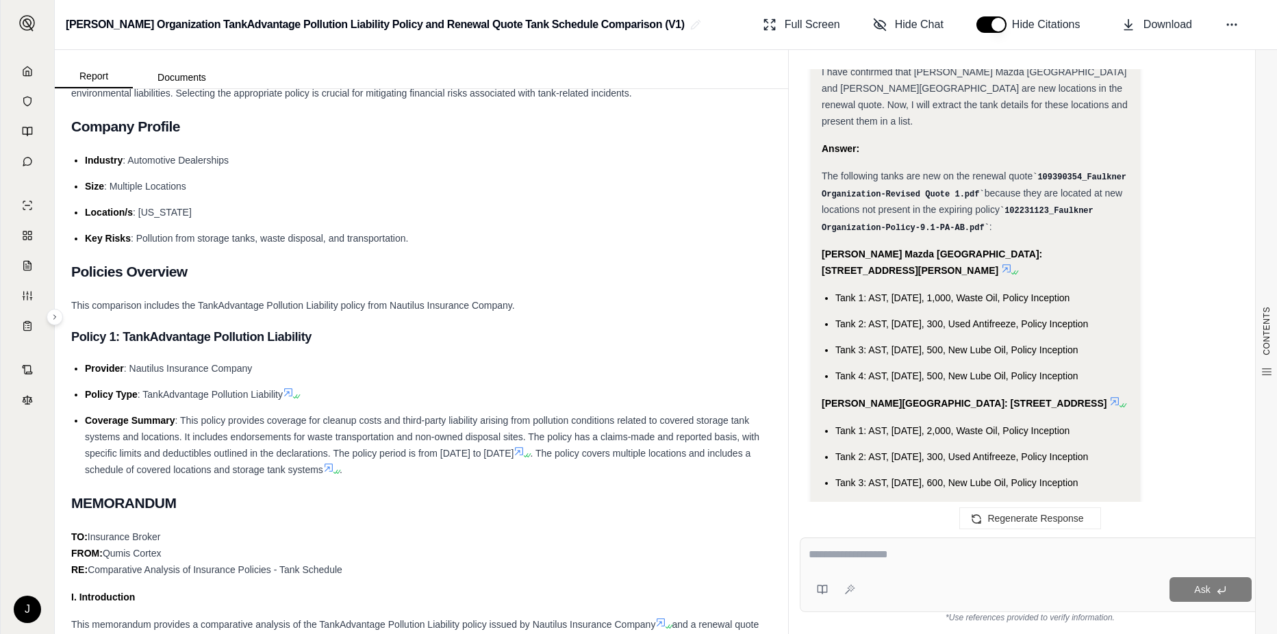
scroll to position [25643, 0]
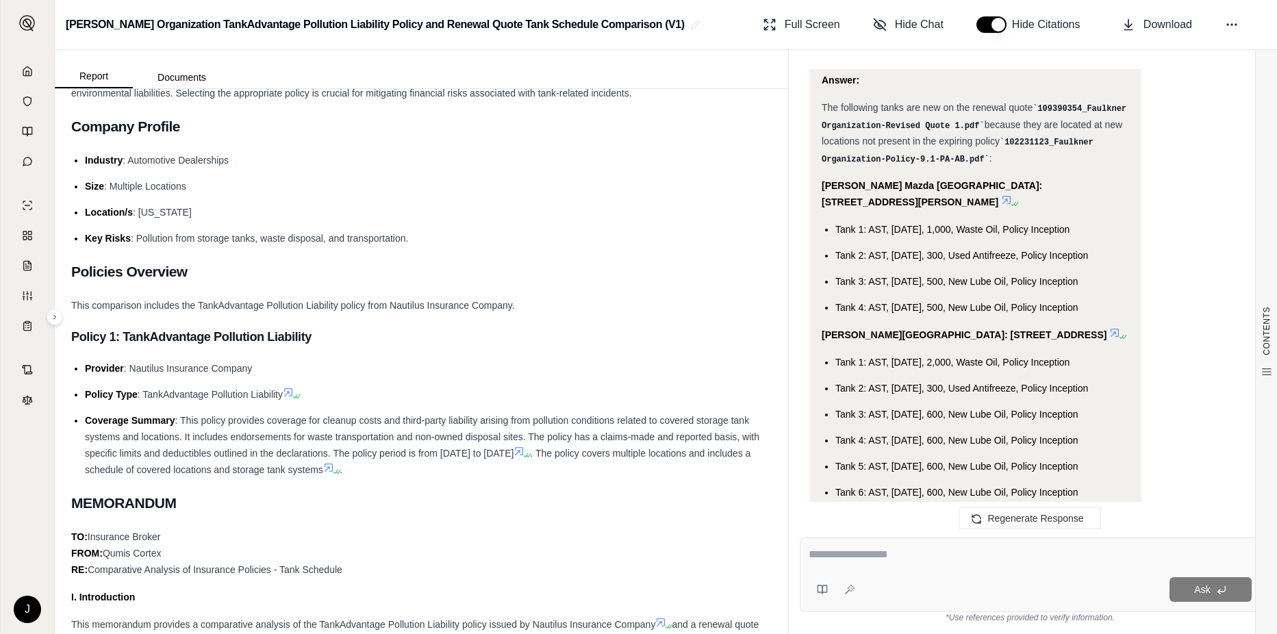
click at [903, 566] on div at bounding box center [1030, 557] width 443 height 21
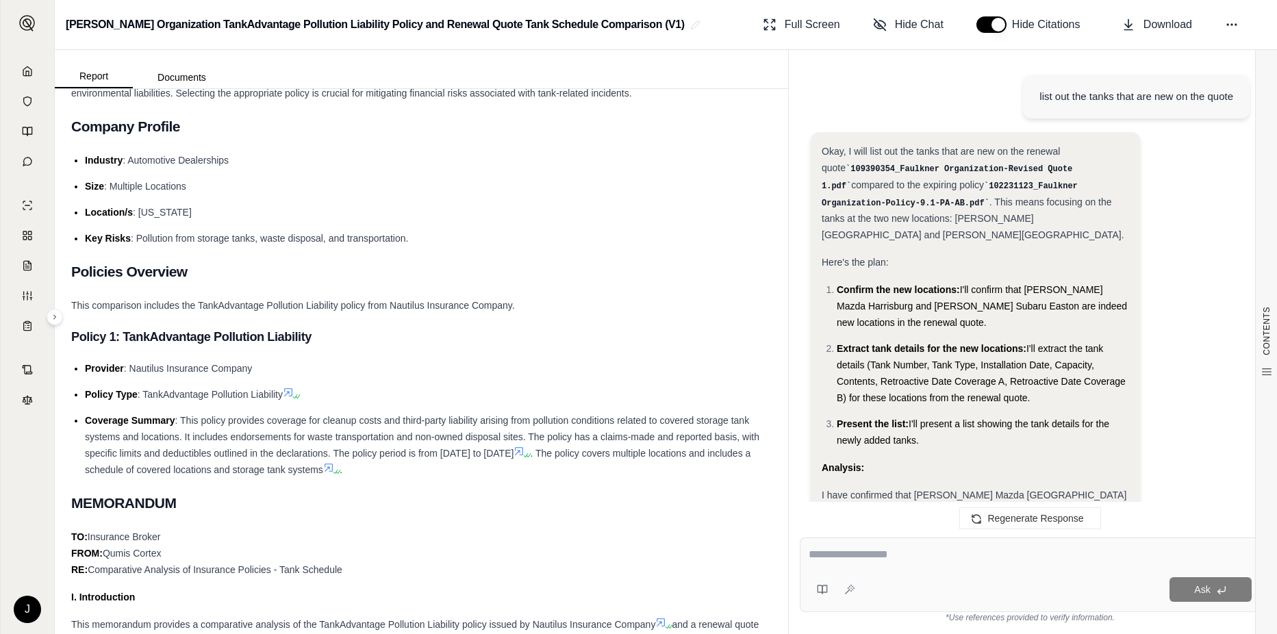
scroll to position [25163, 0]
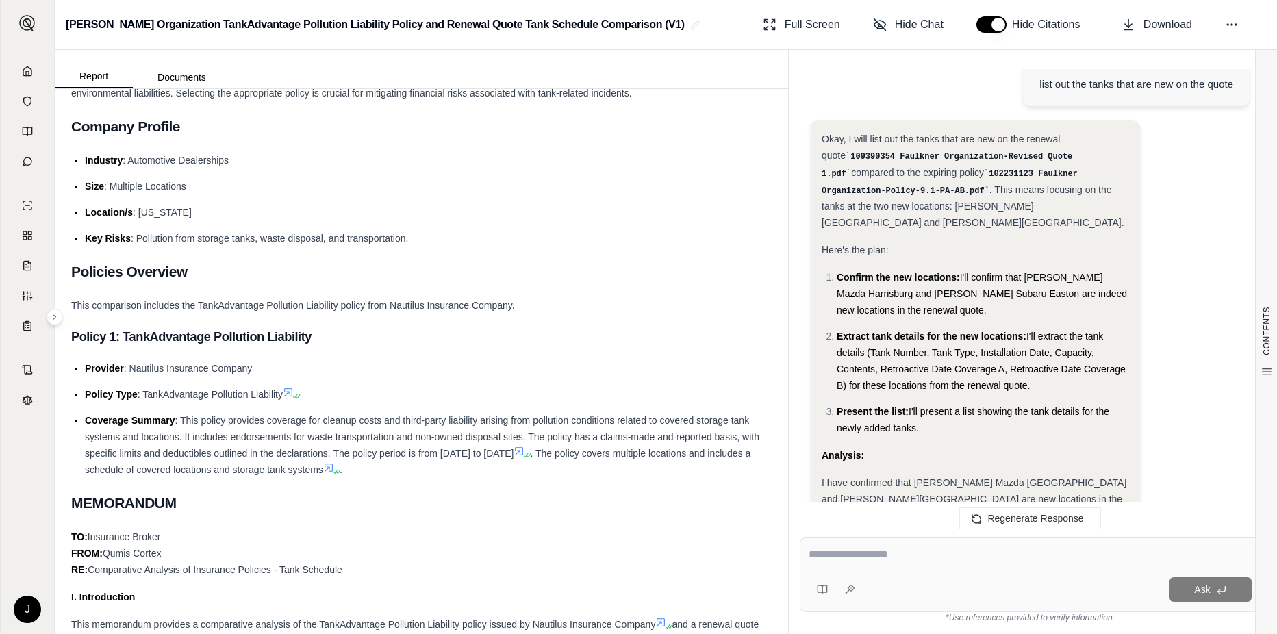
click at [749, 313] on div "This comparison includes the TankAdvantage Pollution Liability policy from Naut…" at bounding box center [421, 305] width 701 height 16
drag, startPoint x: 584, startPoint y: 506, endPoint x: 1048, endPoint y: 482, distance: 465.0
click at [612, 504] on h2 "MEMORANDUM" at bounding box center [421, 503] width 701 height 29
drag, startPoint x: 933, startPoint y: 575, endPoint x: 944, endPoint y: 556, distance: 21.5
click at [940, 562] on div "Ask" at bounding box center [1030, 575] width 461 height 75
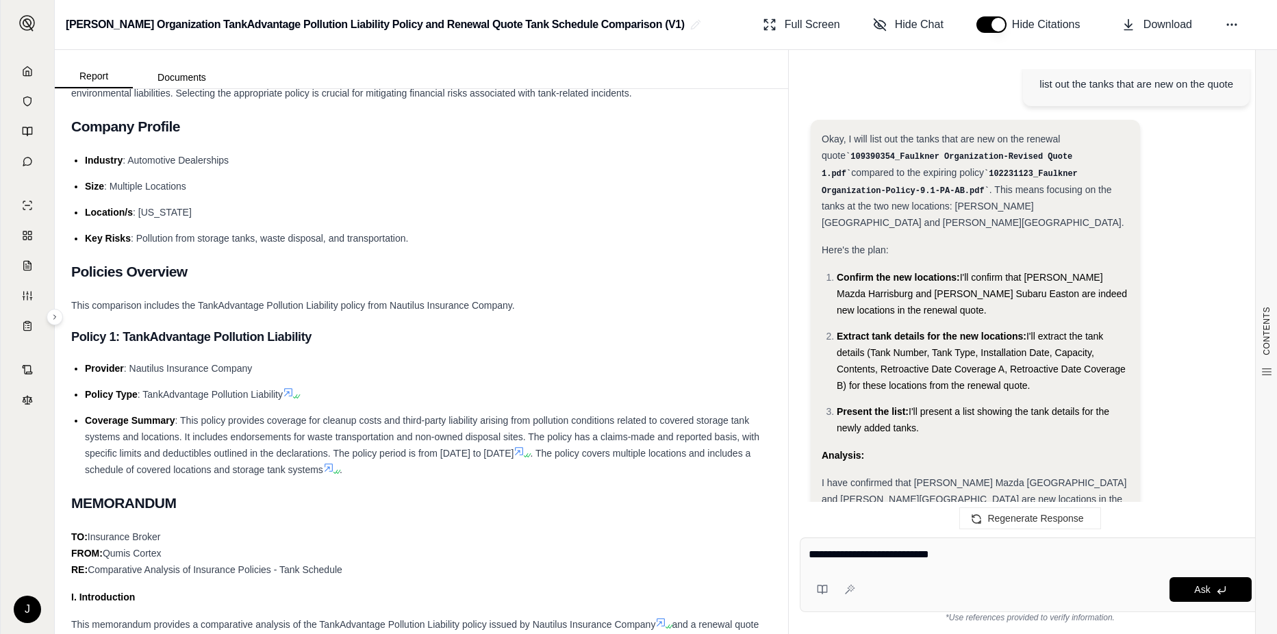
click at [890, 552] on textarea "**********" at bounding box center [1030, 555] width 443 height 16
click at [842, 553] on textarea "**********" at bounding box center [1030, 555] width 443 height 16
click at [877, 549] on textarea "**********" at bounding box center [1030, 555] width 443 height 16
click at [904, 553] on textarea "**********" at bounding box center [1030, 555] width 443 height 16
click at [916, 554] on textarea "**********" at bounding box center [1030, 555] width 443 height 16
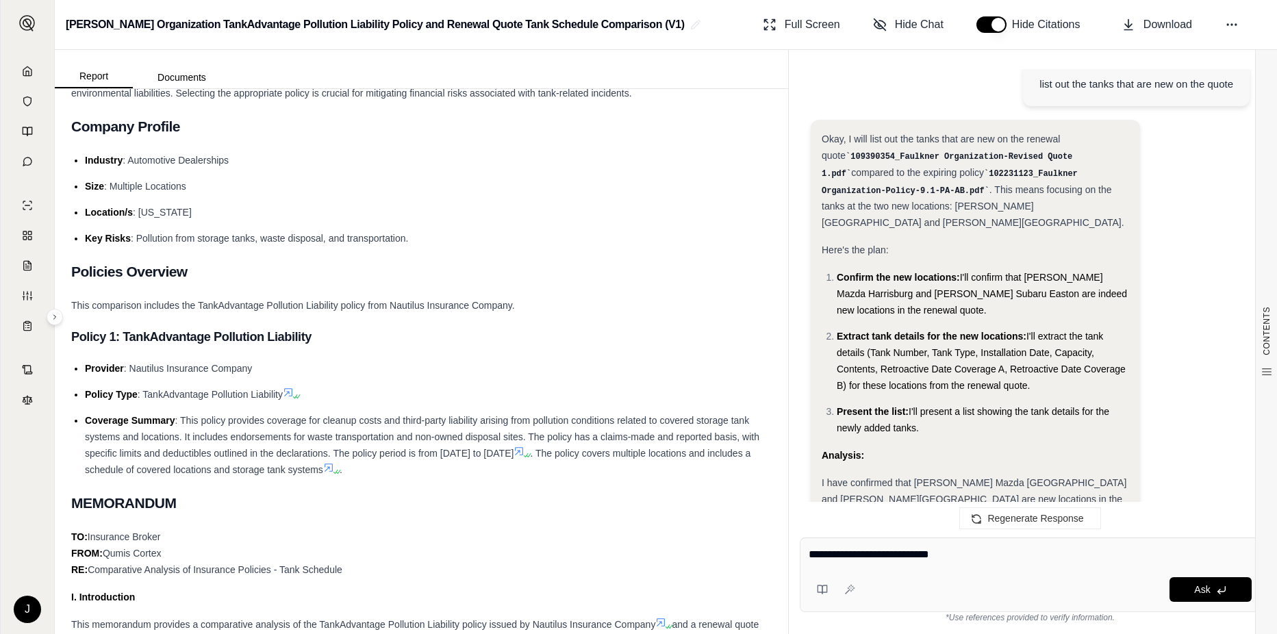
click at [967, 555] on textarea "**********" at bounding box center [1030, 555] width 443 height 16
type textarea "**********"
click at [1192, 592] on button "Ask" at bounding box center [1211, 589] width 82 height 25
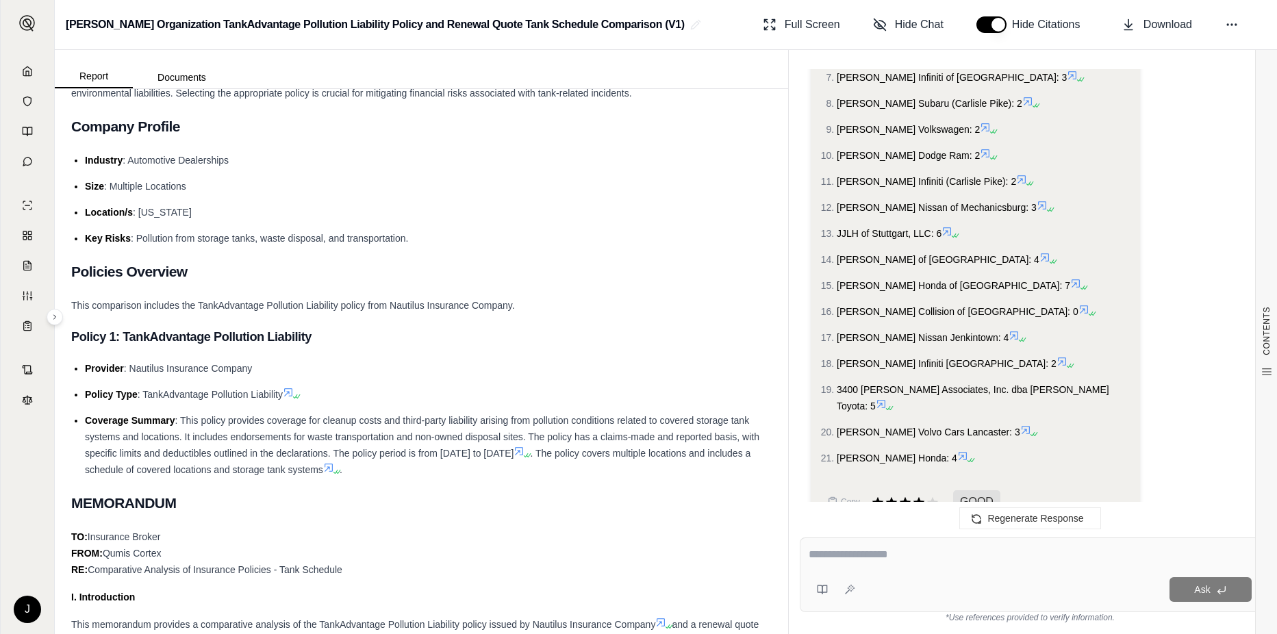
scroll to position [274, 0]
click at [878, 562] on textarea at bounding box center [1030, 555] width 443 height 16
type textarea "**********"
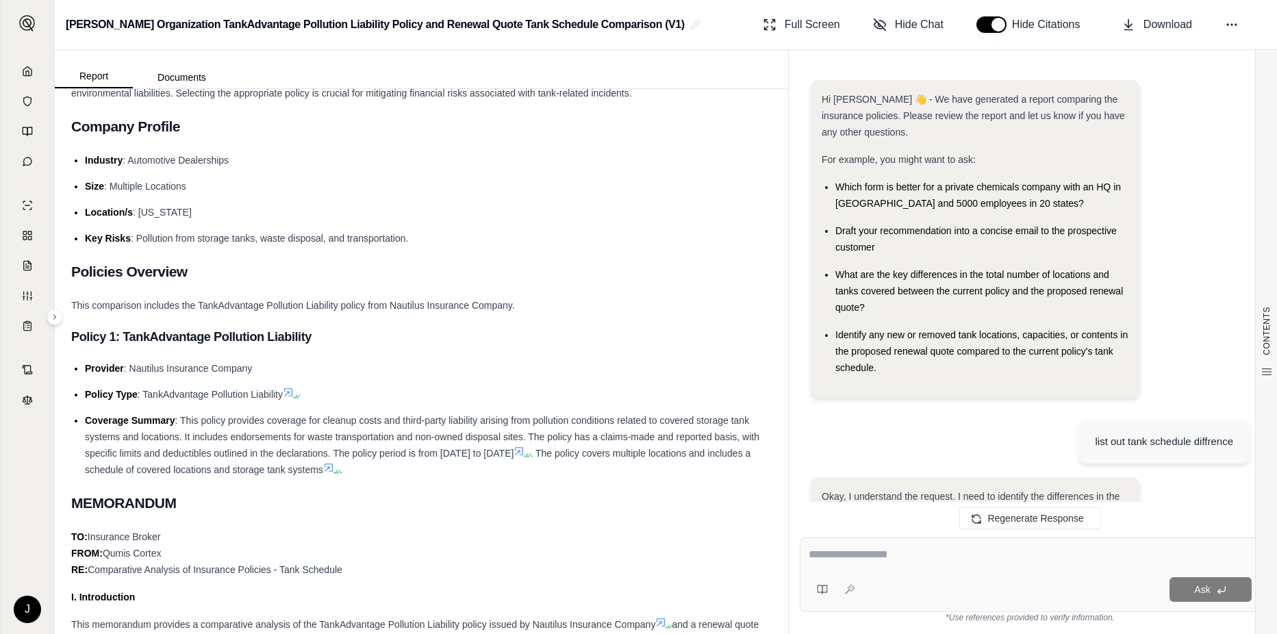
scroll to position [27788, 0]
